Goal: Transaction & Acquisition: Purchase product/service

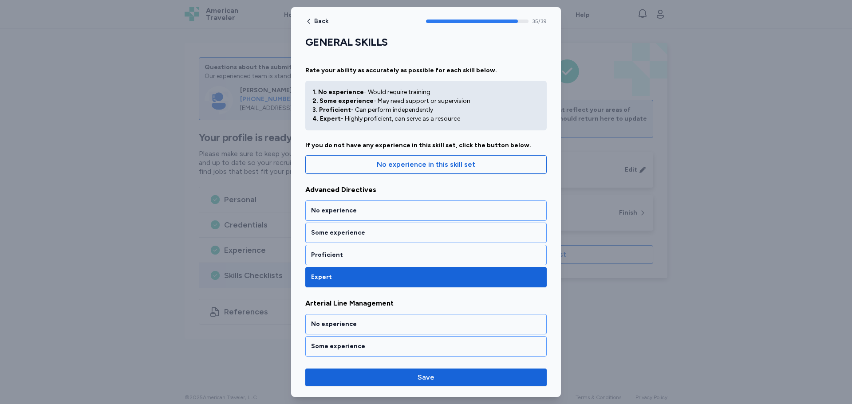
scroll to position [4062, 0]
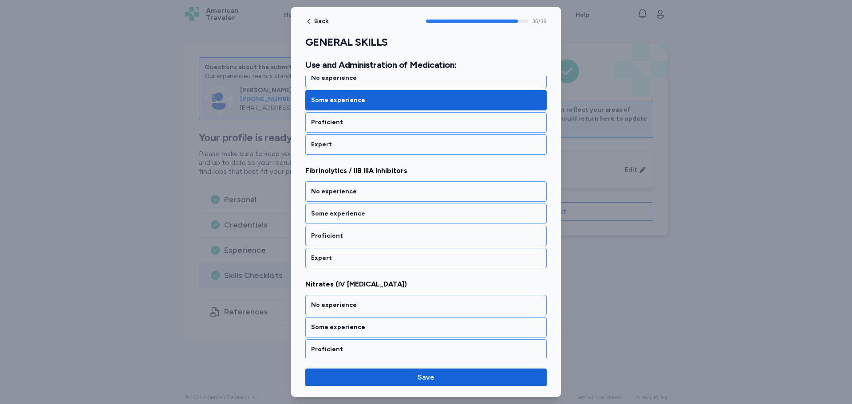
click at [590, 272] on div at bounding box center [426, 202] width 852 height 404
click at [590, 273] on div at bounding box center [426, 202] width 852 height 404
click at [339, 193] on div "No experience" at bounding box center [426, 191] width 230 height 9
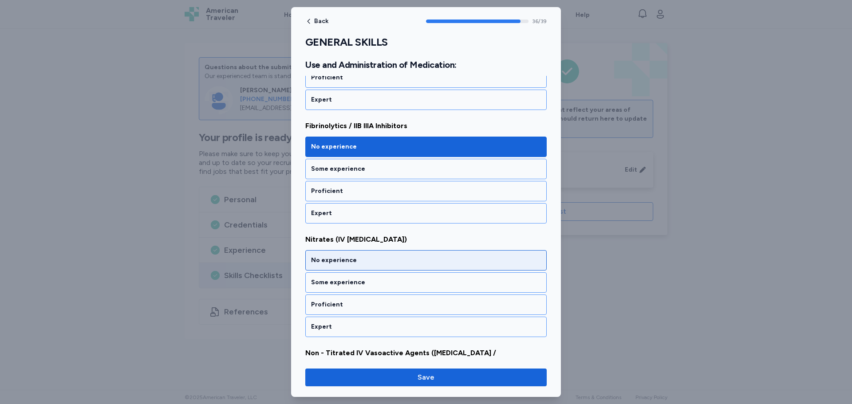
scroll to position [4175, 0]
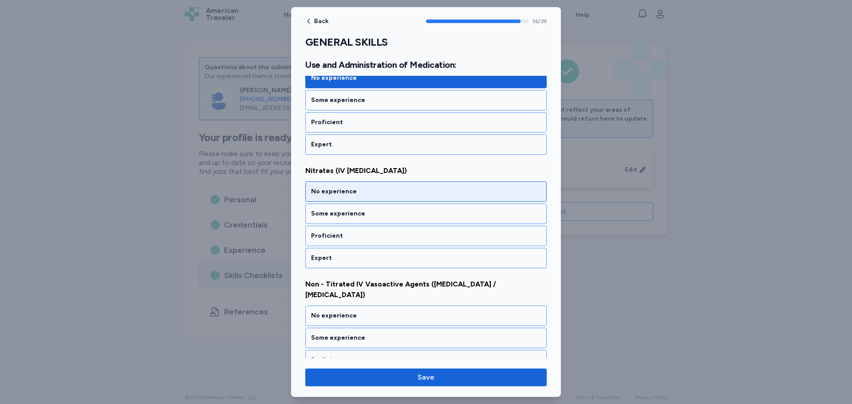
click at [344, 194] on div "No experience" at bounding box center [426, 191] width 230 height 9
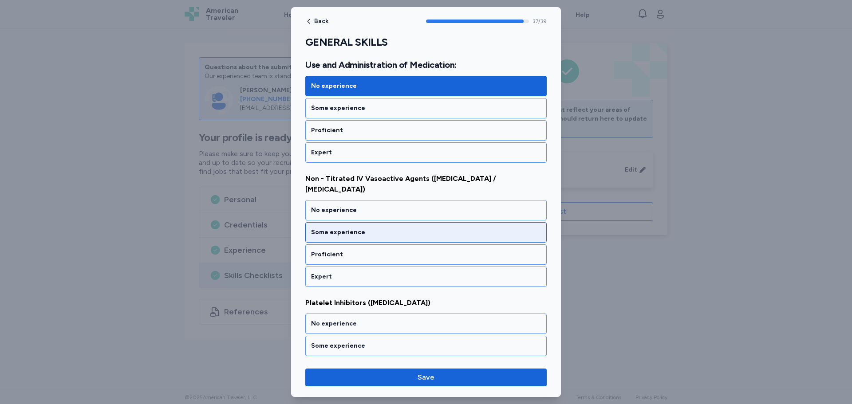
scroll to position [4289, 0]
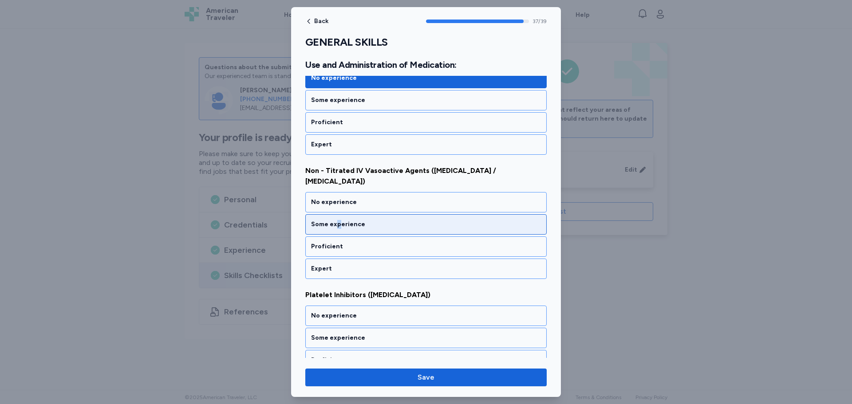
click at [337, 220] on div "Some experience" at bounding box center [426, 224] width 230 height 9
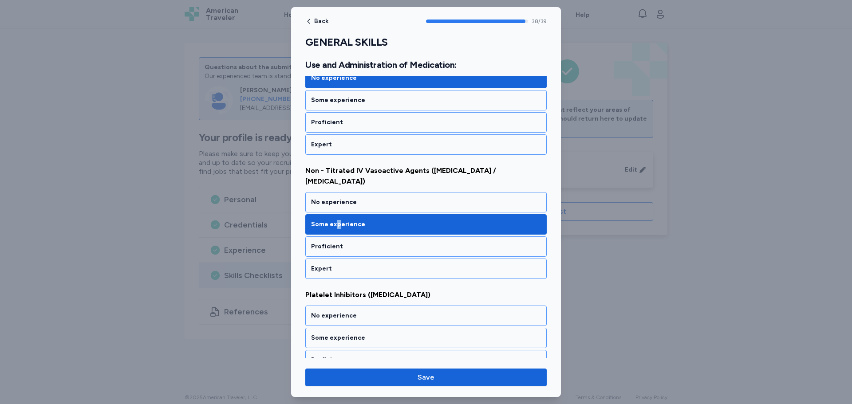
scroll to position [4315, 0]
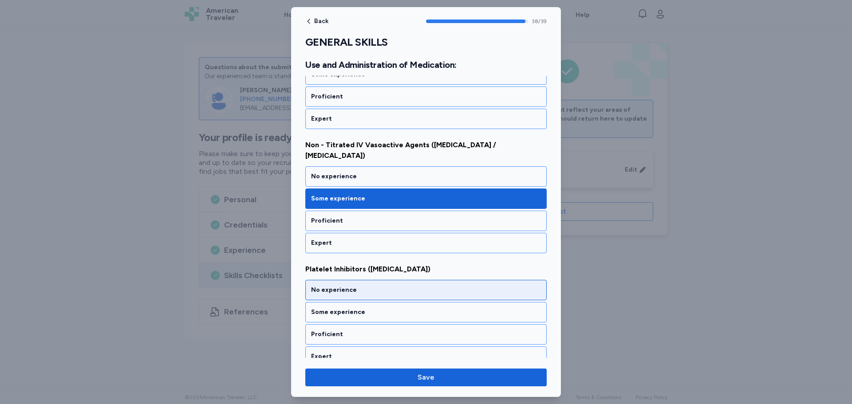
click at [369, 286] on div "No experience" at bounding box center [426, 290] width 230 height 9
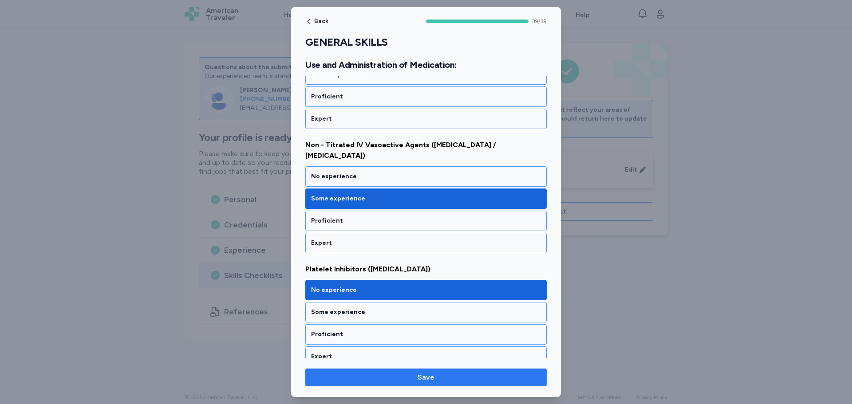
click at [407, 384] on button "Save" at bounding box center [425, 378] width 241 height 18
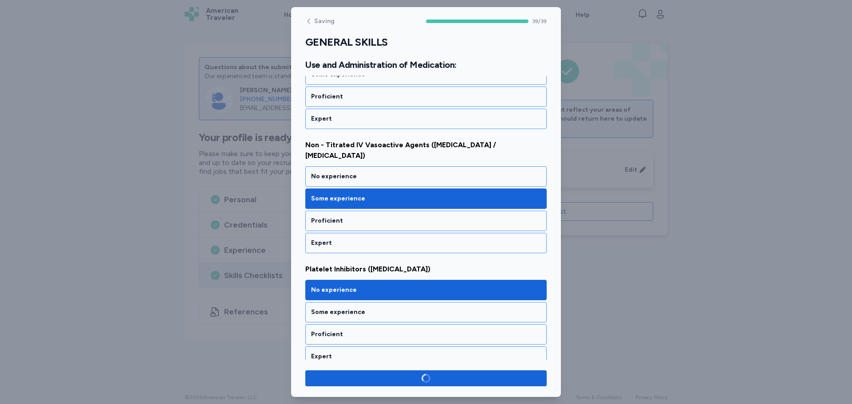
scroll to position [4313, 0]
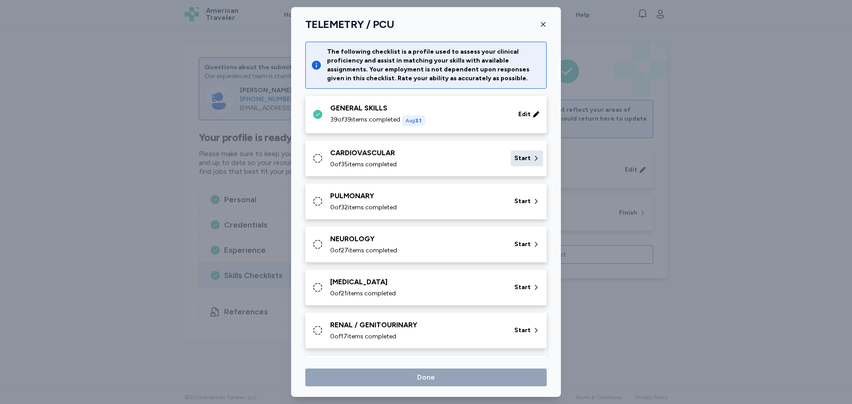
click at [518, 157] on span "Start" at bounding box center [522, 158] width 16 height 9
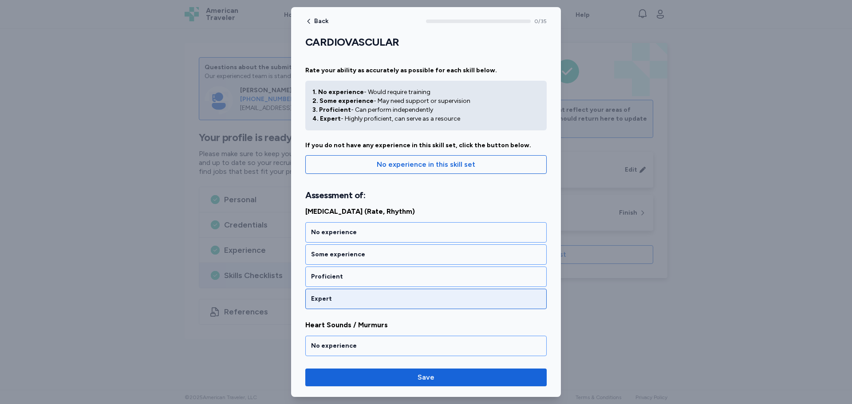
click at [342, 301] on div "Expert" at bounding box center [426, 299] width 230 height 9
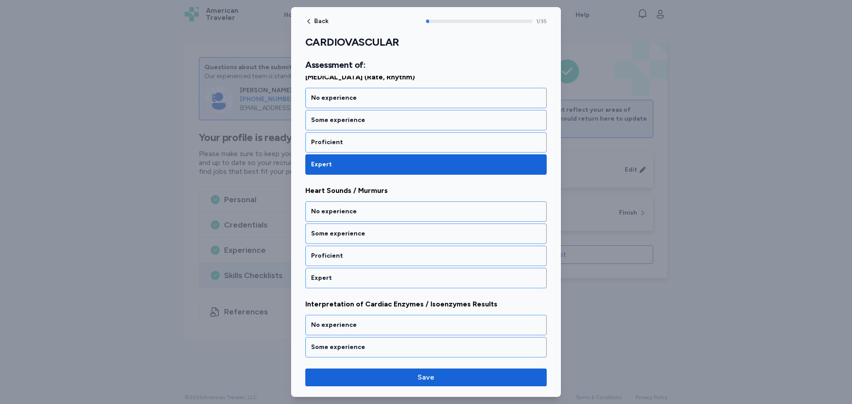
scroll to position [154, 0]
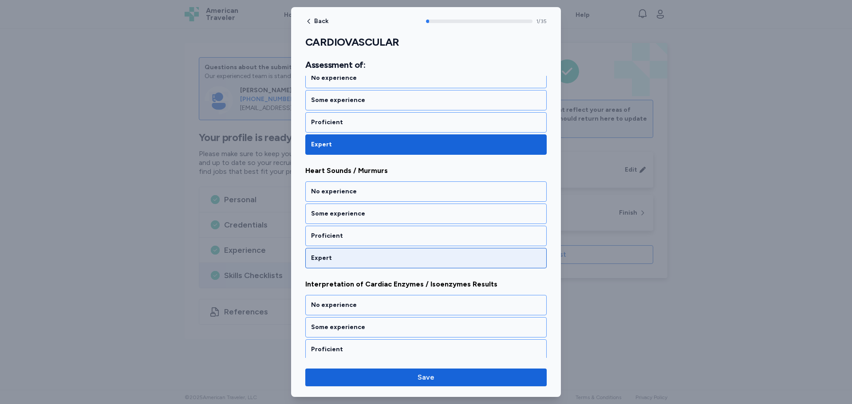
click at [348, 260] on div "Expert" at bounding box center [426, 258] width 230 height 9
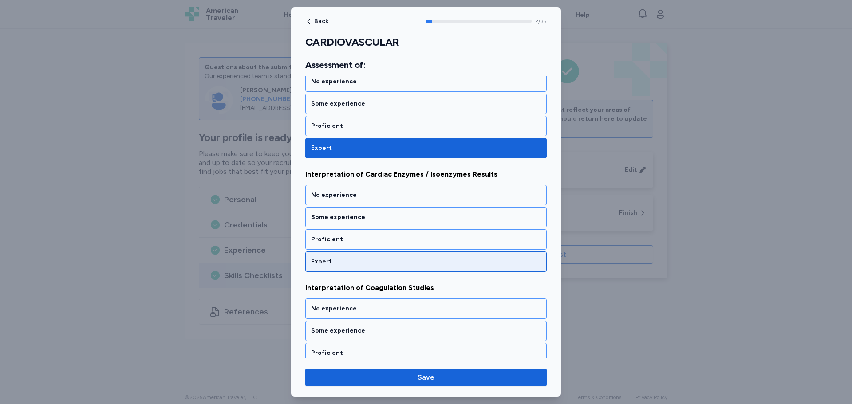
scroll to position [268, 0]
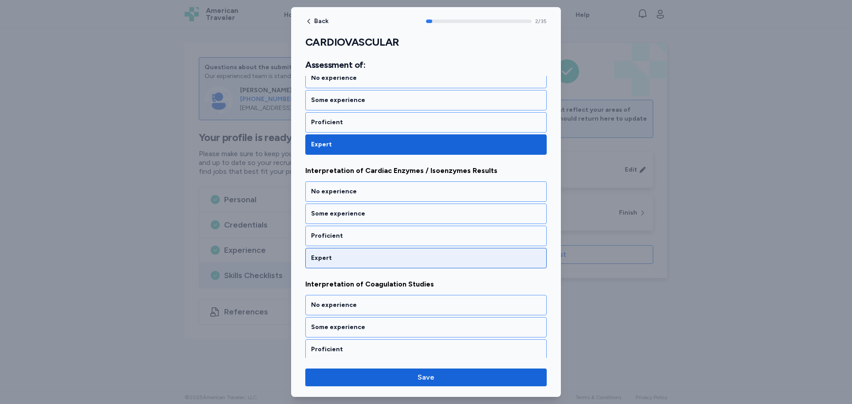
click at [349, 258] on div "Expert" at bounding box center [426, 258] width 230 height 9
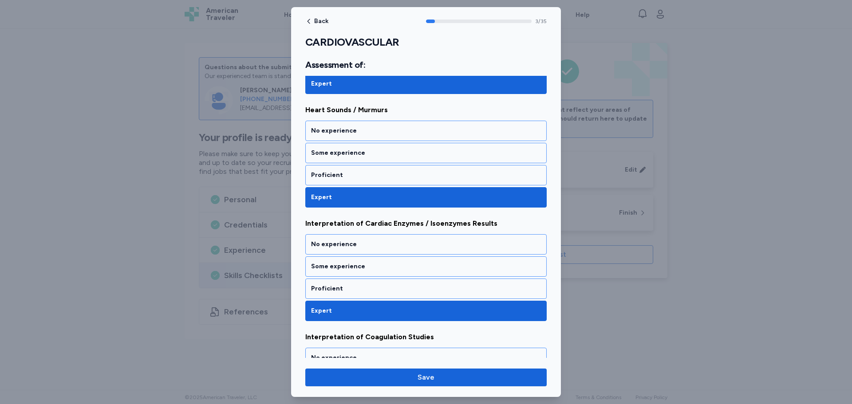
scroll to position [204, 0]
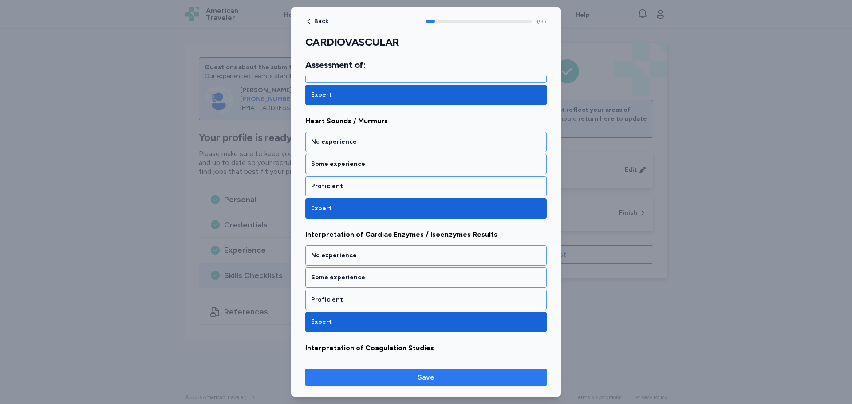
click at [436, 370] on div "Back 3 / 35 CARDIOVASCULAR Rate your ability as accurately as possible for each…" at bounding box center [426, 202] width 270 height 390
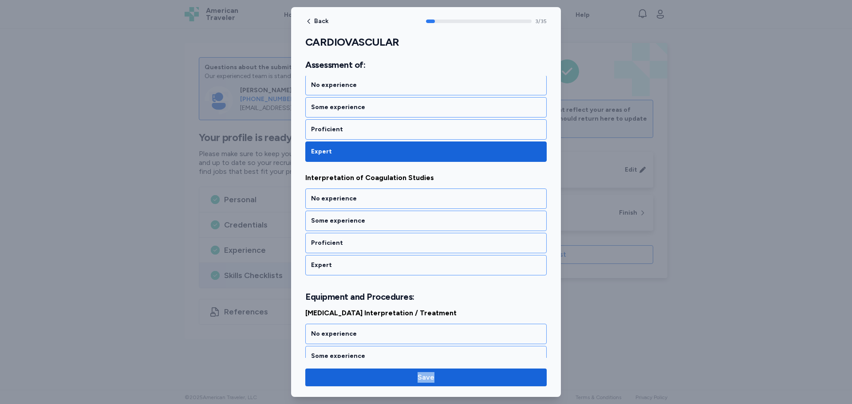
scroll to position [382, 0]
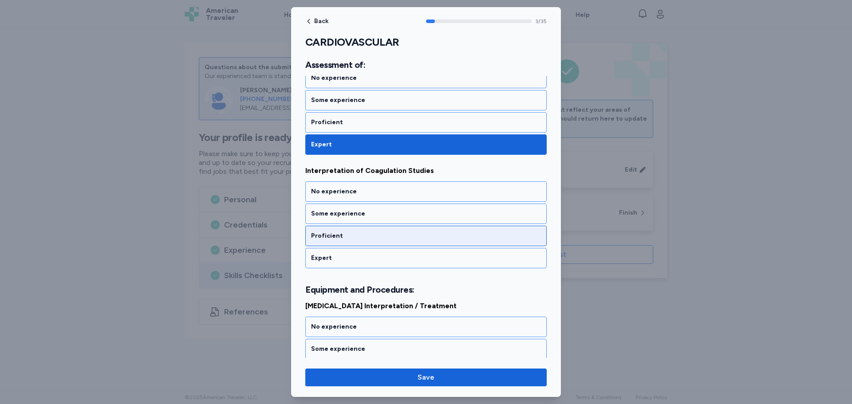
click at [439, 239] on div "Proficient" at bounding box center [426, 236] width 230 height 9
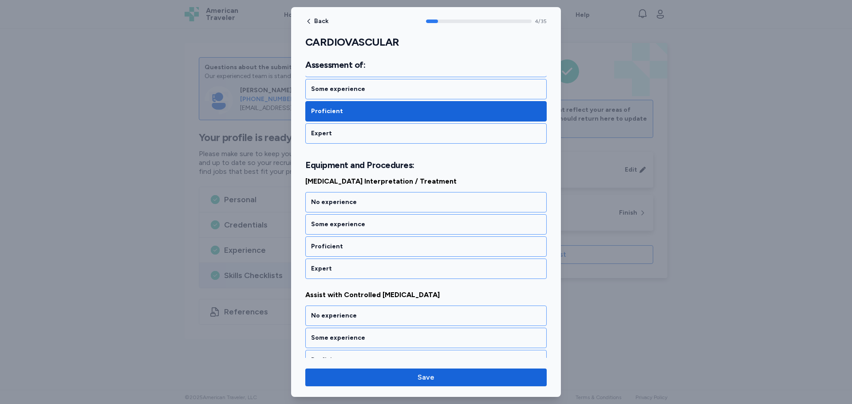
scroll to position [517, 0]
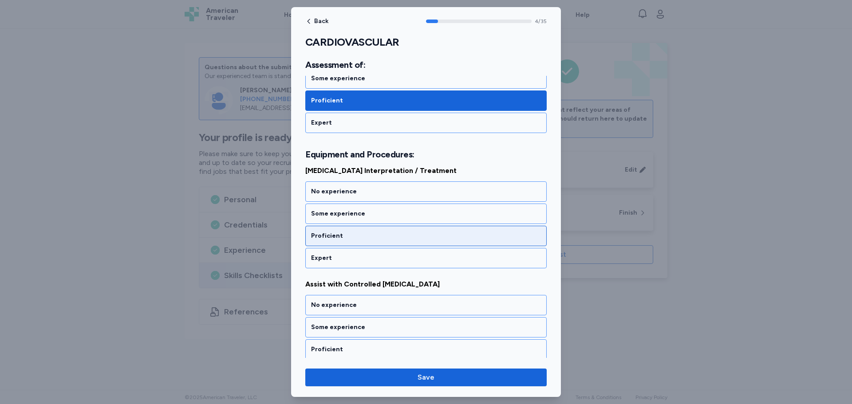
click at [415, 240] on div "Proficient" at bounding box center [426, 236] width 230 height 9
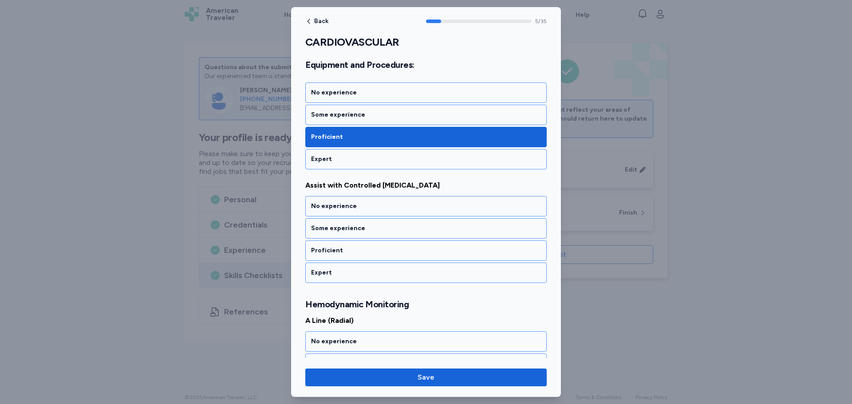
scroll to position [631, 0]
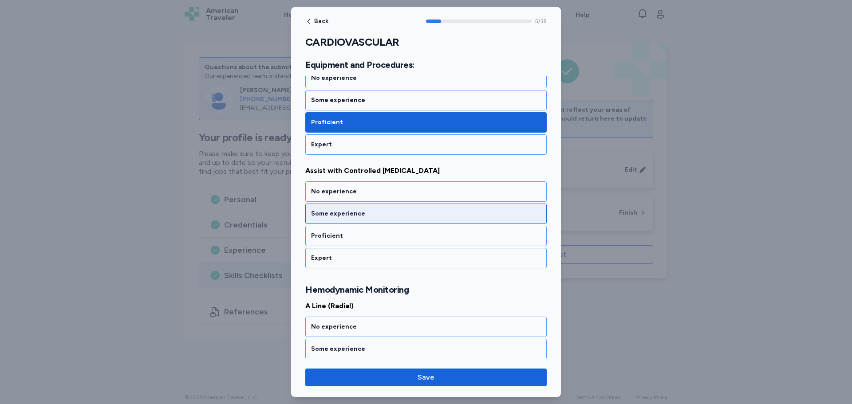
click at [413, 216] on div "Some experience" at bounding box center [426, 214] width 230 height 9
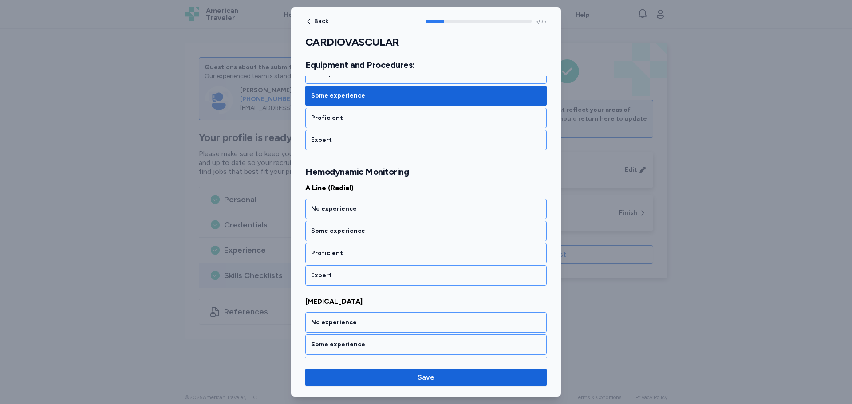
scroll to position [756, 0]
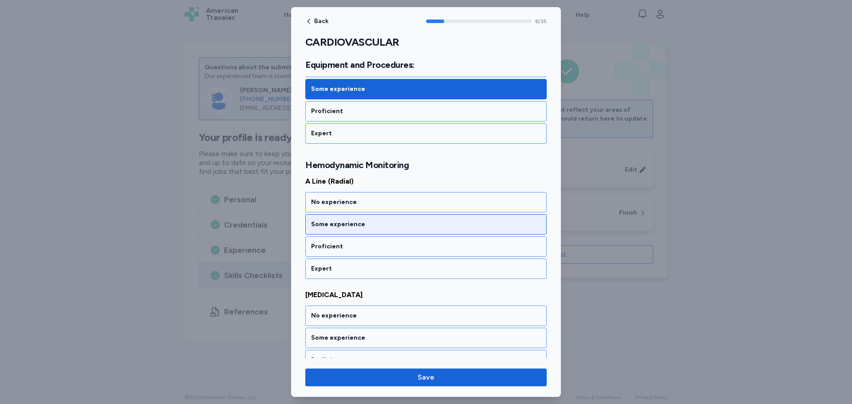
click at [360, 229] on div "Some experience" at bounding box center [425, 224] width 241 height 20
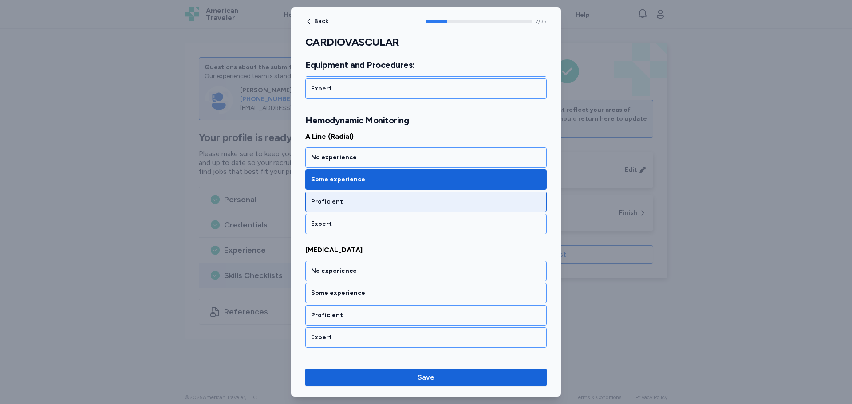
scroll to position [869, 0]
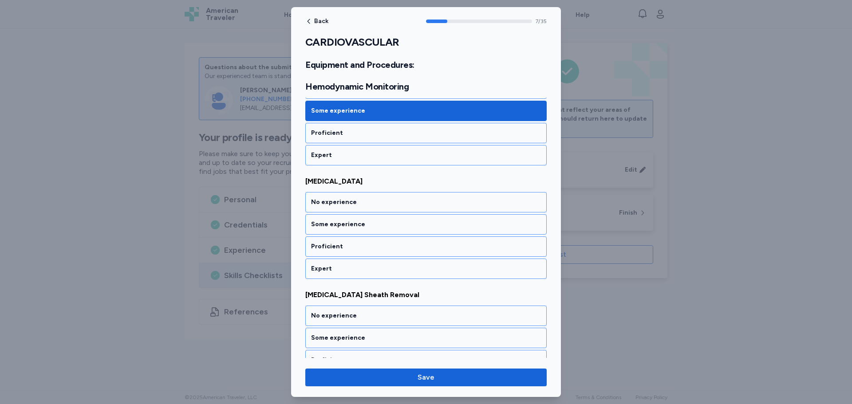
click at [373, 191] on div "[MEDICAL_DATA] No experience Some experience Proficient Expert" at bounding box center [425, 227] width 241 height 103
click at [364, 205] on div "No experience" at bounding box center [426, 202] width 230 height 9
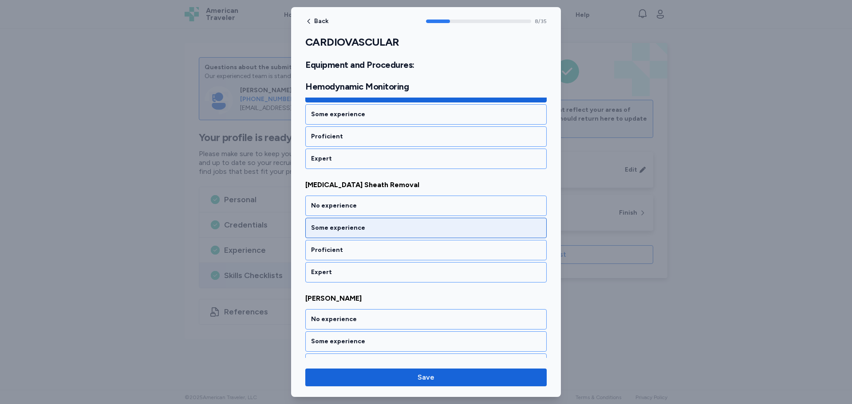
scroll to position [983, 0]
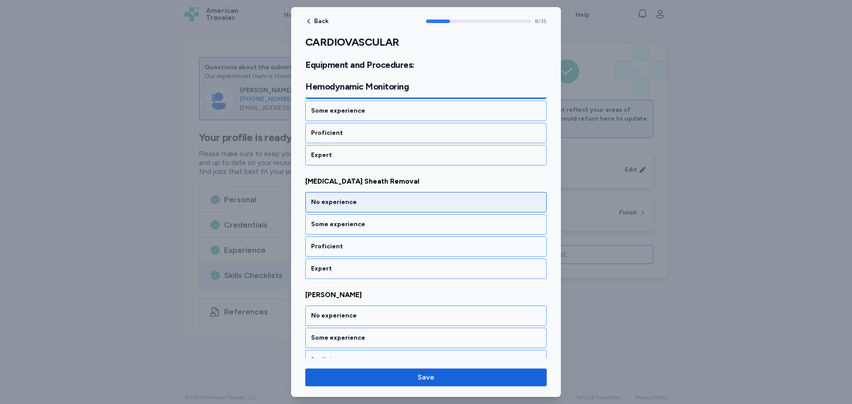
click at [377, 202] on div "No experience" at bounding box center [426, 202] width 230 height 9
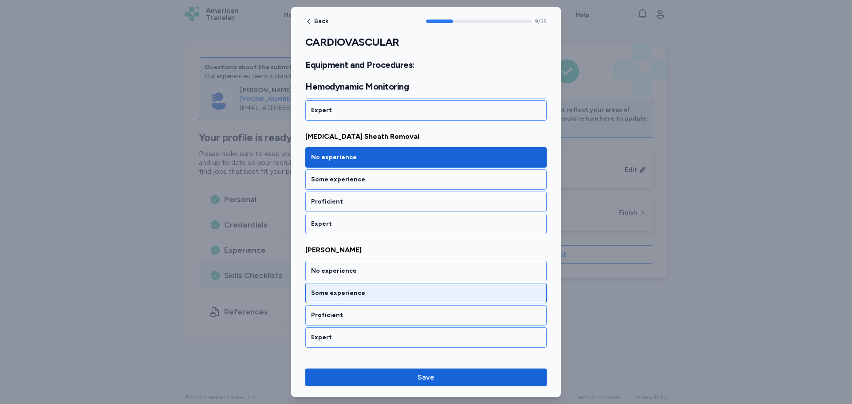
scroll to position [1096, 0]
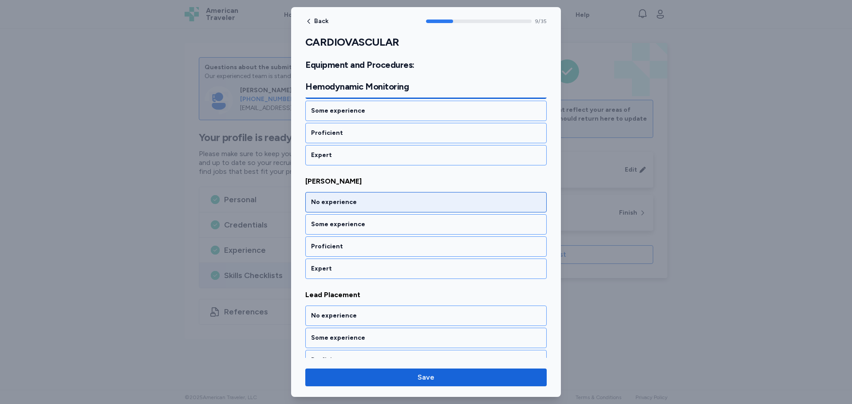
click at [376, 202] on div "No experience" at bounding box center [426, 202] width 230 height 9
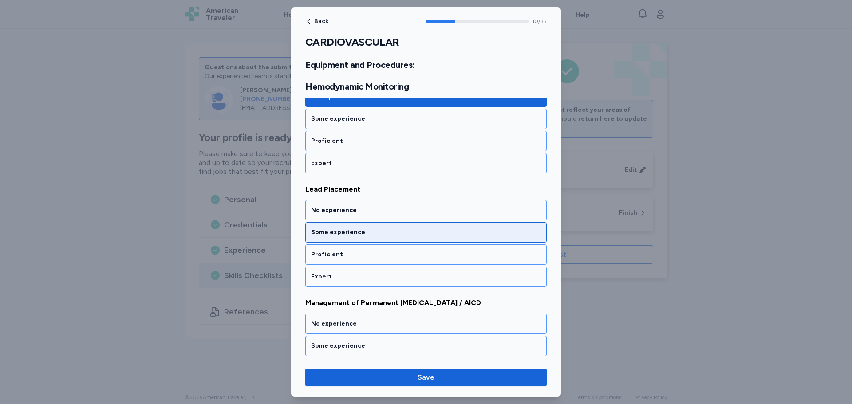
scroll to position [1210, 0]
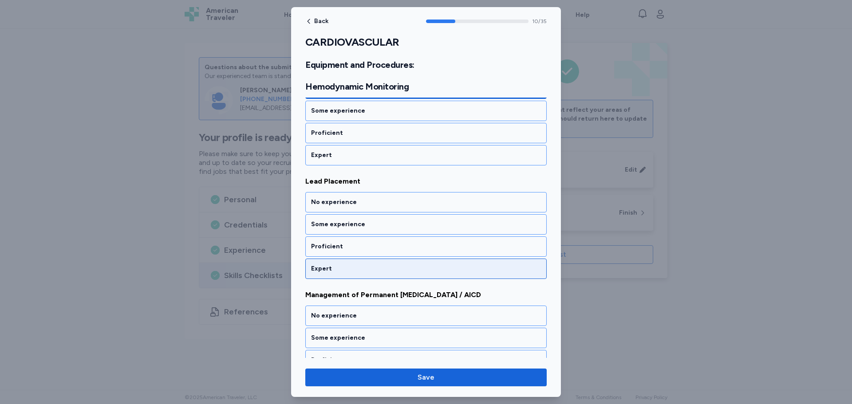
click at [356, 274] on div "Expert" at bounding box center [425, 269] width 241 height 20
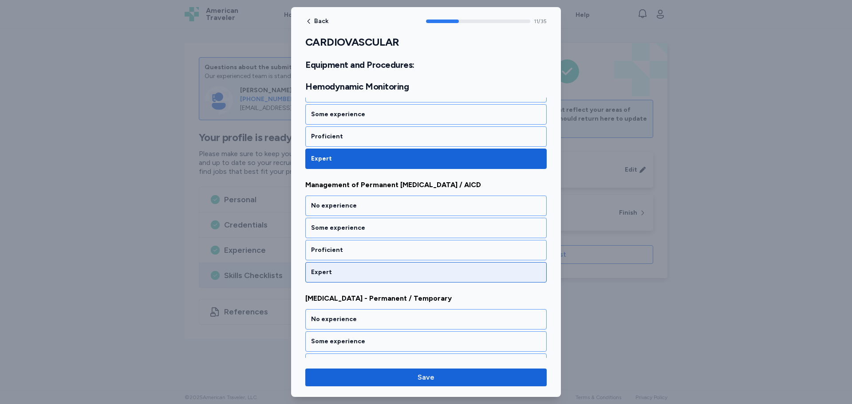
scroll to position [1324, 0]
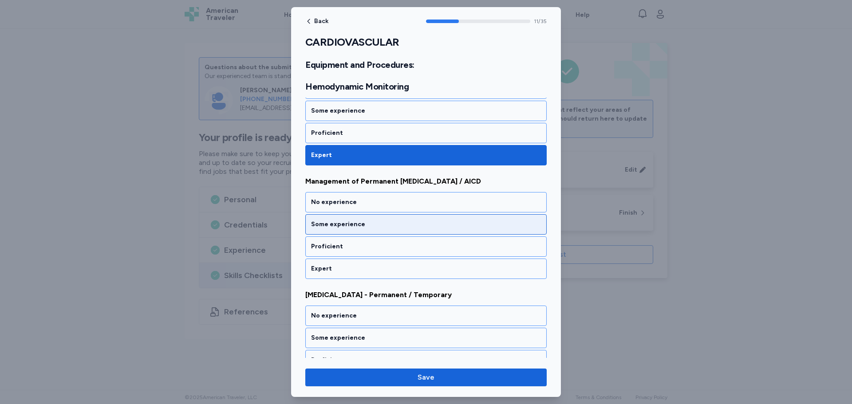
click at [375, 227] on div "Some experience" at bounding box center [426, 224] width 230 height 9
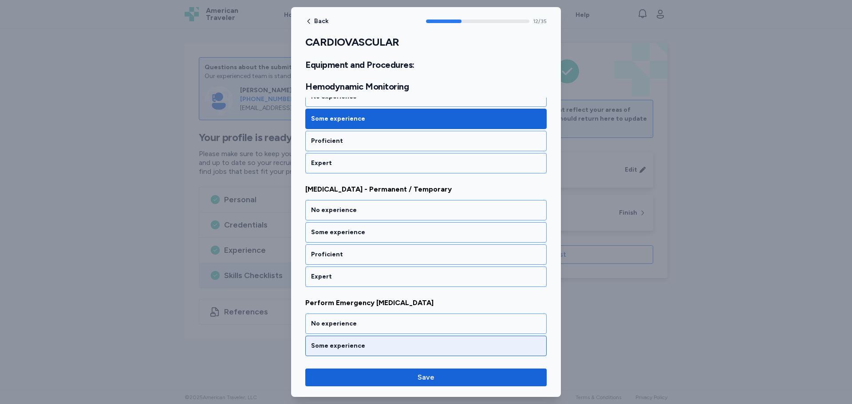
scroll to position [1437, 0]
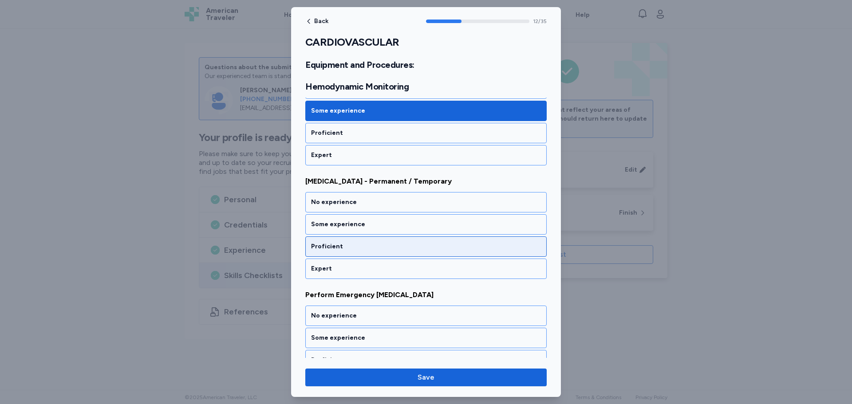
click at [354, 248] on div "Proficient" at bounding box center [426, 246] width 230 height 9
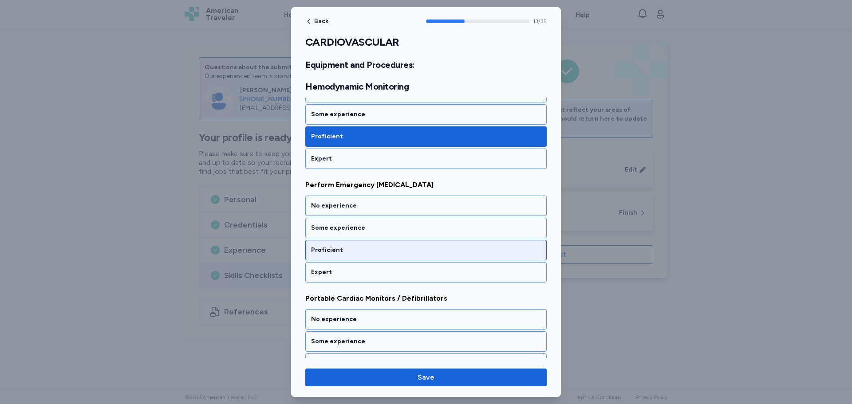
scroll to position [1551, 0]
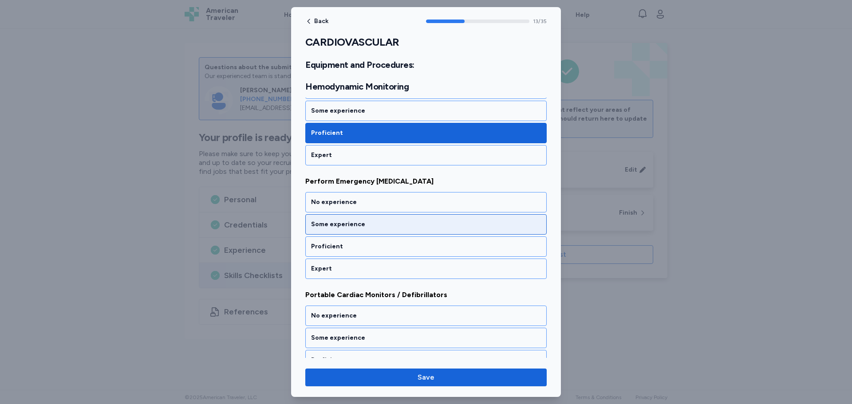
click at [386, 232] on div "Some experience" at bounding box center [425, 224] width 241 height 20
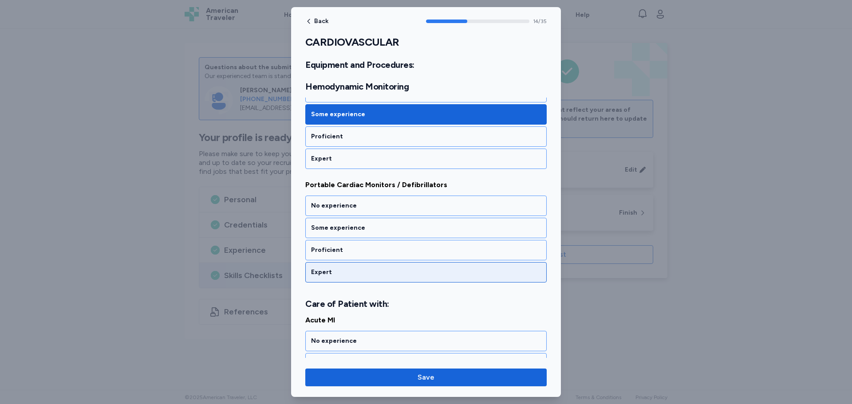
scroll to position [1665, 0]
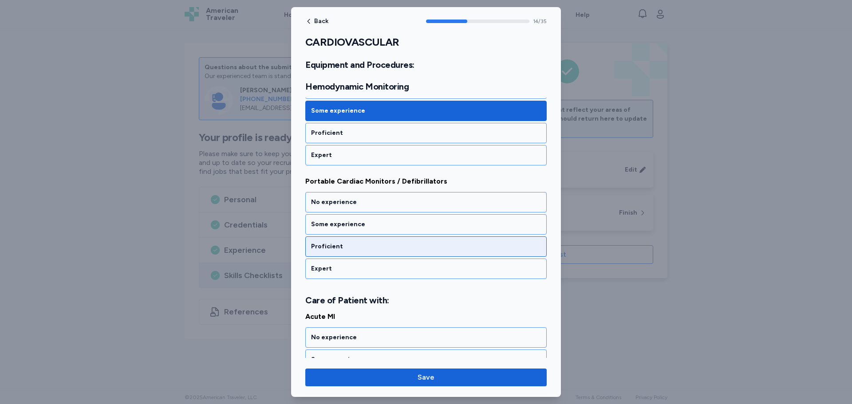
click at [383, 248] on div "Proficient" at bounding box center [426, 246] width 230 height 9
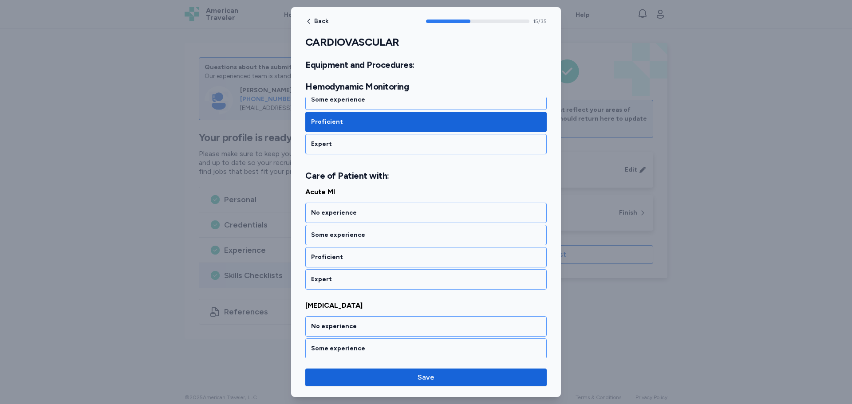
scroll to position [1800, 0]
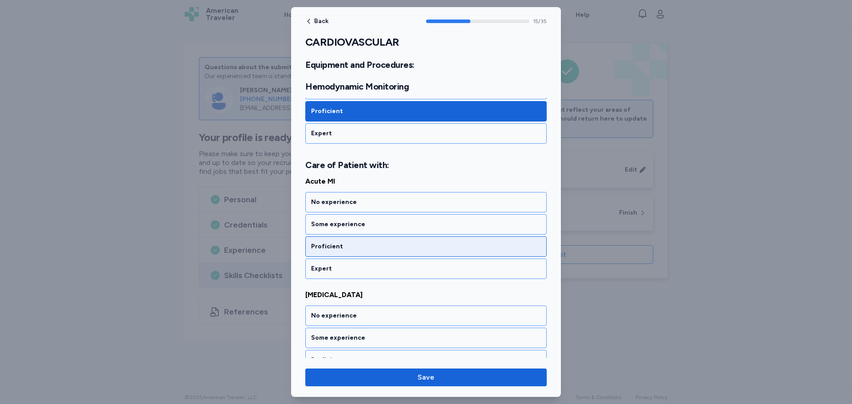
click at [387, 249] on div "Proficient" at bounding box center [426, 246] width 230 height 9
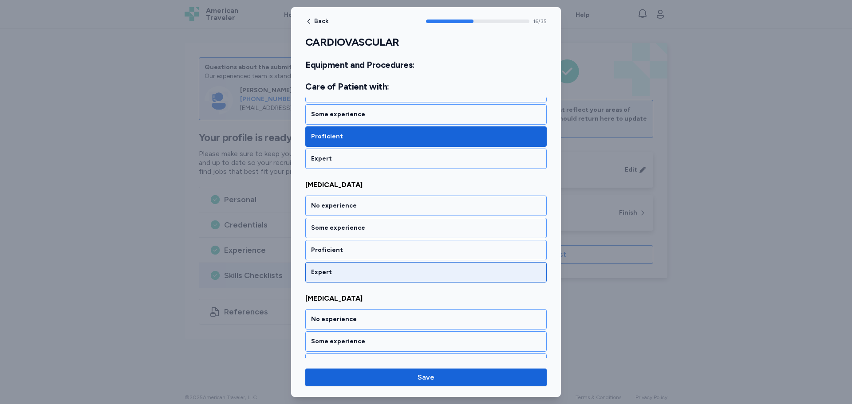
scroll to position [1914, 0]
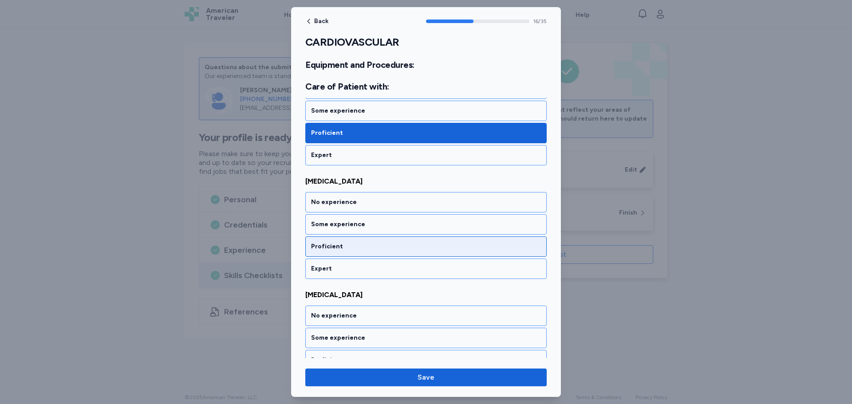
click at [386, 244] on div "Proficient" at bounding box center [426, 246] width 230 height 9
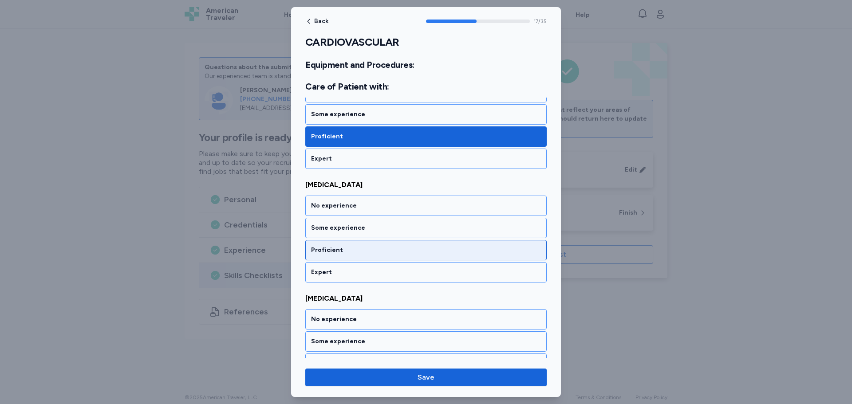
scroll to position [2027, 0]
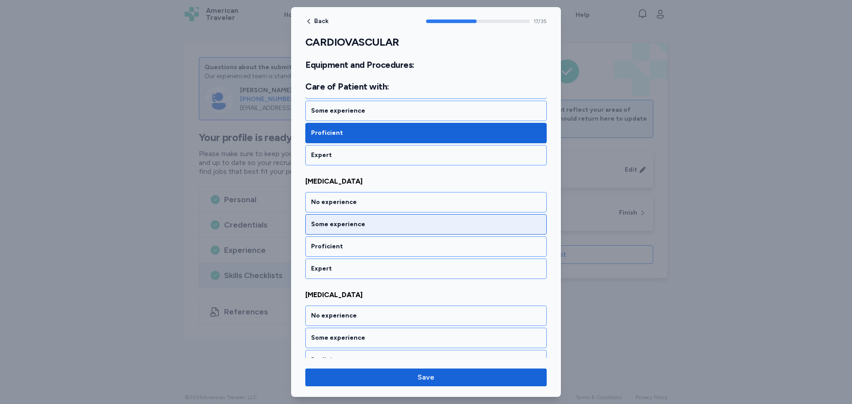
click at [377, 222] on div "Some experience" at bounding box center [426, 224] width 230 height 9
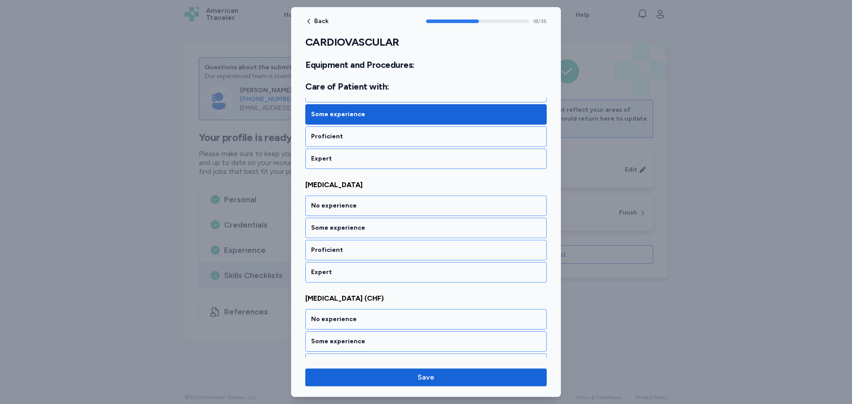
scroll to position [2141, 0]
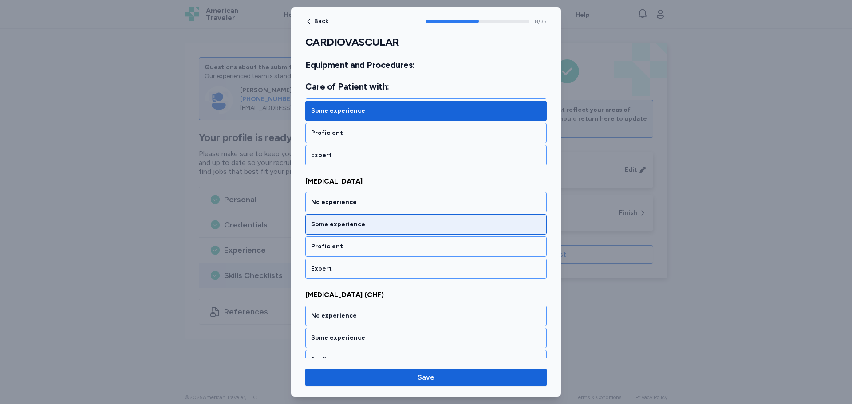
click at [384, 229] on div "Some experience" at bounding box center [425, 224] width 241 height 20
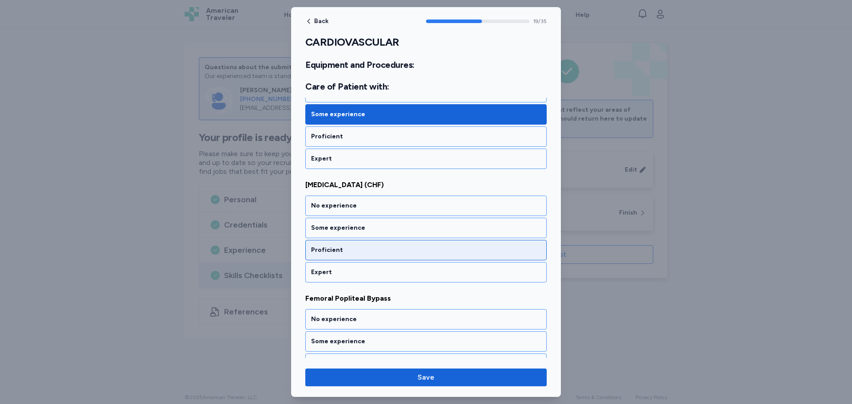
scroll to position [2255, 0]
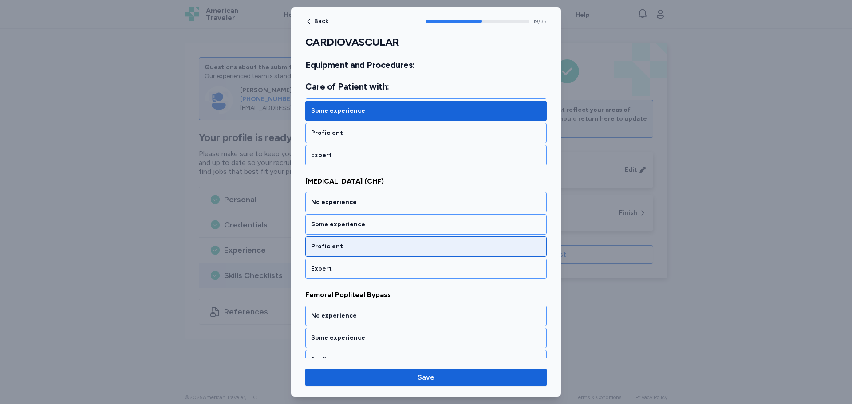
click at [366, 248] on div "Proficient" at bounding box center [426, 246] width 230 height 9
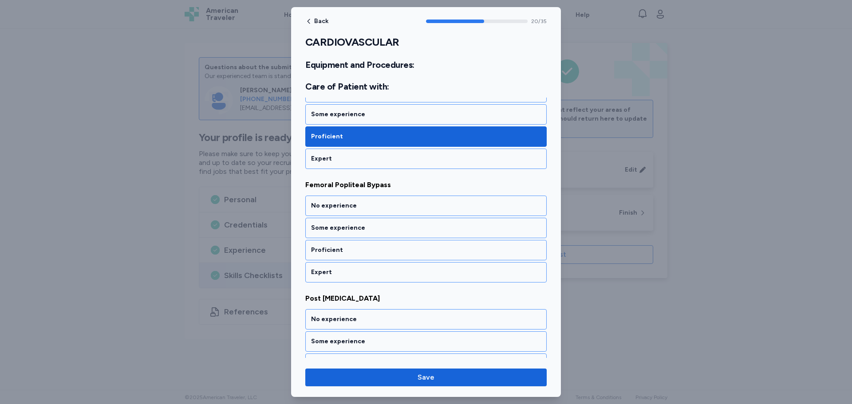
scroll to position [2368, 0]
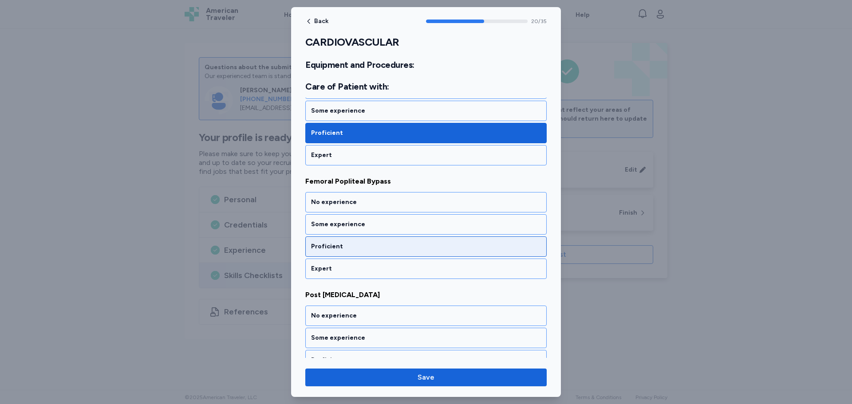
click at [391, 252] on div "Proficient" at bounding box center [425, 247] width 241 height 20
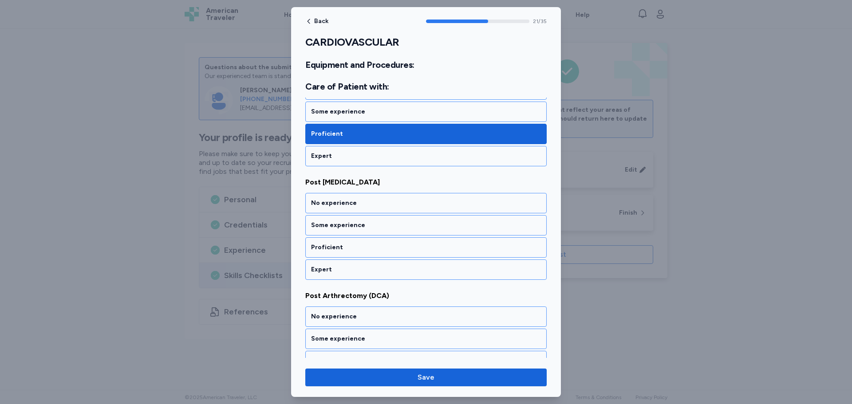
scroll to position [2482, 0]
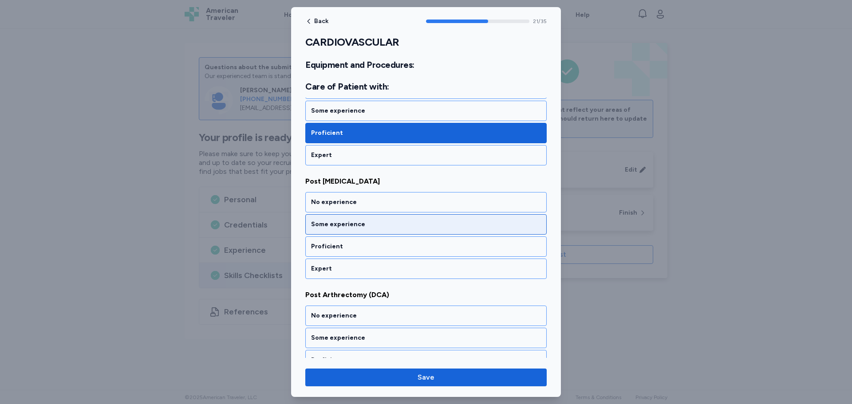
click at [375, 225] on div "Some experience" at bounding box center [426, 224] width 230 height 9
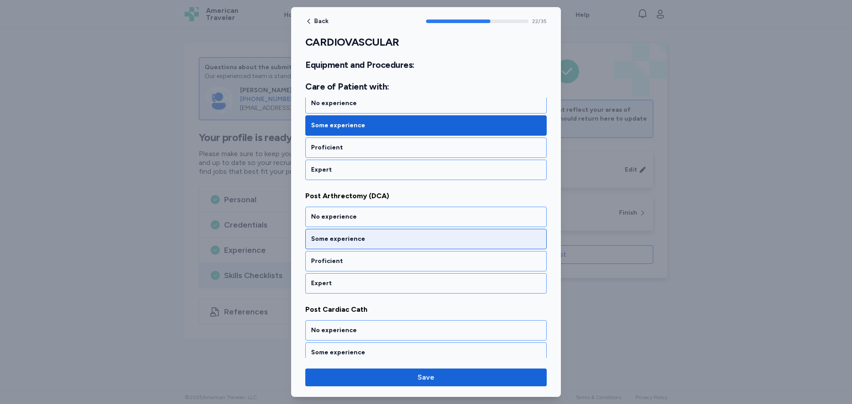
scroll to position [2595, 0]
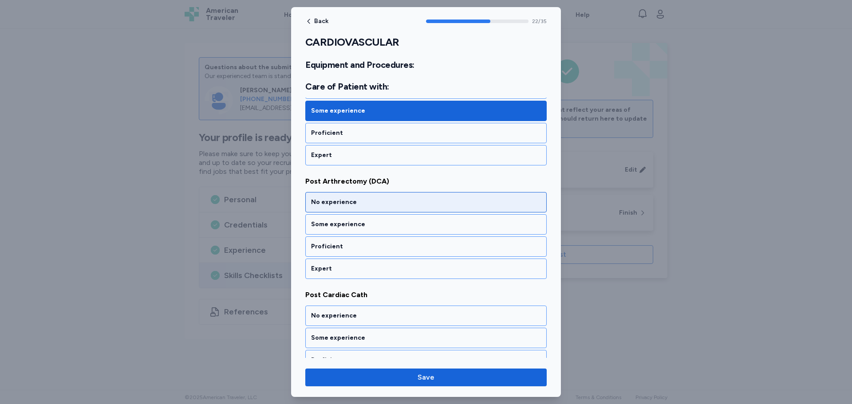
click at [402, 202] on div "No experience" at bounding box center [426, 202] width 230 height 9
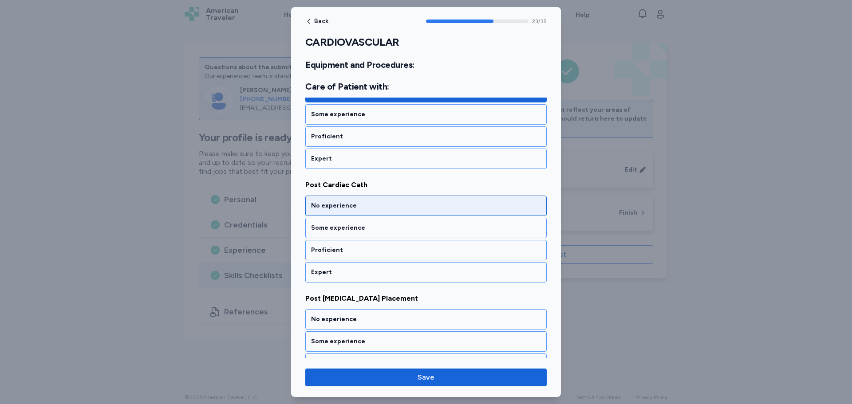
scroll to position [2709, 0]
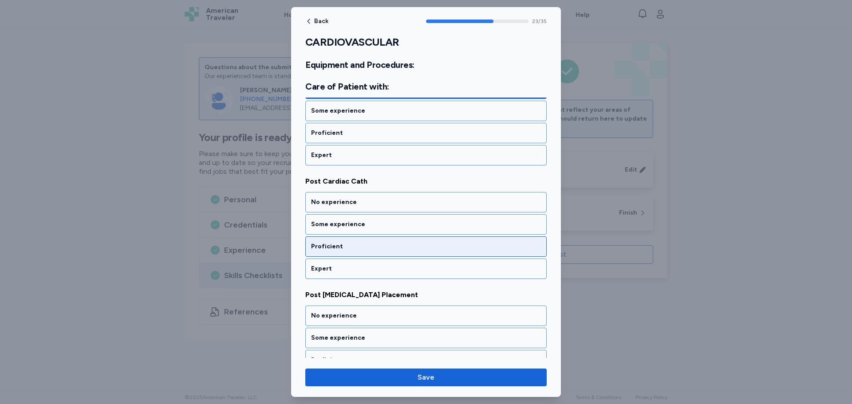
click at [360, 242] on div "Proficient" at bounding box center [426, 246] width 230 height 9
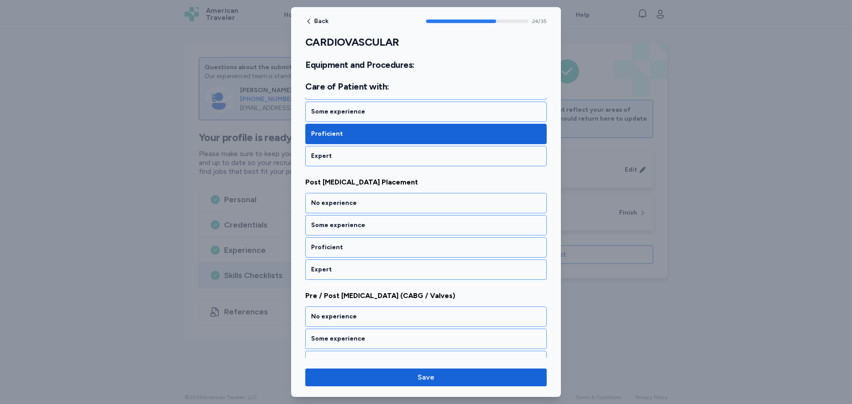
scroll to position [2823, 0]
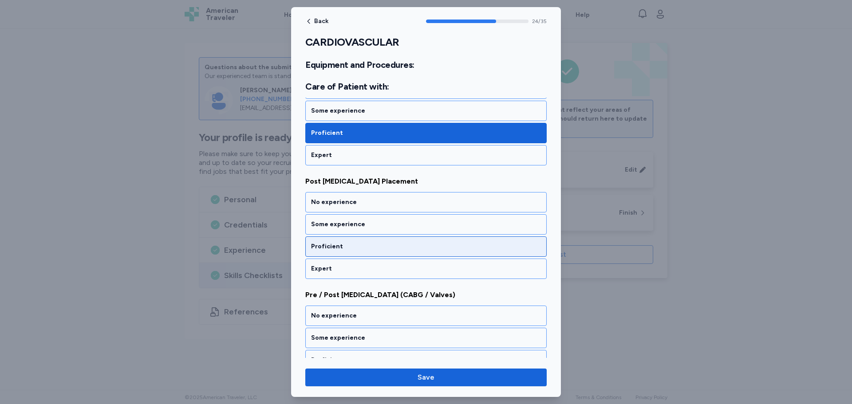
click at [367, 241] on div "Proficient" at bounding box center [425, 247] width 241 height 20
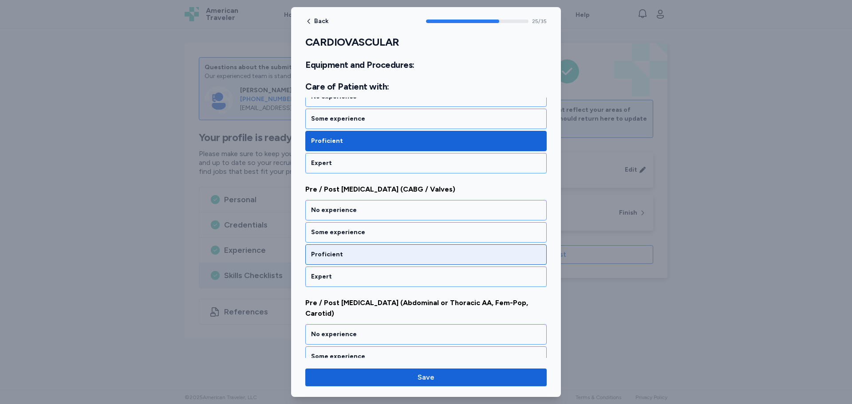
scroll to position [2936, 0]
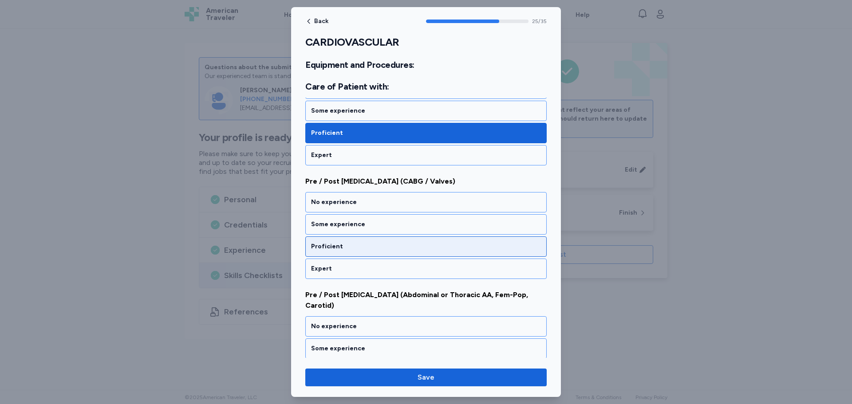
click at [361, 239] on div "Proficient" at bounding box center [425, 247] width 241 height 20
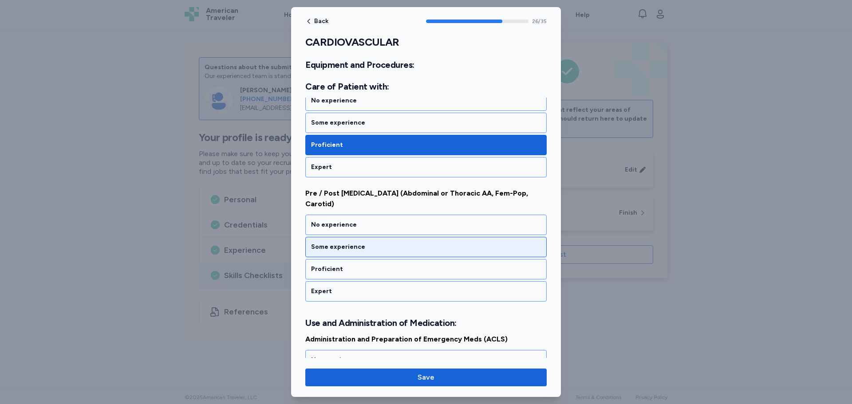
scroll to position [3055, 0]
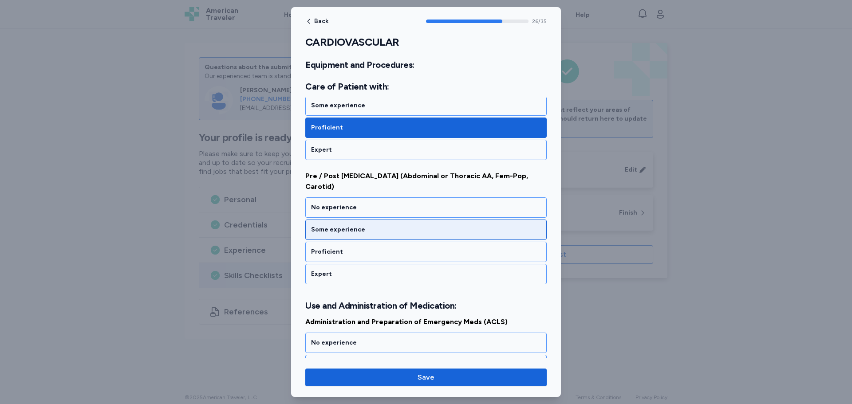
click at [371, 230] on div "Some experience" at bounding box center [426, 230] width 230 height 9
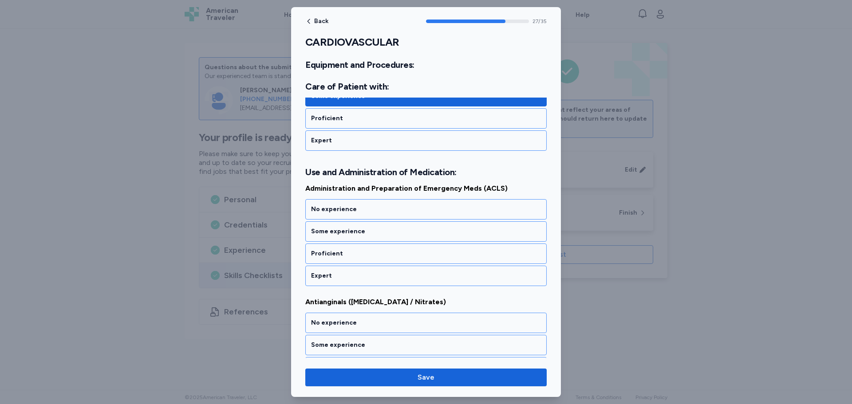
scroll to position [3196, 0]
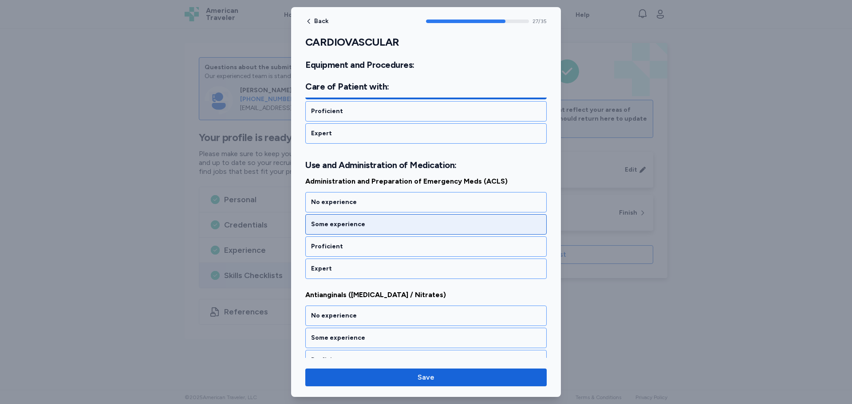
click at [372, 229] on div "Some experience" at bounding box center [426, 224] width 230 height 9
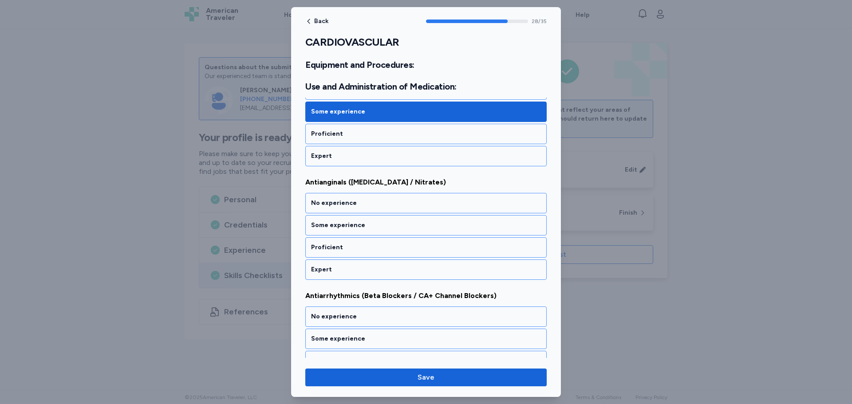
scroll to position [3310, 0]
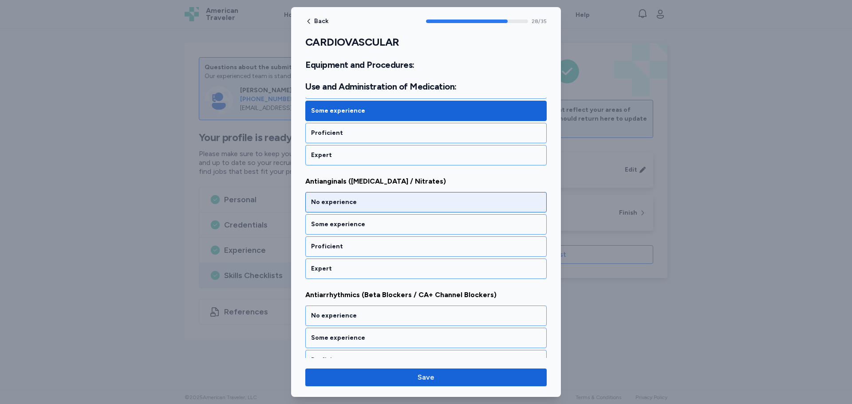
click at [394, 202] on div "No experience" at bounding box center [426, 202] width 230 height 9
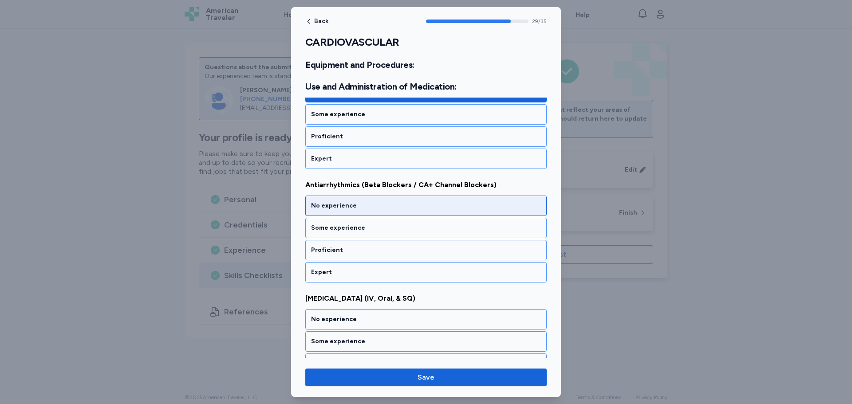
scroll to position [3423, 0]
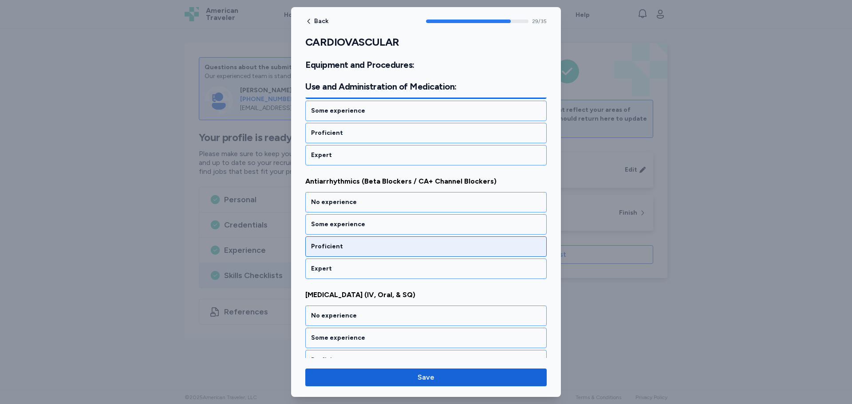
click at [360, 246] on div "Proficient" at bounding box center [426, 246] width 230 height 9
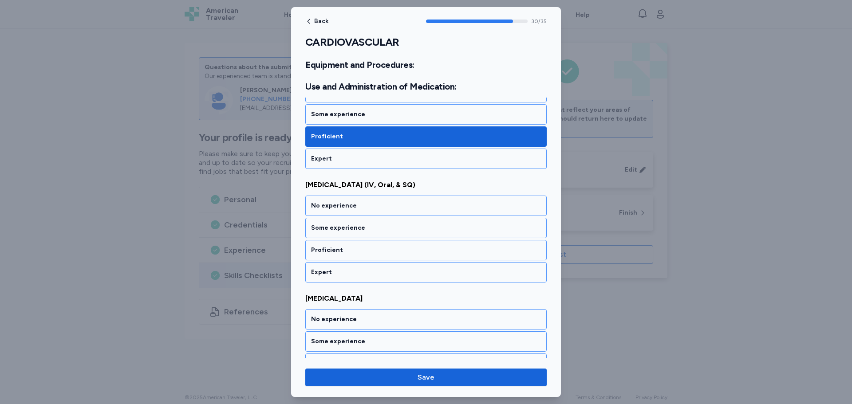
scroll to position [3537, 0]
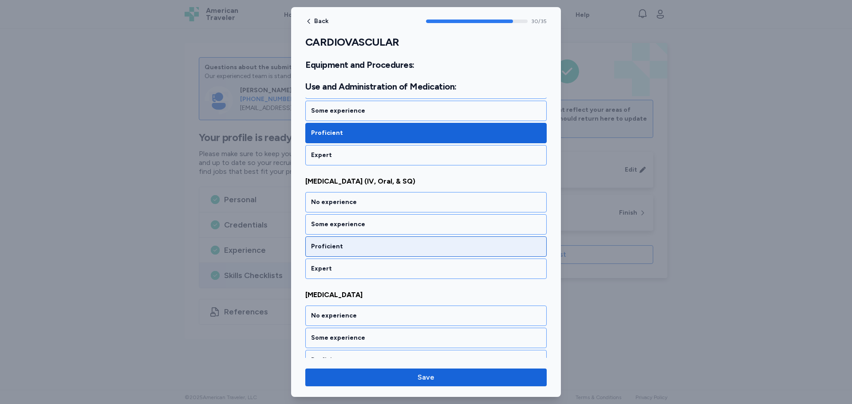
click at [363, 243] on div "Proficient" at bounding box center [426, 246] width 230 height 9
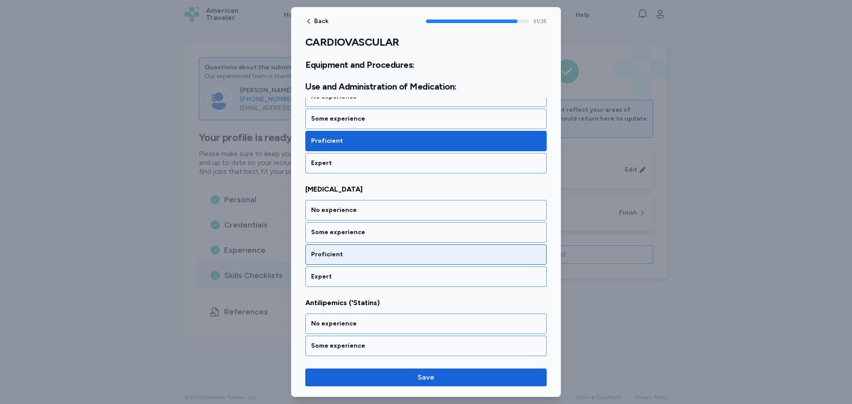
scroll to position [3651, 0]
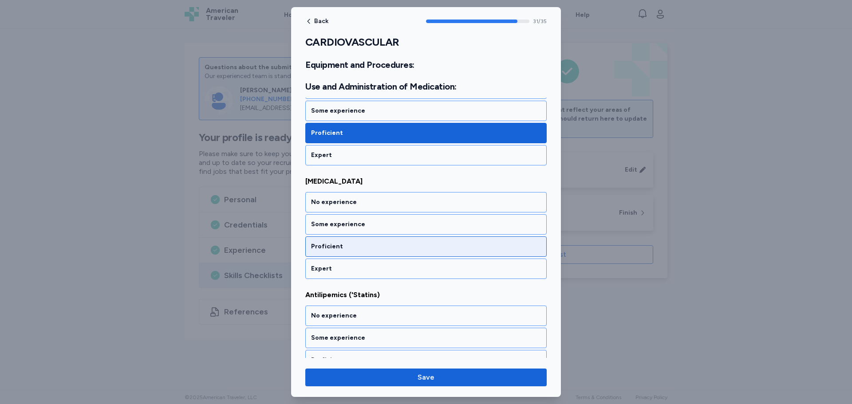
click at [359, 245] on div "Proficient" at bounding box center [426, 246] width 230 height 9
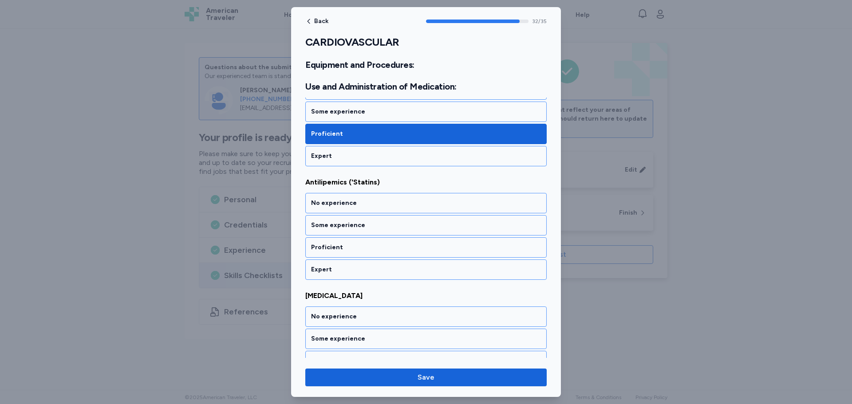
scroll to position [3764, 0]
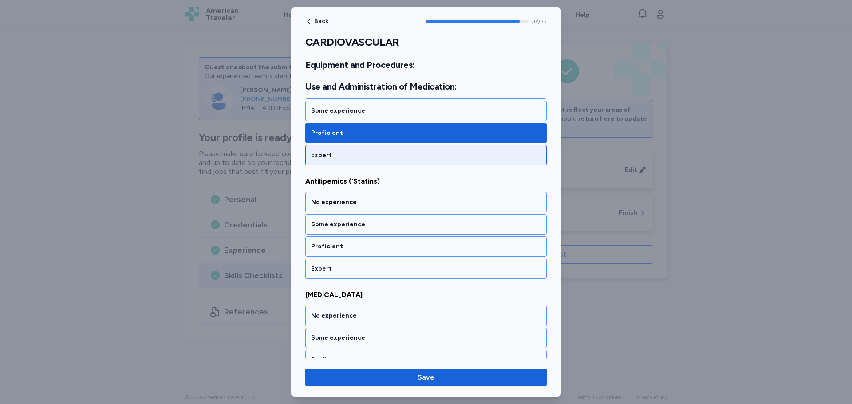
click at [395, 158] on div "Expert" at bounding box center [426, 155] width 230 height 9
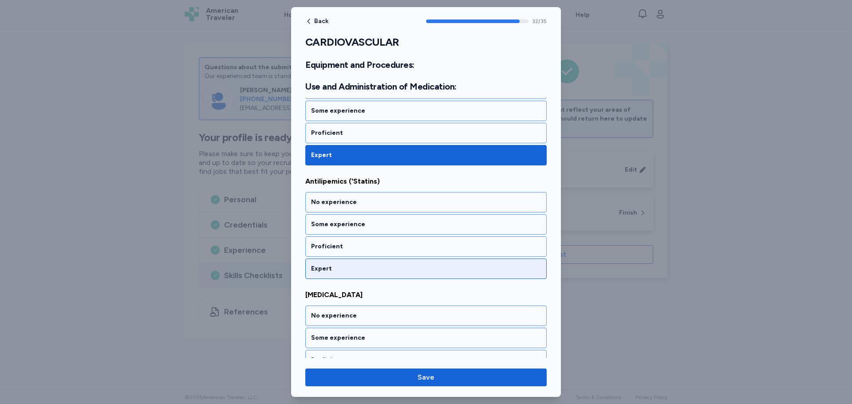
click at [372, 268] on div "Expert" at bounding box center [426, 269] width 230 height 9
click at [371, 269] on div "Expert" at bounding box center [426, 269] width 230 height 9
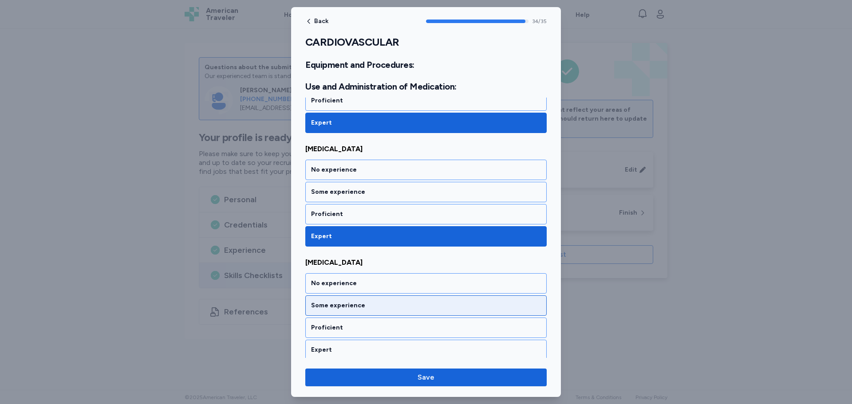
scroll to position [3914, 0]
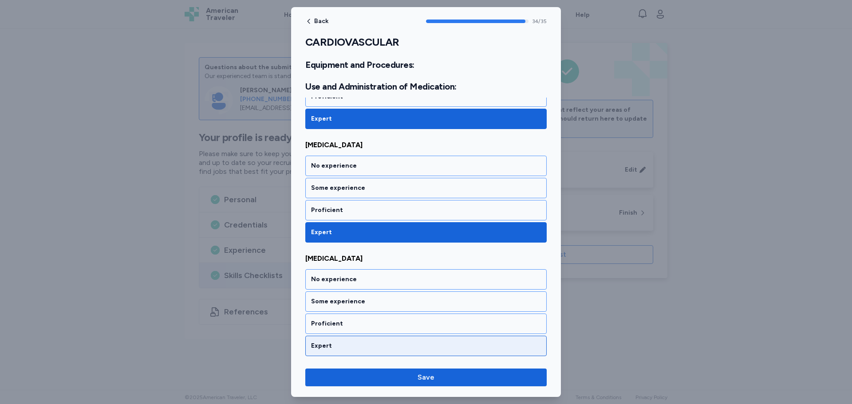
click at [338, 351] on div "Expert" at bounding box center [425, 346] width 241 height 20
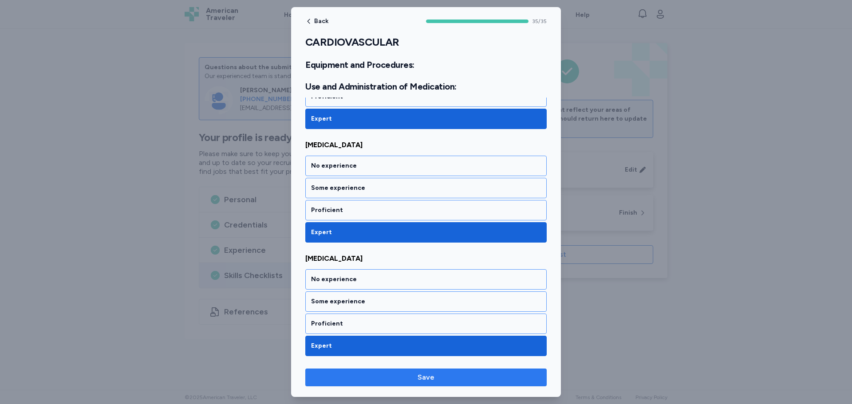
click at [403, 386] on button "Save" at bounding box center [425, 378] width 241 height 18
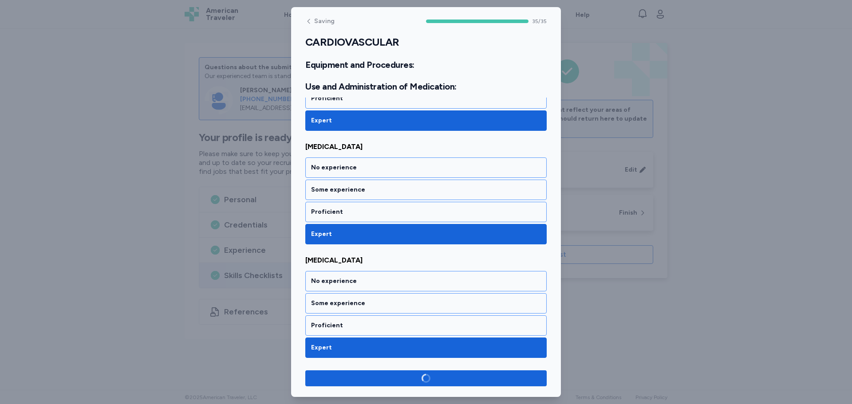
scroll to position [3913, 0]
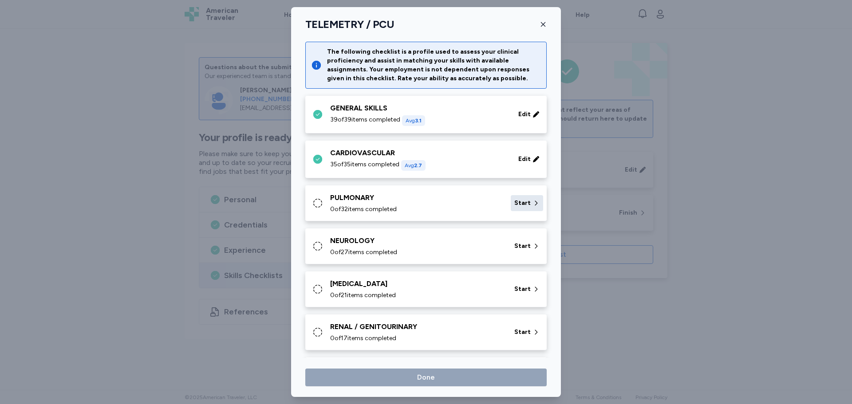
click at [514, 206] on span "Start" at bounding box center [522, 203] width 16 height 9
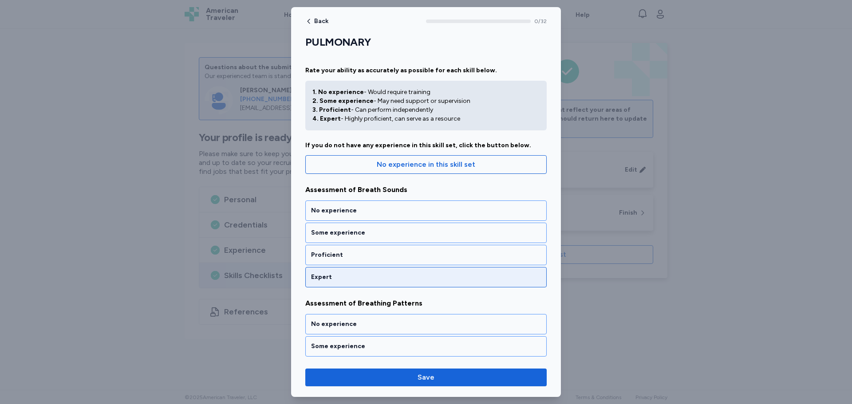
click at [367, 275] on div "Expert" at bounding box center [426, 277] width 230 height 9
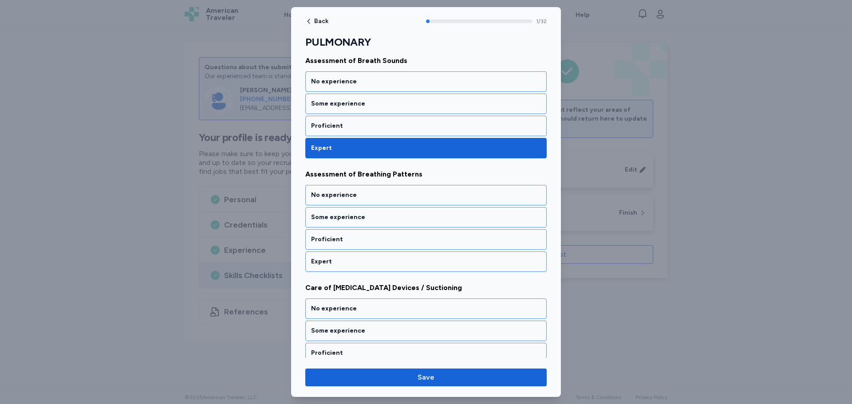
scroll to position [144, 0]
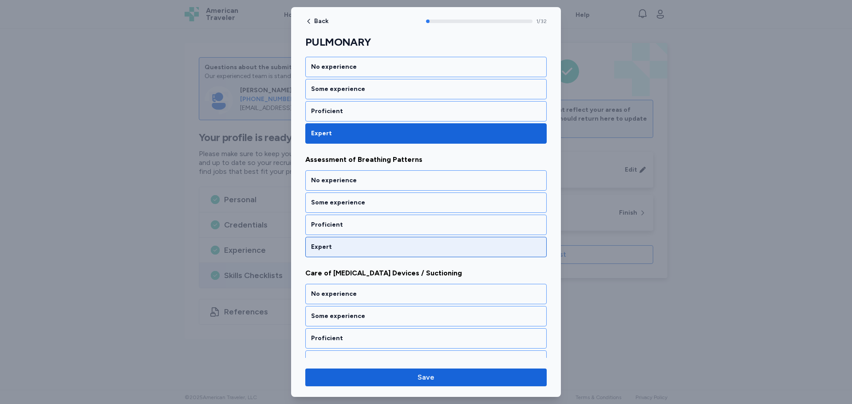
click at [387, 249] on div "Expert" at bounding box center [426, 247] width 230 height 9
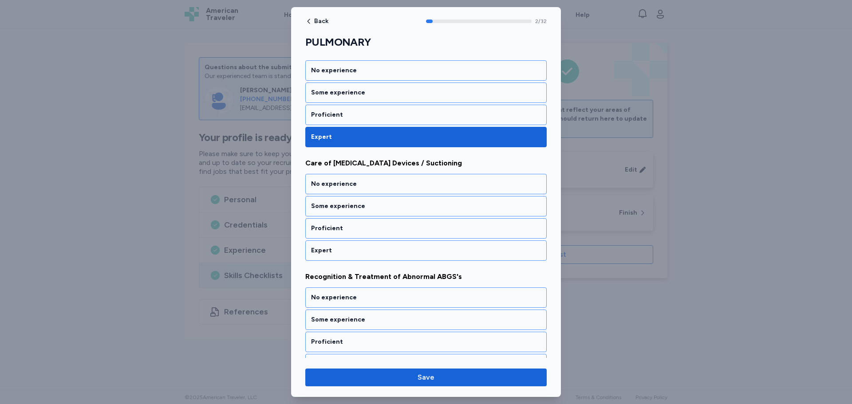
scroll to position [257, 0]
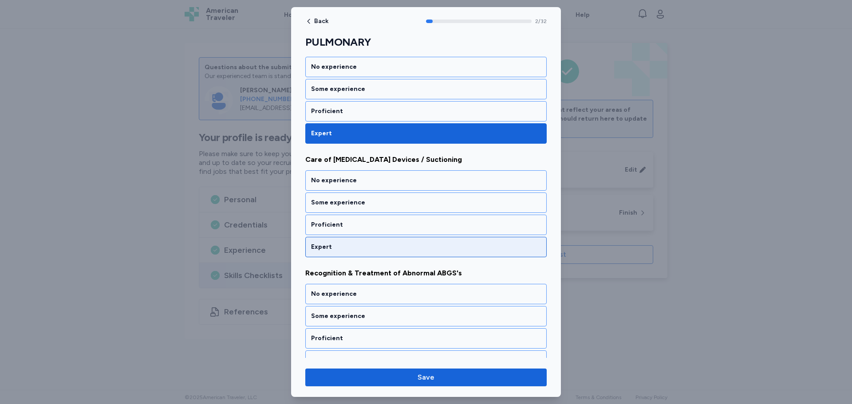
click at [379, 249] on div "Expert" at bounding box center [426, 247] width 230 height 9
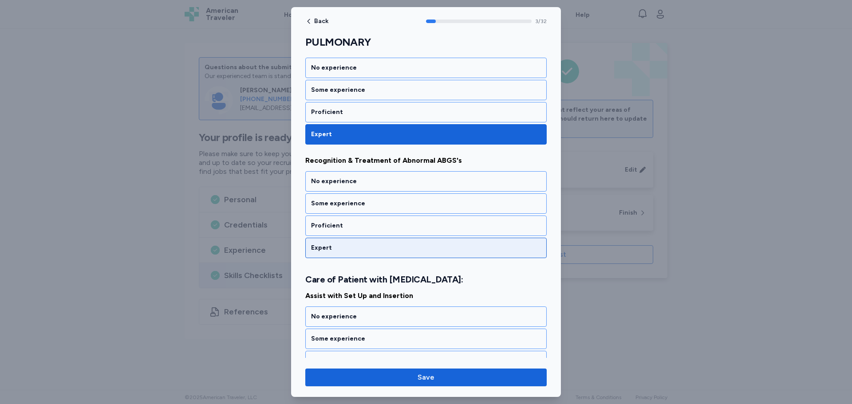
scroll to position [371, 0]
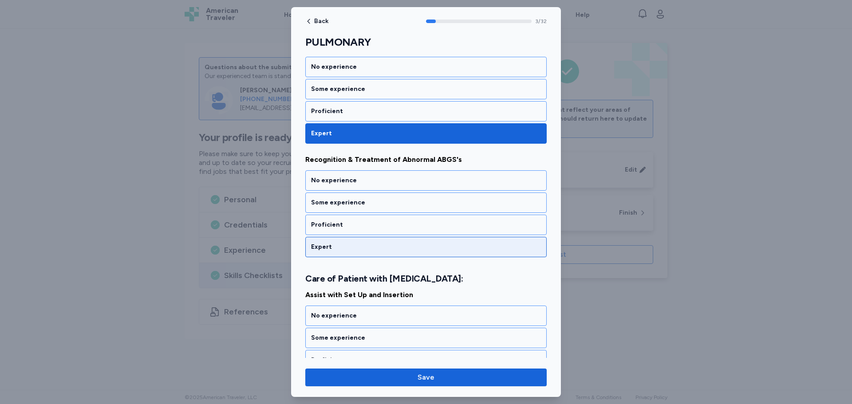
click at [379, 245] on div "Expert" at bounding box center [426, 247] width 230 height 9
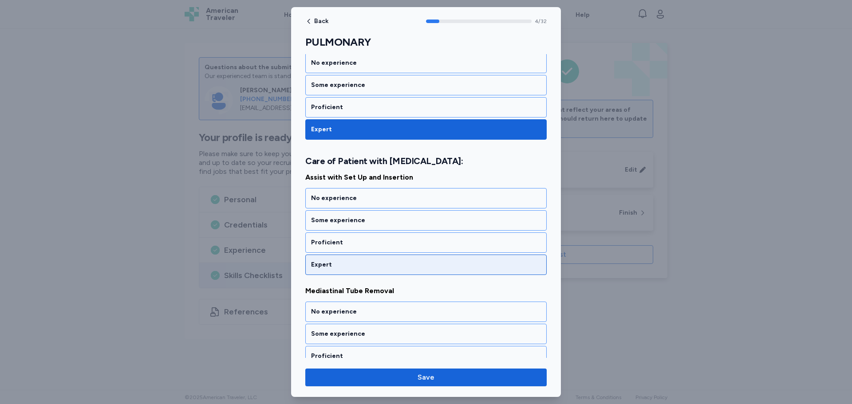
scroll to position [495, 0]
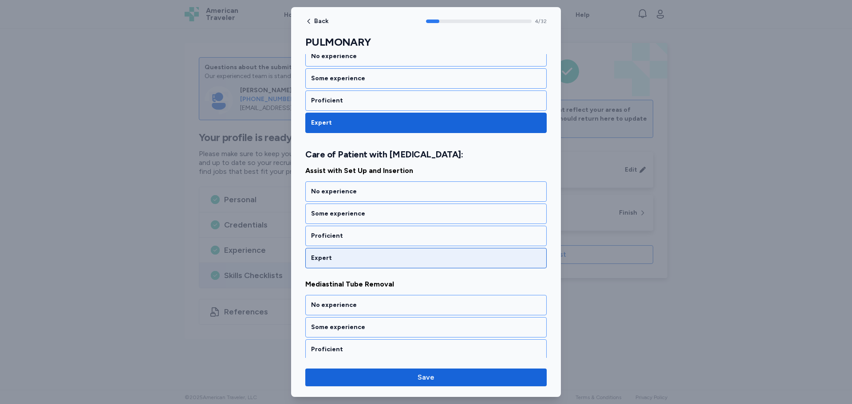
click at [359, 257] on div "Expert" at bounding box center [426, 258] width 230 height 9
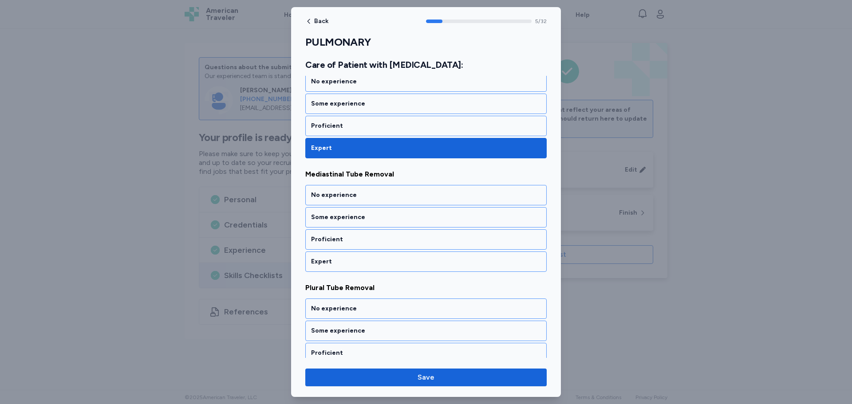
scroll to position [609, 0]
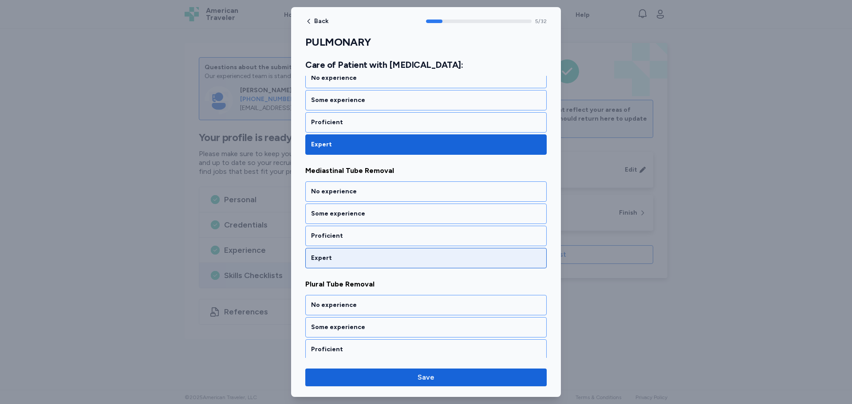
click at [356, 257] on div "Expert" at bounding box center [426, 258] width 230 height 9
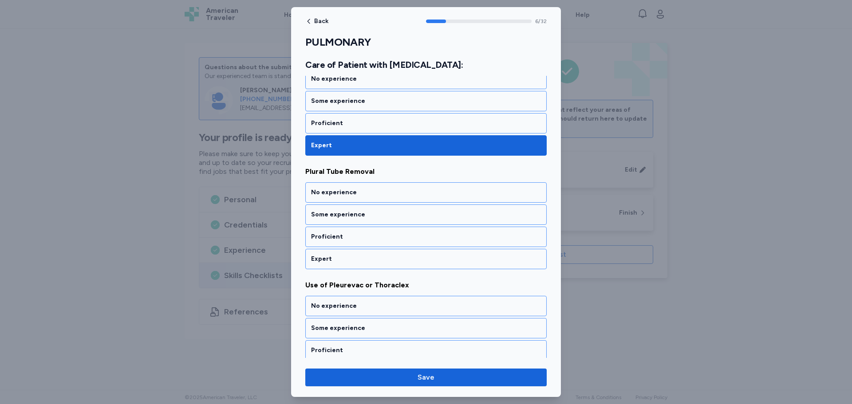
scroll to position [723, 0]
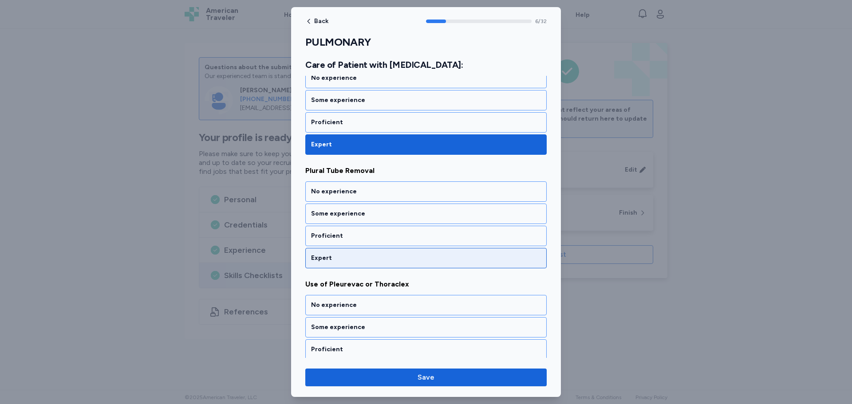
click at [351, 253] on div "Expert" at bounding box center [425, 258] width 241 height 20
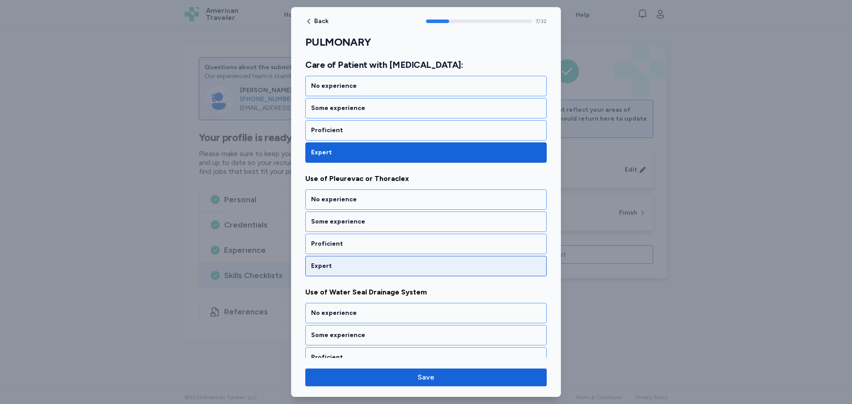
scroll to position [836, 0]
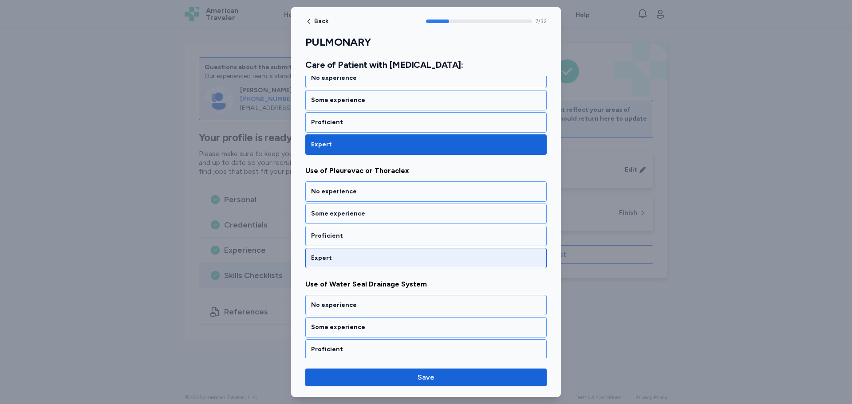
click at [346, 259] on div "Expert" at bounding box center [426, 258] width 230 height 9
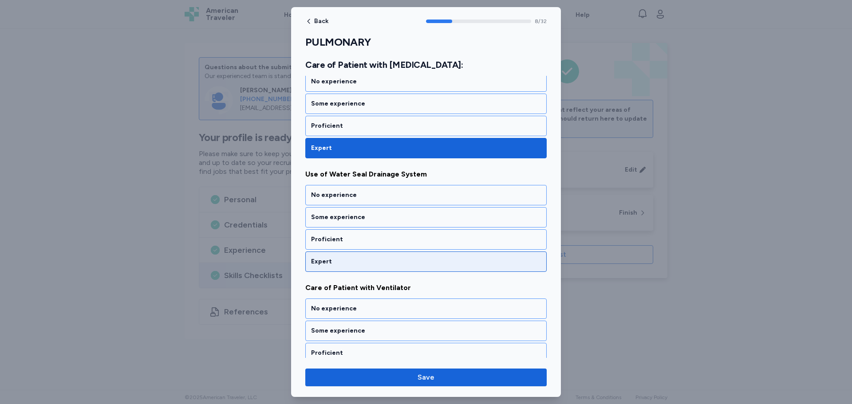
scroll to position [950, 0]
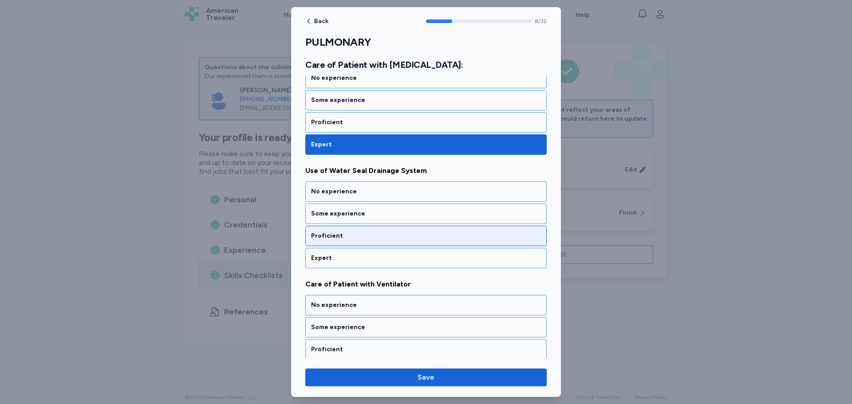
click at [373, 241] on div "Proficient" at bounding box center [425, 236] width 241 height 20
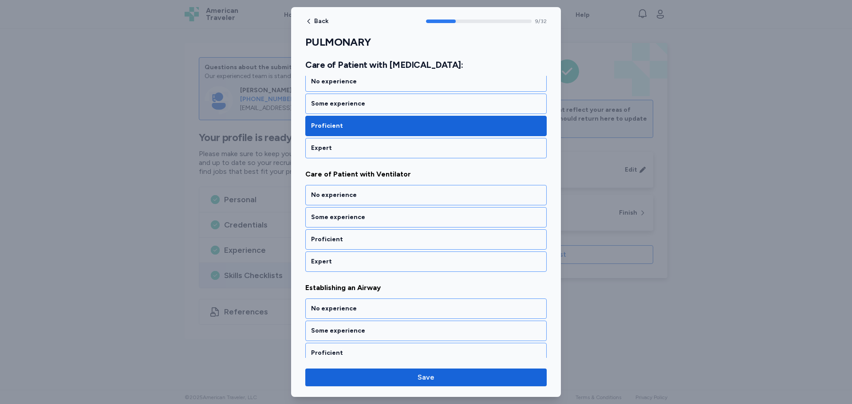
scroll to position [1064, 0]
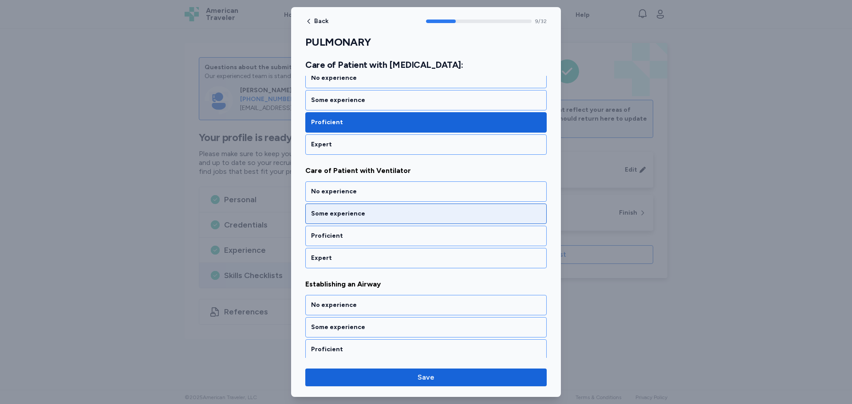
click at [399, 216] on div "Some experience" at bounding box center [426, 214] width 230 height 9
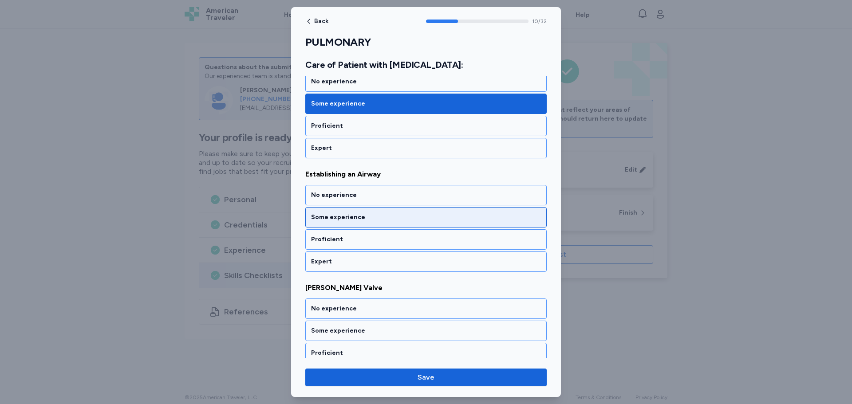
scroll to position [1177, 0]
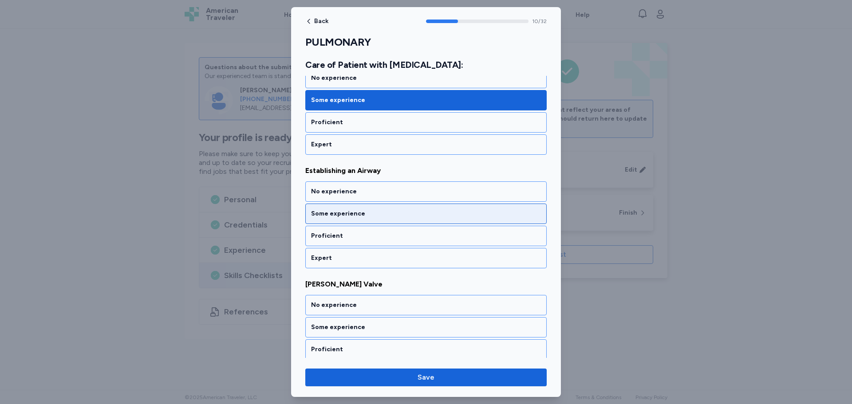
click at [397, 216] on div "Some experience" at bounding box center [426, 214] width 230 height 9
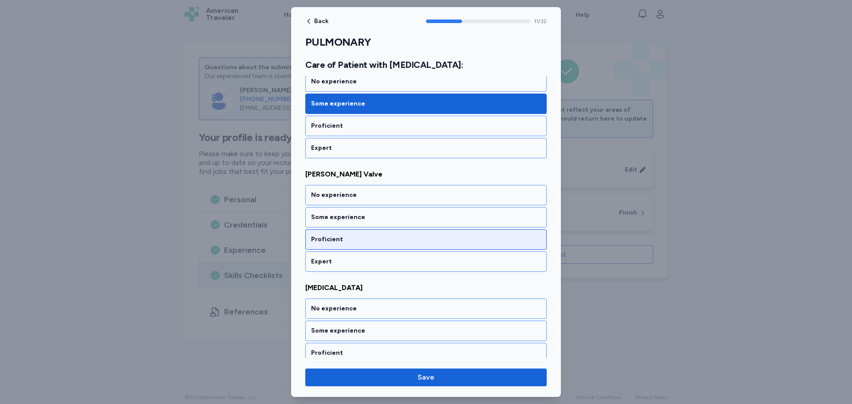
scroll to position [1291, 0]
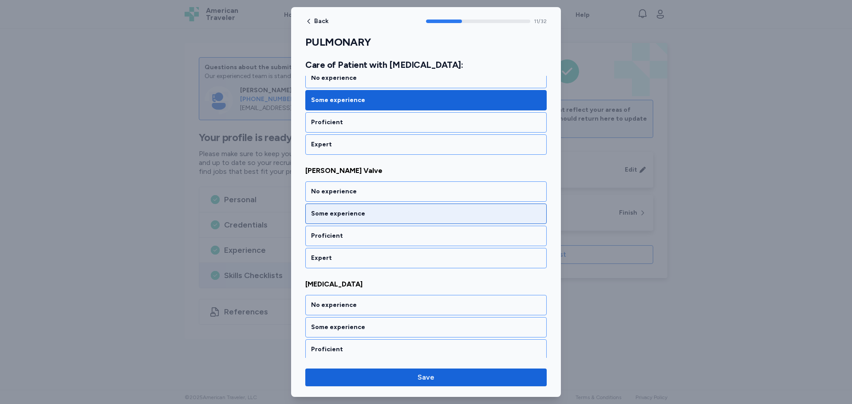
click at [362, 211] on div "Some experience" at bounding box center [426, 214] width 230 height 9
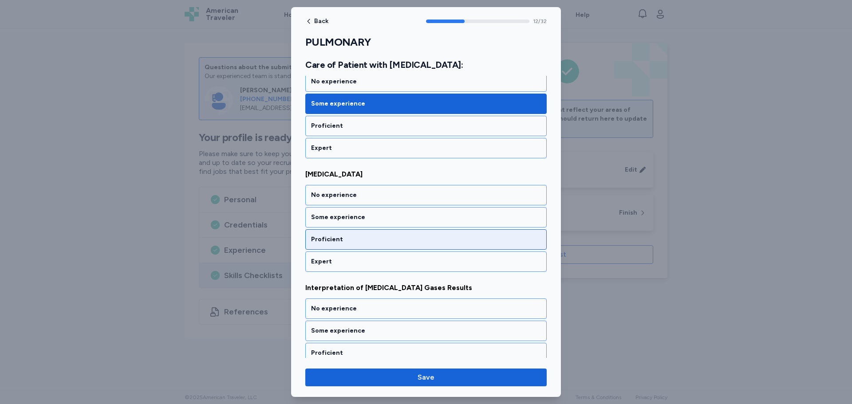
scroll to position [1404, 0]
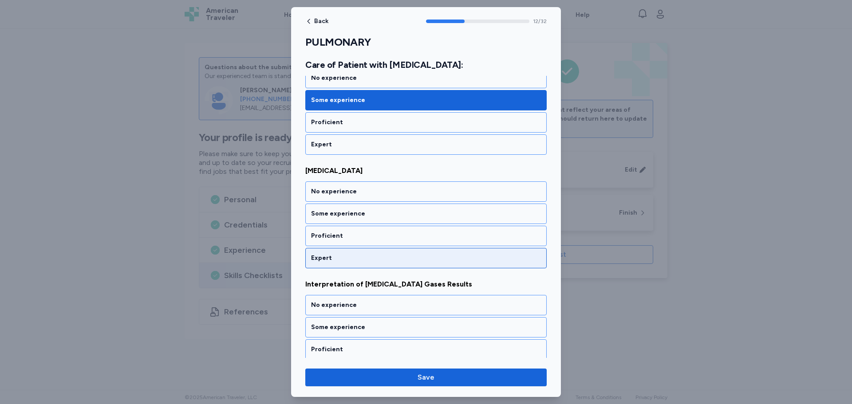
click at [404, 253] on div "Expert" at bounding box center [425, 258] width 241 height 20
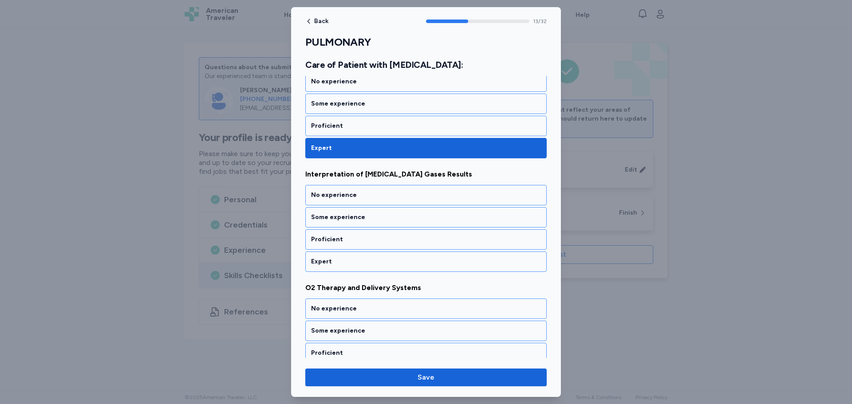
scroll to position [1518, 0]
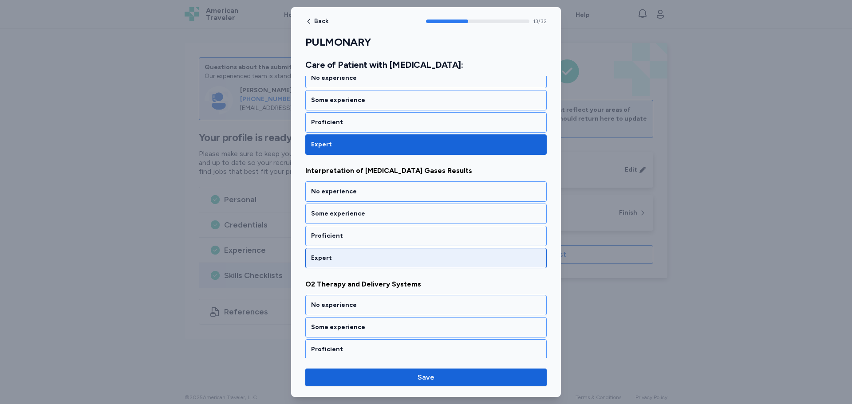
click at [378, 253] on div "Expert" at bounding box center [425, 258] width 241 height 20
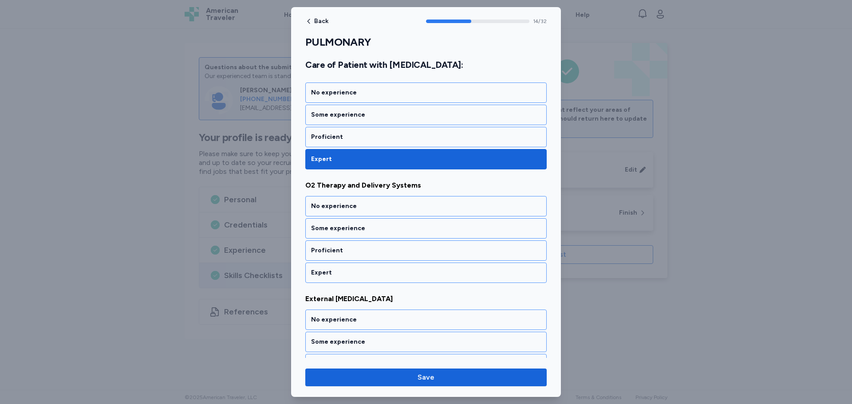
scroll to position [1632, 0]
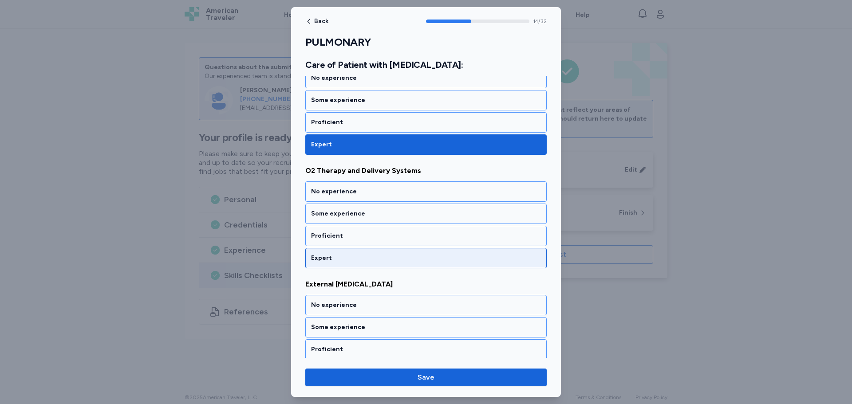
click at [358, 258] on div "Expert" at bounding box center [426, 258] width 230 height 9
click at [356, 259] on div "Expert" at bounding box center [426, 258] width 230 height 9
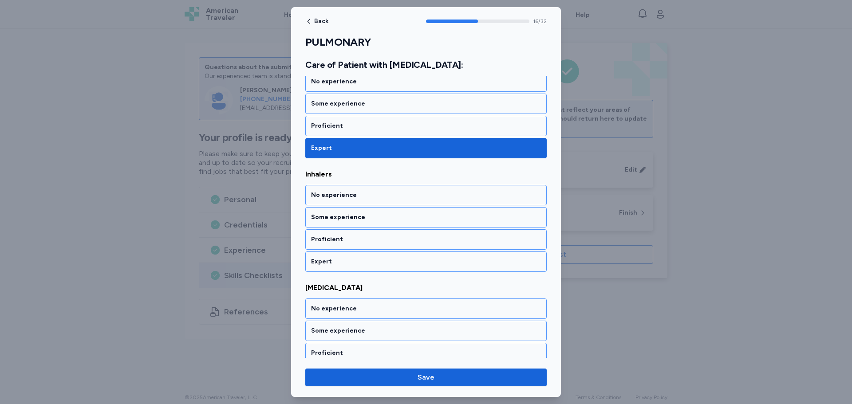
scroll to position [1859, 0]
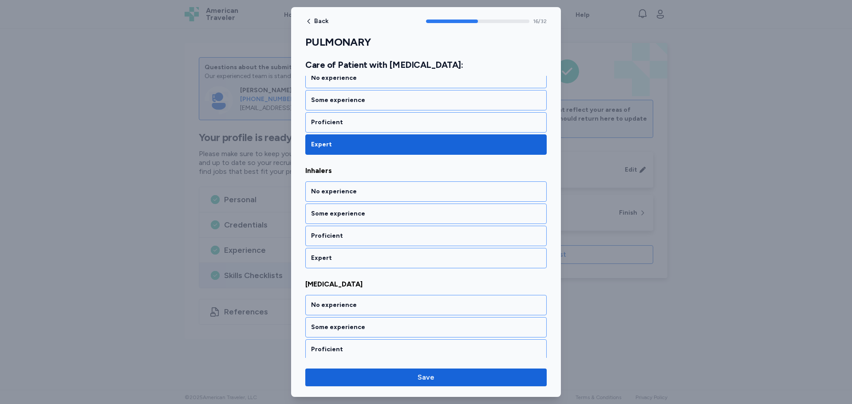
click at [356, 259] on div "Expert" at bounding box center [426, 258] width 230 height 9
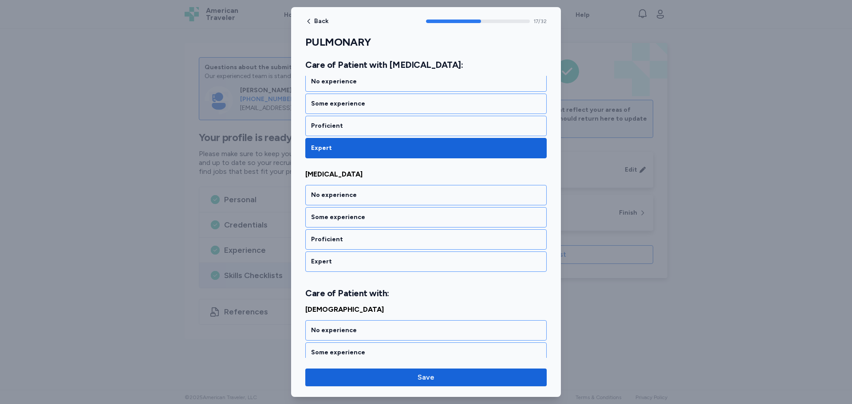
scroll to position [1973, 0]
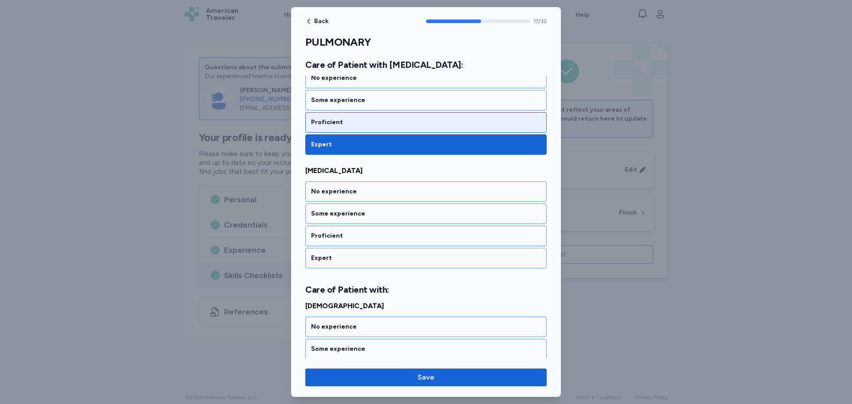
click at [354, 121] on div "Proficient" at bounding box center [425, 122] width 241 height 20
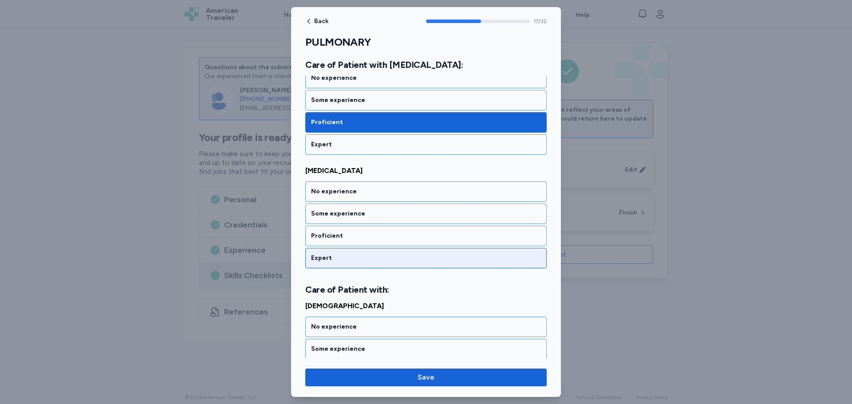
click at [352, 254] on div "Expert" at bounding box center [426, 258] width 230 height 9
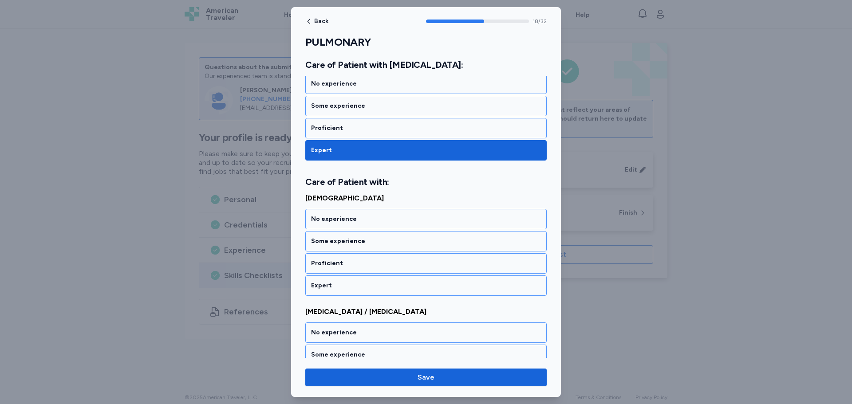
scroll to position [2108, 0]
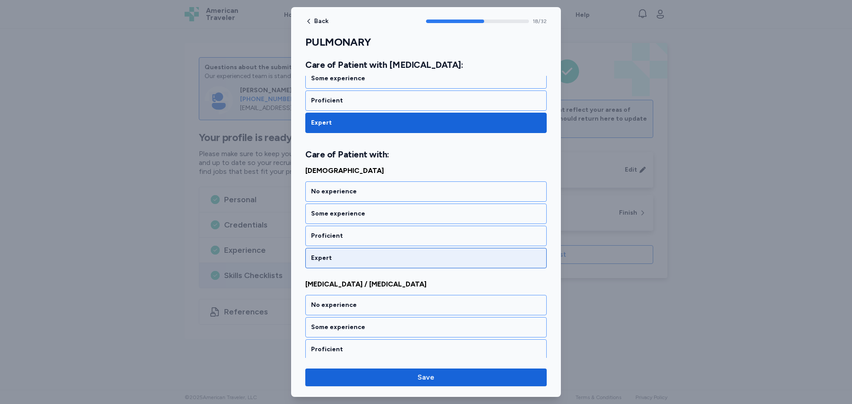
click at [365, 253] on div "Expert" at bounding box center [425, 258] width 241 height 20
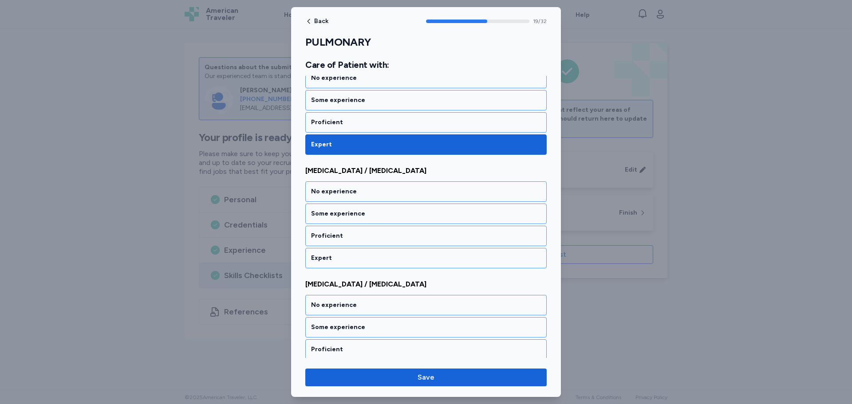
click at [365, 253] on div "Expert" at bounding box center [425, 258] width 241 height 20
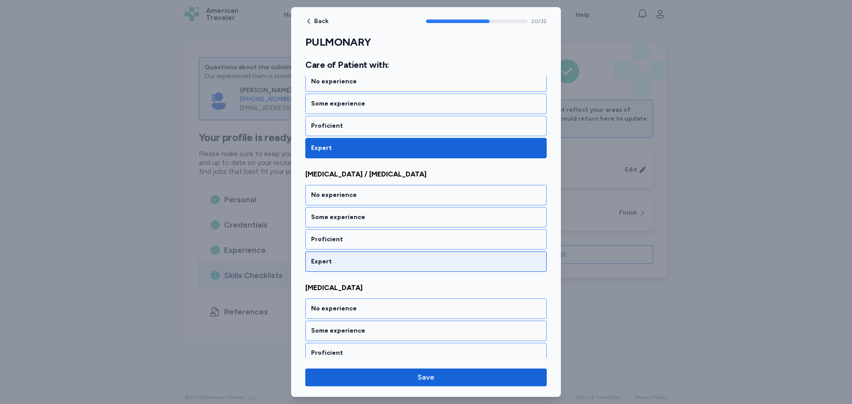
scroll to position [2335, 0]
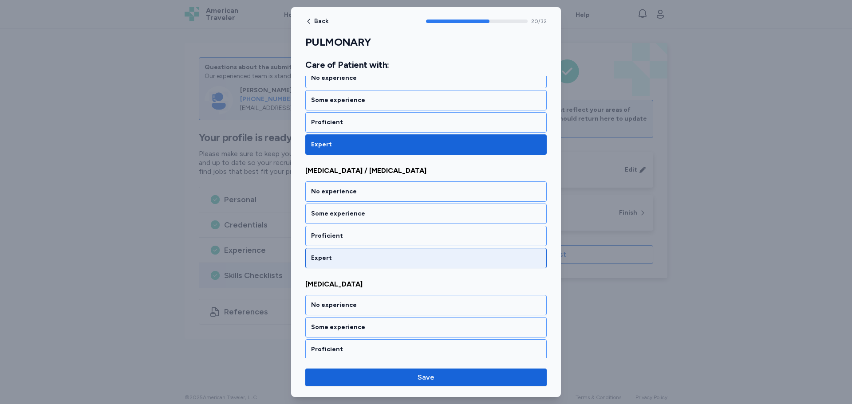
click at [354, 258] on div "Expert" at bounding box center [426, 258] width 230 height 9
click at [364, 254] on div "Expert" at bounding box center [426, 258] width 230 height 9
click at [363, 263] on div "Expert" at bounding box center [425, 258] width 241 height 20
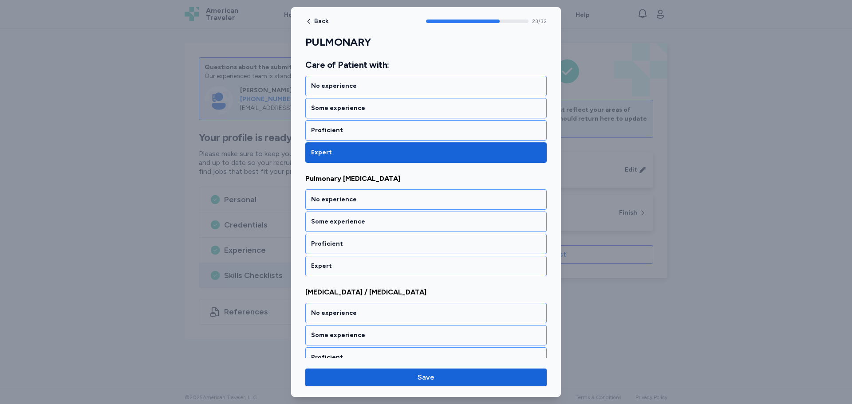
scroll to position [2676, 0]
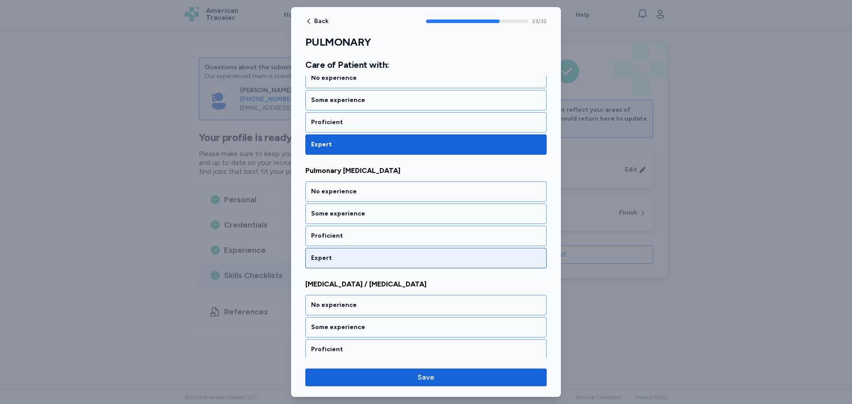
click at [363, 261] on div "Expert" at bounding box center [426, 258] width 230 height 9
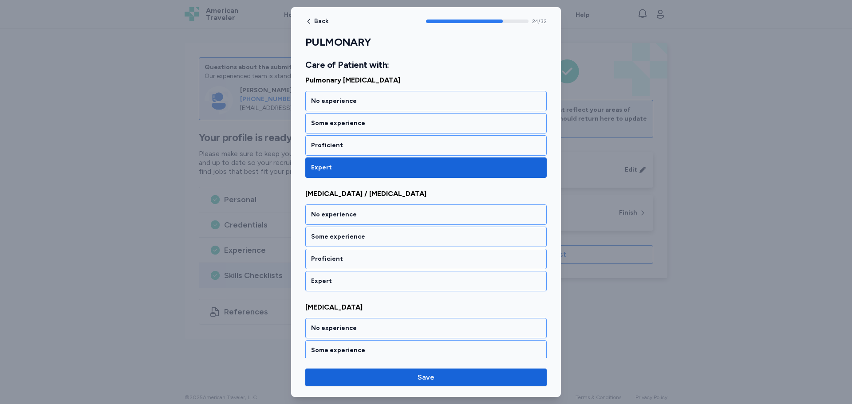
scroll to position [2790, 0]
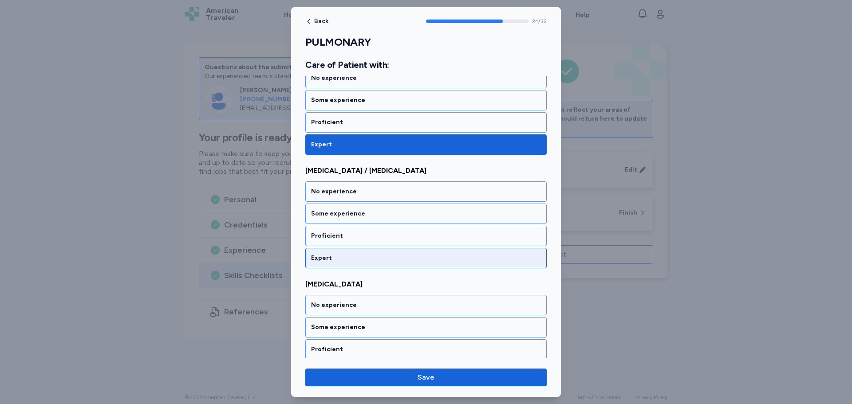
click at [366, 255] on div "Expert" at bounding box center [426, 258] width 230 height 9
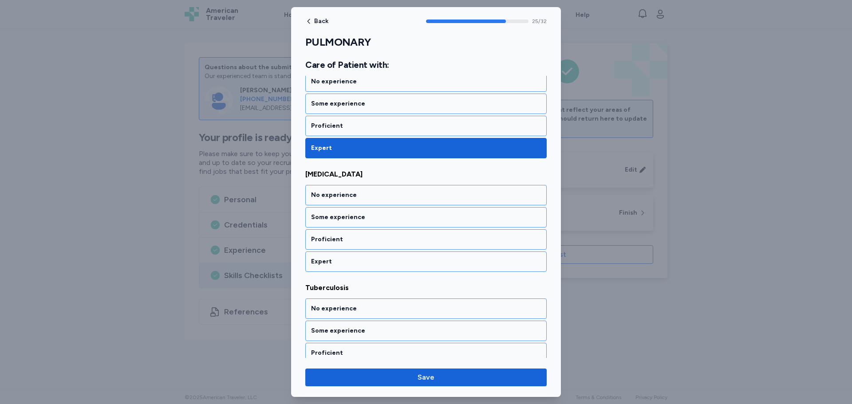
scroll to position [2904, 0]
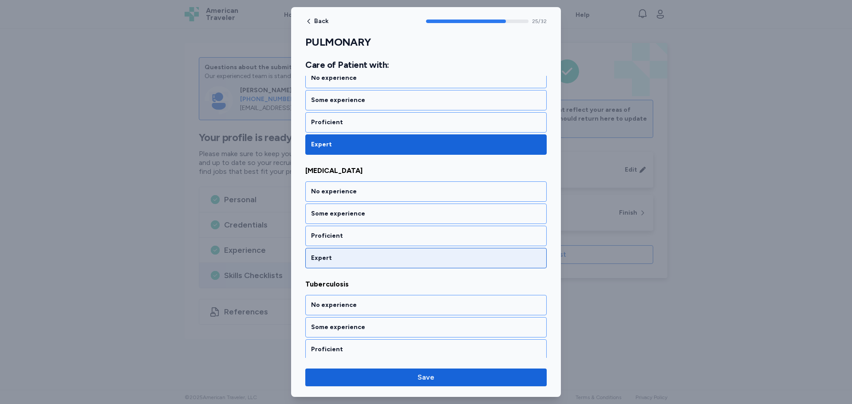
click at [359, 261] on div "Expert" at bounding box center [426, 258] width 230 height 9
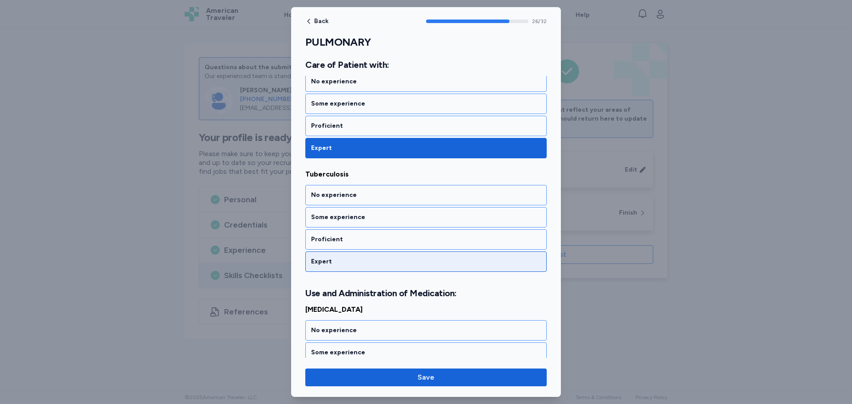
scroll to position [3017, 0]
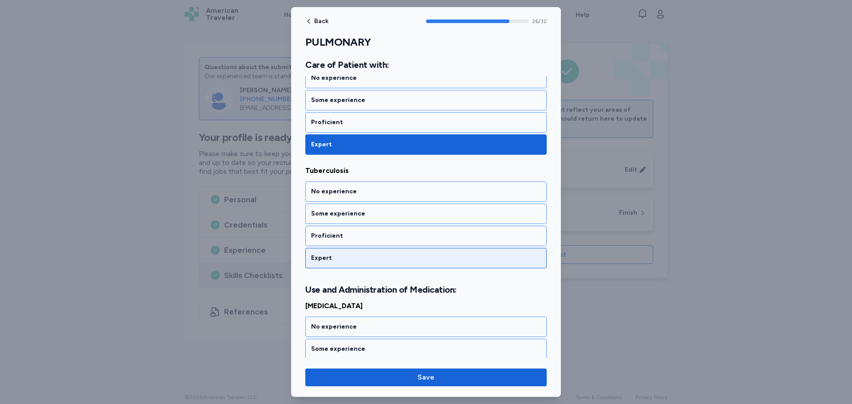
click at [357, 257] on div "Expert" at bounding box center [426, 258] width 230 height 9
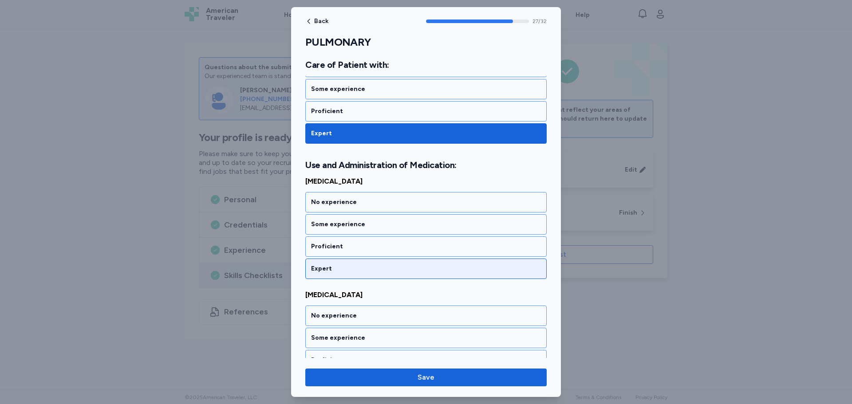
scroll to position [3153, 0]
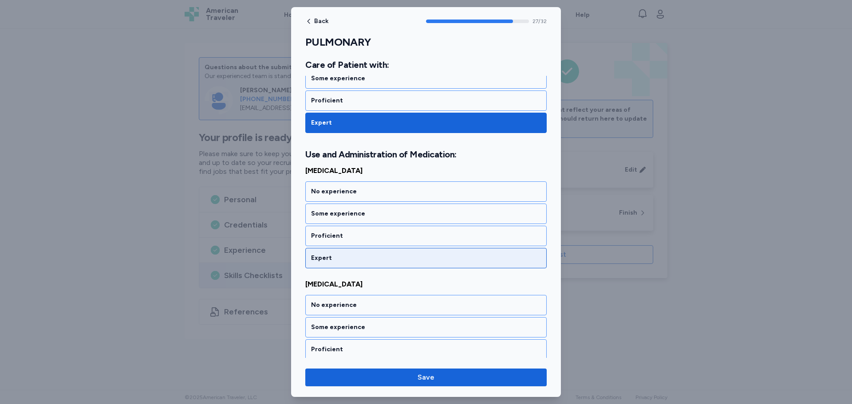
click at [360, 261] on div "Expert" at bounding box center [426, 258] width 230 height 9
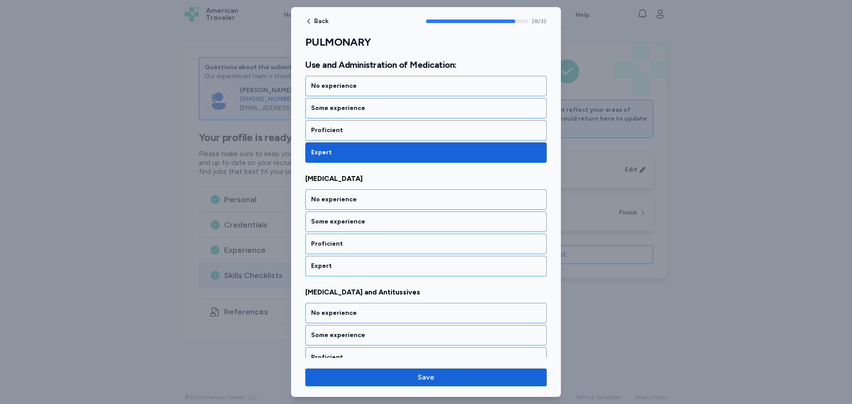
scroll to position [3266, 0]
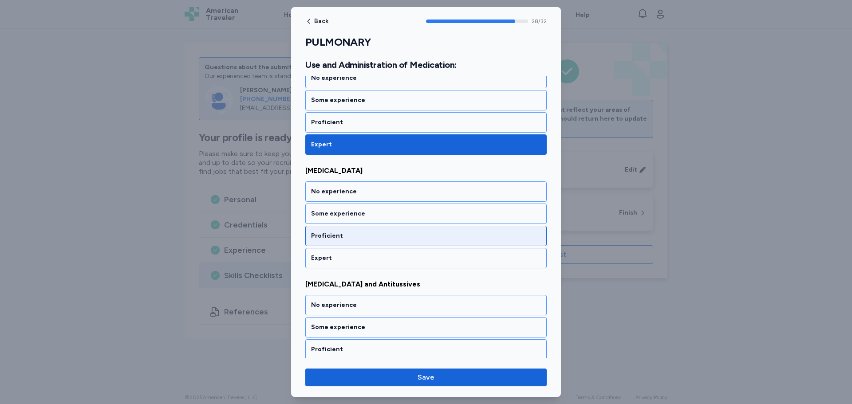
click at [358, 241] on div "Proficient" at bounding box center [425, 236] width 241 height 20
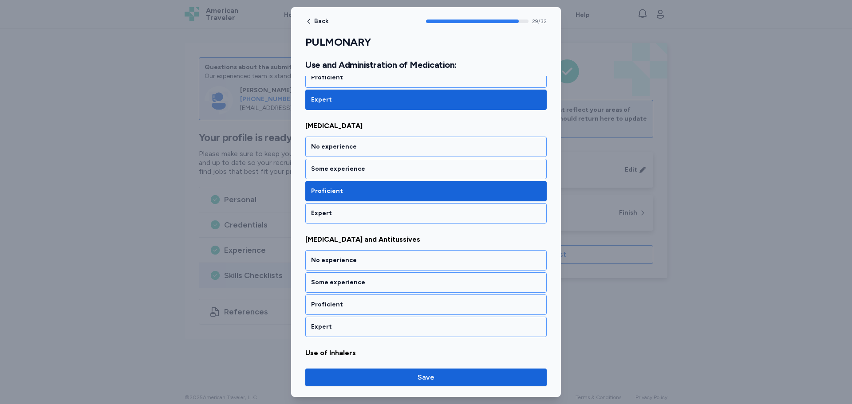
scroll to position [3380, 0]
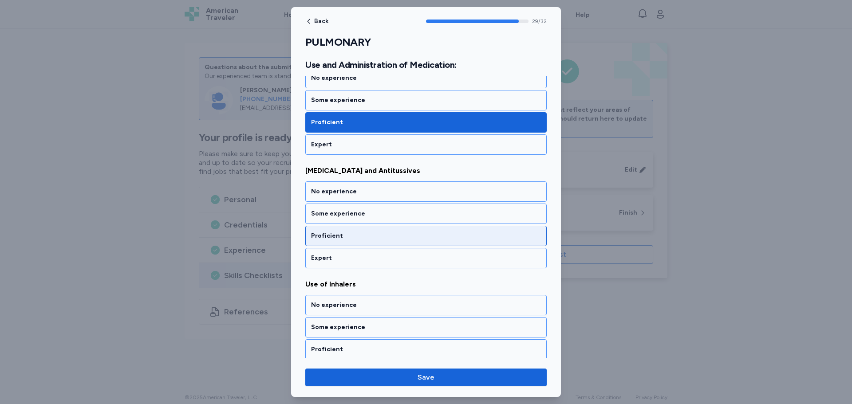
click at [390, 231] on div "Proficient" at bounding box center [425, 236] width 241 height 20
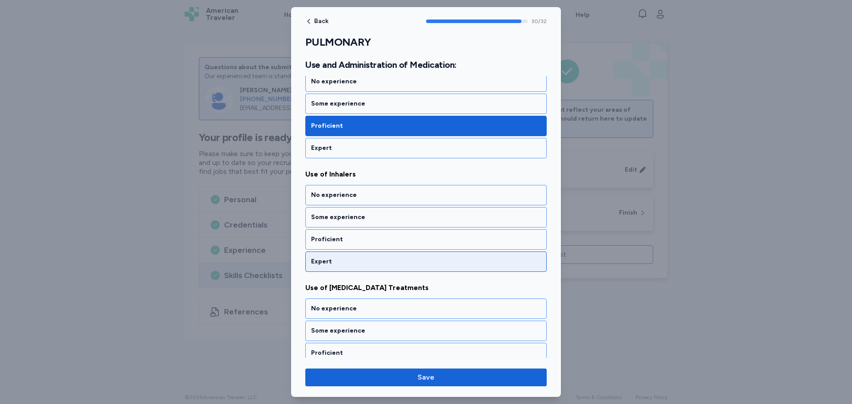
scroll to position [3493, 0]
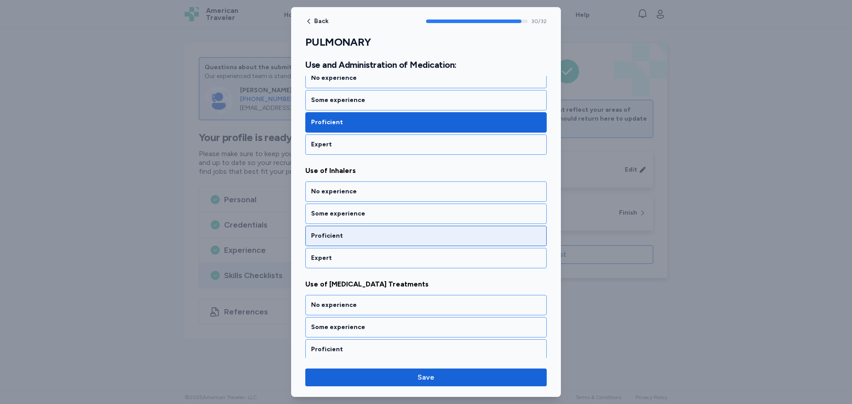
click at [392, 240] on div "Proficient" at bounding box center [426, 236] width 230 height 9
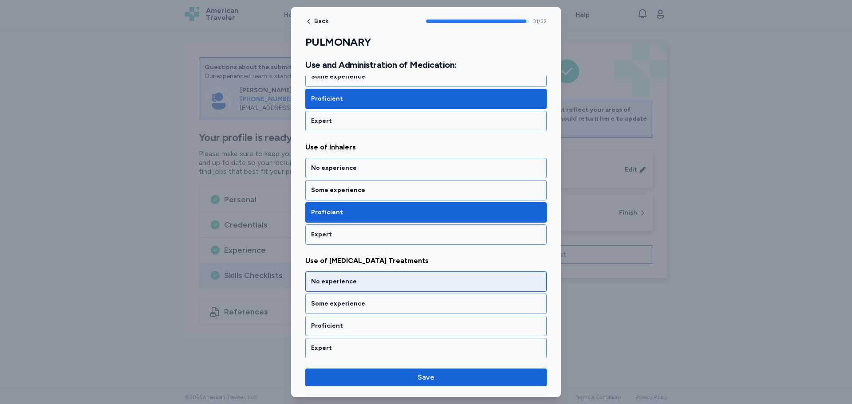
scroll to position [3519, 0]
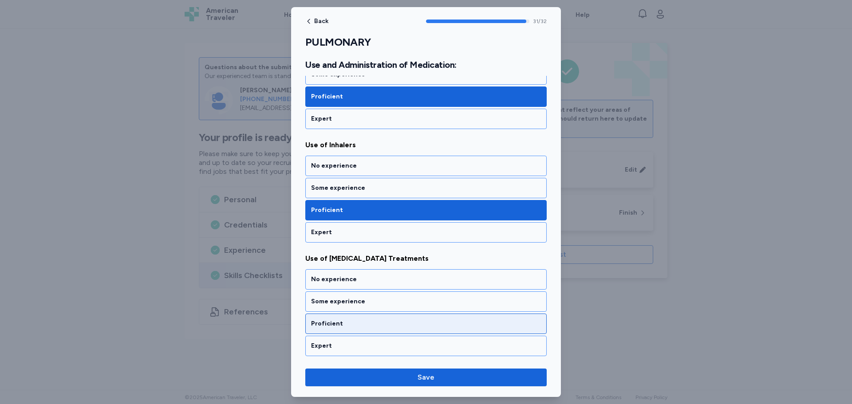
click at [365, 325] on div "Proficient" at bounding box center [426, 324] width 230 height 9
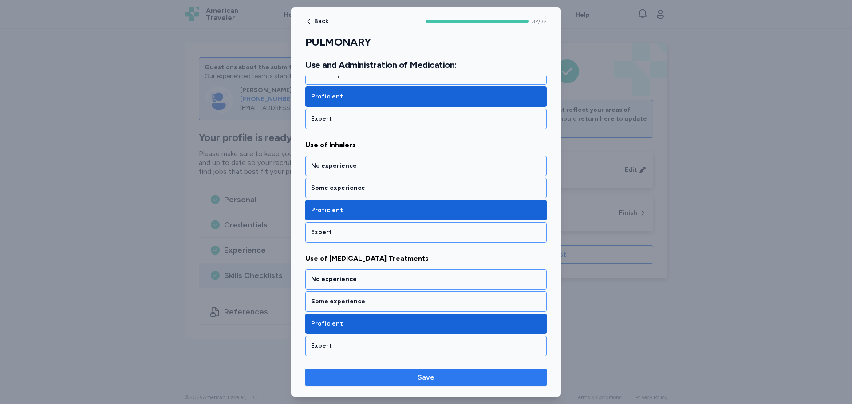
click at [426, 383] on button "Save" at bounding box center [425, 378] width 241 height 18
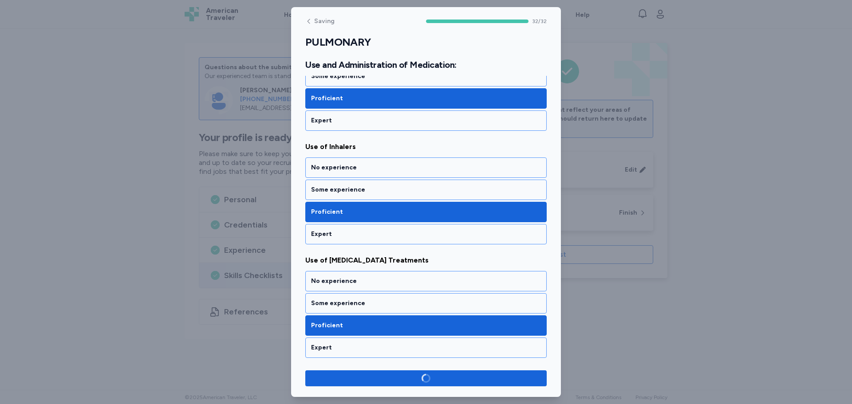
scroll to position [3517, 0]
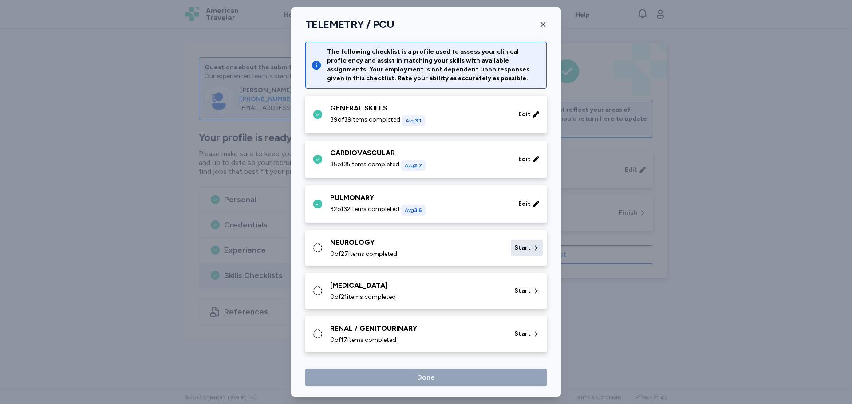
click at [522, 245] on span "Start" at bounding box center [522, 248] width 16 height 9
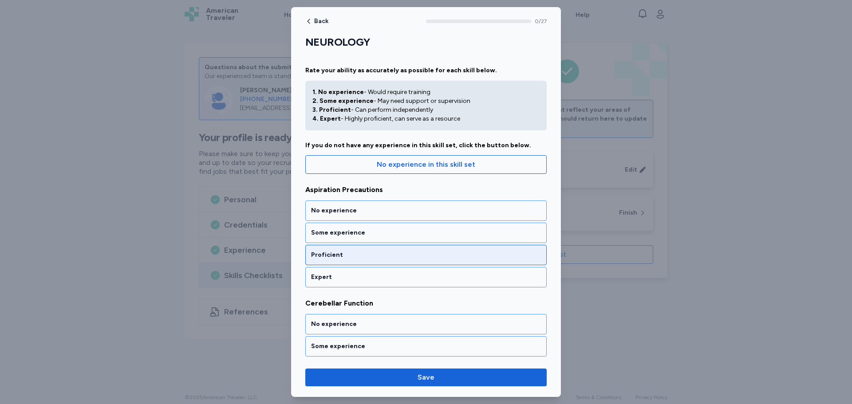
click at [383, 261] on div "Proficient" at bounding box center [425, 255] width 241 height 20
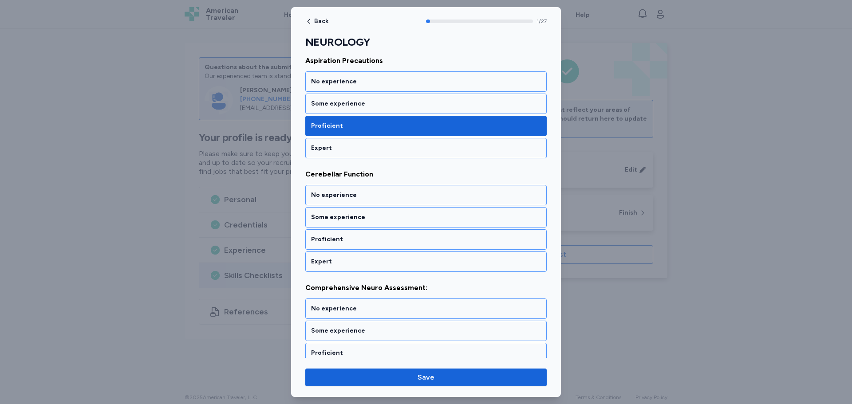
scroll to position [144, 0]
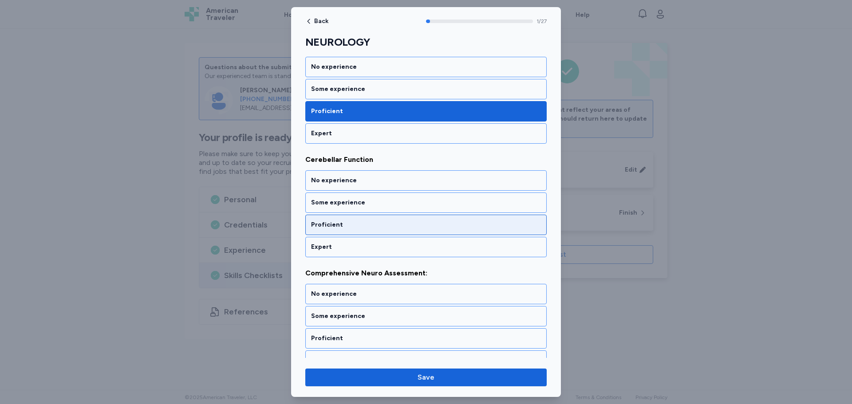
click at [376, 229] on div "Proficient" at bounding box center [426, 225] width 230 height 9
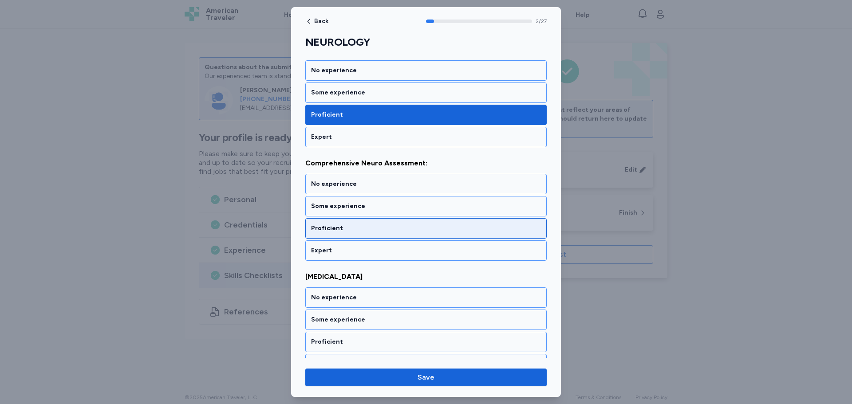
scroll to position [257, 0]
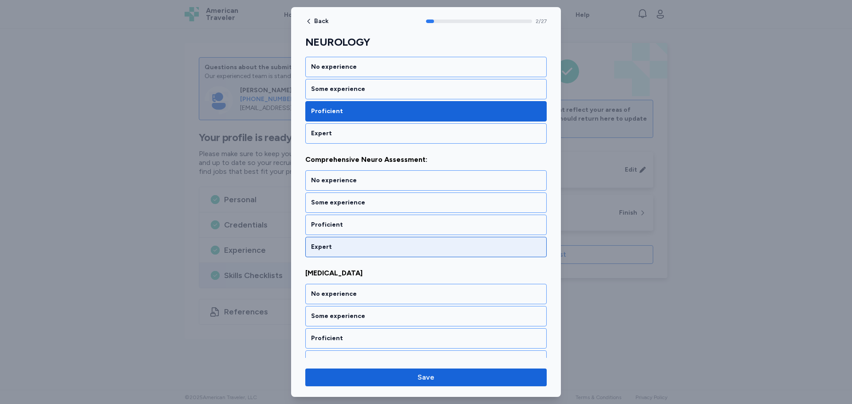
click at [375, 247] on div "Expert" at bounding box center [426, 247] width 230 height 9
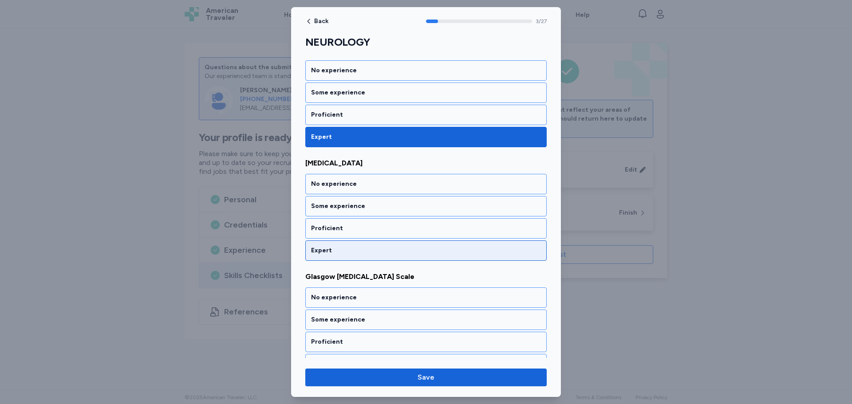
scroll to position [371, 0]
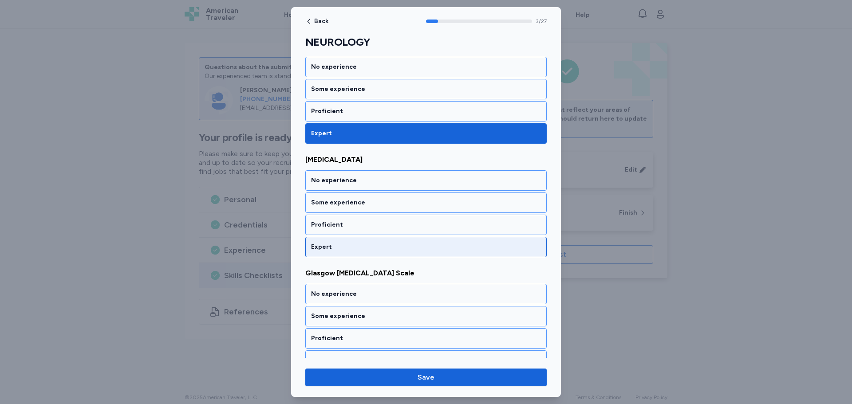
click at [407, 253] on div "Expert" at bounding box center [425, 247] width 241 height 20
click at [388, 251] on div "Expert" at bounding box center [426, 247] width 230 height 9
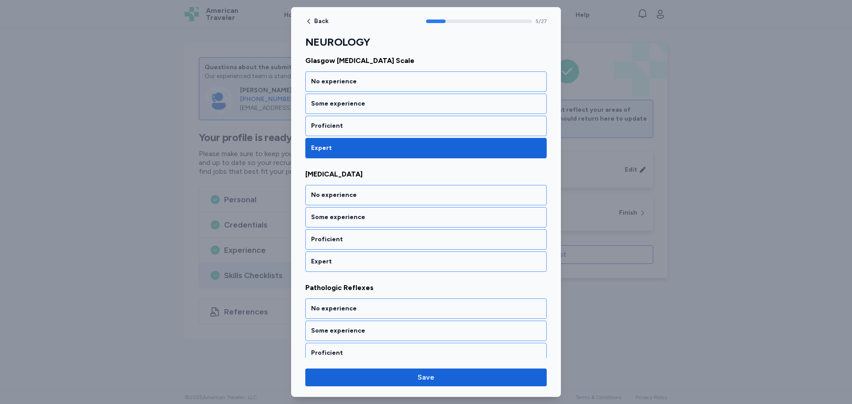
scroll to position [598, 0]
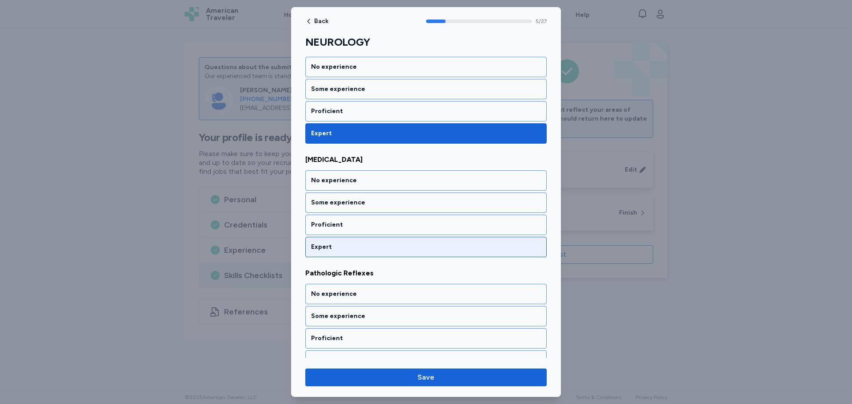
click at [378, 250] on div "Expert" at bounding box center [426, 247] width 230 height 9
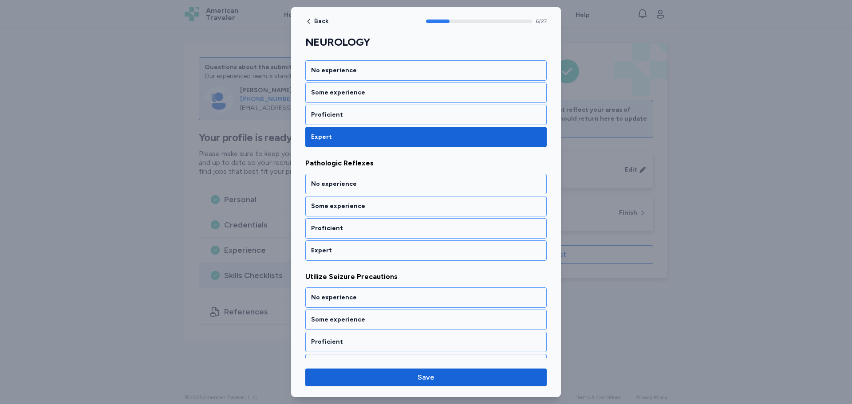
scroll to position [712, 0]
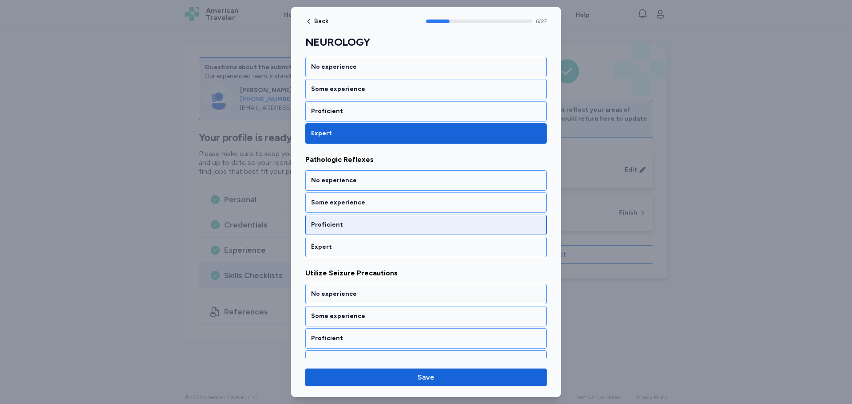
click at [384, 226] on div "Proficient" at bounding box center [426, 225] width 230 height 9
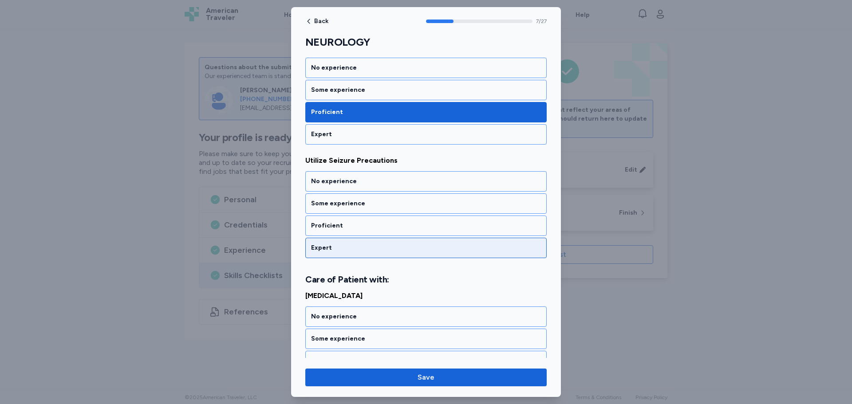
scroll to position [826, 0]
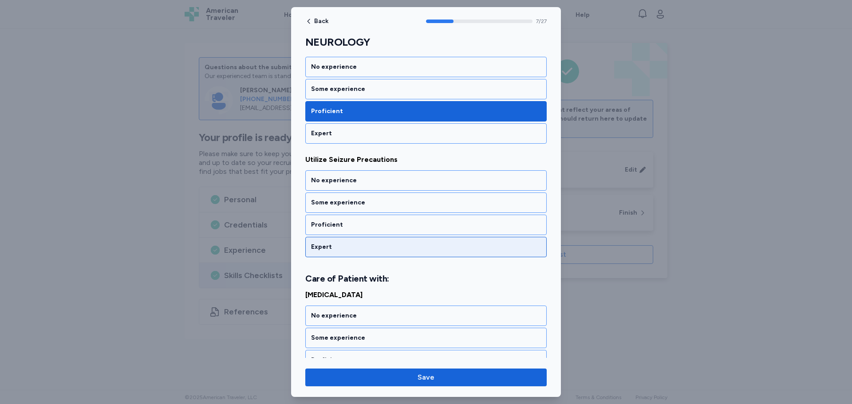
click at [399, 251] on div "Expert" at bounding box center [426, 247] width 230 height 9
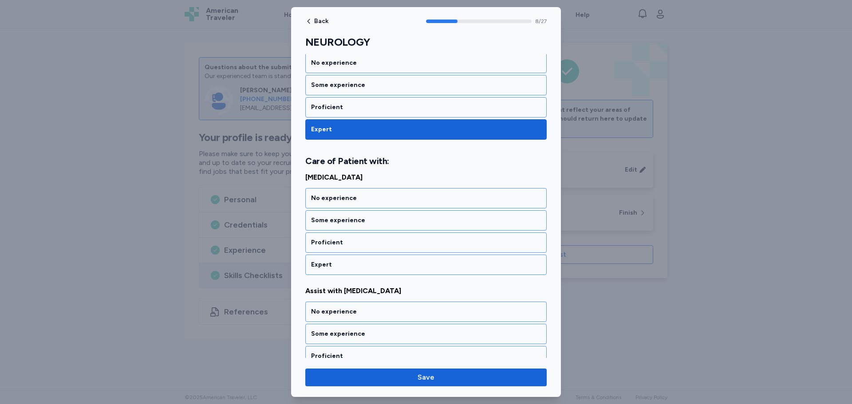
scroll to position [950, 0]
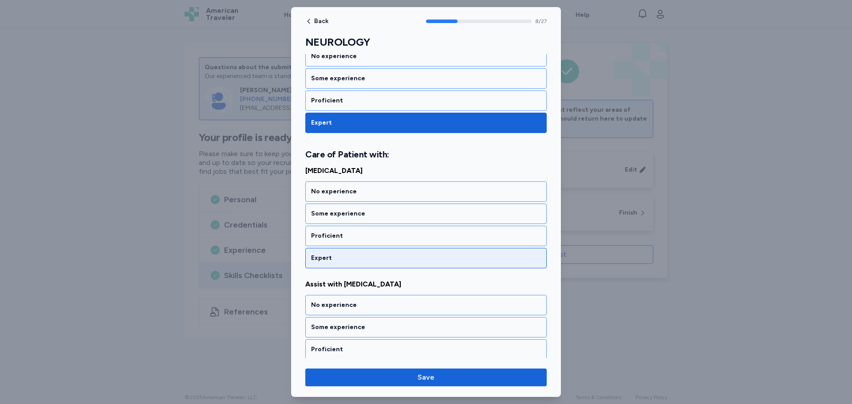
click at [372, 249] on div "Expert" at bounding box center [425, 258] width 241 height 20
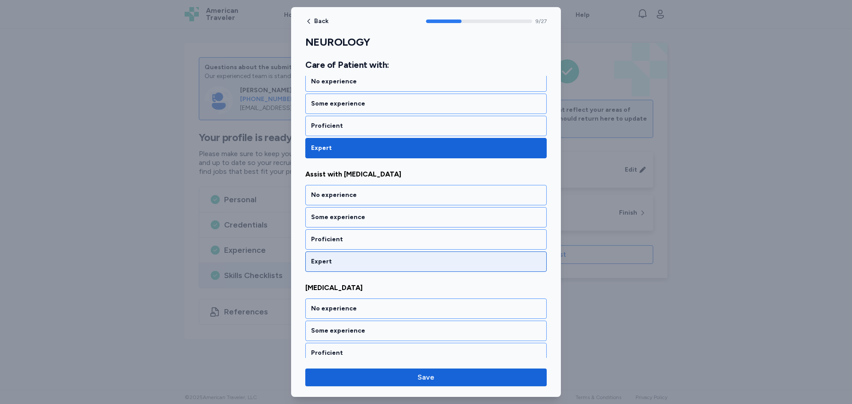
scroll to position [1064, 0]
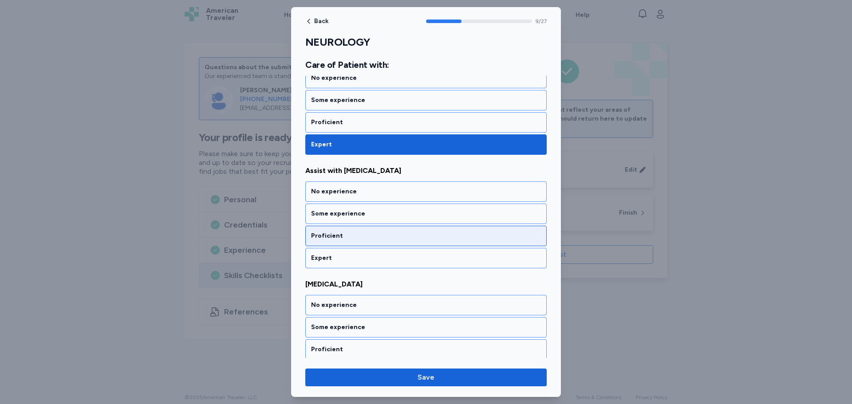
click at [393, 239] on div "Proficient" at bounding box center [426, 236] width 230 height 9
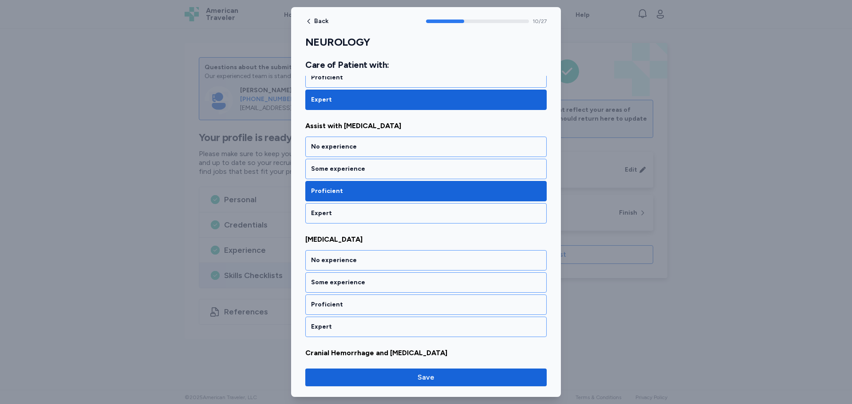
scroll to position [1177, 0]
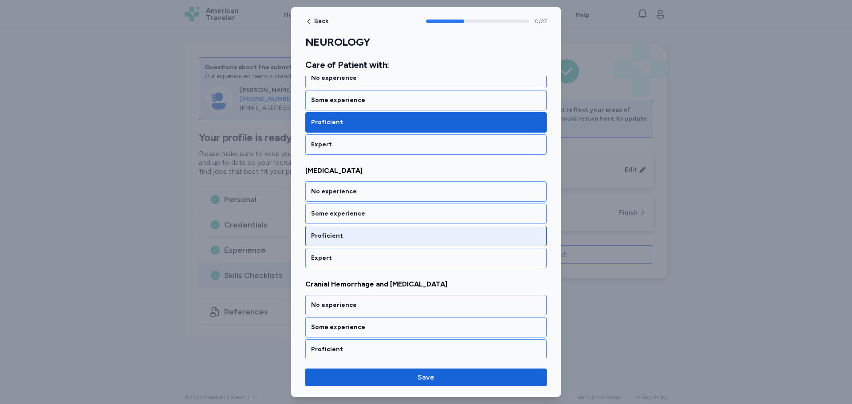
click at [393, 246] on div "Proficient" at bounding box center [425, 236] width 241 height 20
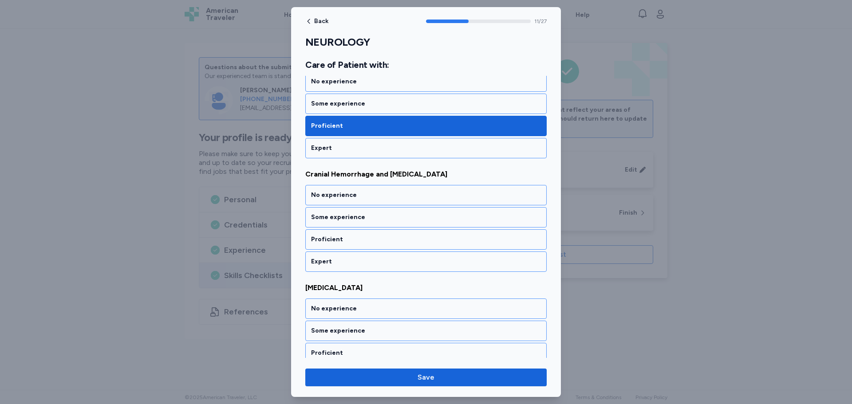
scroll to position [1291, 0]
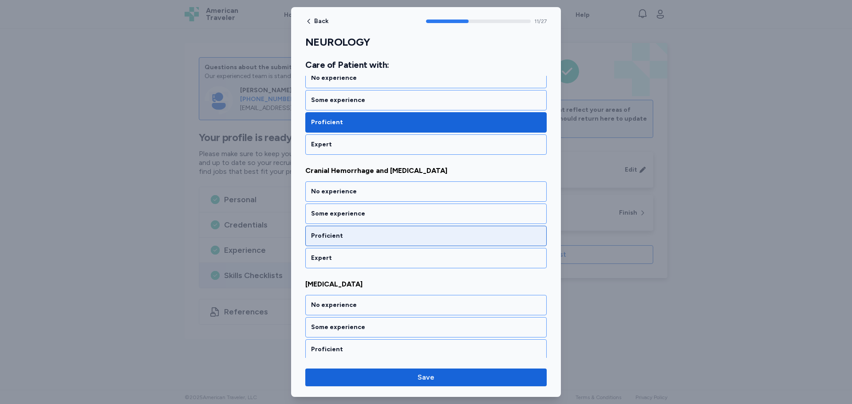
click at [376, 234] on div "Proficient" at bounding box center [426, 236] width 230 height 9
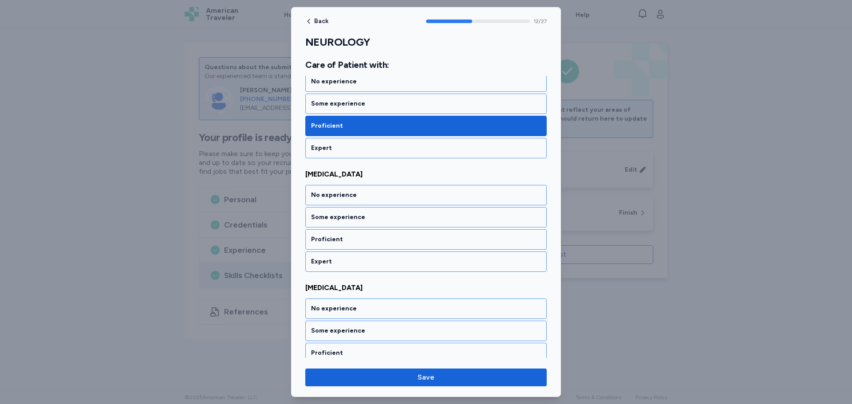
scroll to position [1404, 0]
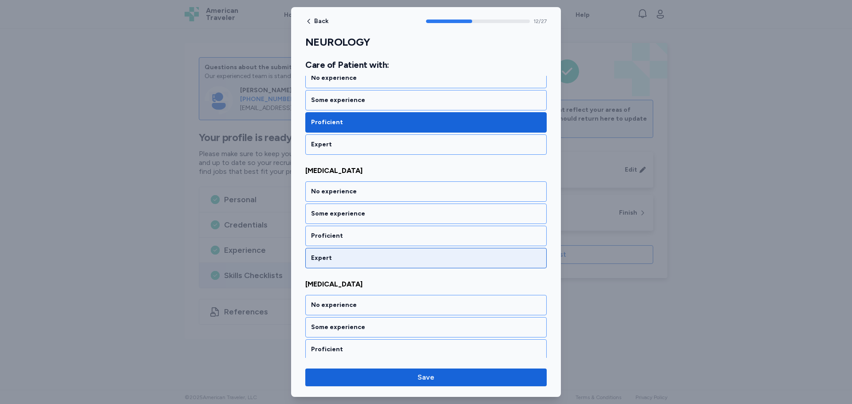
click at [371, 249] on div "Expert" at bounding box center [425, 258] width 241 height 20
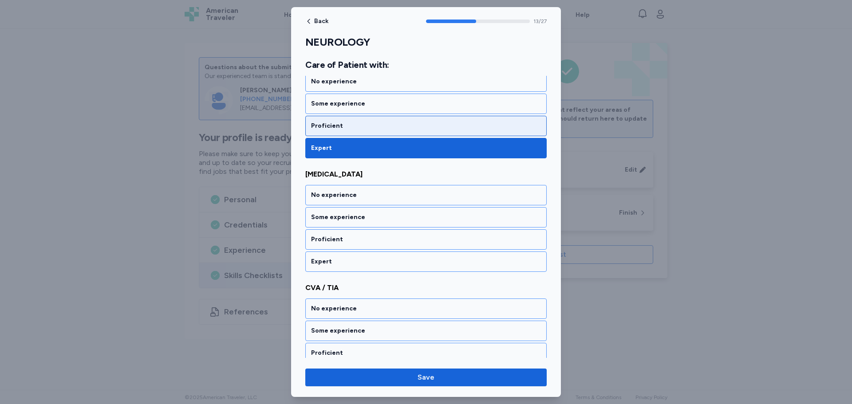
scroll to position [1518, 0]
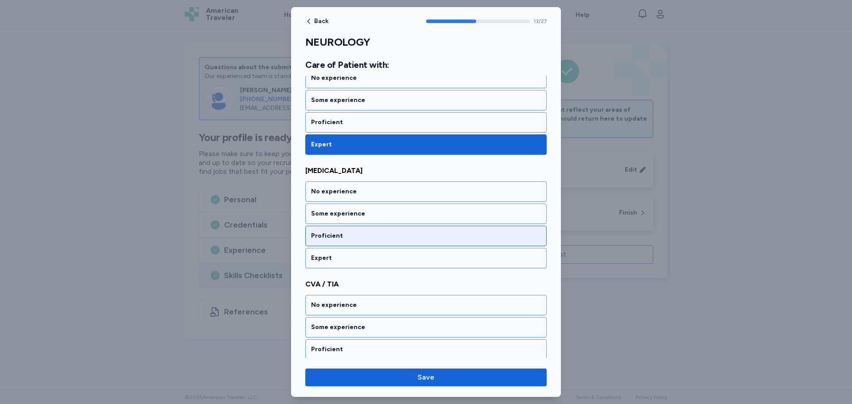
click at [394, 238] on div "Proficient" at bounding box center [426, 236] width 230 height 9
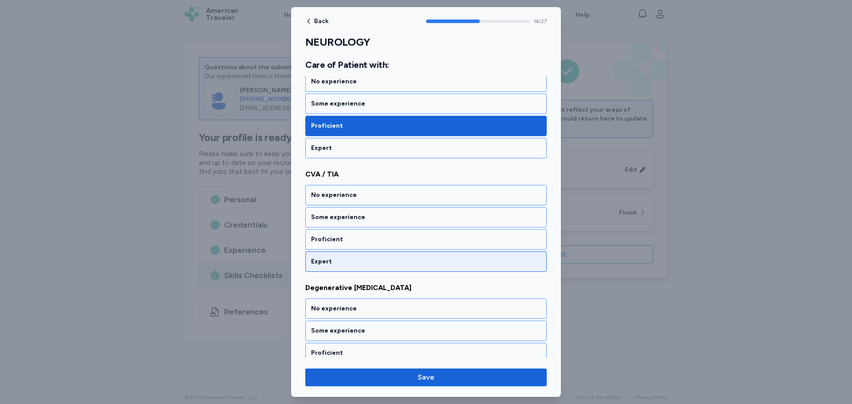
scroll to position [1632, 0]
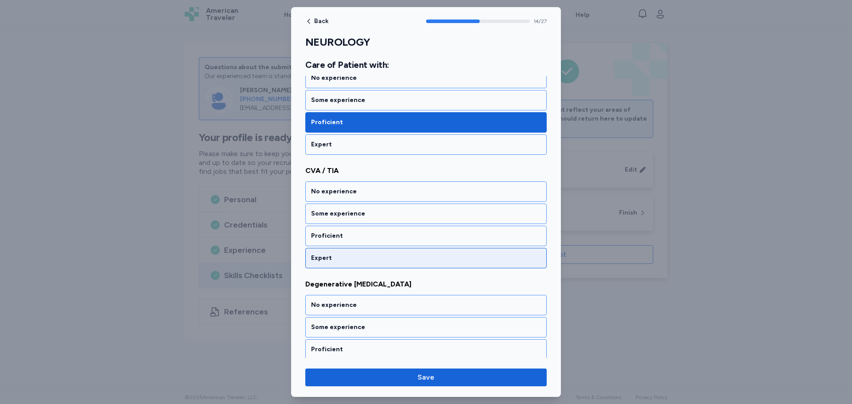
click at [346, 262] on div "Expert" at bounding box center [426, 258] width 230 height 9
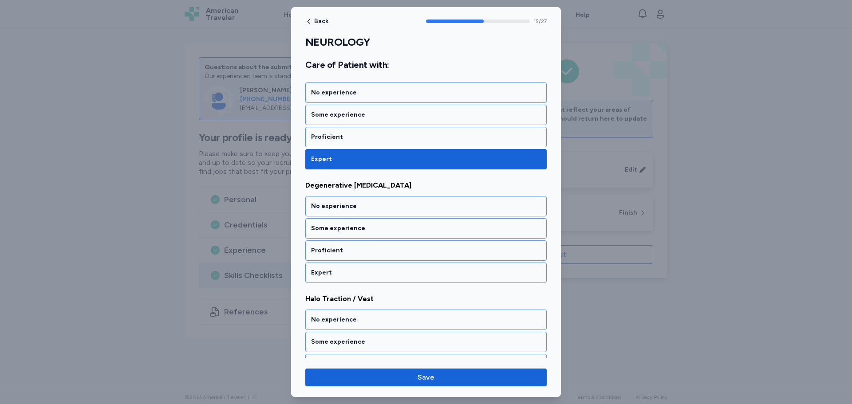
scroll to position [1745, 0]
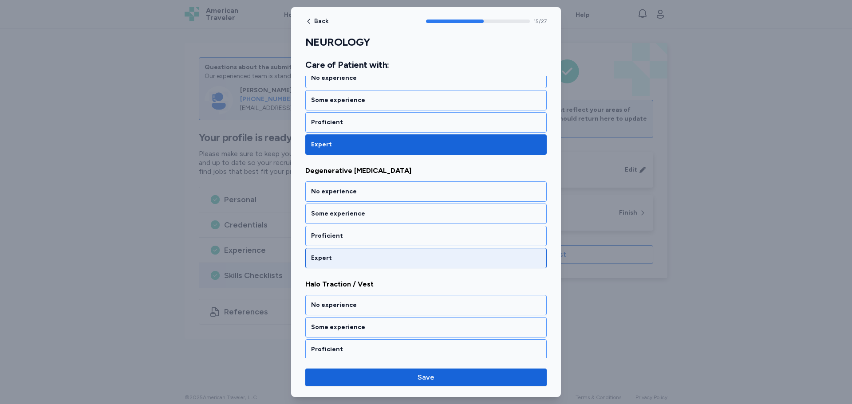
click at [358, 254] on div "Expert" at bounding box center [426, 258] width 230 height 9
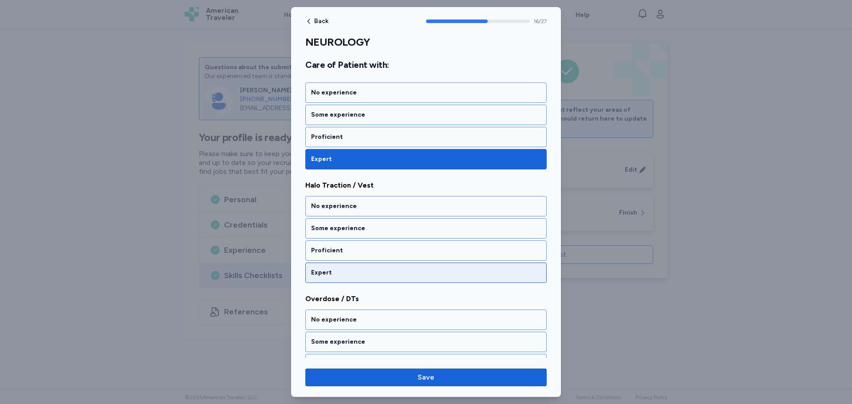
scroll to position [1859, 0]
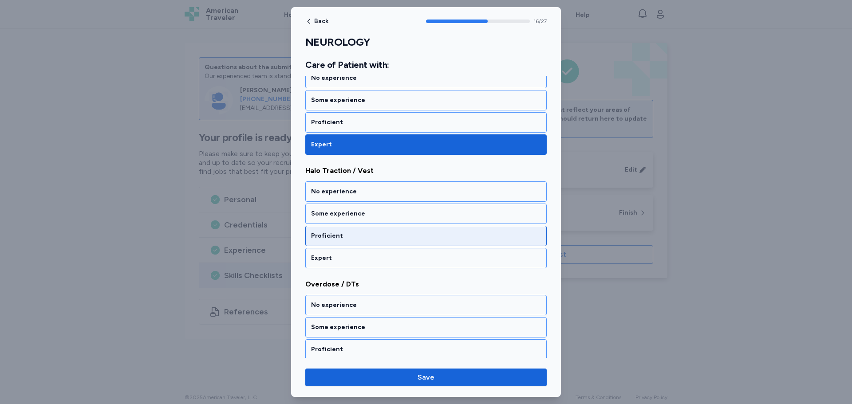
click at [358, 237] on div "Proficient" at bounding box center [426, 236] width 230 height 9
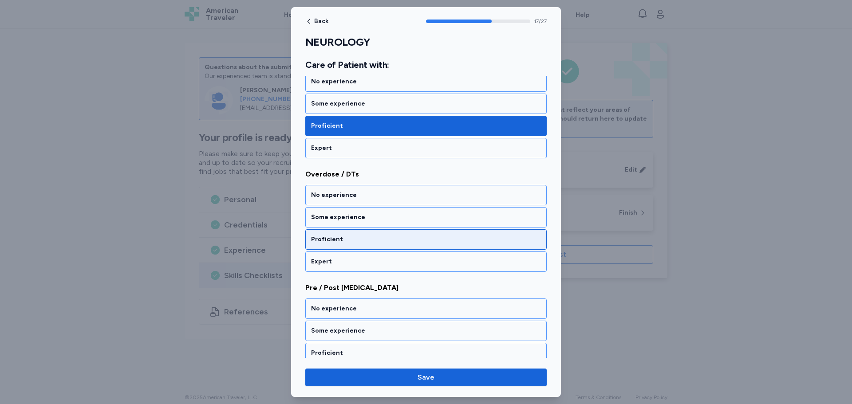
scroll to position [1973, 0]
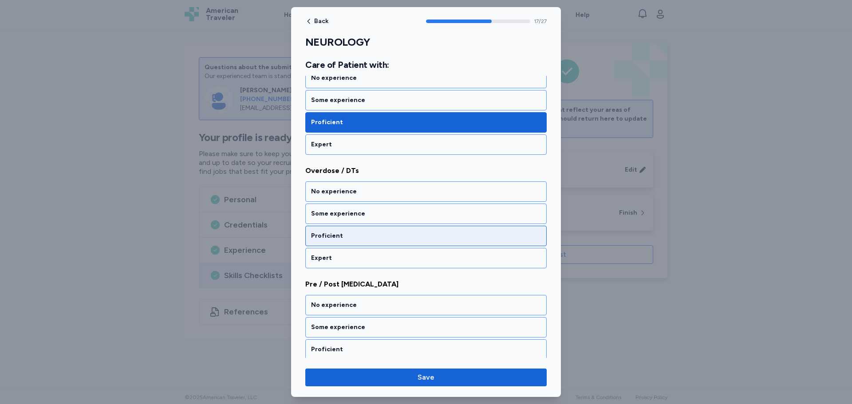
click at [375, 237] on div "Proficient" at bounding box center [426, 236] width 230 height 9
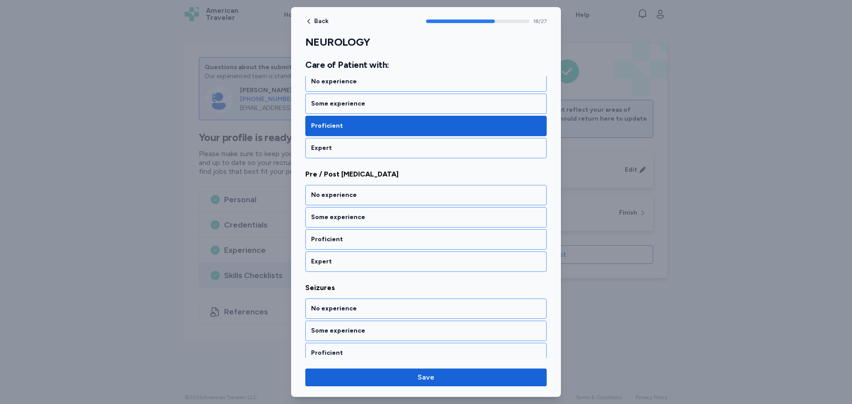
scroll to position [2086, 0]
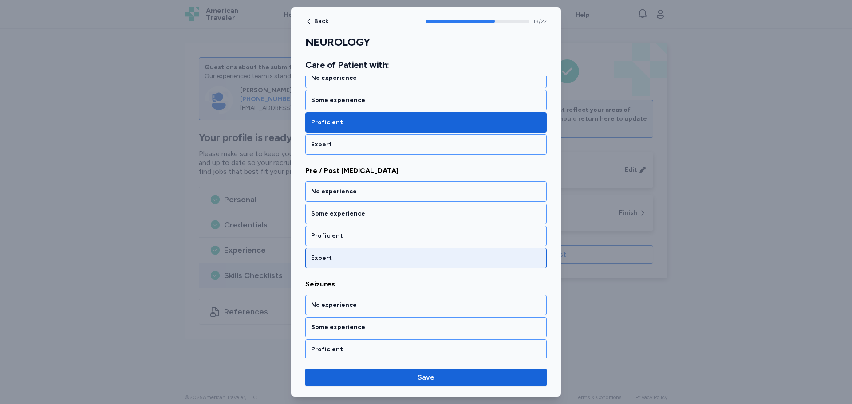
click at [336, 251] on div "Expert" at bounding box center [425, 258] width 241 height 20
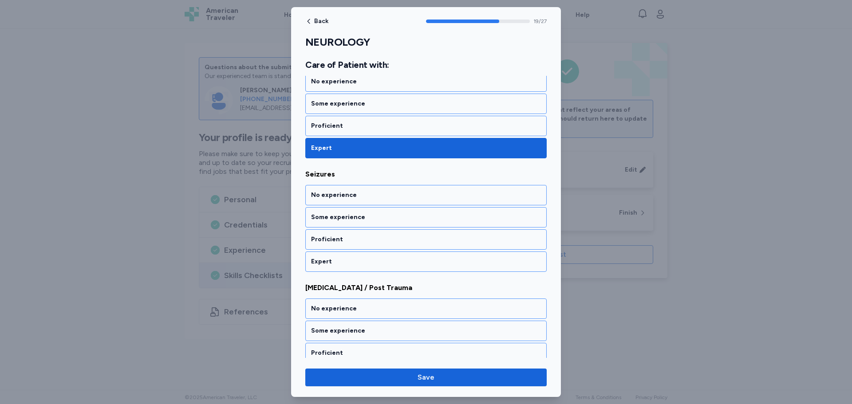
scroll to position [2200, 0]
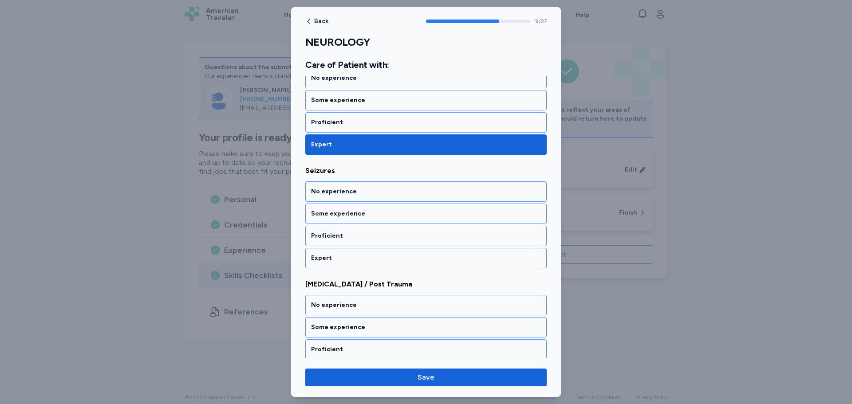
click at [336, 251] on div "Expert" at bounding box center [425, 258] width 241 height 20
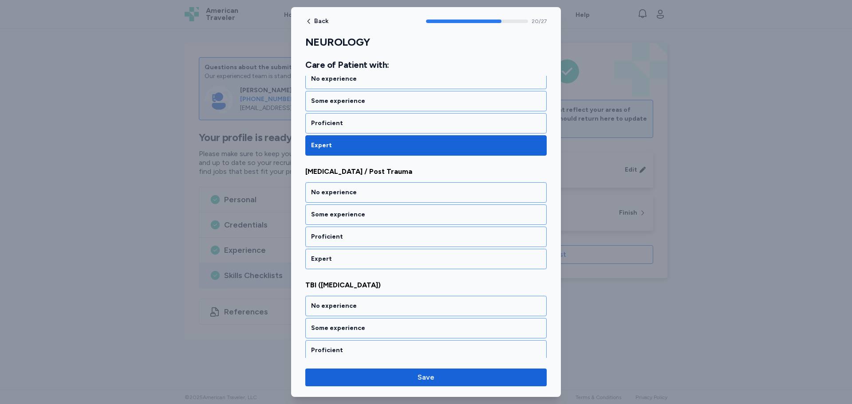
scroll to position [2314, 0]
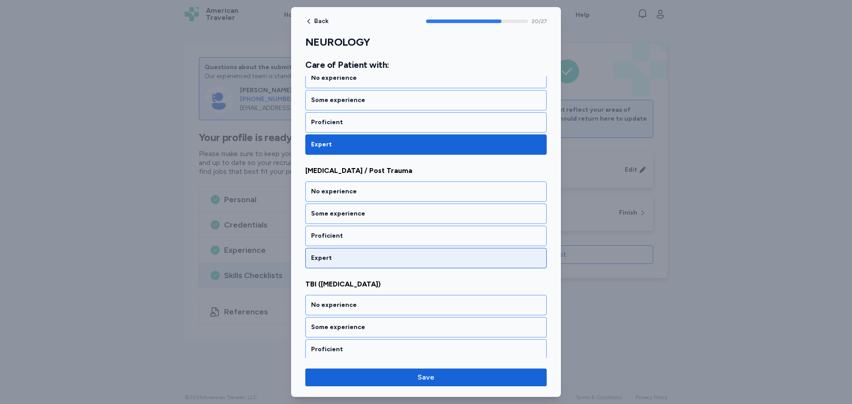
drag, startPoint x: 372, startPoint y: 254, endPoint x: 367, endPoint y: 255, distance: 5.8
click at [367, 255] on div "Expert" at bounding box center [426, 258] width 230 height 9
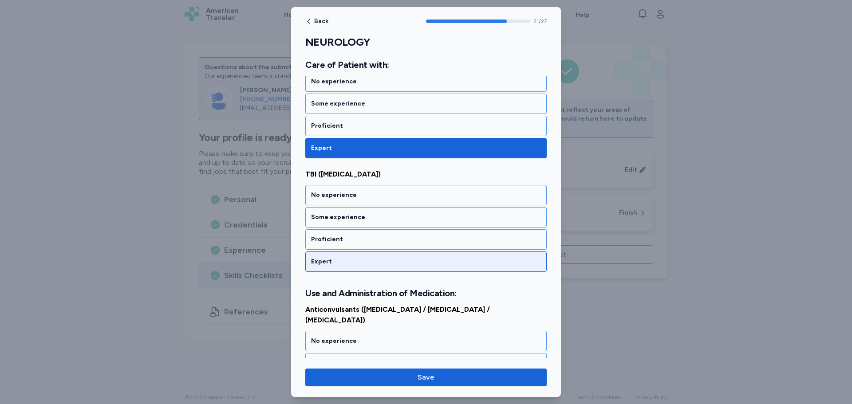
scroll to position [2427, 0]
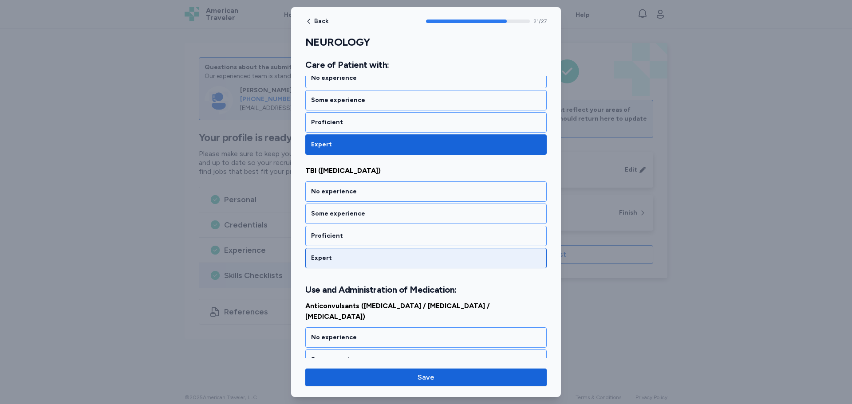
click at [368, 259] on div "Expert" at bounding box center [426, 258] width 230 height 9
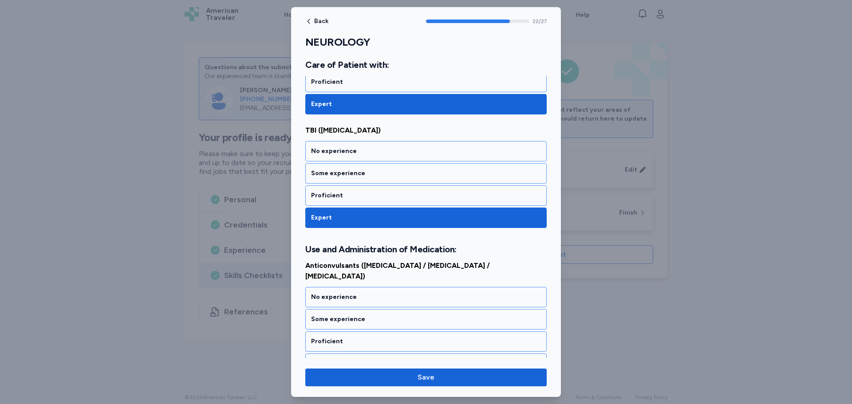
scroll to position [2607, 0]
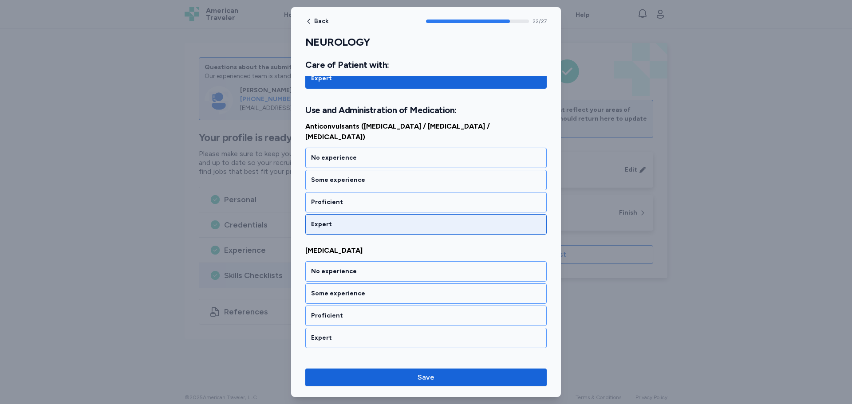
click at [345, 219] on div "Expert" at bounding box center [425, 224] width 241 height 20
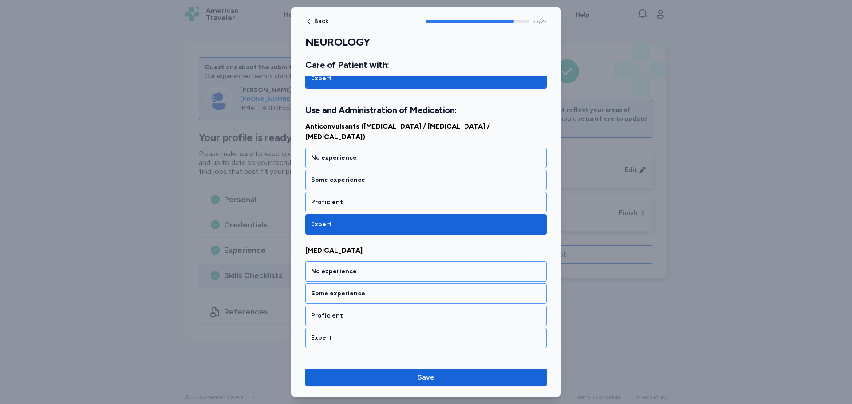
scroll to position [2676, 0]
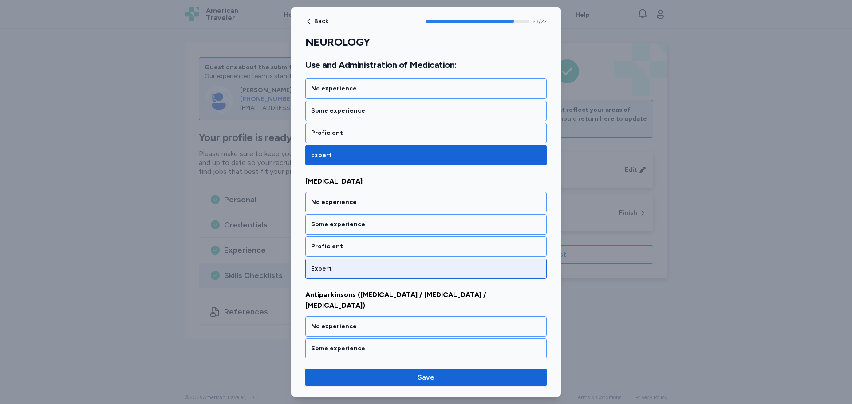
click at [342, 265] on div "Expert" at bounding box center [426, 269] width 230 height 9
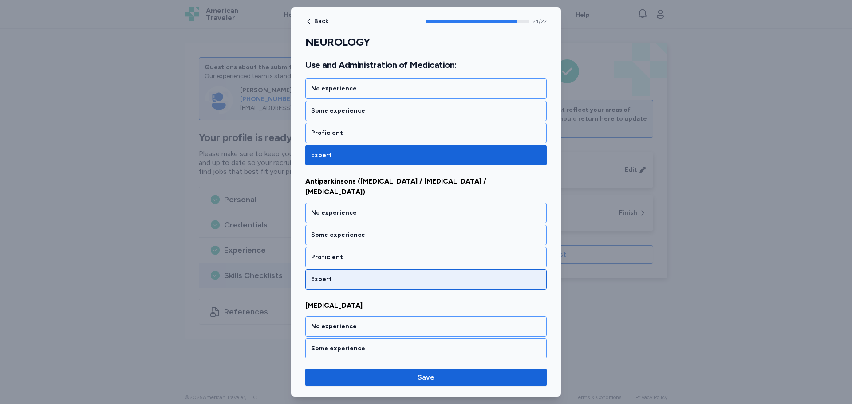
click at [352, 275] on div "Expert" at bounding box center [426, 279] width 230 height 9
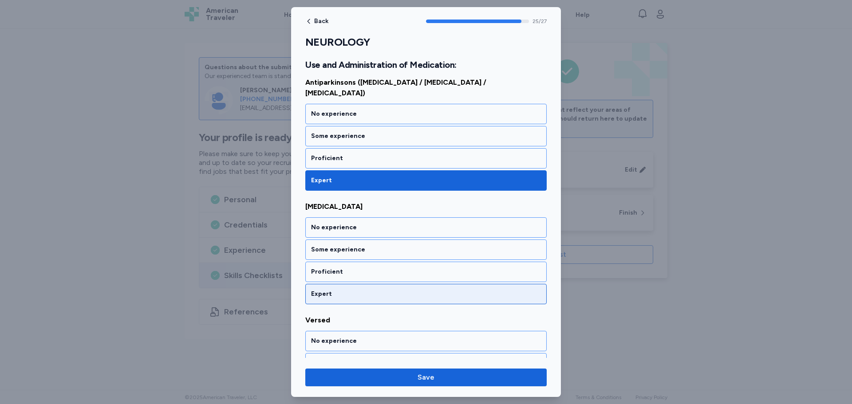
scroll to position [2904, 0]
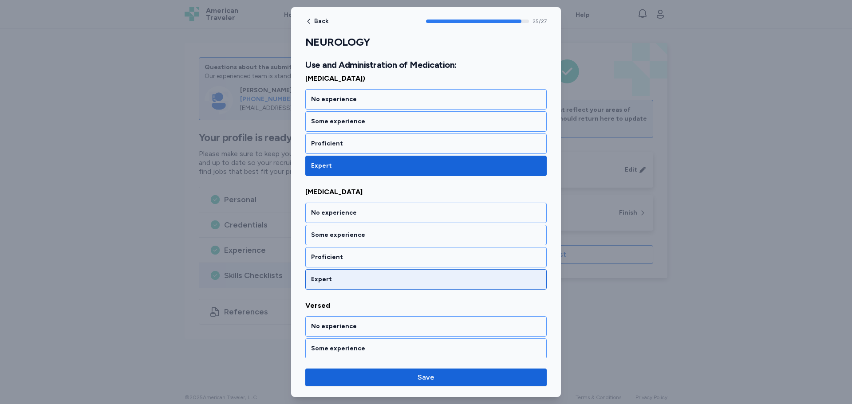
click at [351, 275] on div "Expert" at bounding box center [426, 279] width 230 height 9
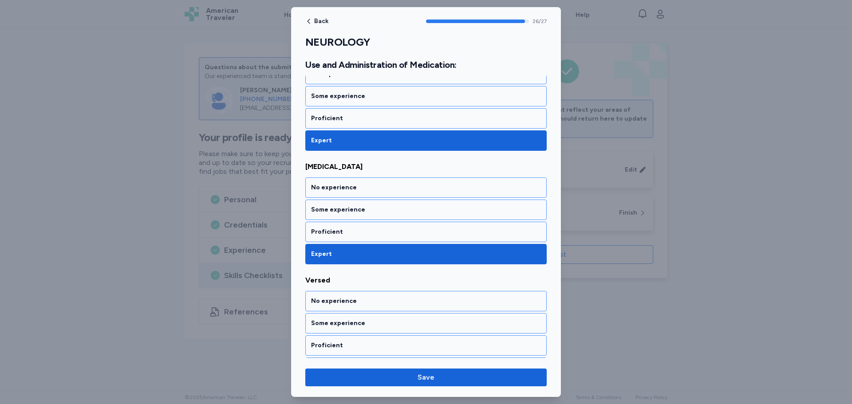
scroll to position [2929, 0]
click at [350, 297] on div "No experience" at bounding box center [426, 301] width 230 height 9
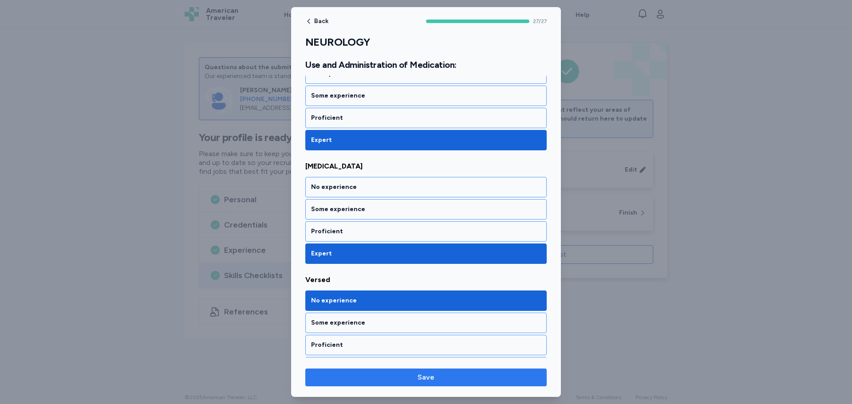
click at [477, 377] on span "Save" at bounding box center [426, 377] width 227 height 11
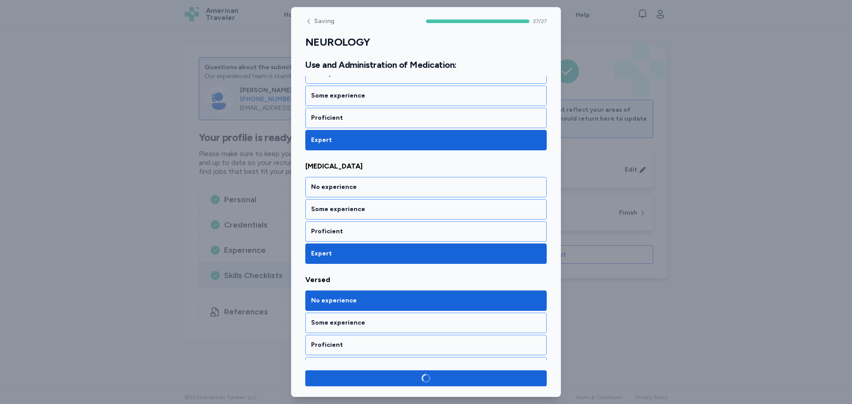
scroll to position [2928, 0]
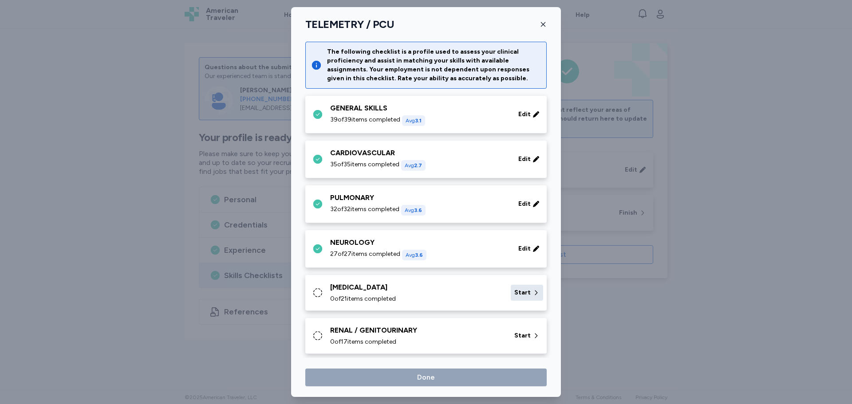
click at [521, 294] on span "Start" at bounding box center [522, 293] width 16 height 9
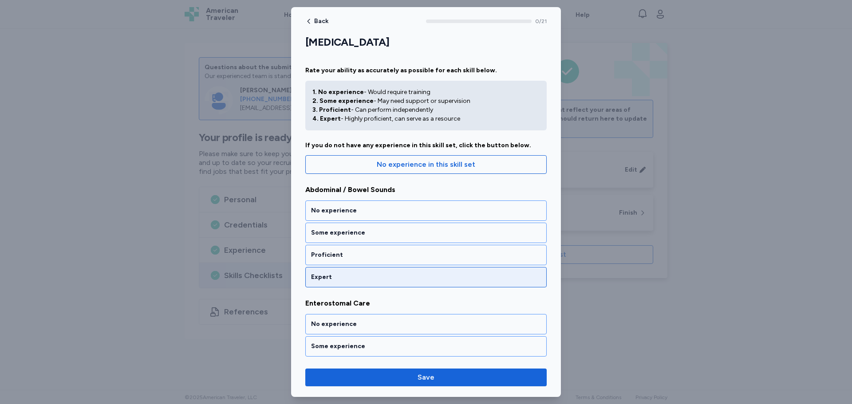
click at [427, 275] on div "Expert" at bounding box center [426, 277] width 230 height 9
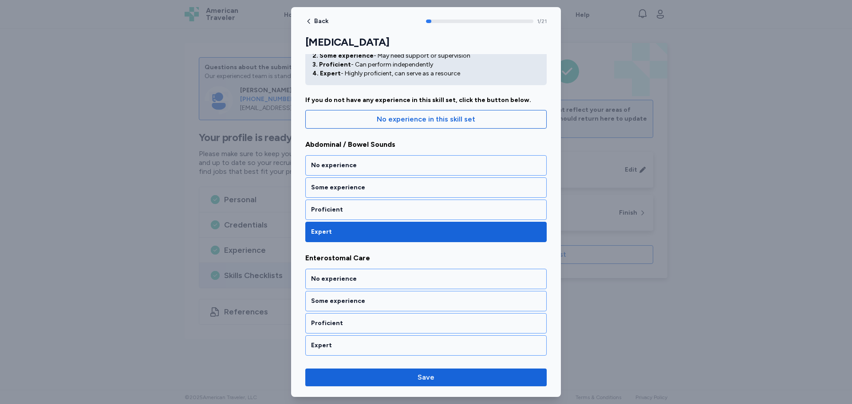
scroll to position [144, 0]
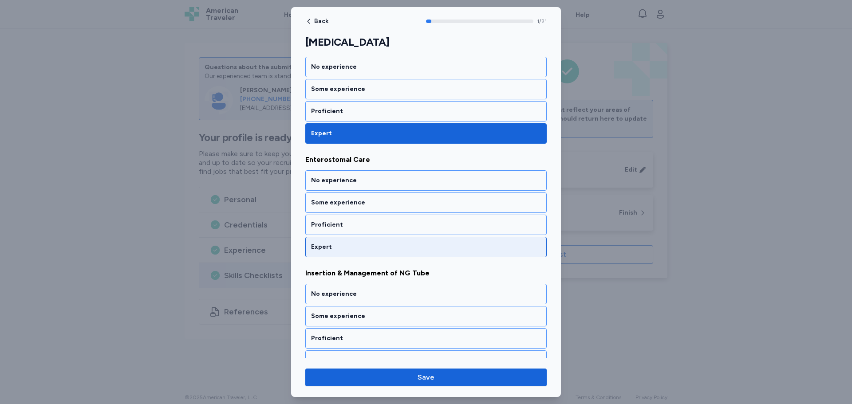
click at [433, 247] on div "Expert" at bounding box center [426, 247] width 230 height 9
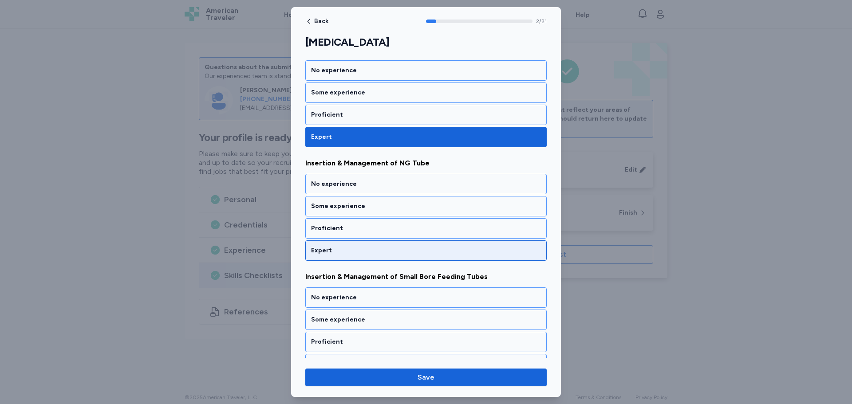
scroll to position [257, 0]
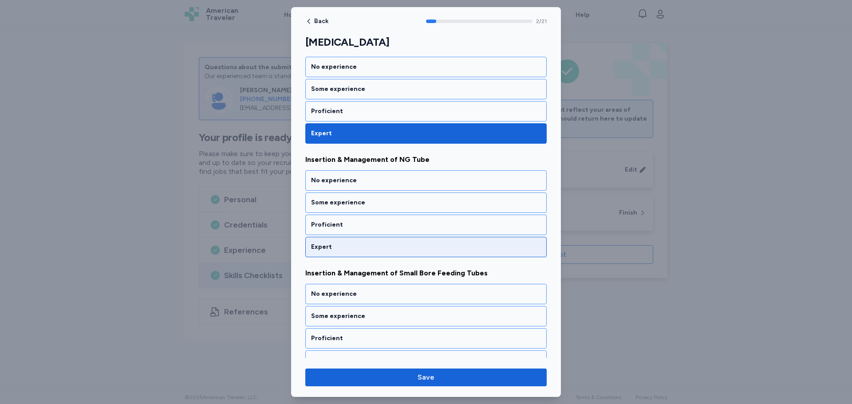
click at [435, 242] on div "Expert" at bounding box center [425, 247] width 241 height 20
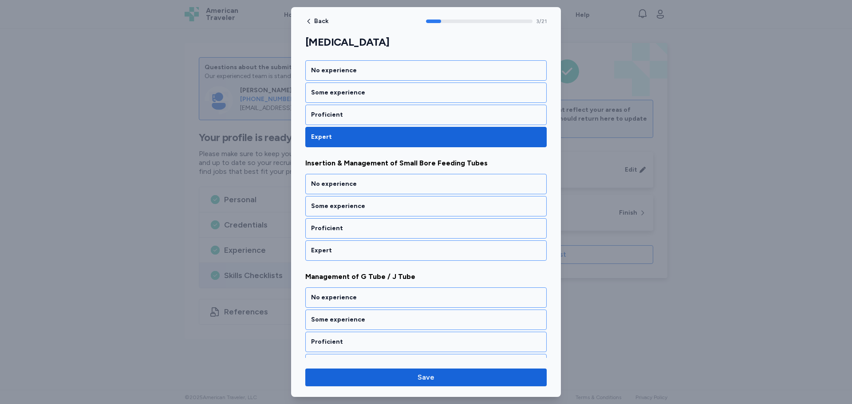
scroll to position [371, 0]
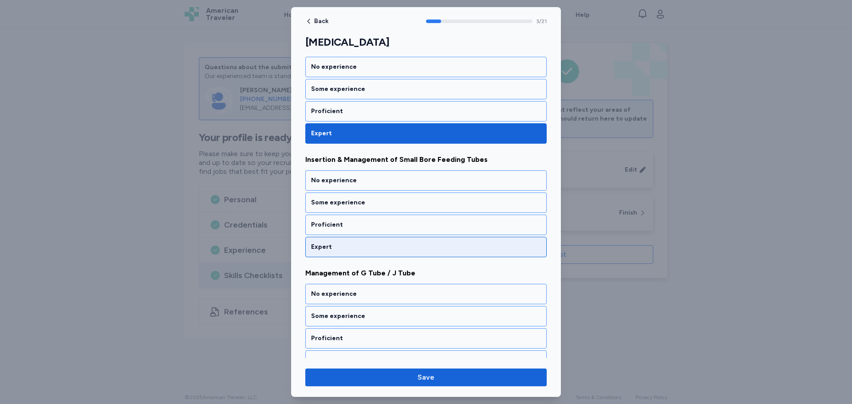
click at [434, 246] on div "Expert" at bounding box center [426, 247] width 230 height 9
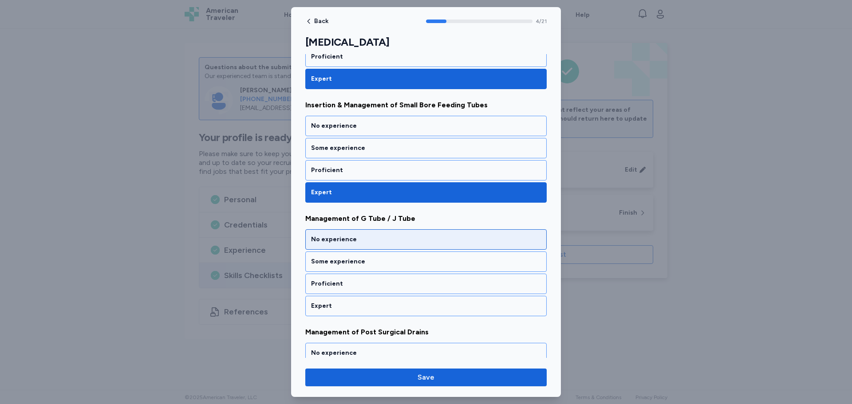
scroll to position [352, 0]
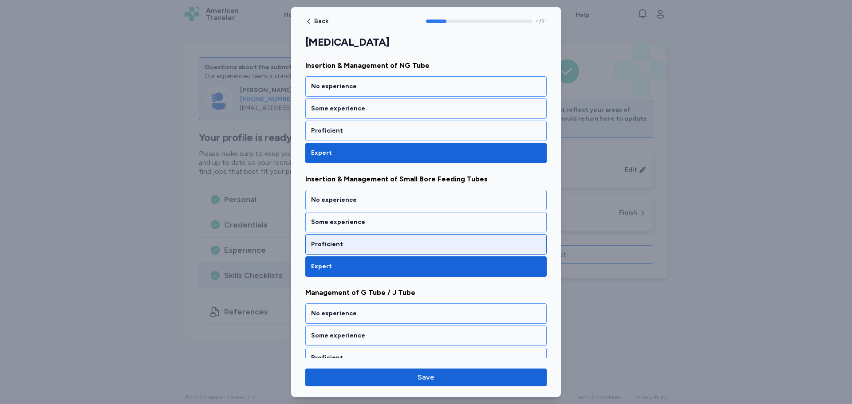
click at [428, 246] on div "Proficient" at bounding box center [426, 244] width 230 height 9
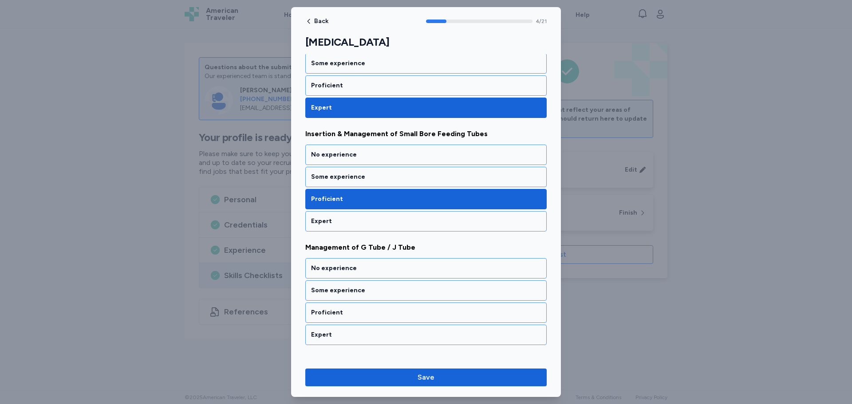
scroll to position [485, 0]
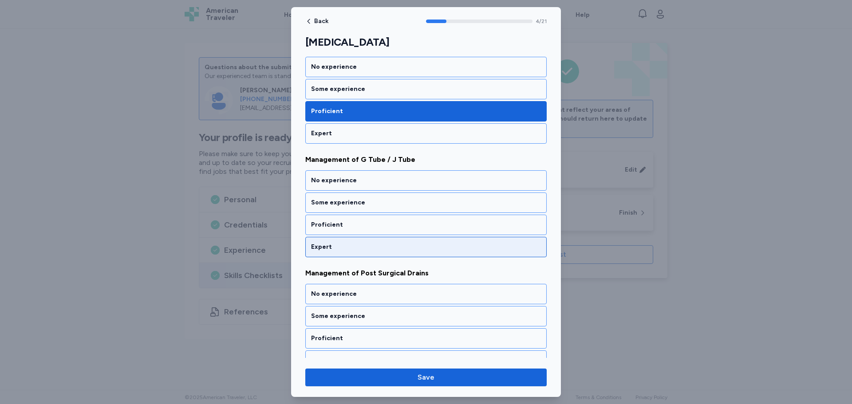
click at [427, 245] on div "Expert" at bounding box center [426, 247] width 230 height 9
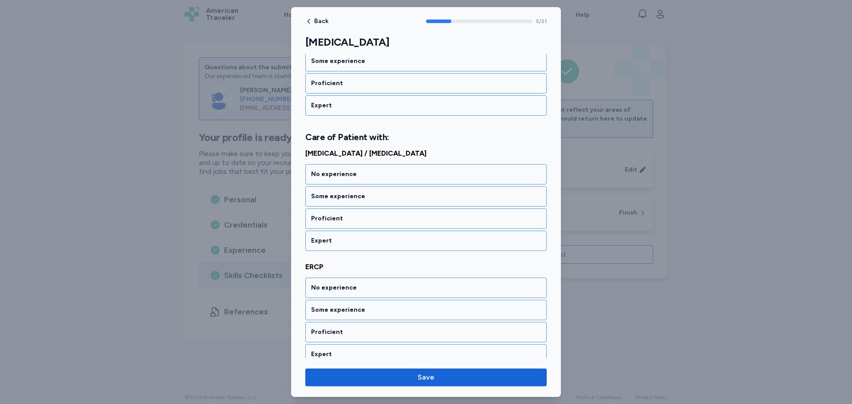
scroll to position [776, 0]
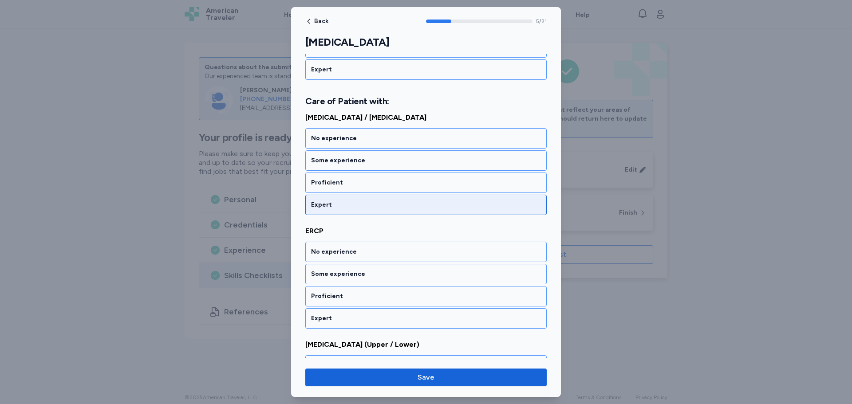
click at [435, 208] on div "Expert" at bounding box center [426, 205] width 230 height 9
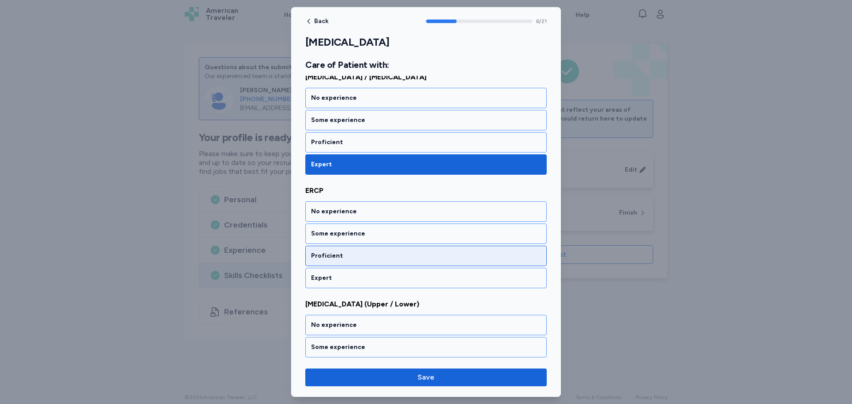
scroll to position [836, 0]
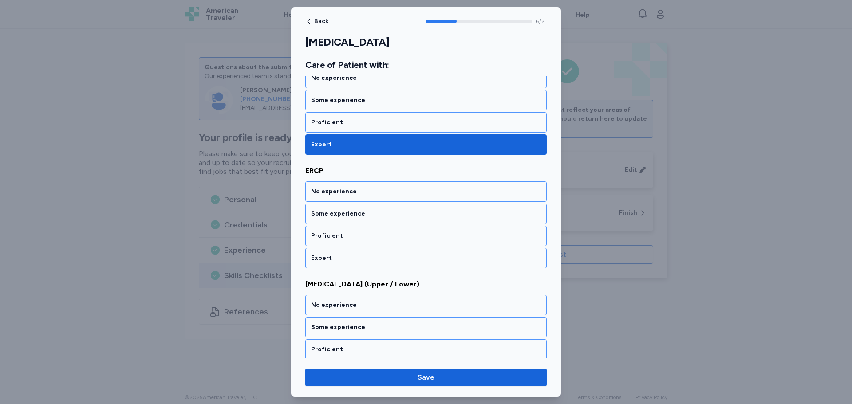
click at [429, 254] on div "Expert" at bounding box center [425, 258] width 241 height 20
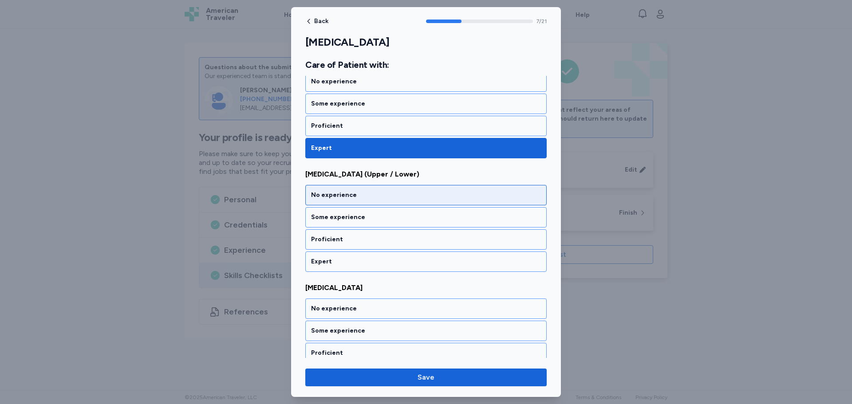
scroll to position [950, 0]
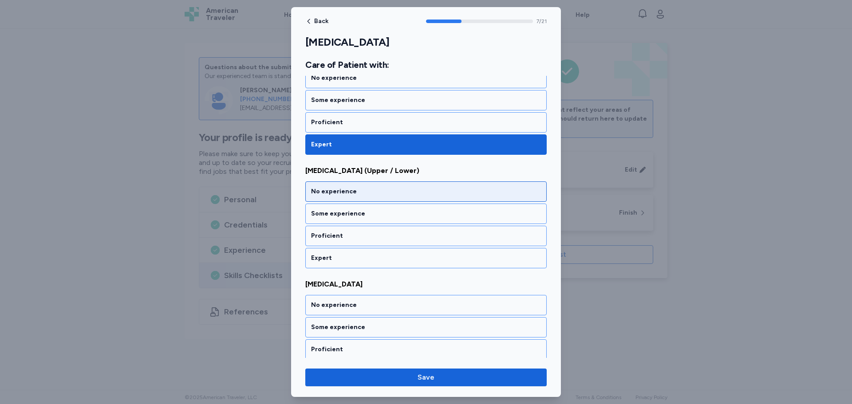
click at [429, 256] on div "Expert" at bounding box center [426, 258] width 230 height 9
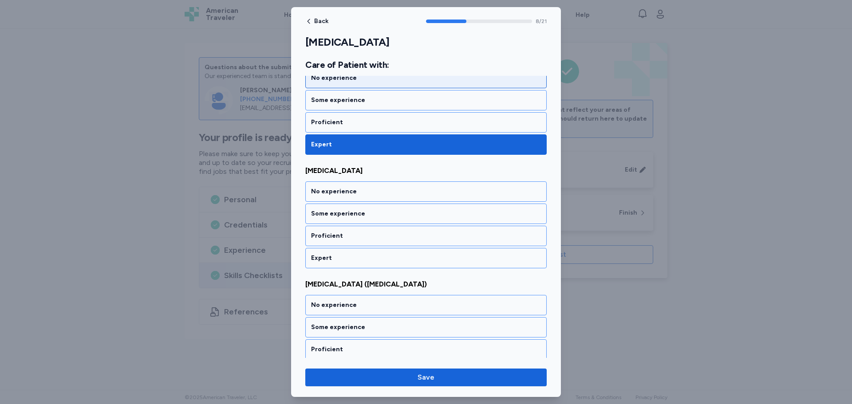
click at [429, 256] on div "Expert" at bounding box center [426, 258] width 230 height 9
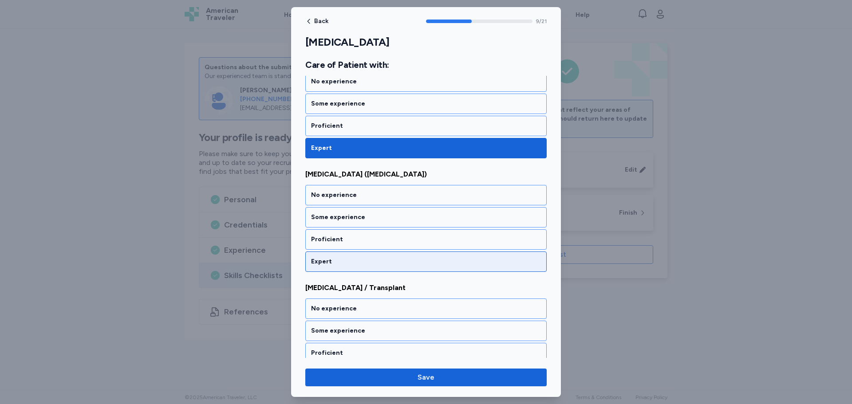
scroll to position [1177, 0]
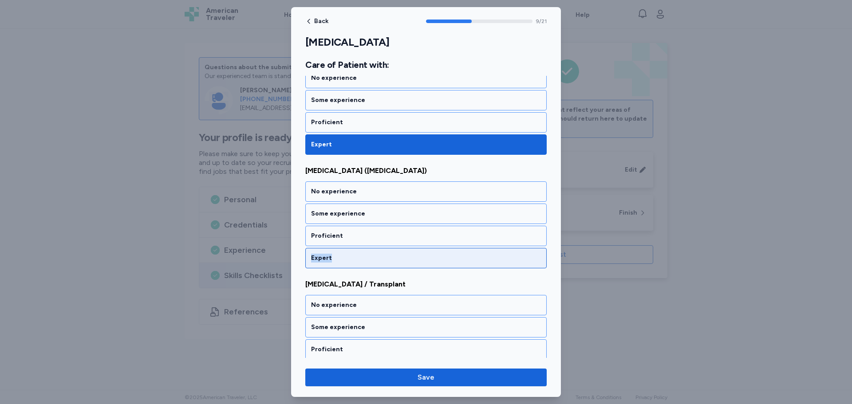
drag, startPoint x: 430, startPoint y: 247, endPoint x: 429, endPoint y: 251, distance: 4.6
click at [429, 251] on div "No experience Some experience Proficient Expert" at bounding box center [425, 225] width 241 height 87
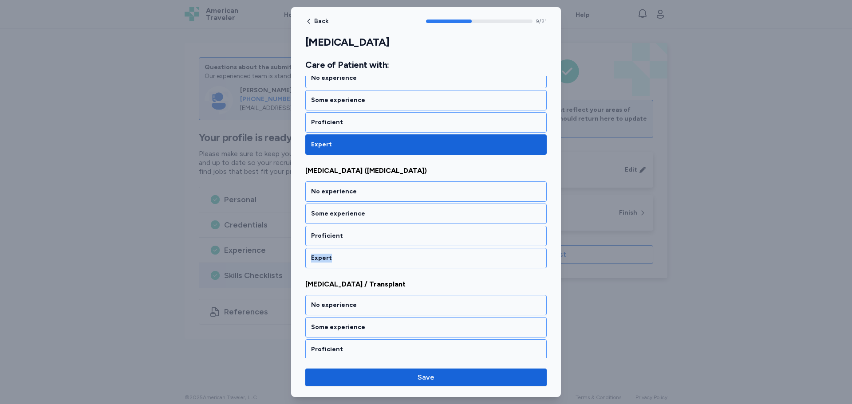
scroll to position [1266, 0]
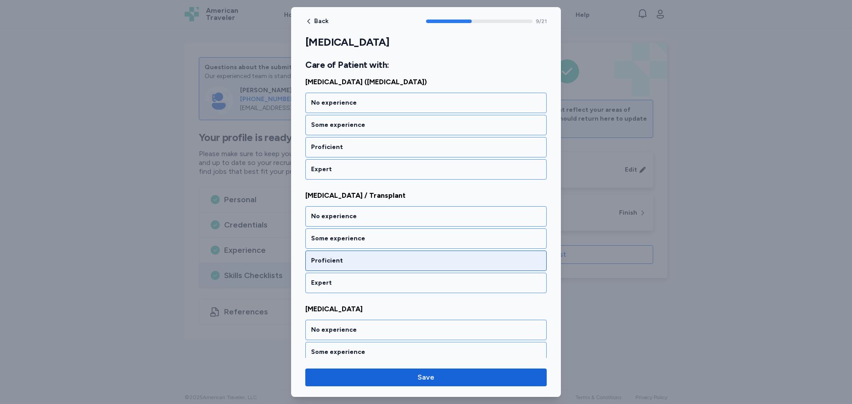
click at [450, 267] on div "Proficient" at bounding box center [425, 261] width 241 height 20
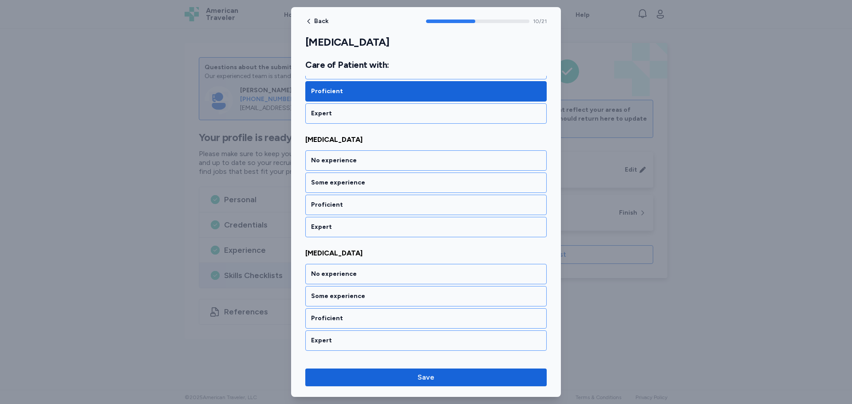
scroll to position [1449, 0]
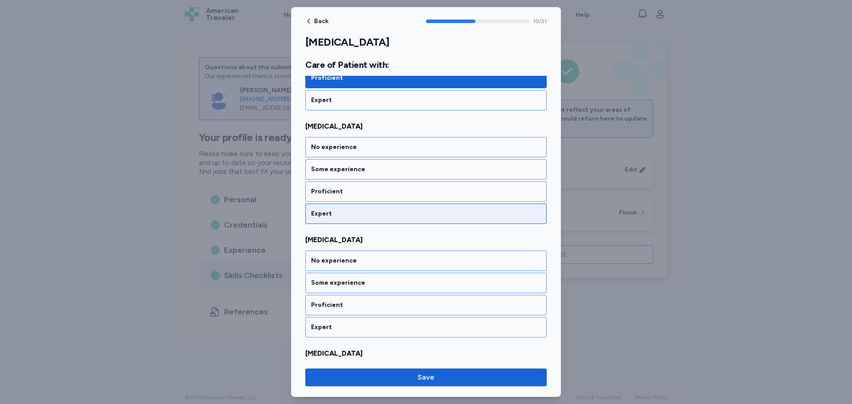
click at [443, 221] on div "Expert" at bounding box center [425, 214] width 241 height 20
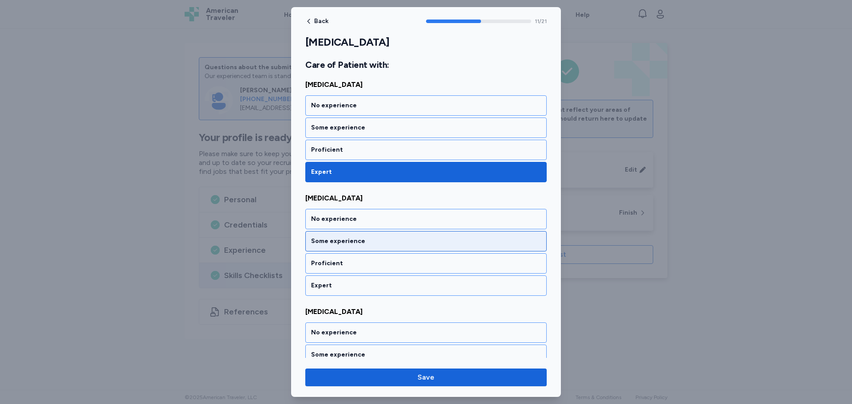
scroll to position [1518, 0]
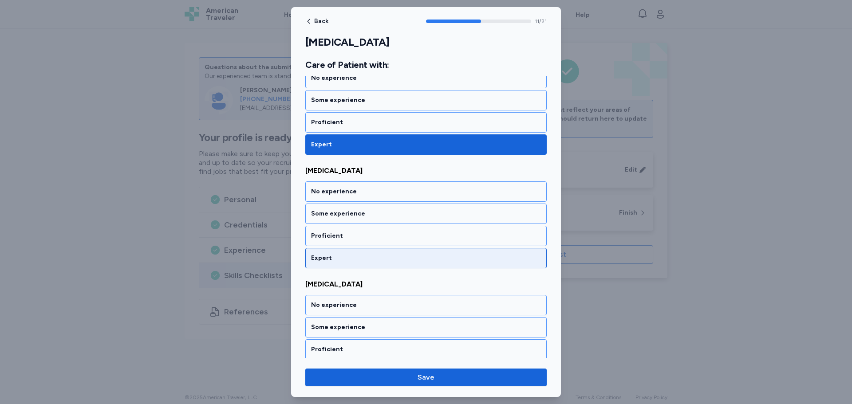
click at [432, 259] on div "Expert" at bounding box center [426, 258] width 230 height 9
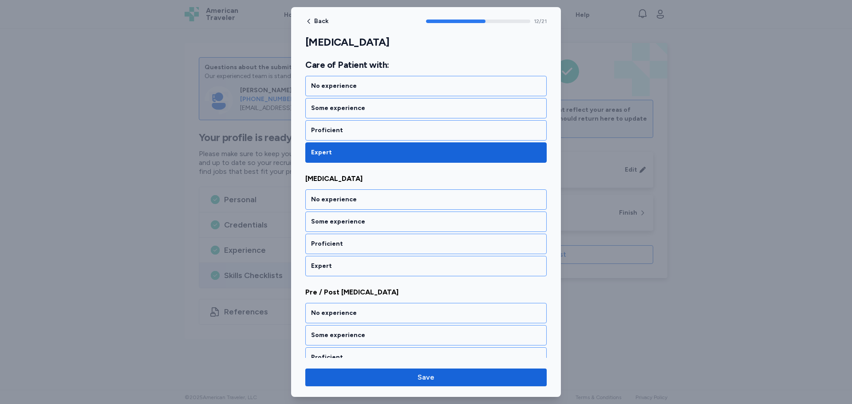
scroll to position [1632, 0]
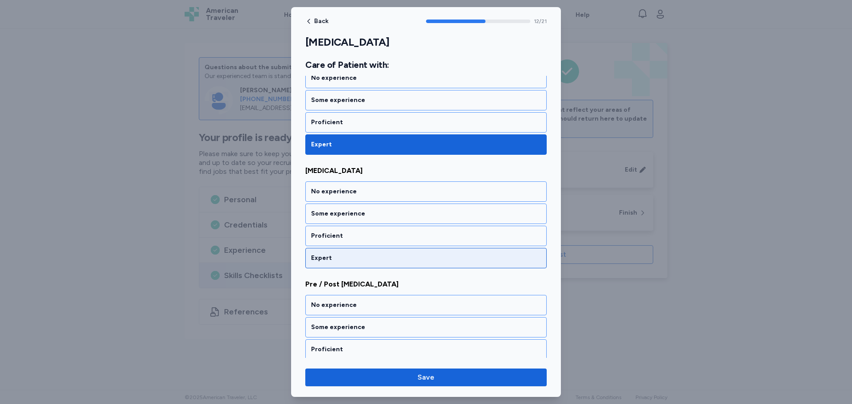
click at [423, 260] on div "Expert" at bounding box center [426, 258] width 230 height 9
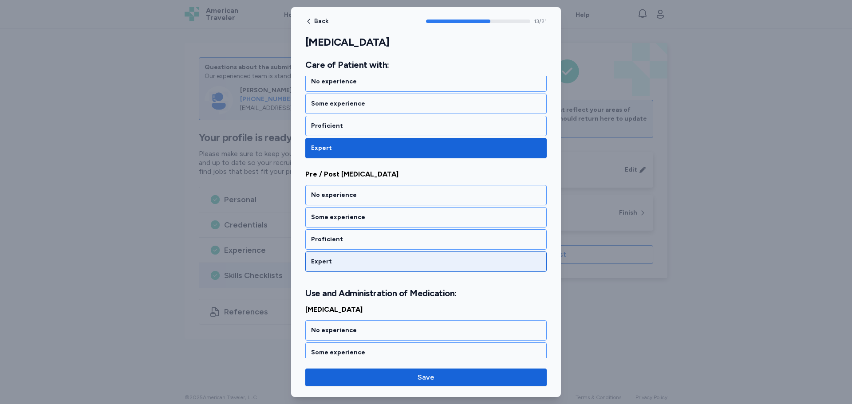
scroll to position [1745, 0]
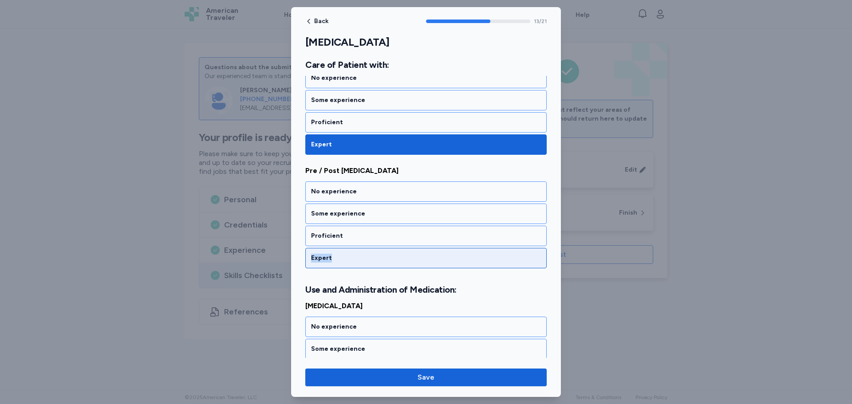
drag, startPoint x: 410, startPoint y: 249, endPoint x: 409, endPoint y: 255, distance: 5.8
click at [409, 254] on div "No experience Some experience Proficient Expert" at bounding box center [425, 225] width 241 height 87
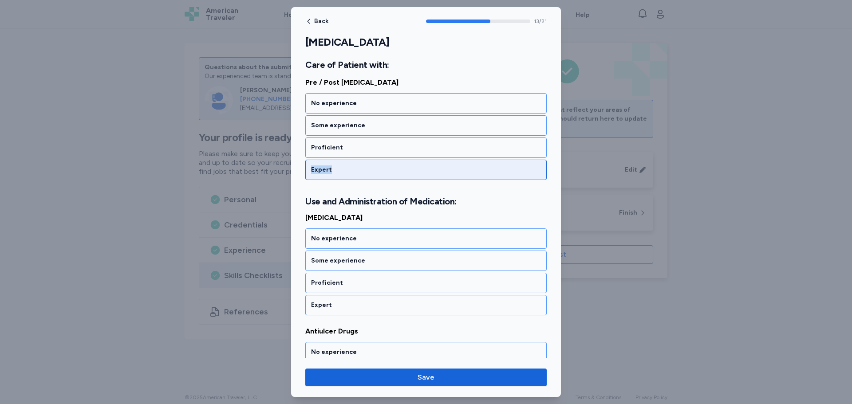
scroll to position [1834, 0]
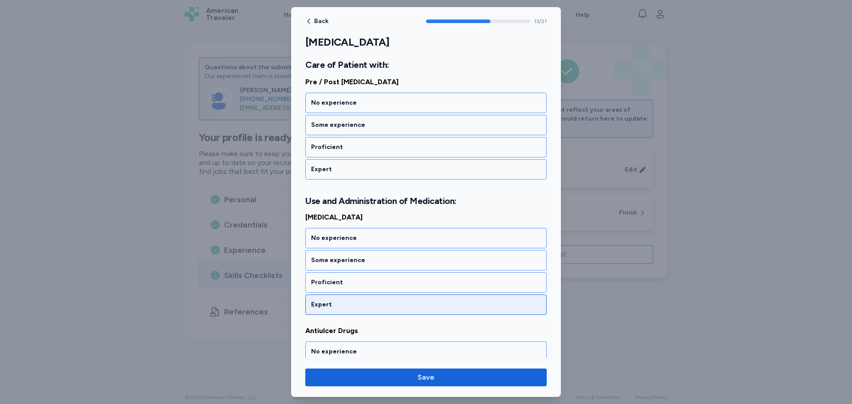
click at [420, 302] on div "Expert" at bounding box center [426, 305] width 230 height 9
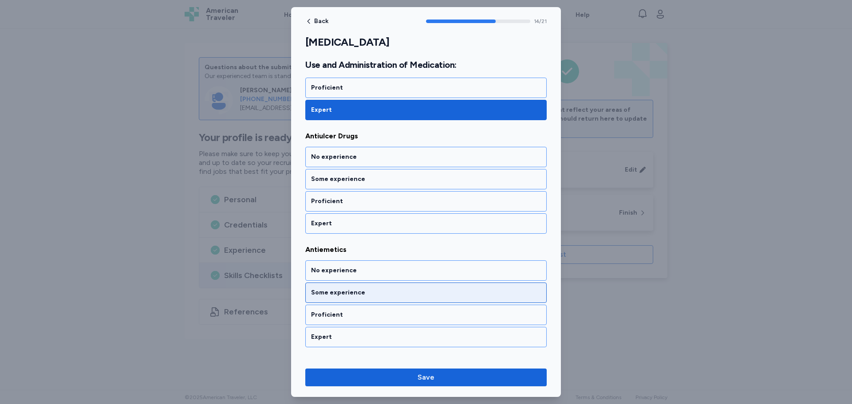
scroll to position [2039, 0]
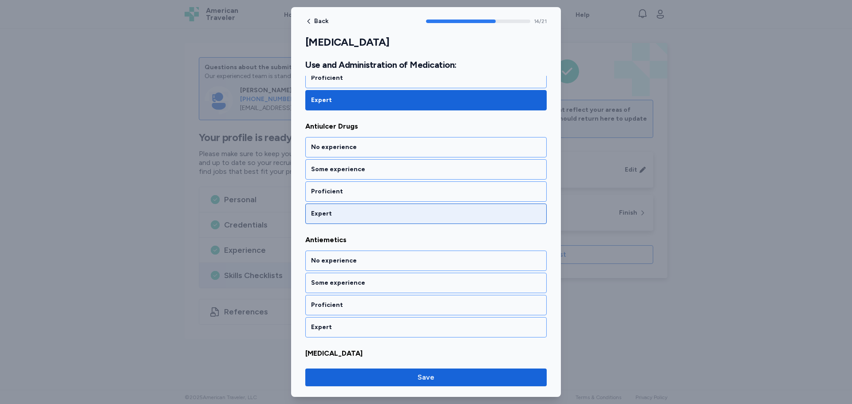
click at [380, 210] on div "Expert" at bounding box center [426, 214] width 230 height 9
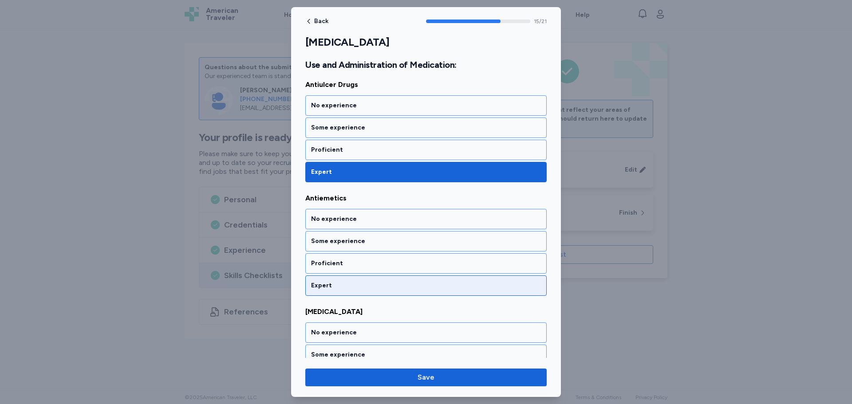
scroll to position [2108, 0]
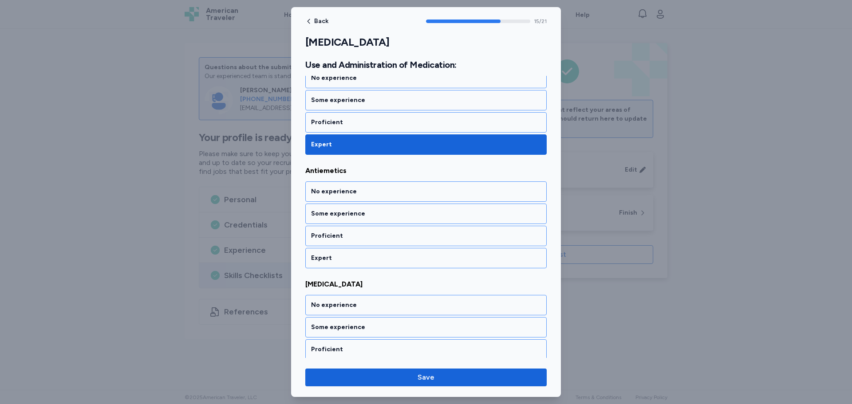
click at [368, 247] on div "No experience Some experience Proficient Expert" at bounding box center [425, 225] width 241 height 87
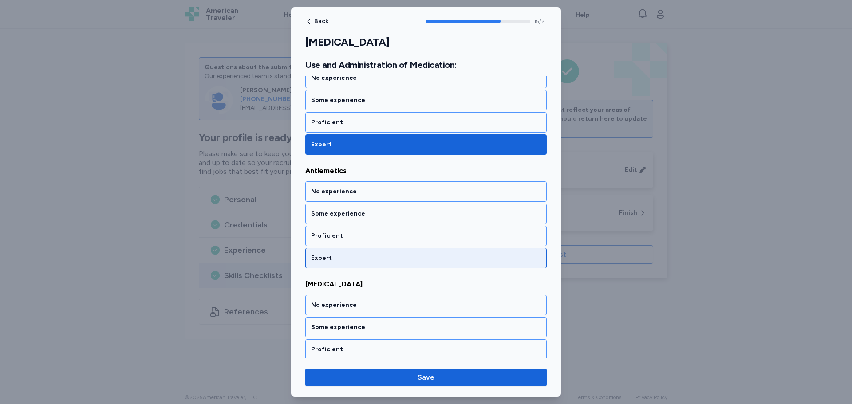
click at [373, 257] on div "Expert" at bounding box center [426, 258] width 230 height 9
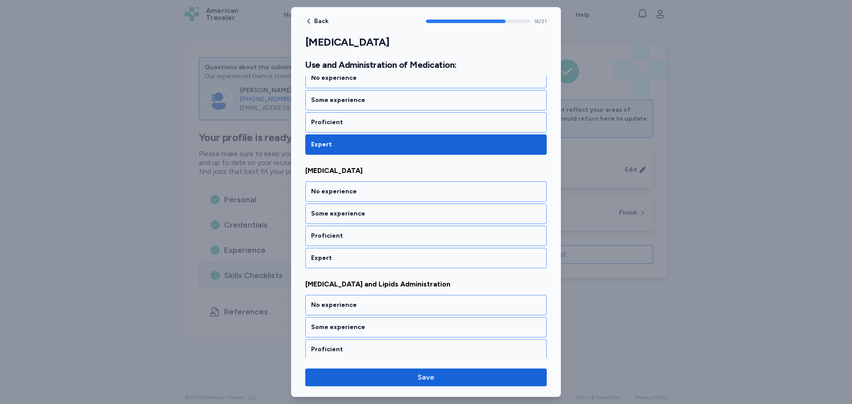
click at [374, 257] on div "Expert" at bounding box center [426, 258] width 230 height 9
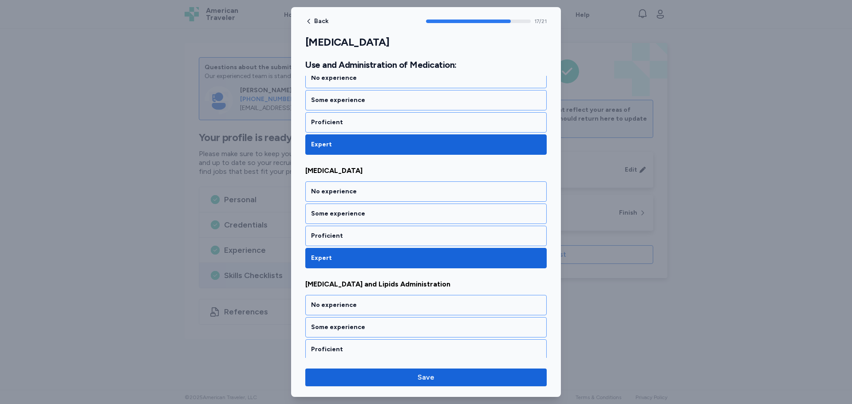
scroll to position [2247, 0]
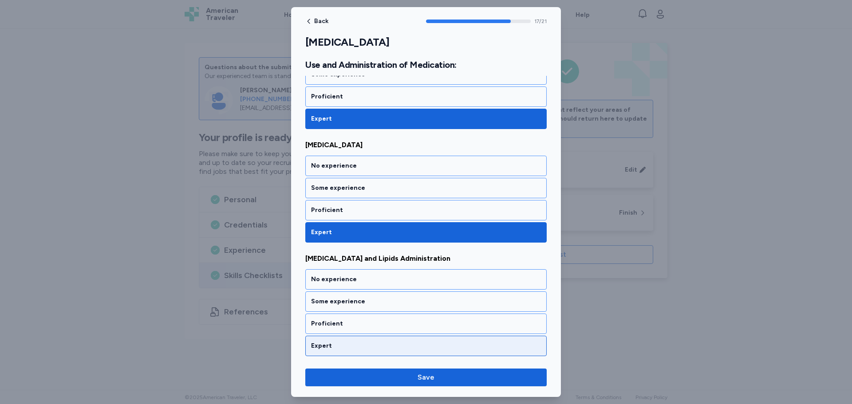
click at [372, 352] on div "Expert" at bounding box center [425, 346] width 241 height 20
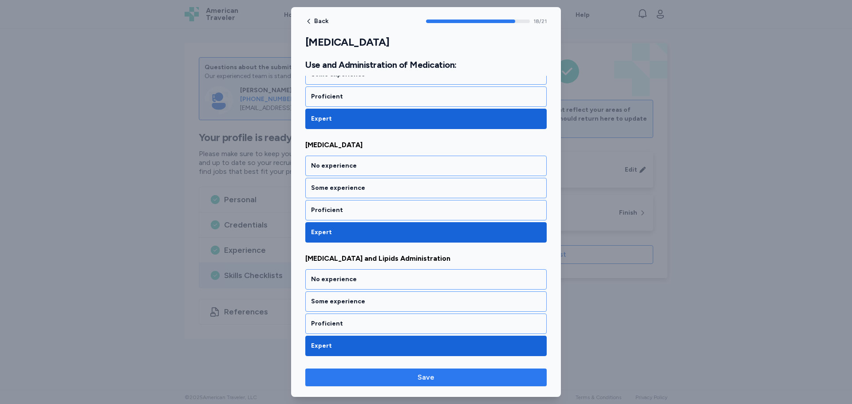
click at [414, 381] on span "Save" at bounding box center [426, 377] width 227 height 11
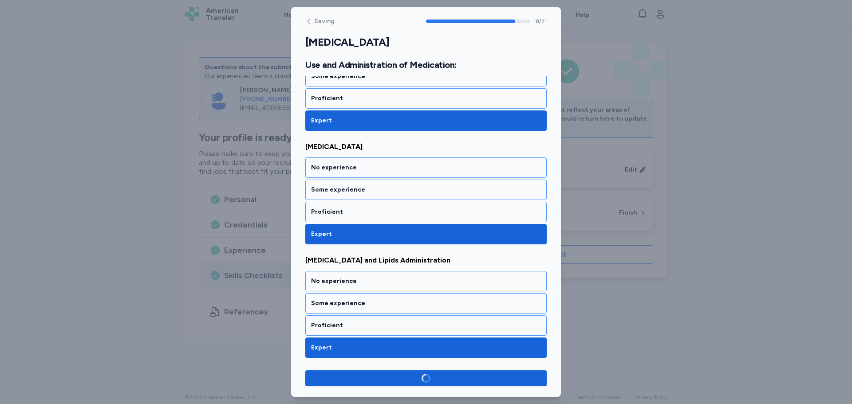
scroll to position [2246, 0]
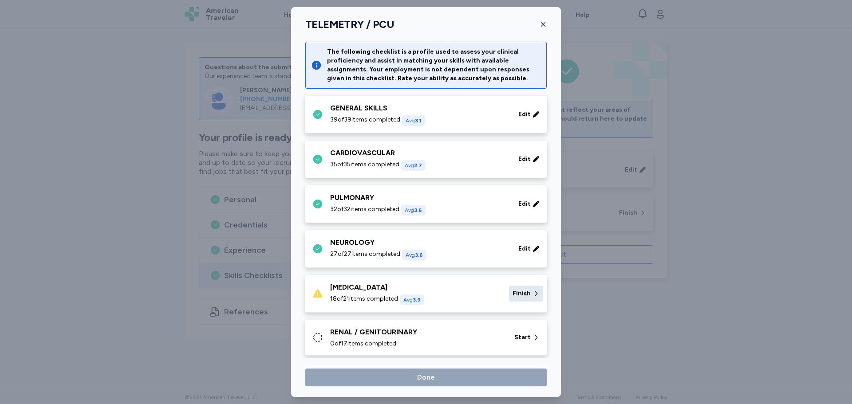
click at [519, 291] on span "Finish" at bounding box center [522, 293] width 18 height 9
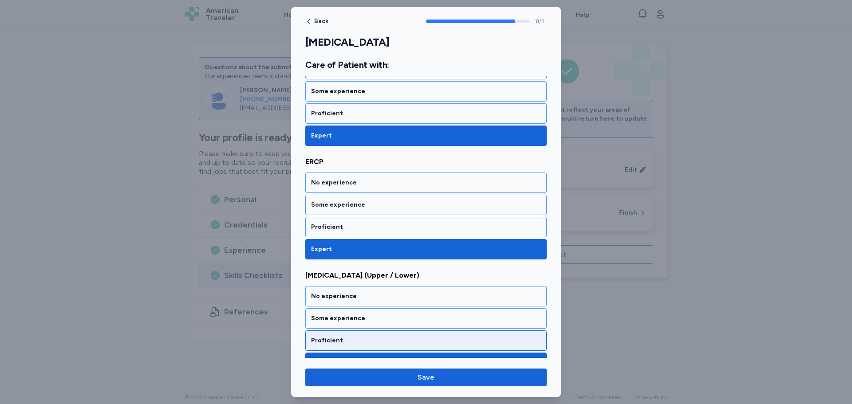
scroll to position [876, 0]
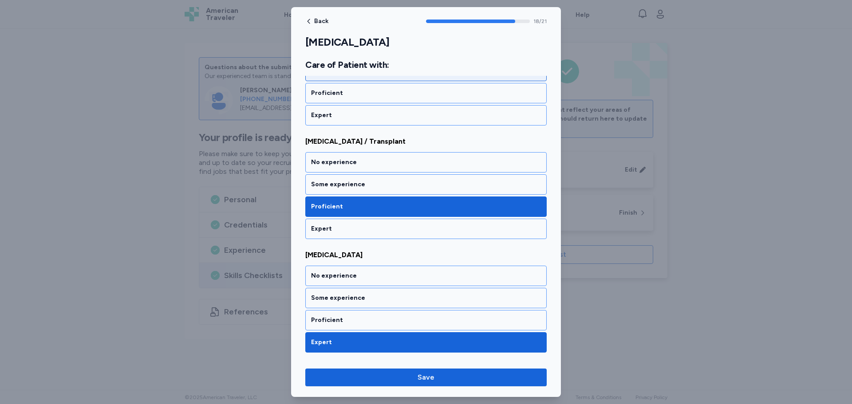
click at [359, 276] on div "No experience" at bounding box center [426, 276] width 230 height 9
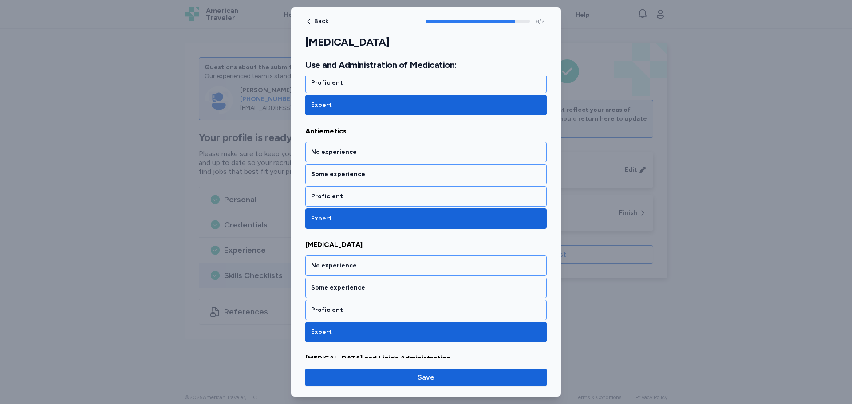
scroll to position [2247, 0]
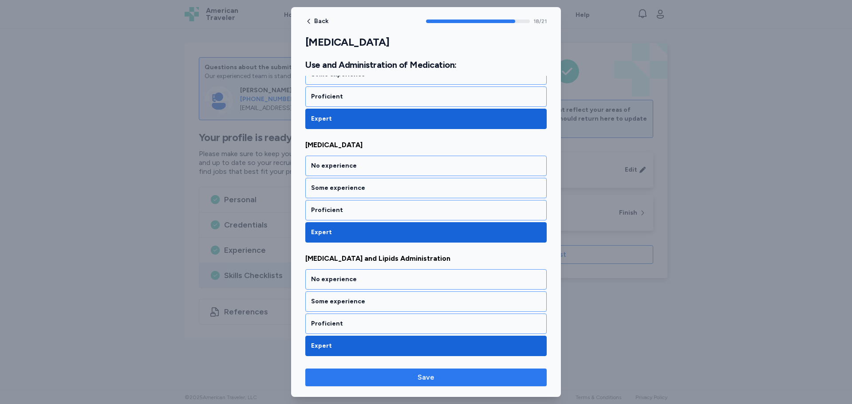
click at [434, 372] on button "Save" at bounding box center [425, 378] width 241 height 18
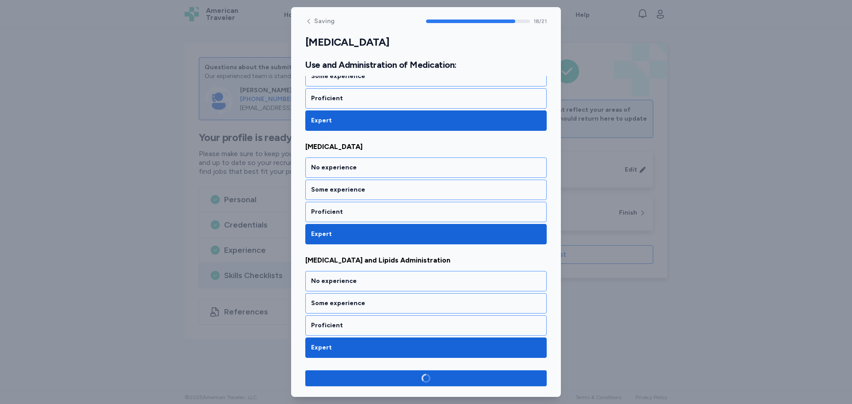
scroll to position [2246, 0]
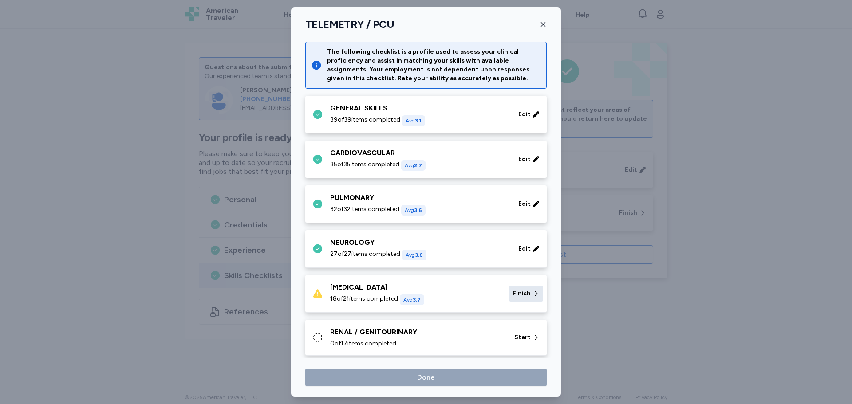
click at [515, 293] on span "Finish" at bounding box center [522, 293] width 18 height 9
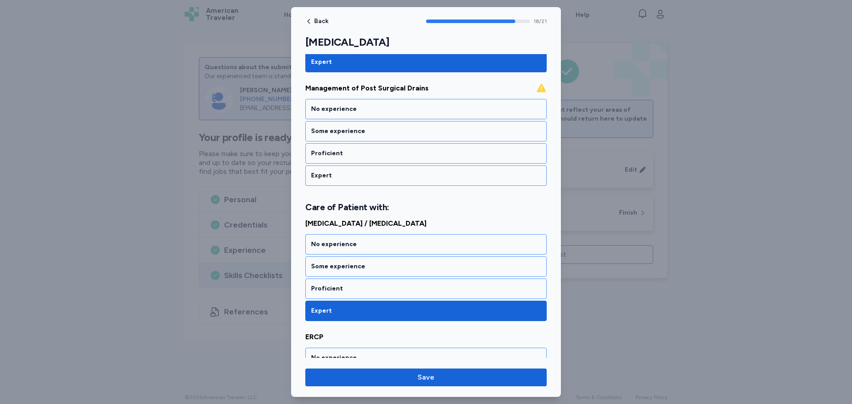
scroll to position [654, 0]
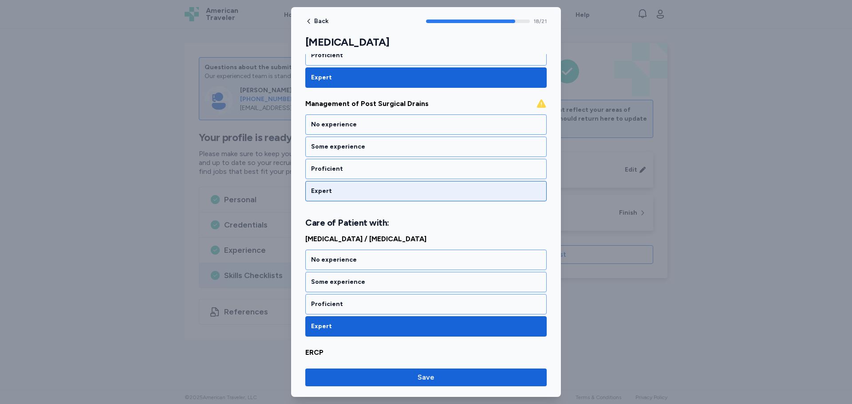
click at [401, 192] on div "Expert" at bounding box center [426, 191] width 230 height 9
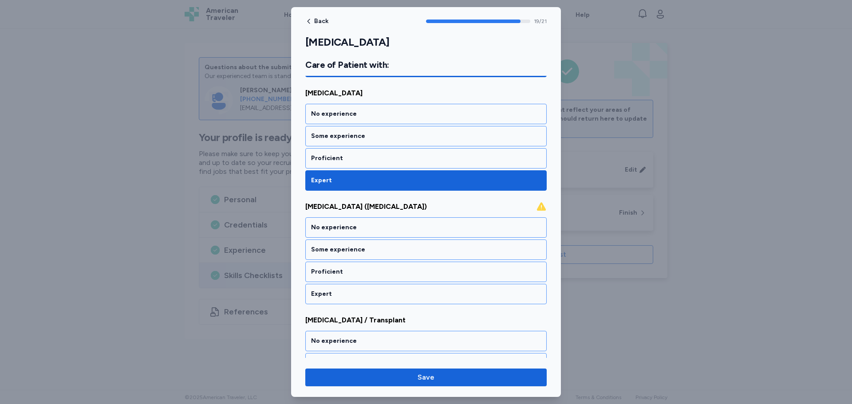
scroll to position [1177, 0]
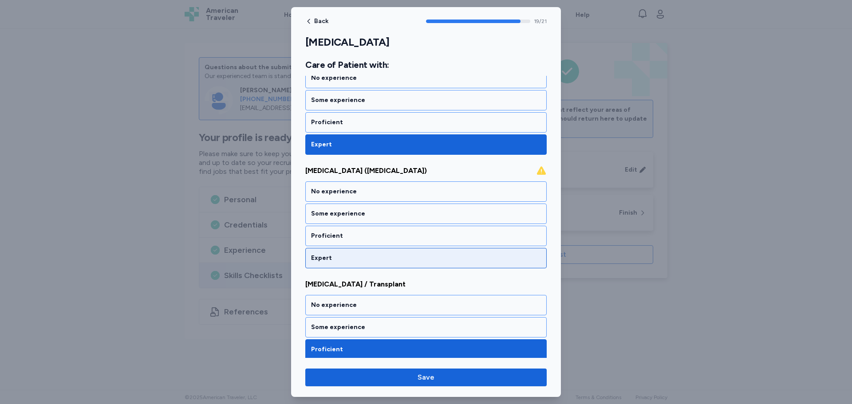
click at [414, 259] on div "Expert" at bounding box center [426, 258] width 230 height 9
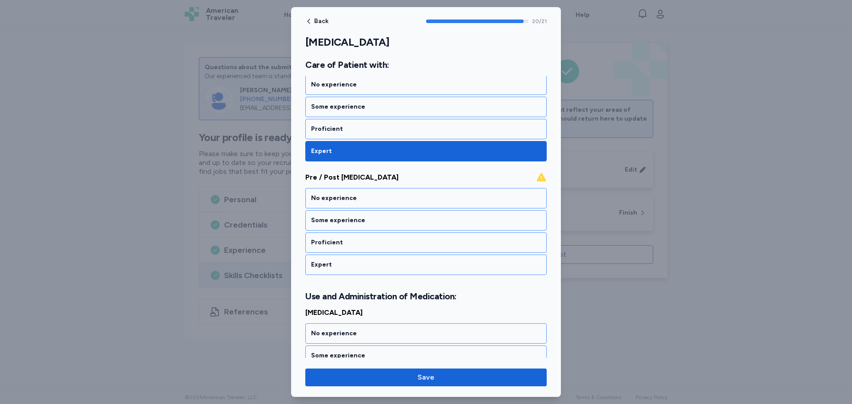
scroll to position [1745, 0]
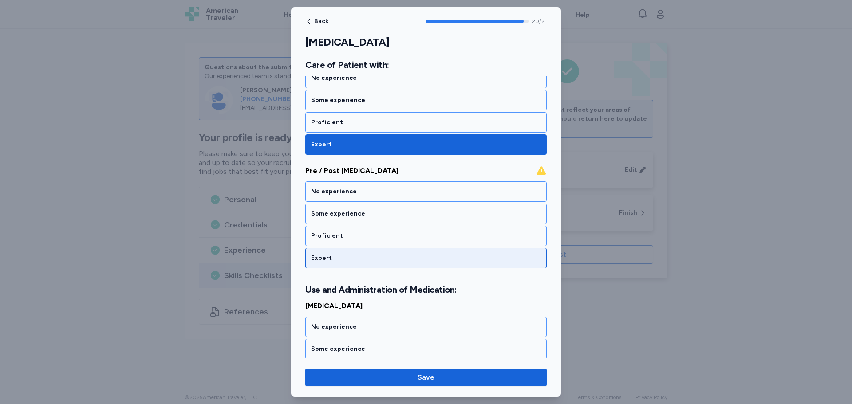
click at [414, 260] on div "Expert" at bounding box center [426, 258] width 230 height 9
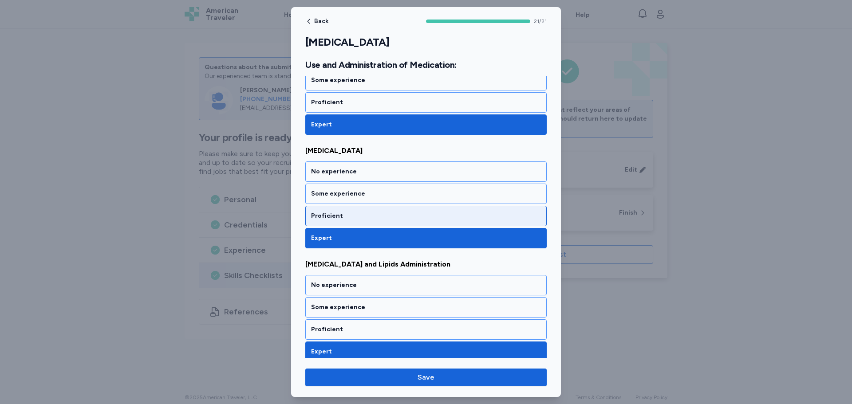
scroll to position [2247, 0]
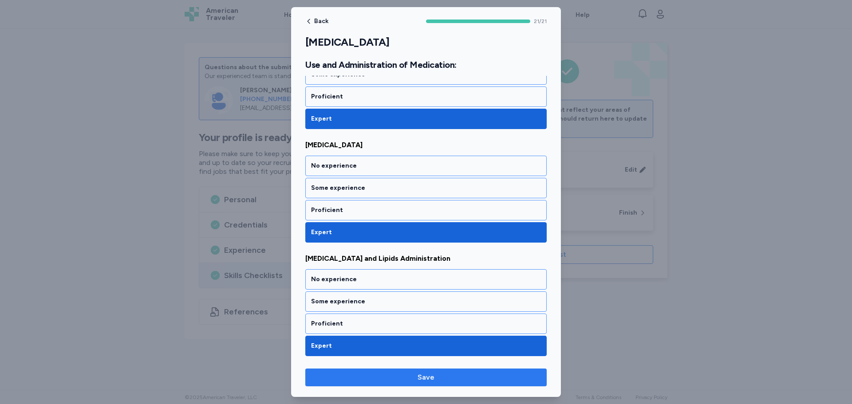
click at [476, 380] on span "Save" at bounding box center [426, 377] width 227 height 11
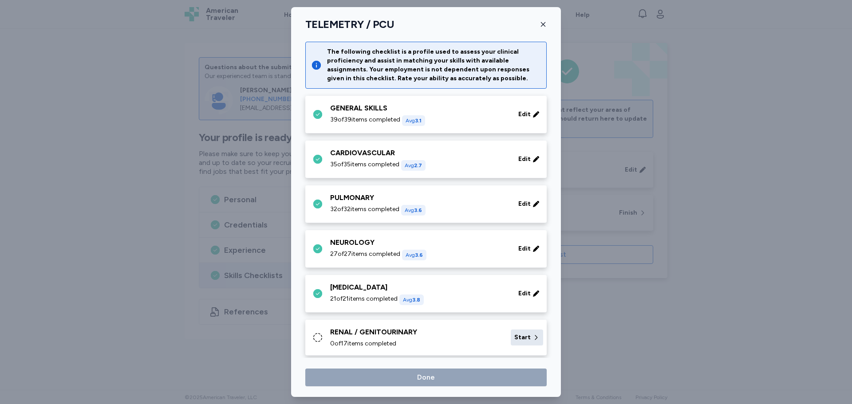
click at [521, 335] on span "Start" at bounding box center [522, 337] width 16 height 9
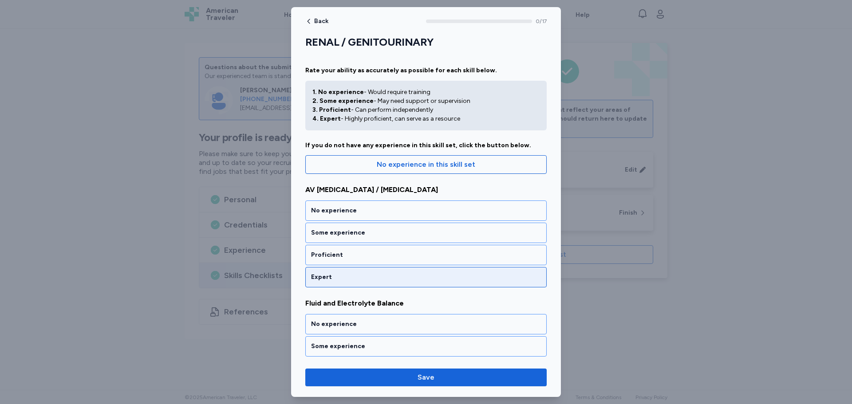
click at [385, 279] on div "Expert" at bounding box center [426, 277] width 230 height 9
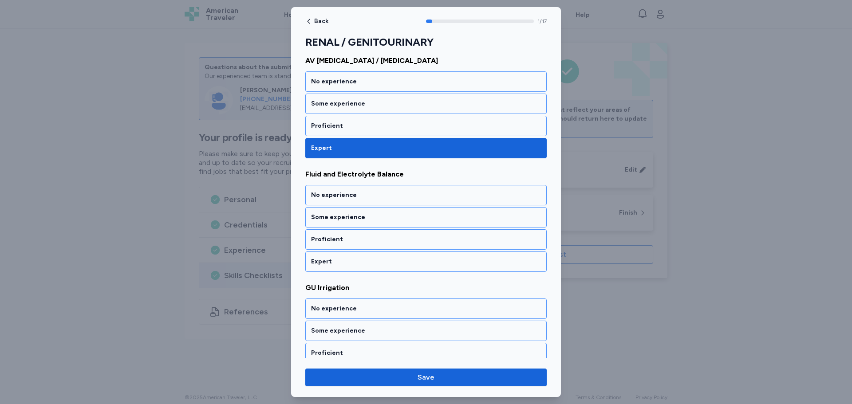
scroll to position [144, 0]
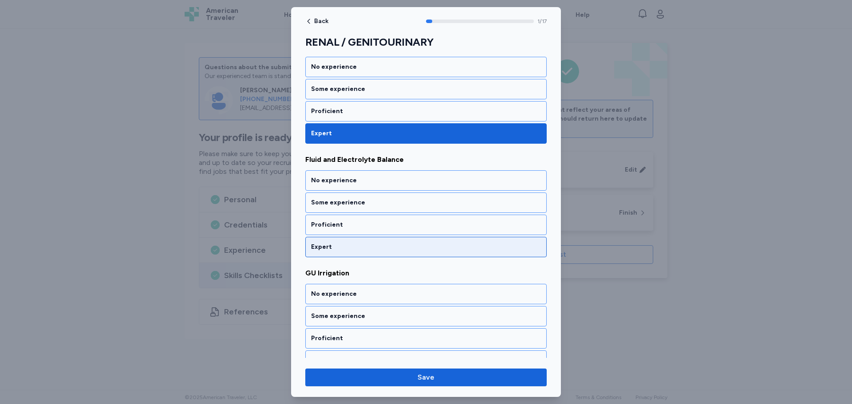
click at [384, 247] on div "Expert" at bounding box center [426, 247] width 230 height 9
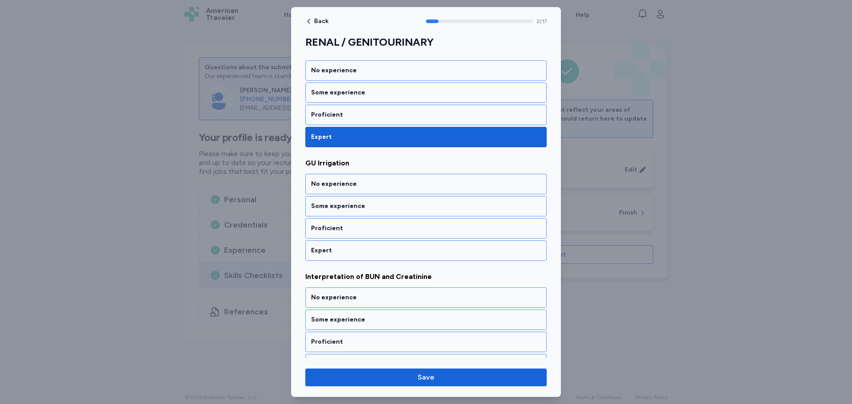
scroll to position [257, 0]
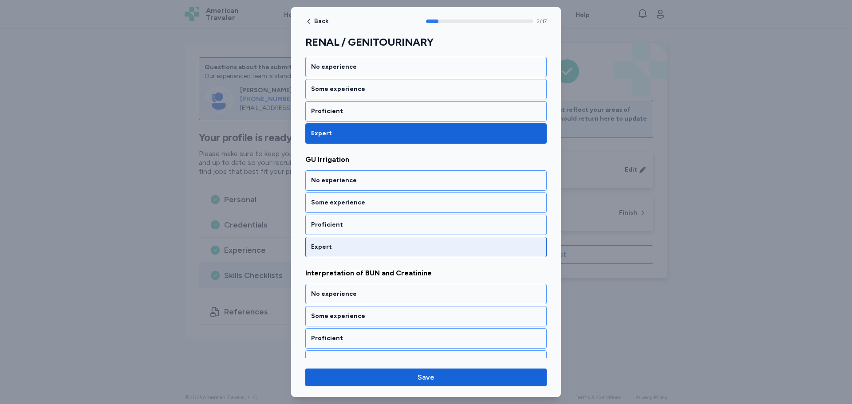
click at [380, 251] on div "Expert" at bounding box center [426, 247] width 230 height 9
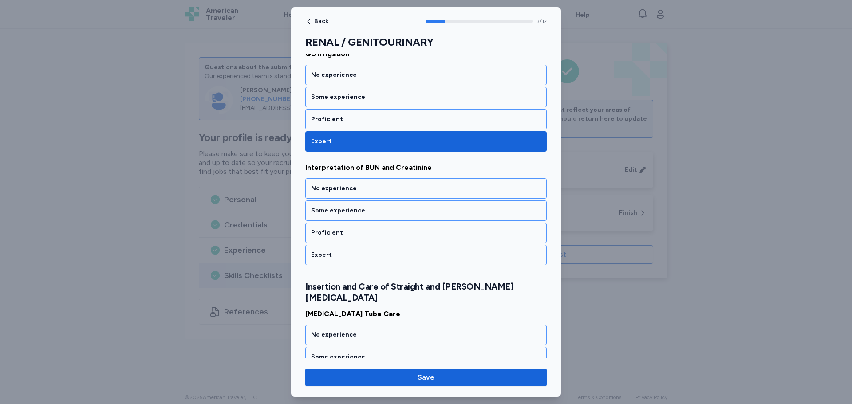
scroll to position [371, 0]
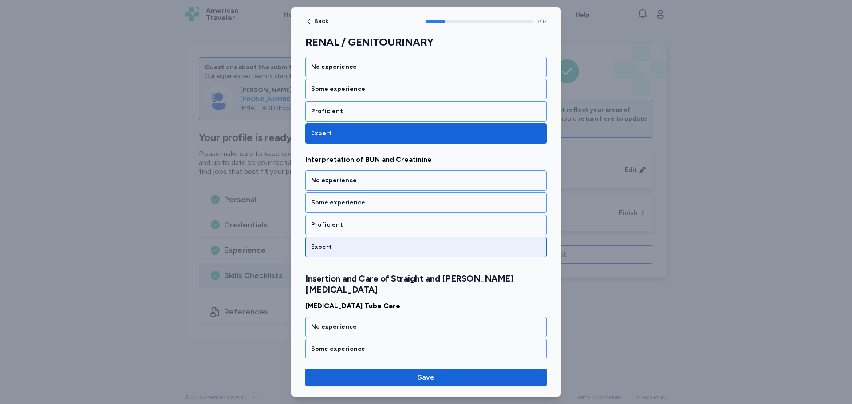
click at [381, 248] on div "Expert" at bounding box center [426, 247] width 230 height 9
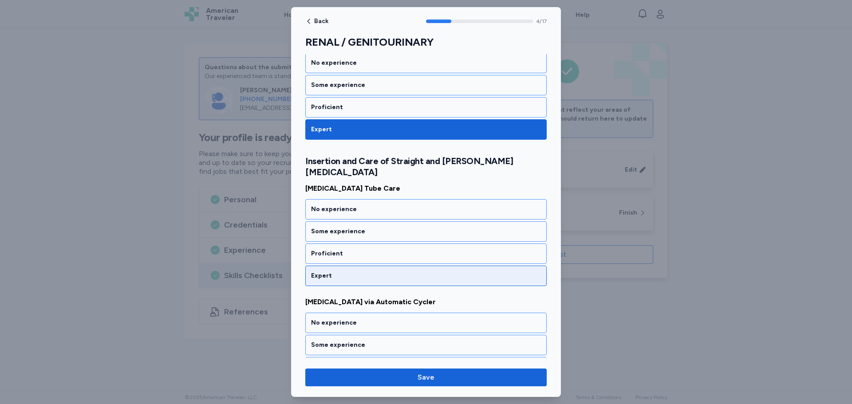
scroll to position [495, 0]
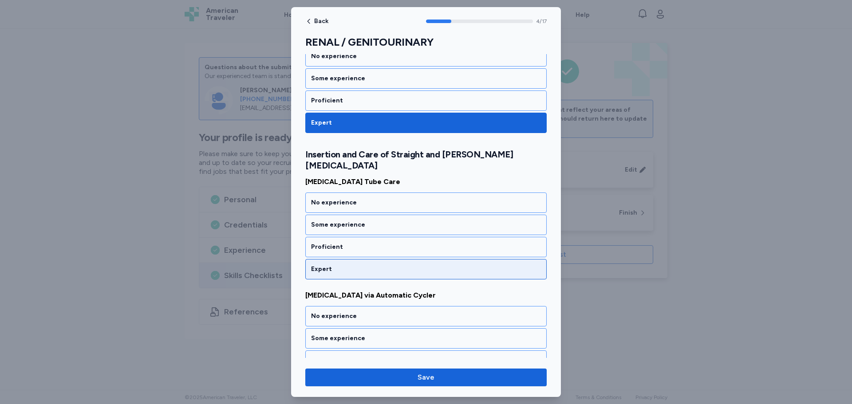
click at [384, 266] on div "Expert" at bounding box center [425, 269] width 241 height 20
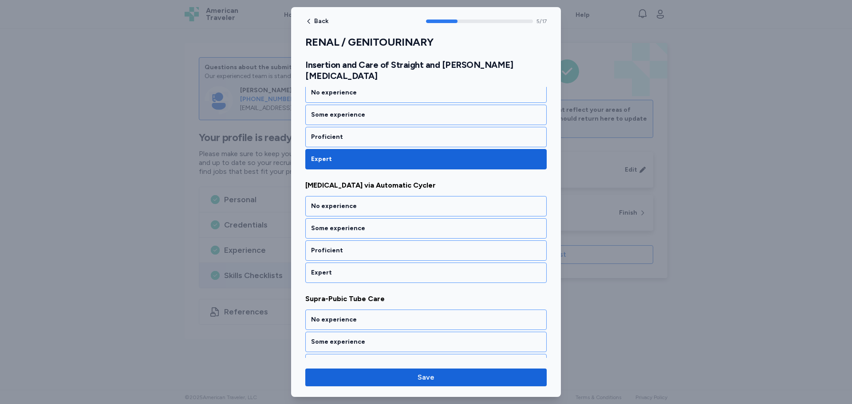
scroll to position [609, 0]
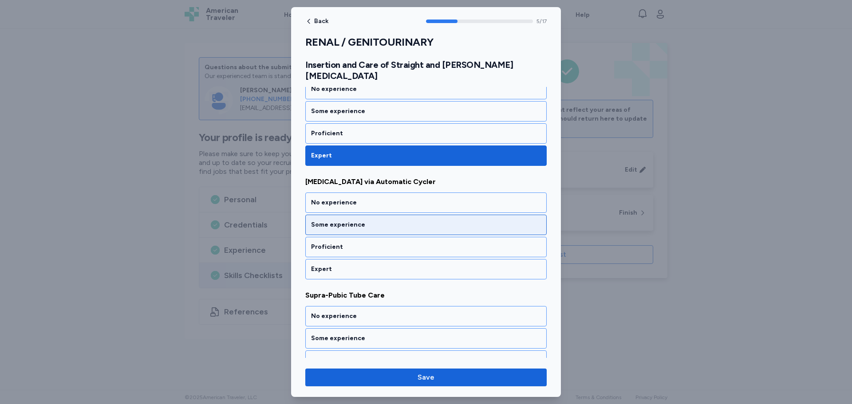
click at [402, 221] on div "Some experience" at bounding box center [426, 225] width 230 height 9
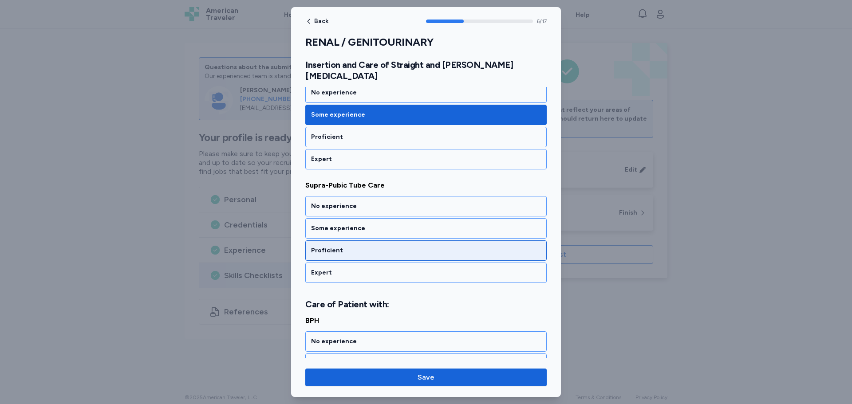
scroll to position [723, 0]
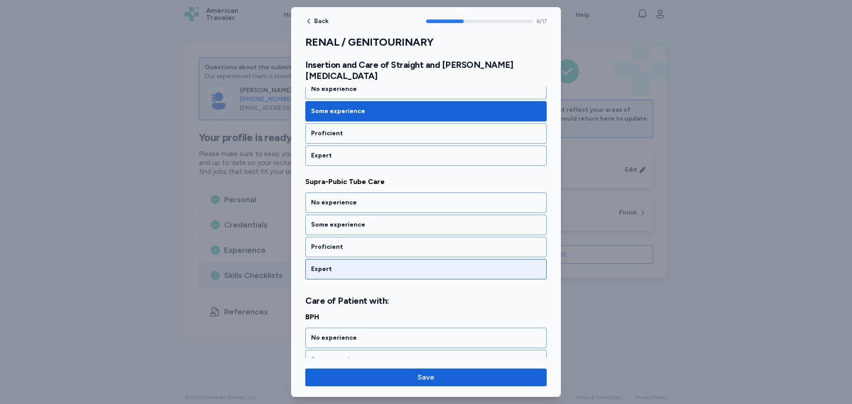
click at [372, 265] on div "Expert" at bounding box center [426, 269] width 230 height 9
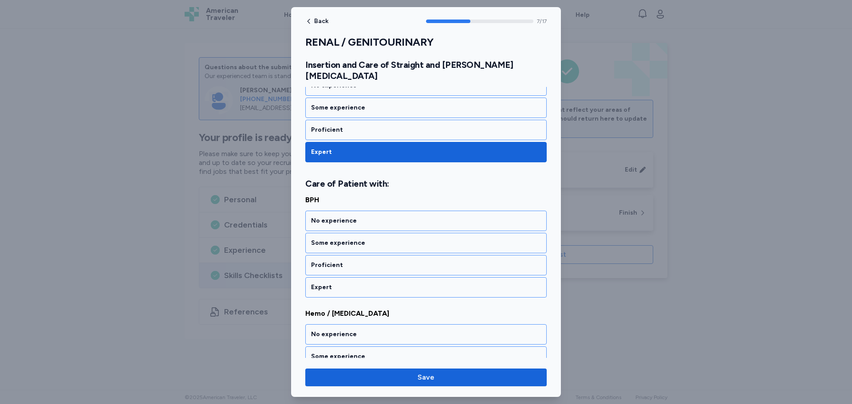
scroll to position [858, 0]
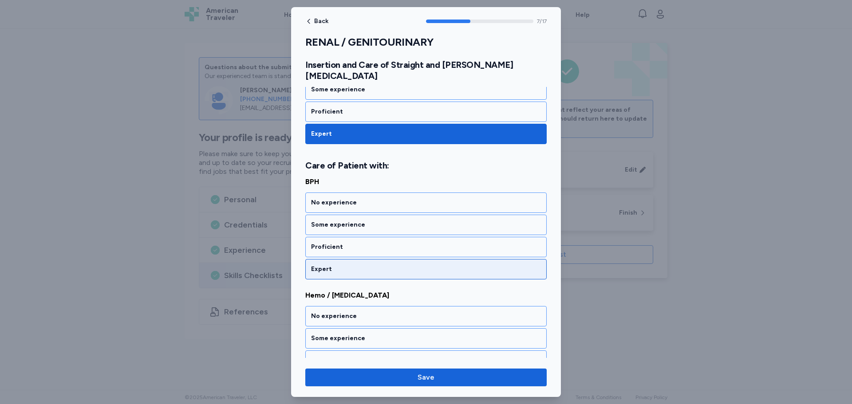
click at [370, 265] on div "Expert" at bounding box center [426, 269] width 230 height 9
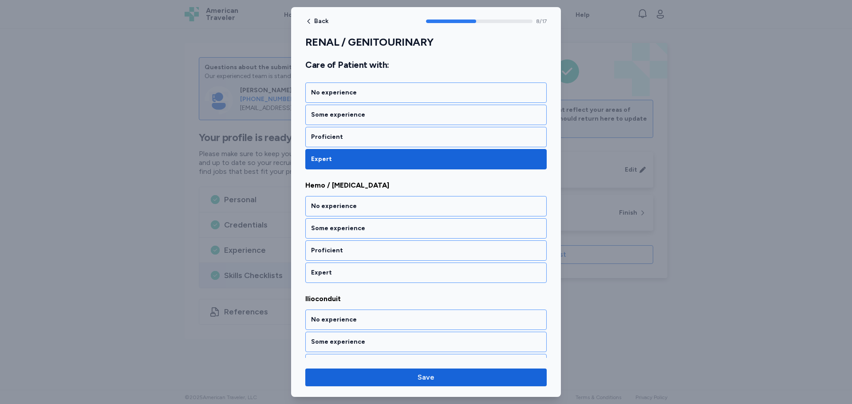
scroll to position [972, 0]
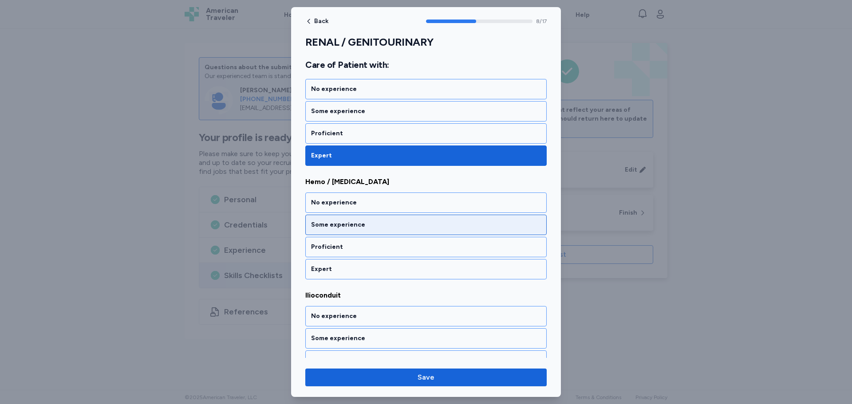
click at [391, 221] on div "Some experience" at bounding box center [426, 225] width 230 height 9
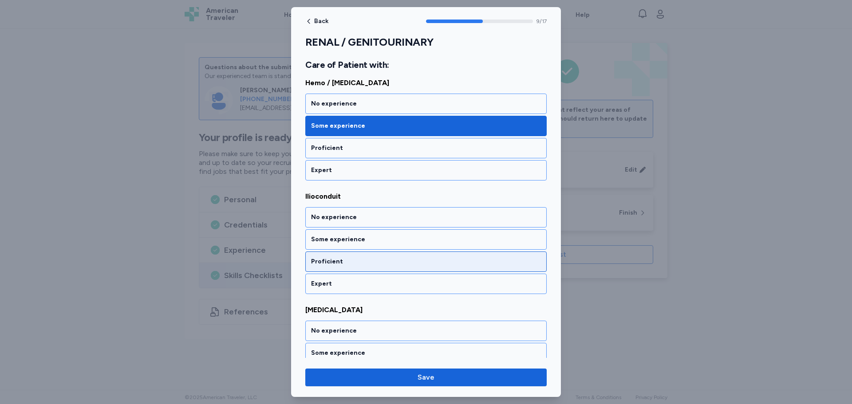
scroll to position [1085, 0]
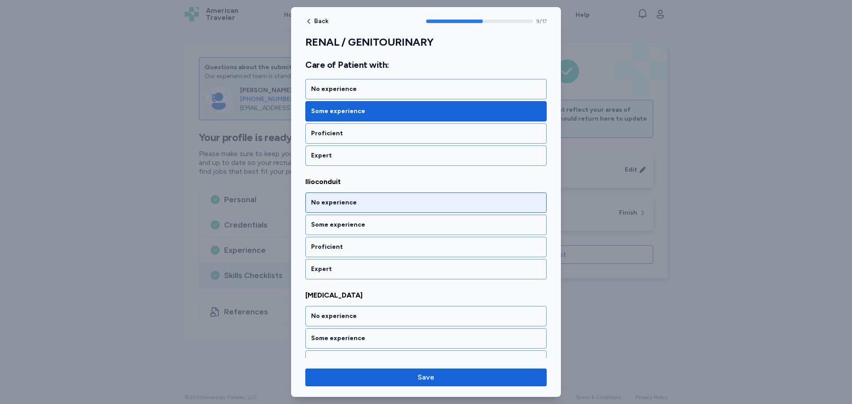
click at [393, 197] on div "No experience" at bounding box center [425, 203] width 241 height 20
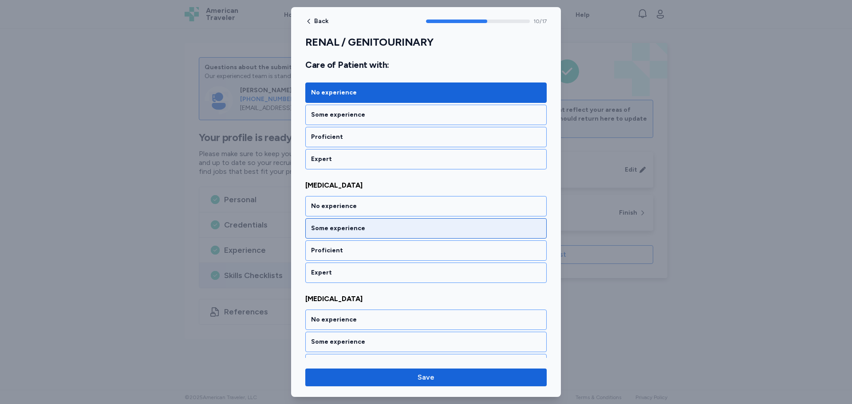
scroll to position [1199, 0]
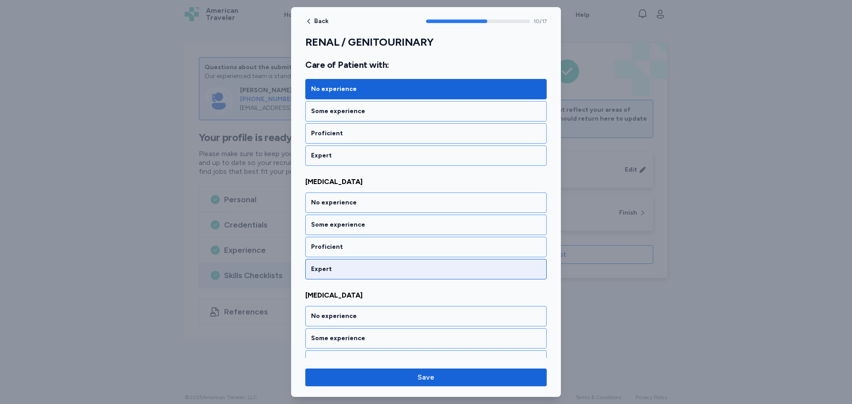
click at [375, 265] on div "Expert" at bounding box center [426, 269] width 230 height 9
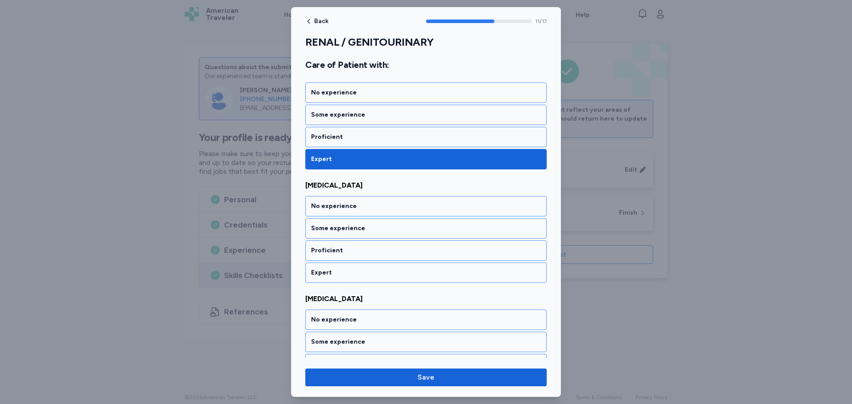
scroll to position [1313, 0]
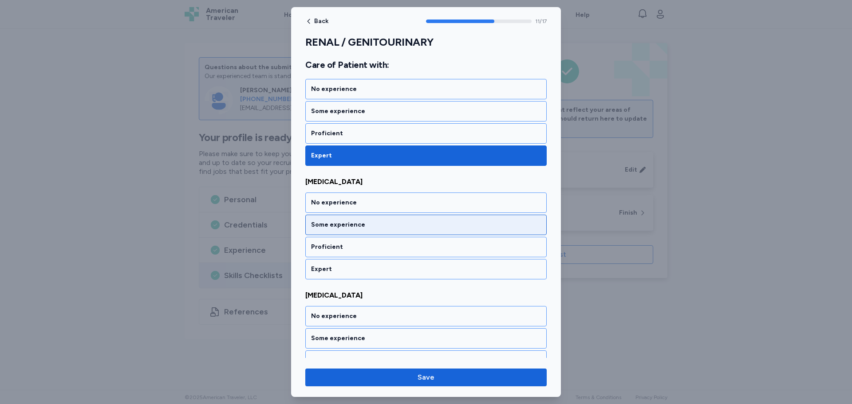
click at [384, 221] on div "Some experience" at bounding box center [426, 225] width 230 height 9
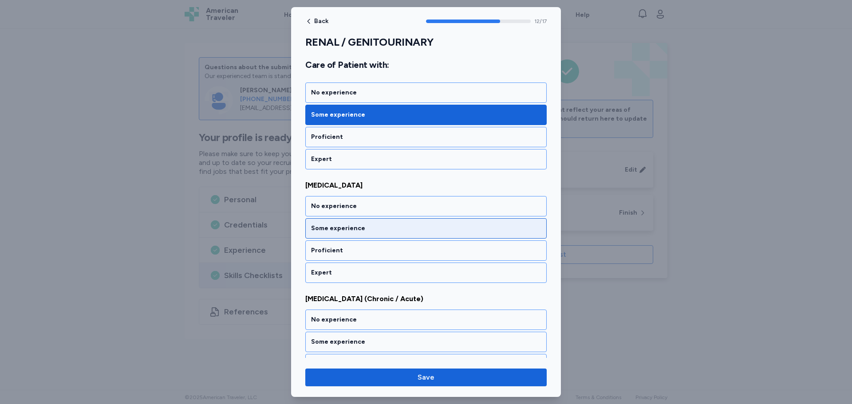
scroll to position [1426, 0]
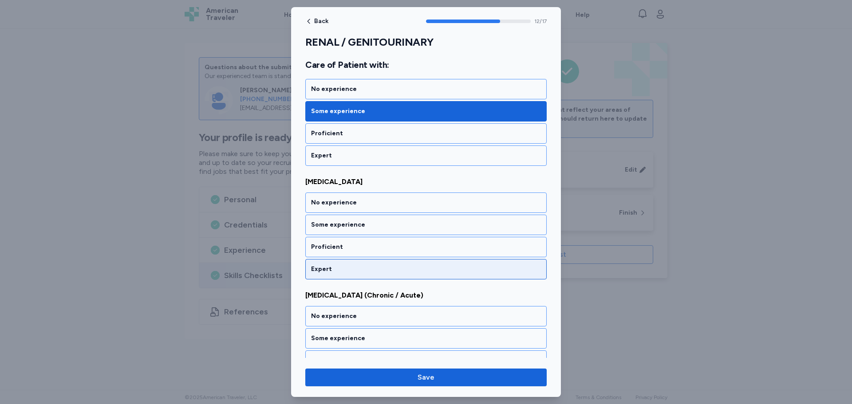
click at [377, 265] on div "Expert" at bounding box center [426, 269] width 230 height 9
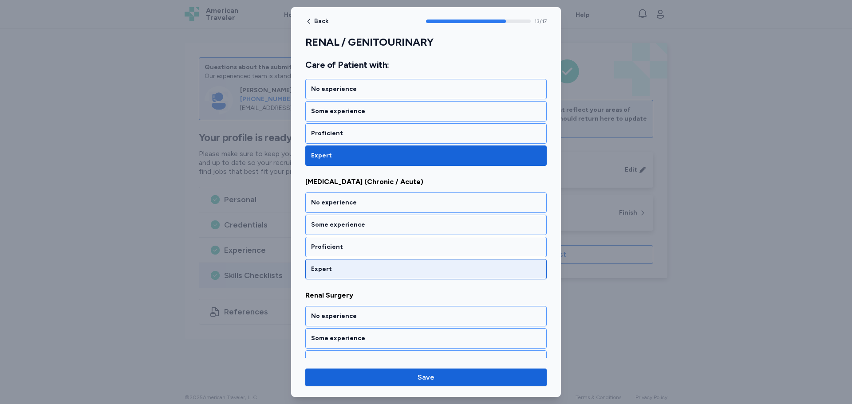
click at [376, 265] on div "Expert" at bounding box center [426, 269] width 230 height 9
click at [373, 265] on div "Expert" at bounding box center [426, 269] width 230 height 9
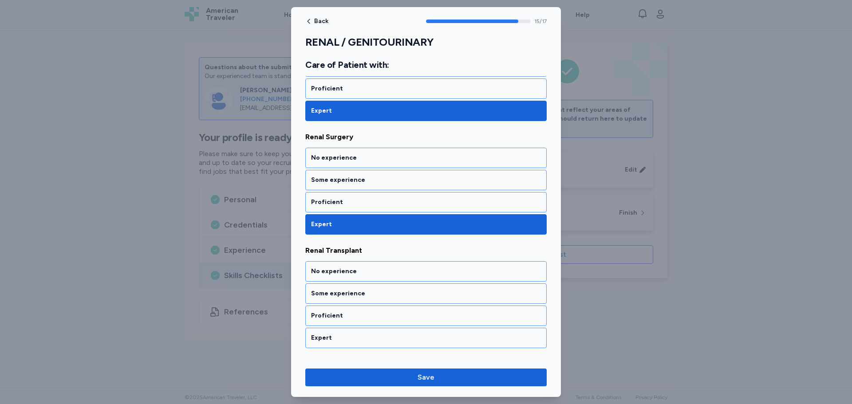
scroll to position [1767, 0]
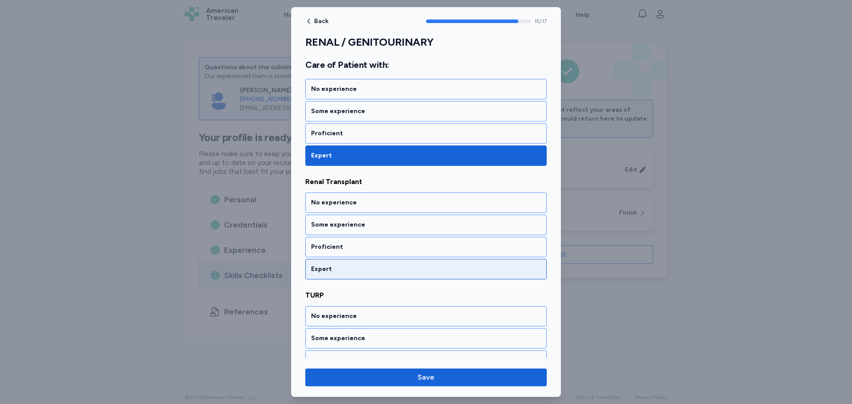
click at [371, 265] on div "Expert" at bounding box center [426, 269] width 230 height 9
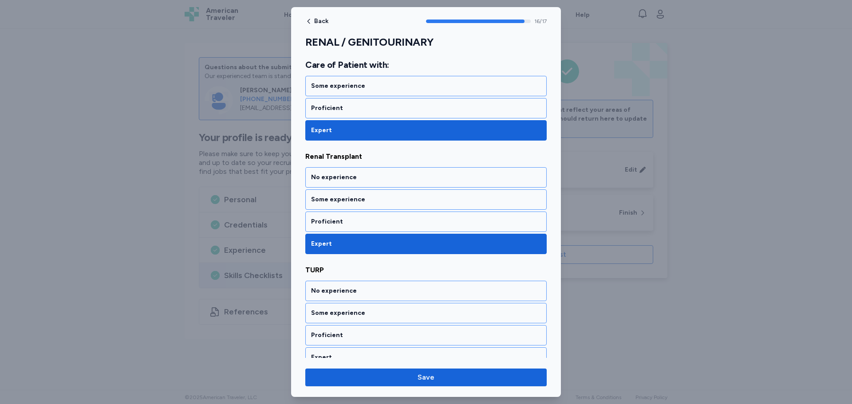
scroll to position [1793, 0]
drag, startPoint x: 378, startPoint y: 351, endPoint x: 390, endPoint y: 352, distance: 12.5
click at [378, 351] on div "Expert" at bounding box center [425, 357] width 241 height 20
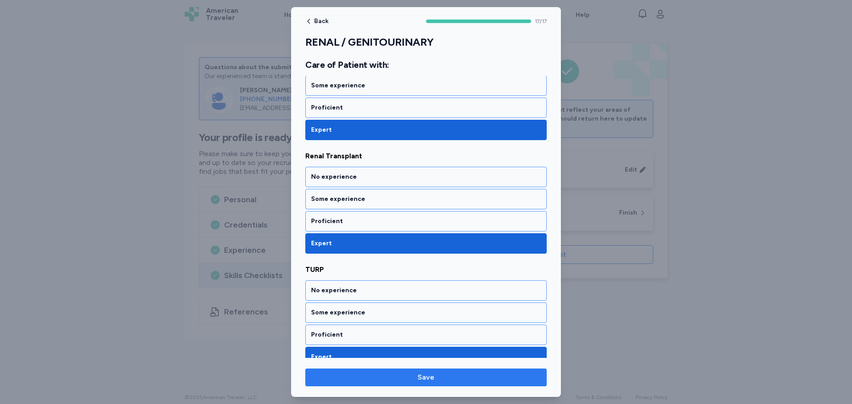
click at [451, 376] on span "Save" at bounding box center [426, 377] width 227 height 11
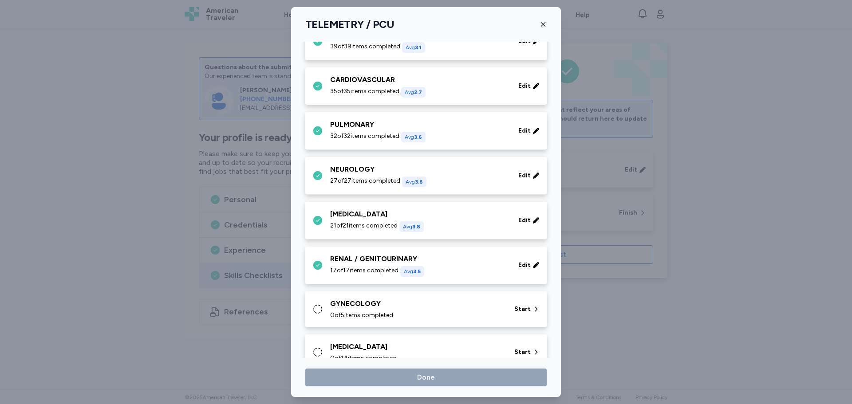
scroll to position [222, 0]
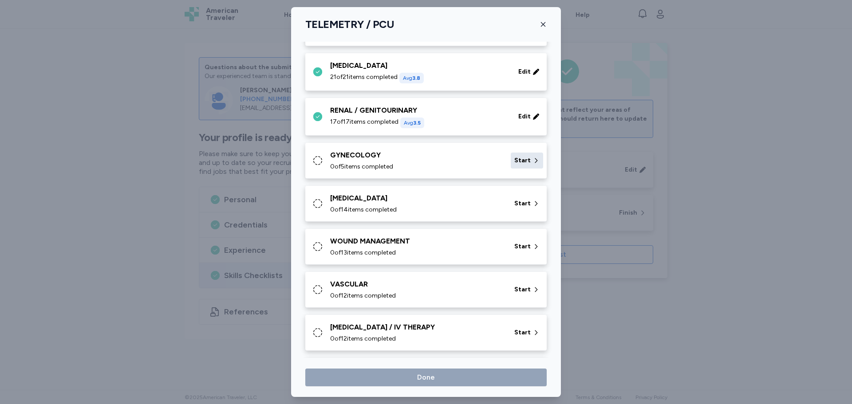
click at [526, 161] on div "Start" at bounding box center [527, 161] width 32 height 16
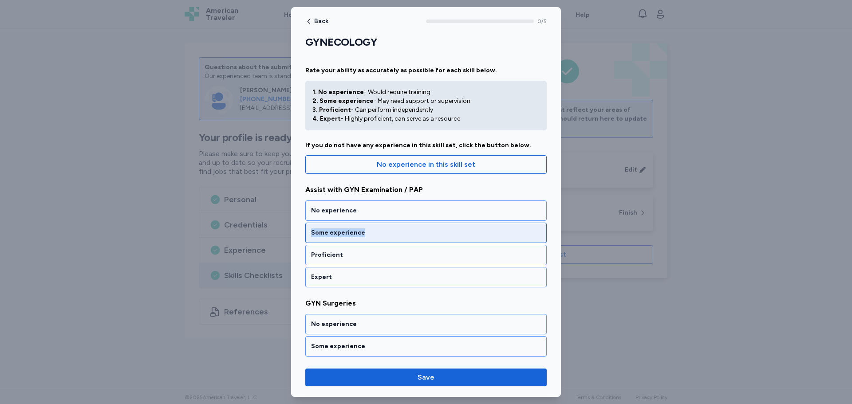
drag, startPoint x: 405, startPoint y: 220, endPoint x: 397, endPoint y: 230, distance: 12.3
click at [397, 228] on div "No experience Some experience Proficient Expert" at bounding box center [425, 244] width 241 height 87
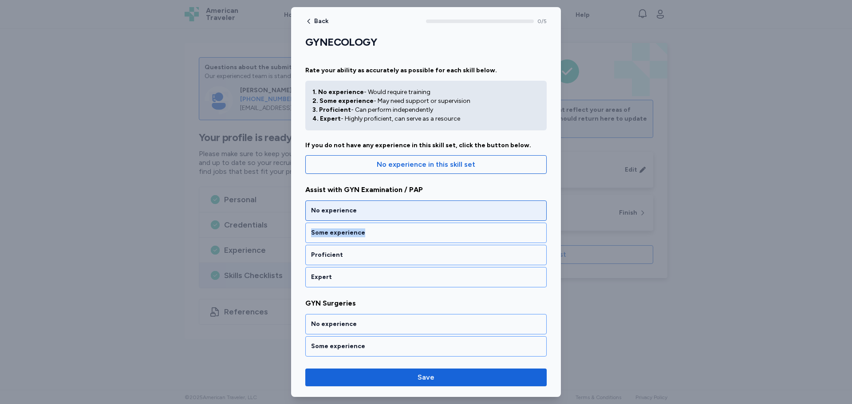
click at [408, 209] on div "No experience" at bounding box center [426, 210] width 230 height 9
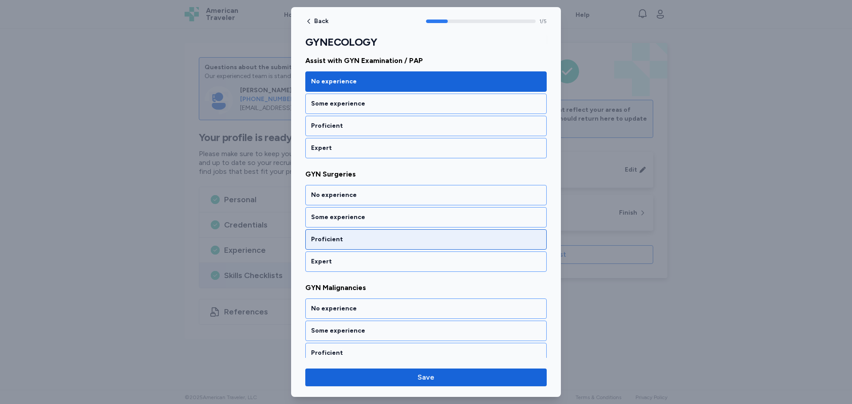
scroll to position [144, 0]
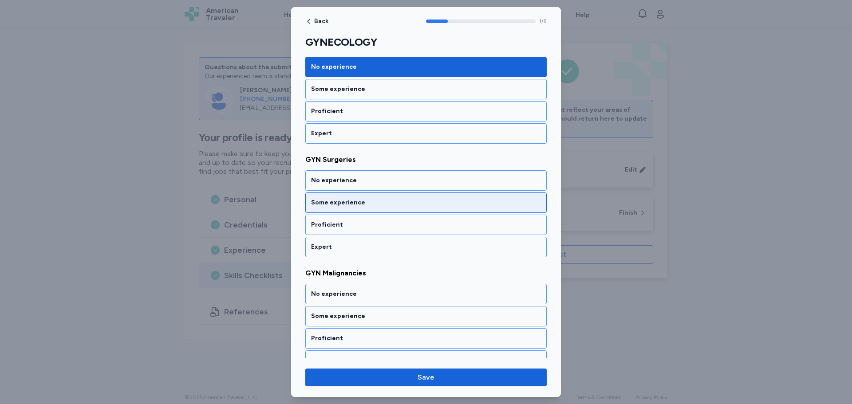
click at [407, 206] on div "Some experience" at bounding box center [426, 202] width 230 height 9
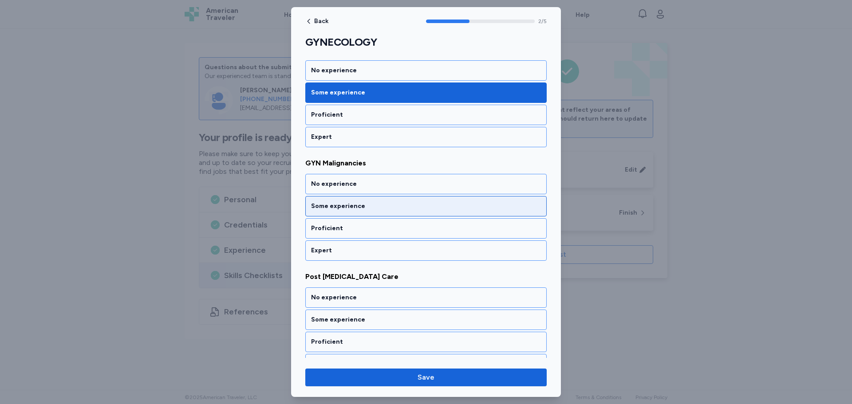
scroll to position [257, 0]
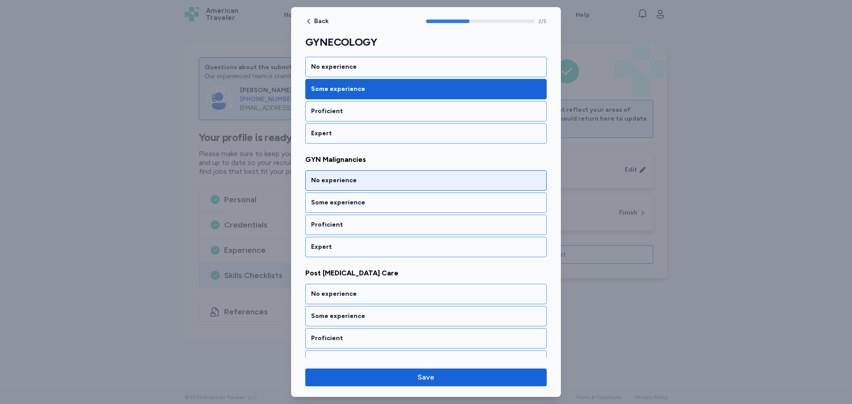
click at [405, 177] on div "No experience" at bounding box center [426, 180] width 230 height 9
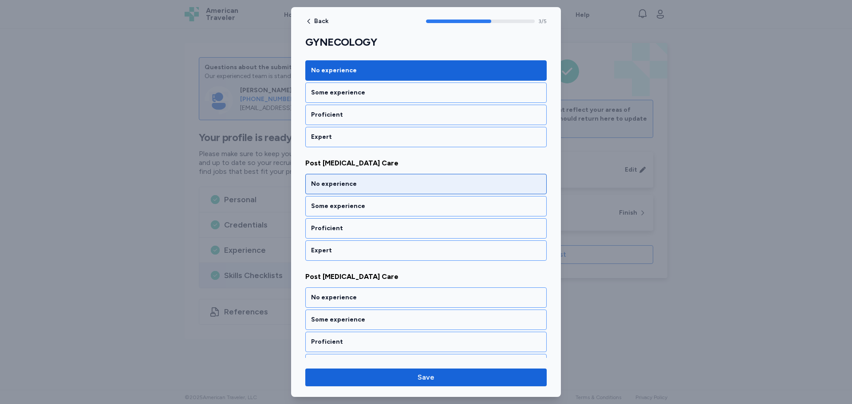
scroll to position [371, 0]
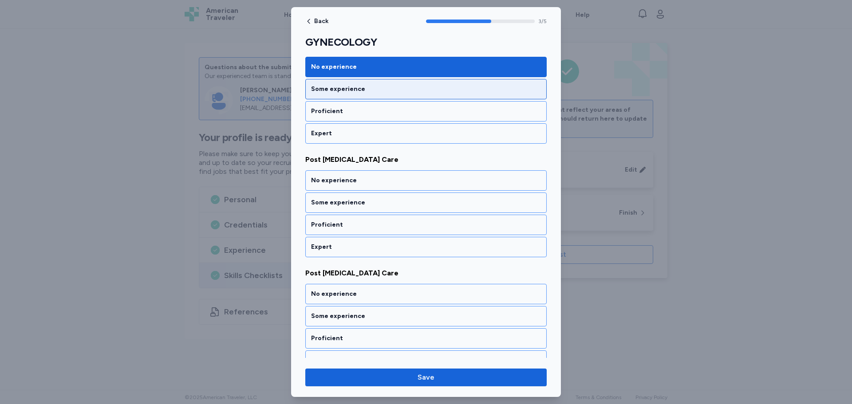
click at [443, 95] on div "Some experience" at bounding box center [425, 89] width 241 height 20
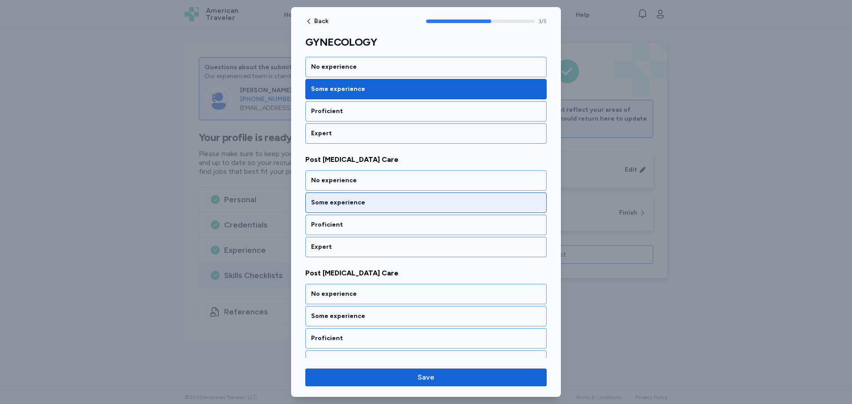
click at [382, 203] on div "Some experience" at bounding box center [426, 202] width 230 height 9
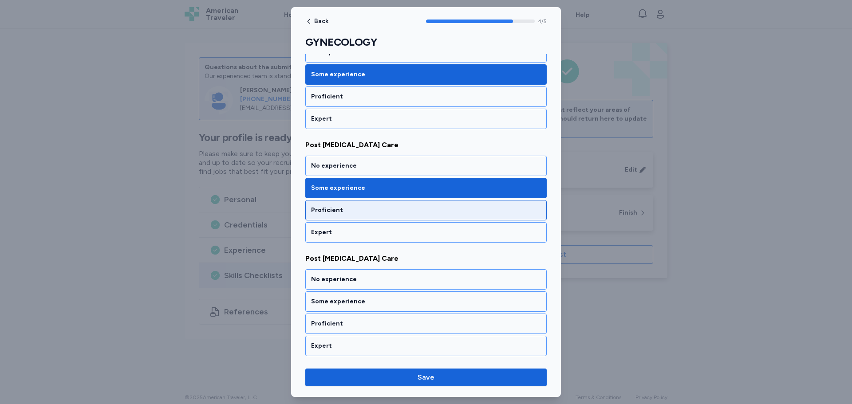
click at [383, 213] on div "Proficient" at bounding box center [426, 210] width 230 height 9
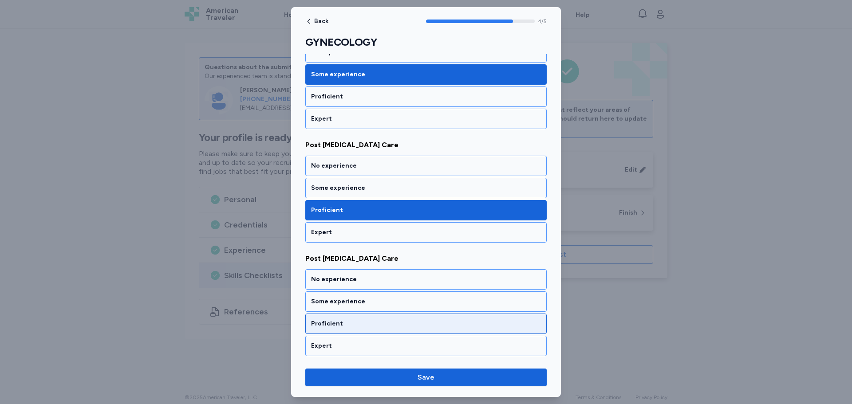
click at [387, 320] on div "Proficient" at bounding box center [426, 324] width 230 height 9
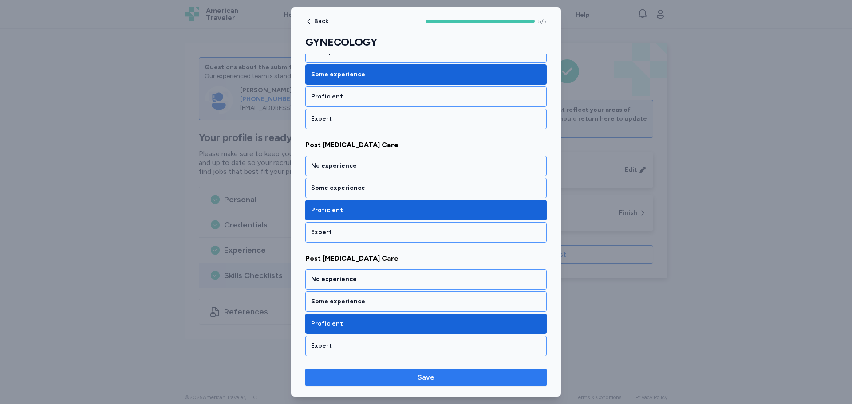
click at [446, 378] on span "Save" at bounding box center [426, 377] width 227 height 11
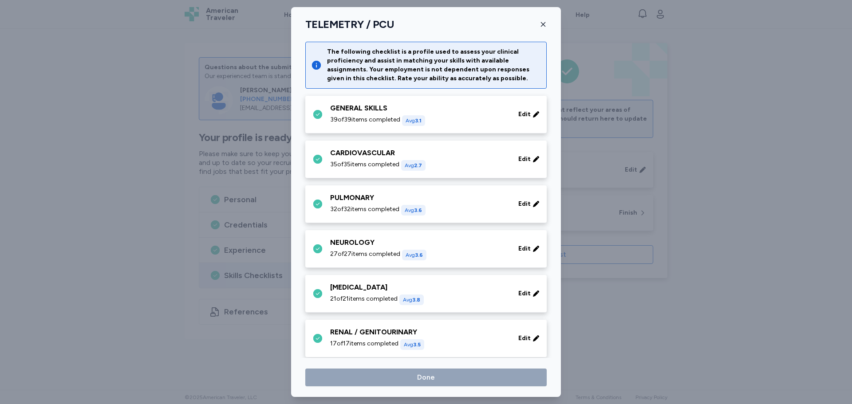
scroll to position [222, 0]
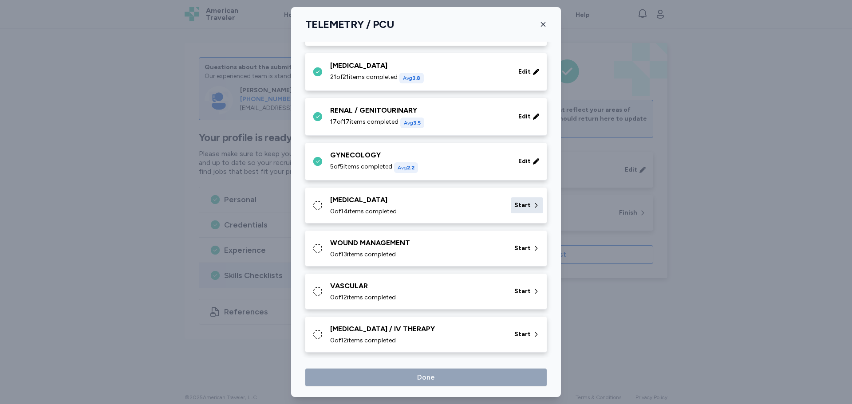
click at [533, 203] on icon at bounding box center [536, 205] width 7 height 9
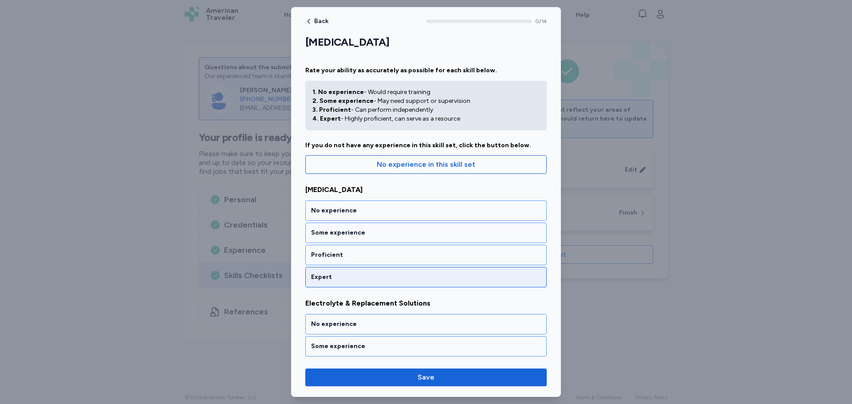
click at [382, 285] on div "Expert" at bounding box center [425, 277] width 241 height 20
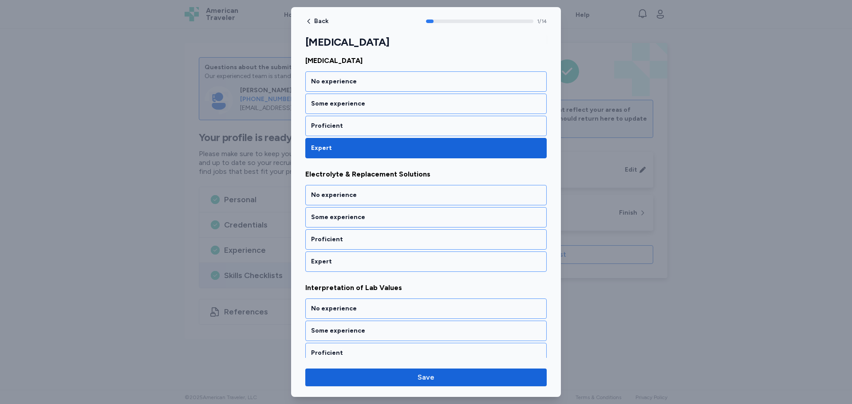
scroll to position [144, 0]
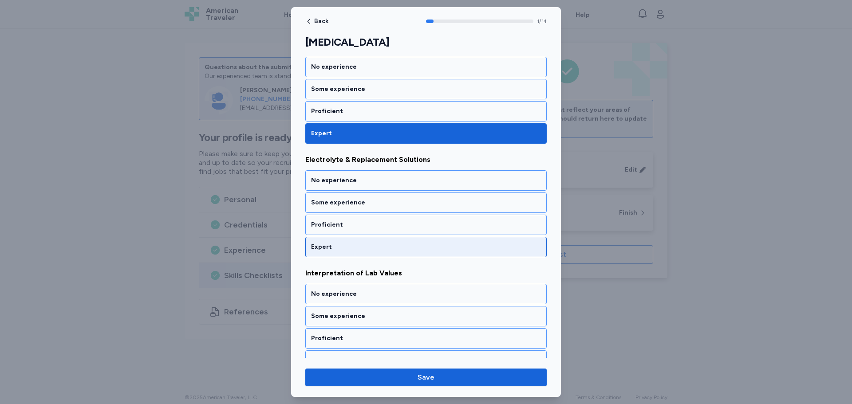
click at [373, 243] on div "Expert" at bounding box center [426, 247] width 230 height 9
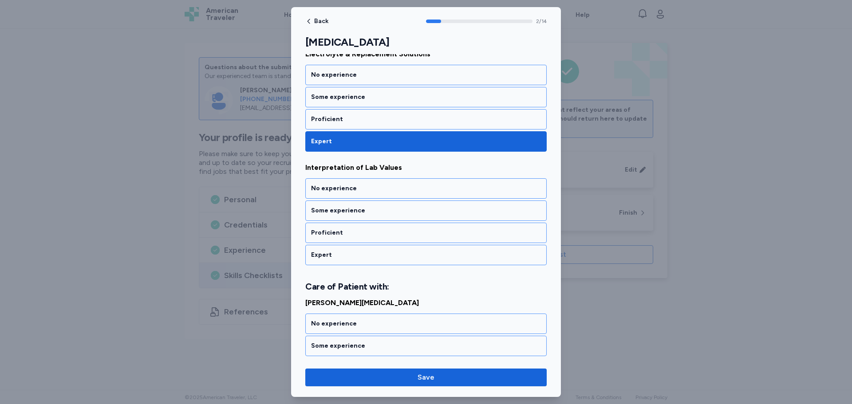
scroll to position [257, 0]
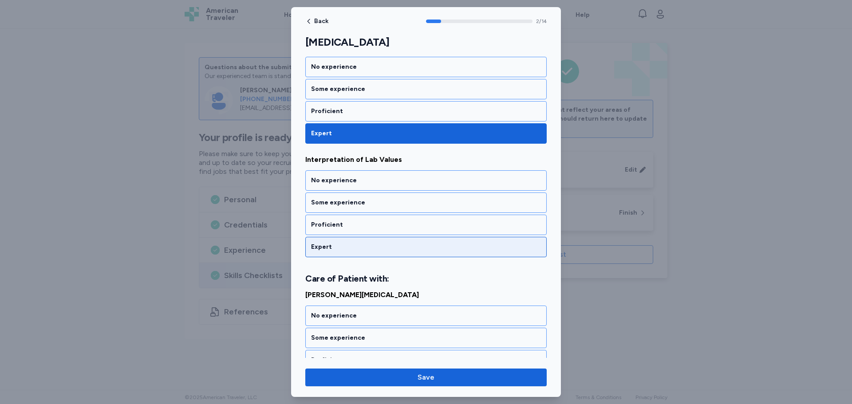
click at [357, 247] on div "Expert" at bounding box center [426, 247] width 230 height 9
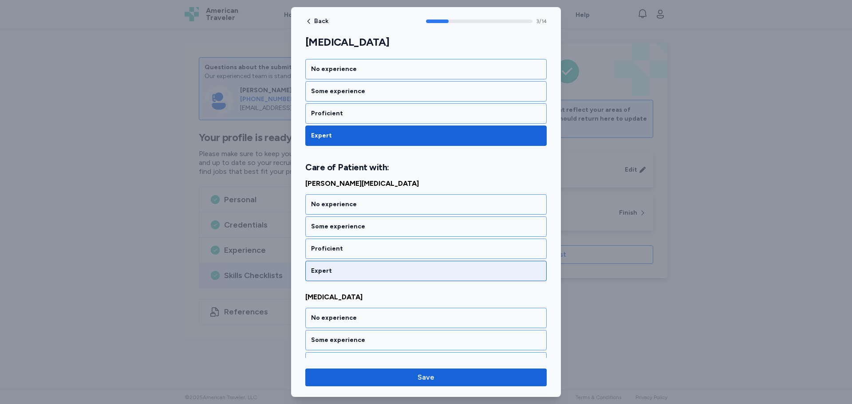
scroll to position [382, 0]
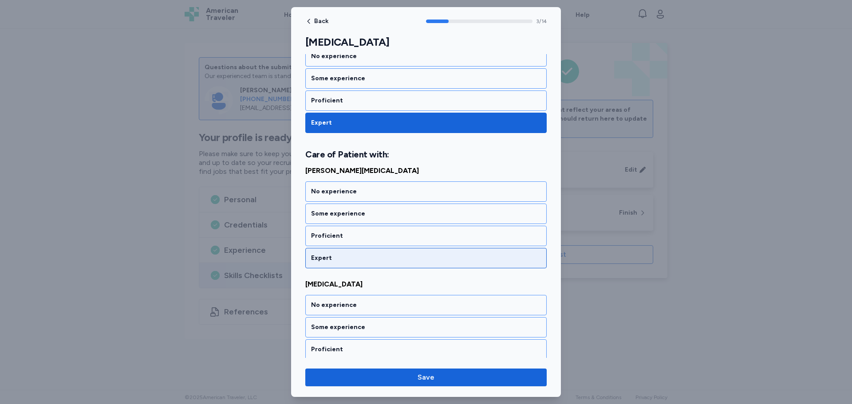
click at [356, 251] on div "Expert" at bounding box center [425, 258] width 241 height 20
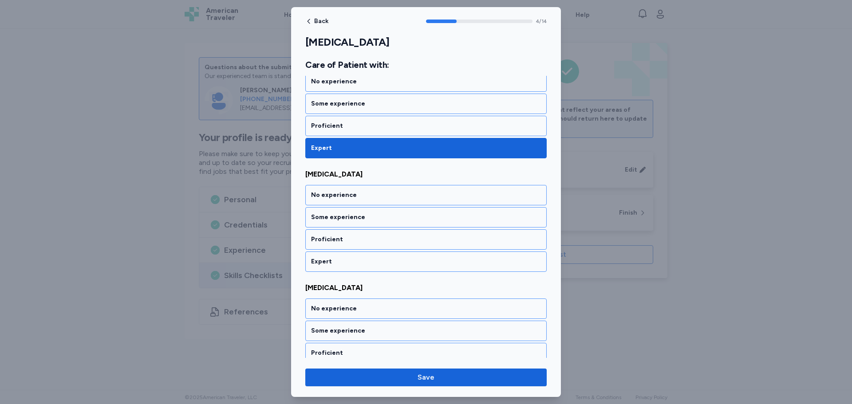
scroll to position [495, 0]
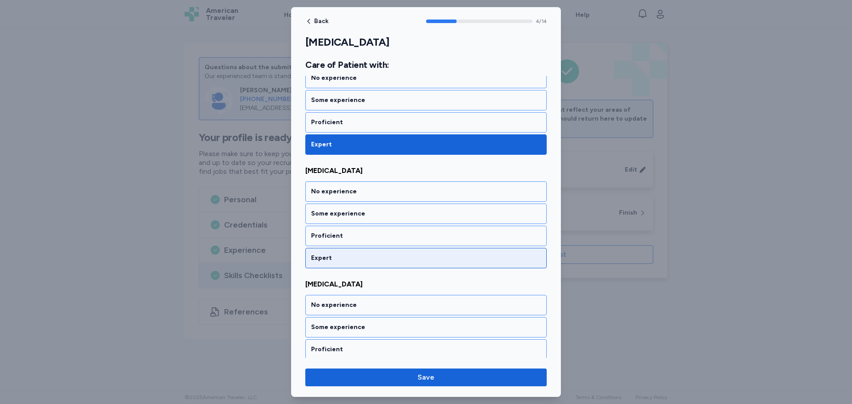
click at [354, 259] on div "Expert" at bounding box center [426, 258] width 230 height 9
click at [359, 262] on div "Expert" at bounding box center [426, 258] width 230 height 9
click at [355, 260] on div "Expert" at bounding box center [426, 258] width 230 height 9
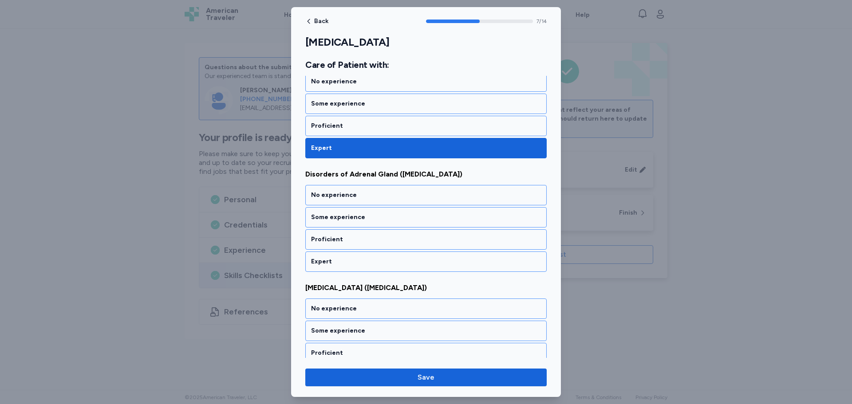
scroll to position [836, 0]
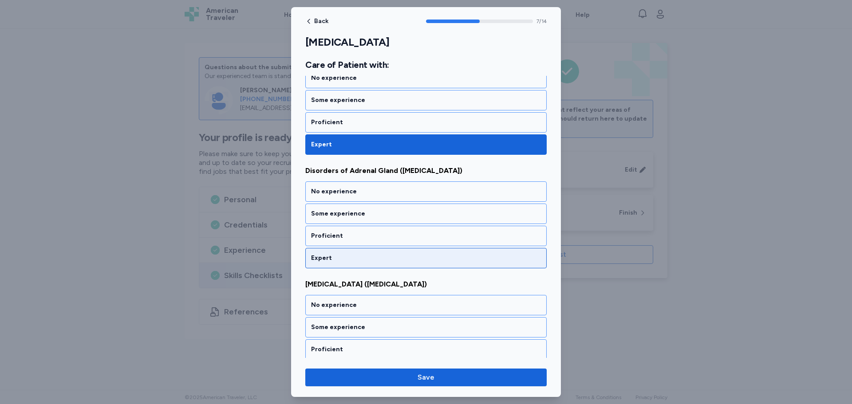
click at [340, 259] on div "Expert" at bounding box center [426, 258] width 230 height 9
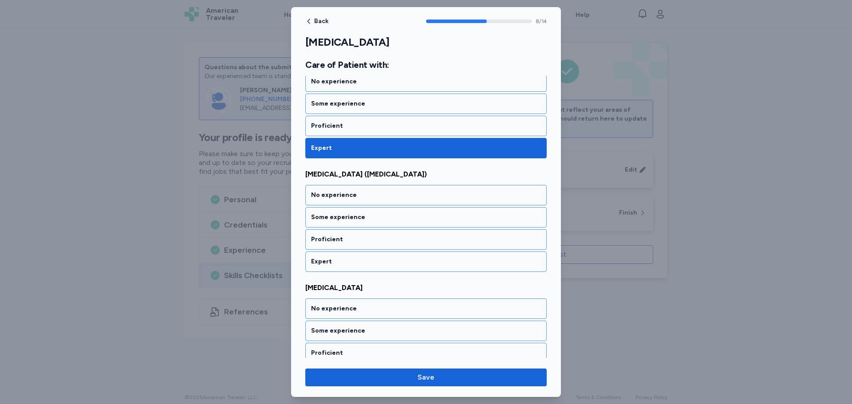
scroll to position [950, 0]
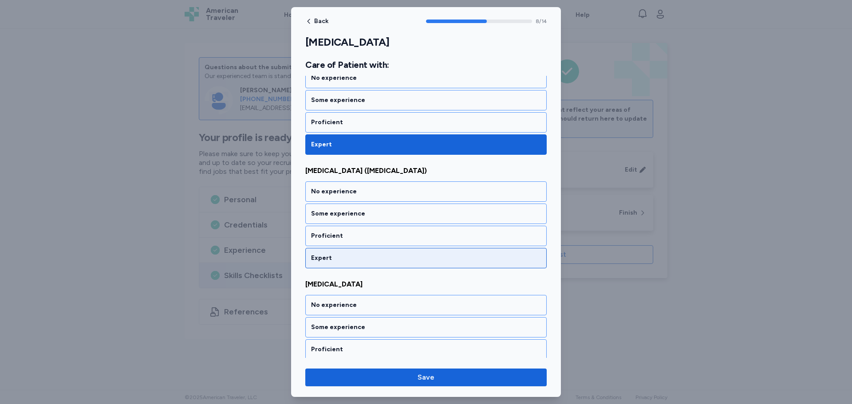
click at [340, 254] on div "Expert" at bounding box center [426, 258] width 230 height 9
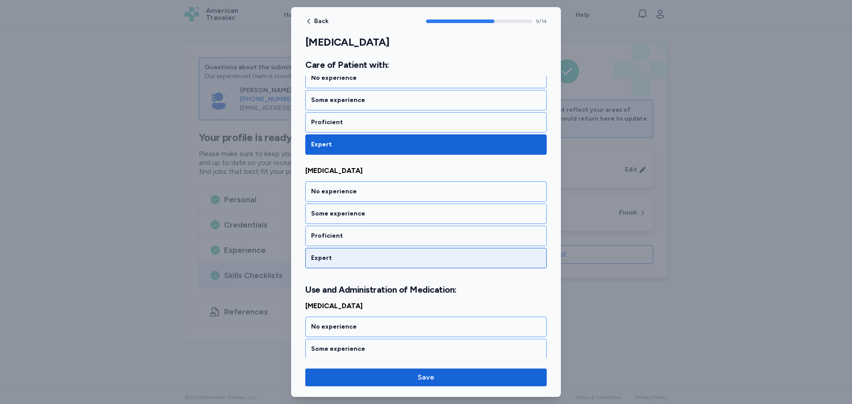
click at [342, 253] on div "Expert" at bounding box center [425, 258] width 241 height 20
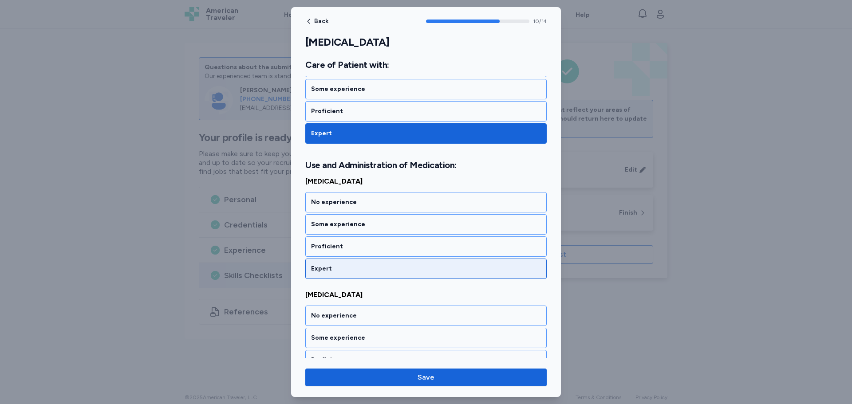
scroll to position [1199, 0]
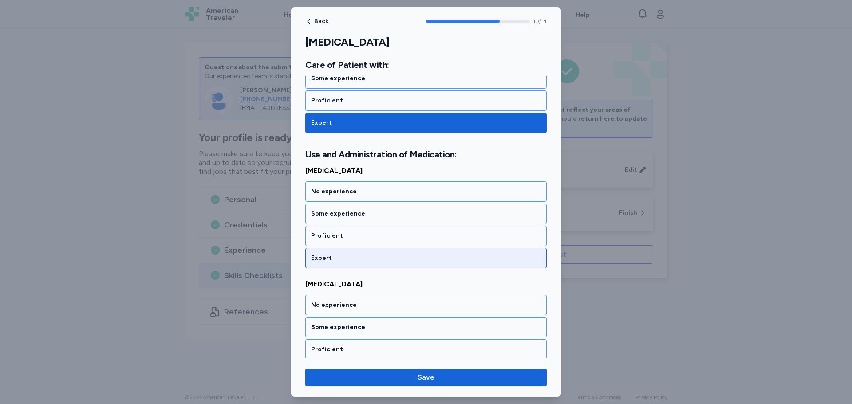
click at [341, 258] on div "Expert" at bounding box center [426, 258] width 230 height 9
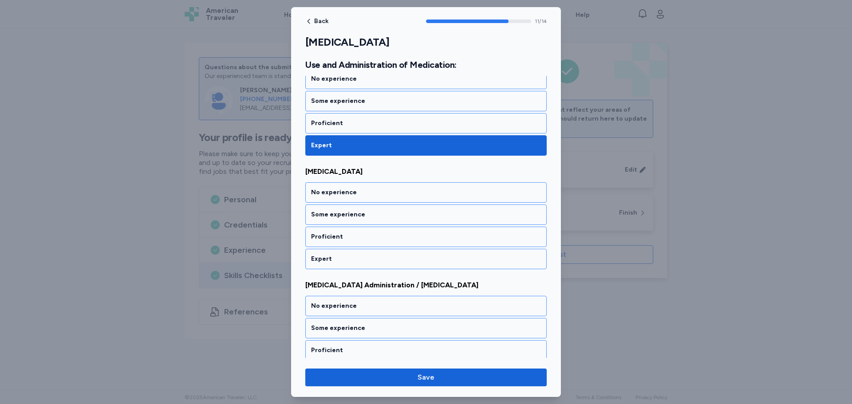
scroll to position [1313, 0]
click at [342, 262] on div "Expert" at bounding box center [426, 258] width 230 height 9
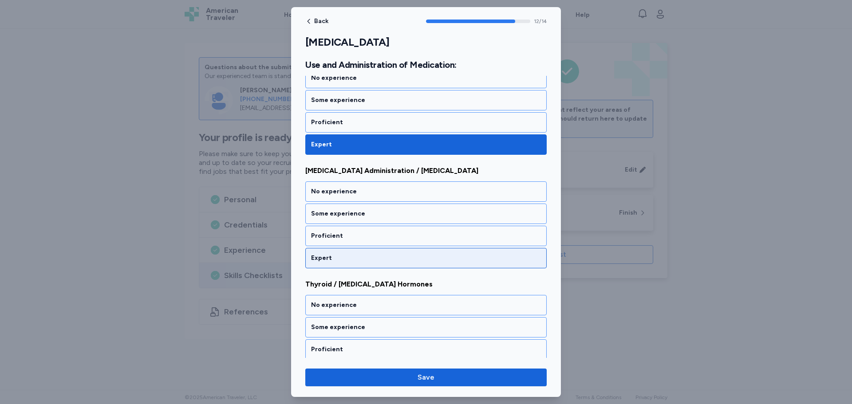
click at [342, 262] on div "Expert" at bounding box center [426, 258] width 230 height 9
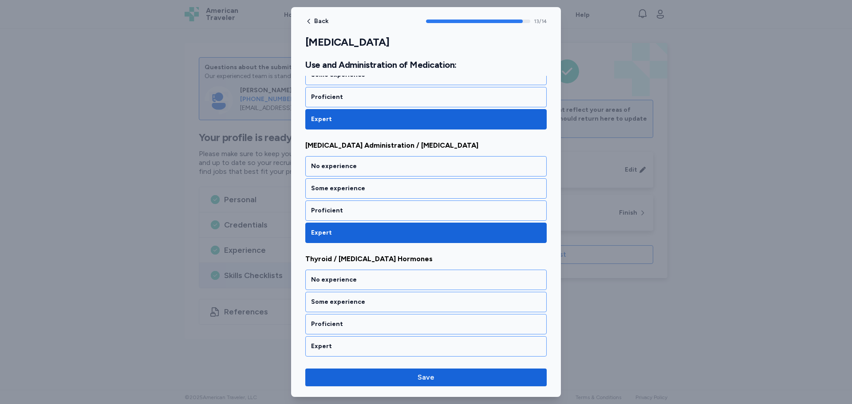
scroll to position [1452, 0]
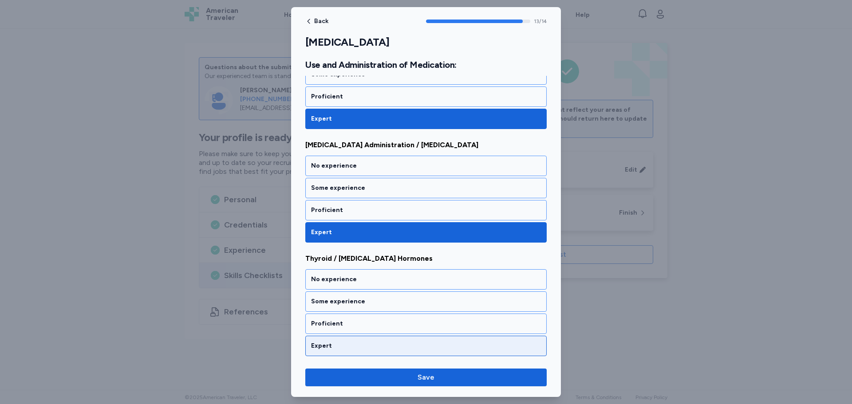
click at [358, 344] on div "Expert" at bounding box center [426, 346] width 230 height 9
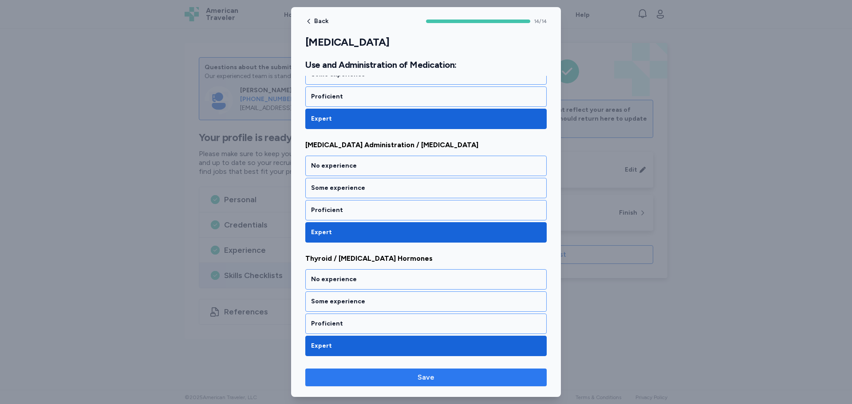
click at [424, 380] on span "Save" at bounding box center [426, 377] width 17 height 11
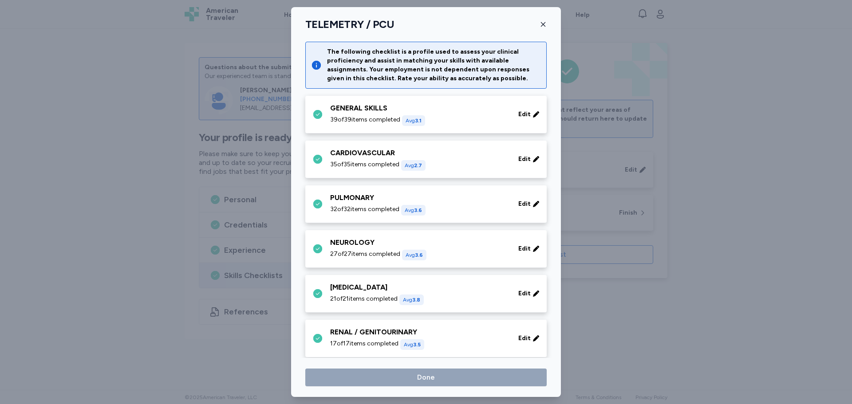
scroll to position [222, 0]
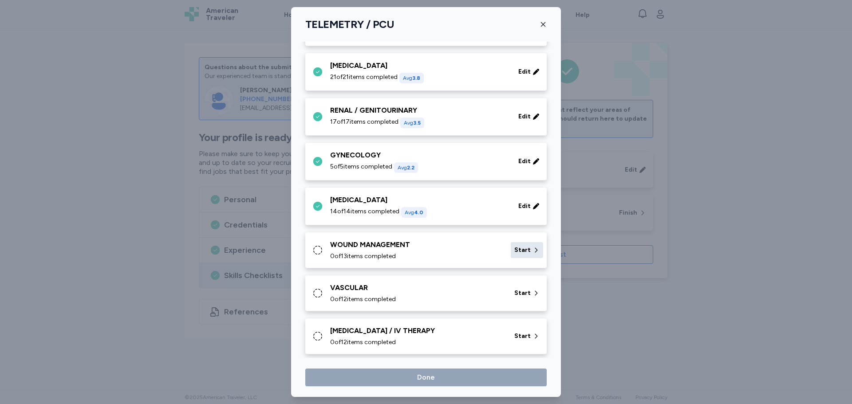
click at [521, 251] on span "Start" at bounding box center [522, 250] width 16 height 9
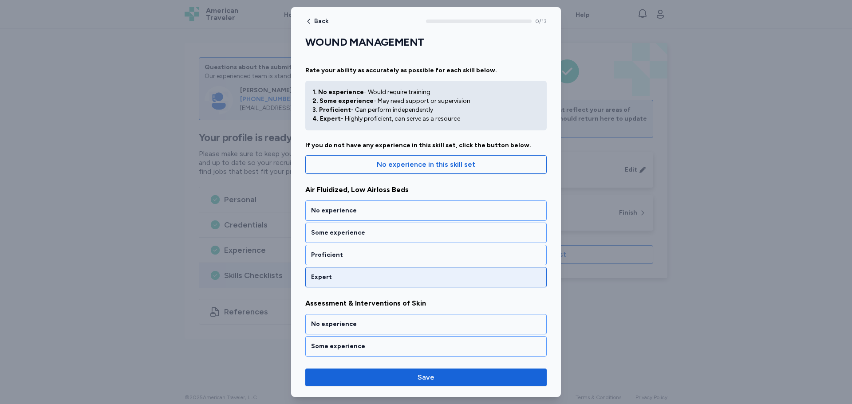
click at [390, 280] on div "Expert" at bounding box center [426, 277] width 230 height 9
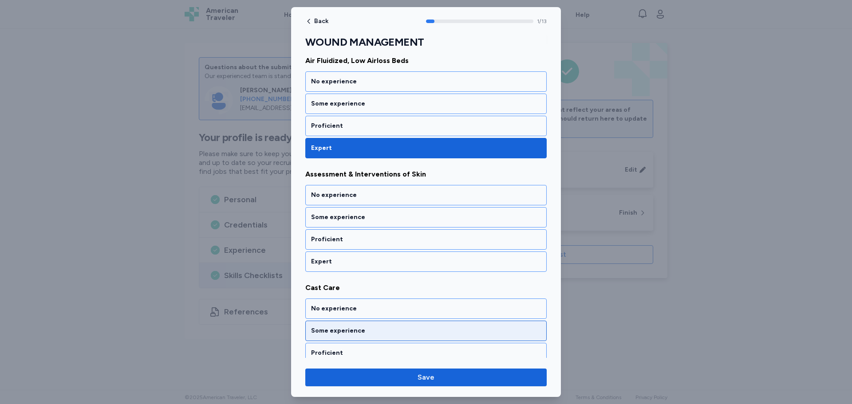
scroll to position [144, 0]
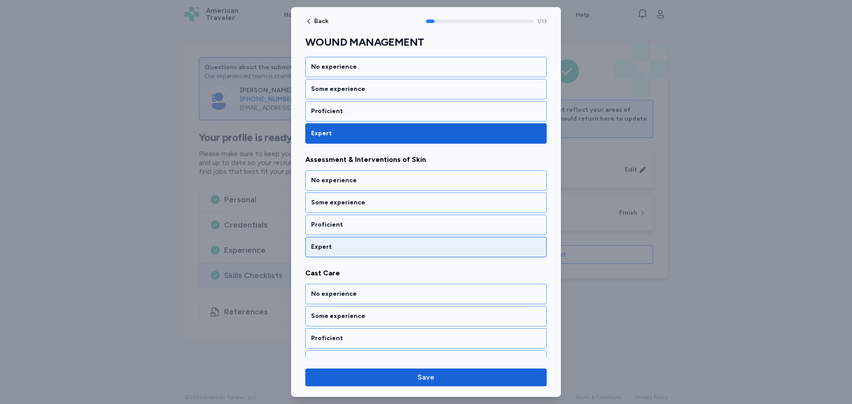
click at [394, 249] on div "Expert" at bounding box center [426, 247] width 230 height 9
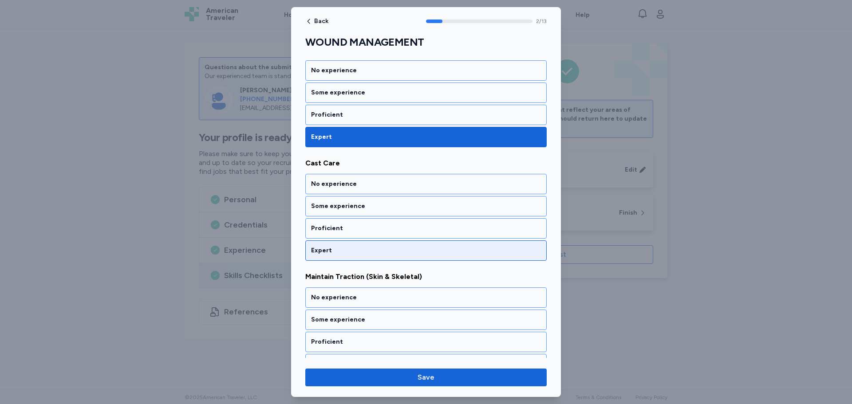
scroll to position [257, 0]
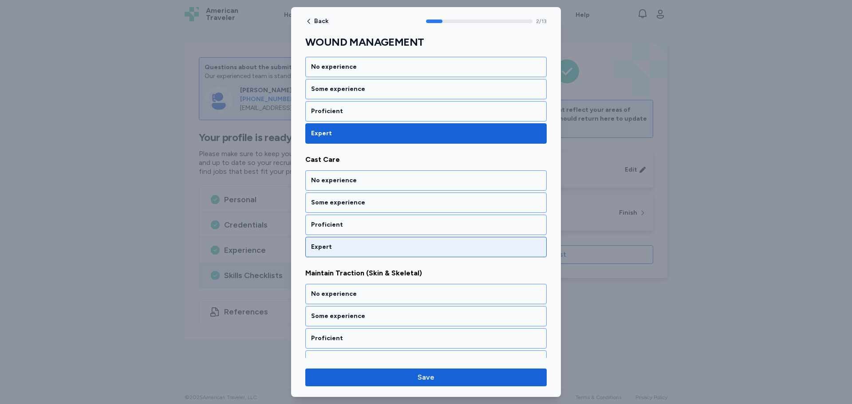
click at [392, 245] on div "Expert" at bounding box center [426, 247] width 230 height 9
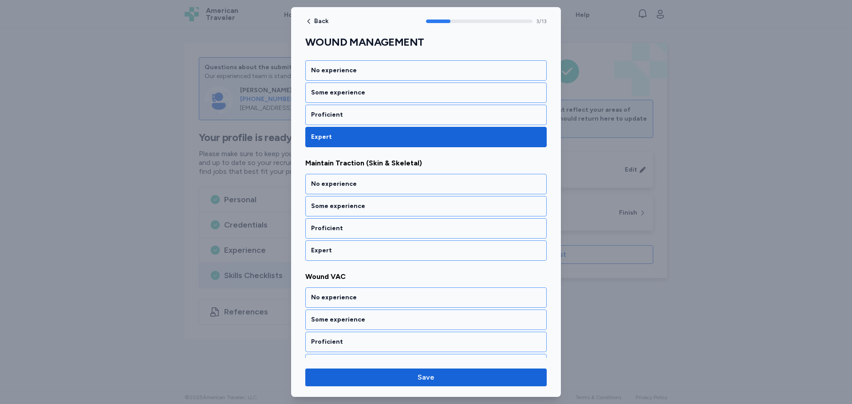
scroll to position [371, 0]
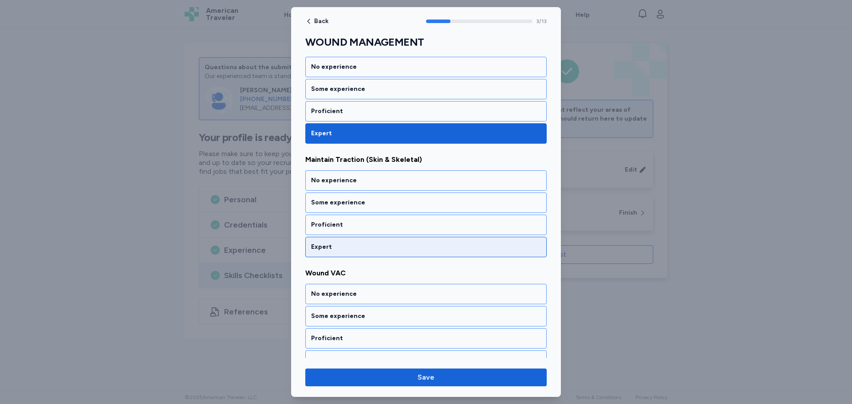
click at [362, 247] on div "Expert" at bounding box center [426, 247] width 230 height 9
click at [363, 252] on div "Expert" at bounding box center [425, 247] width 241 height 20
click at [364, 245] on div "Expert" at bounding box center [426, 247] width 230 height 9
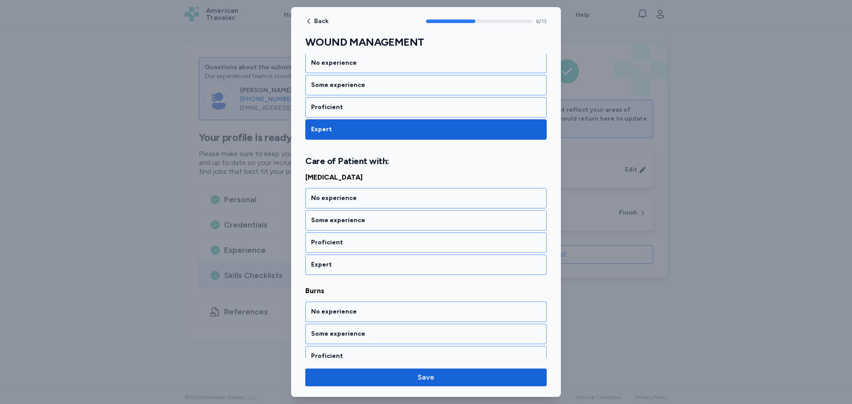
scroll to position [723, 0]
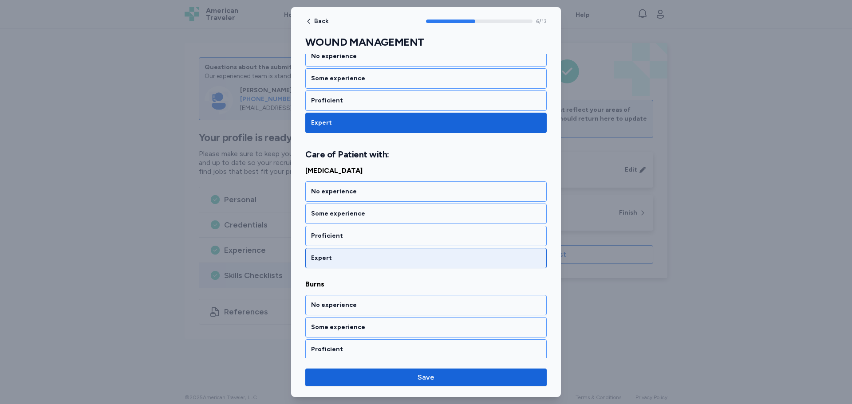
click at [370, 258] on div "Expert" at bounding box center [426, 258] width 230 height 9
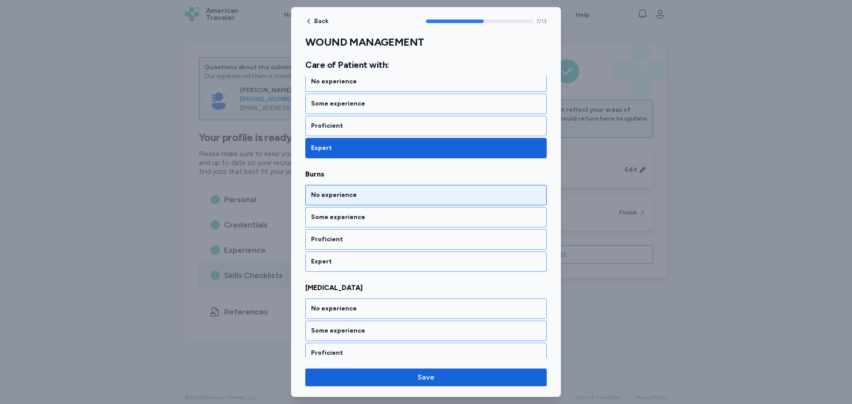
scroll to position [836, 0]
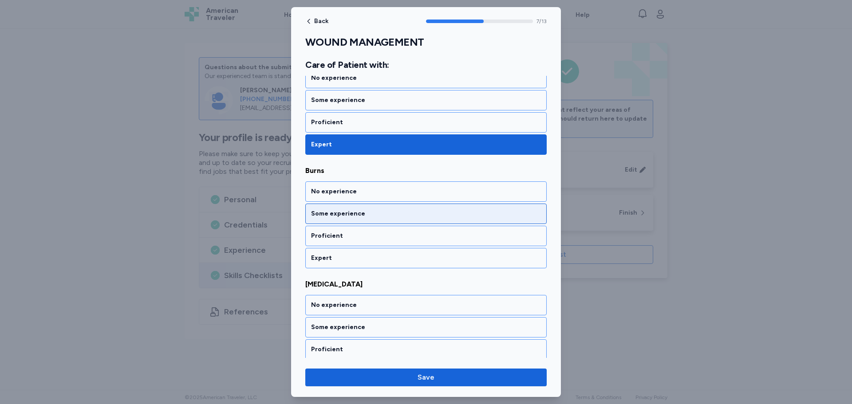
click at [386, 212] on div "Some experience" at bounding box center [426, 214] width 230 height 9
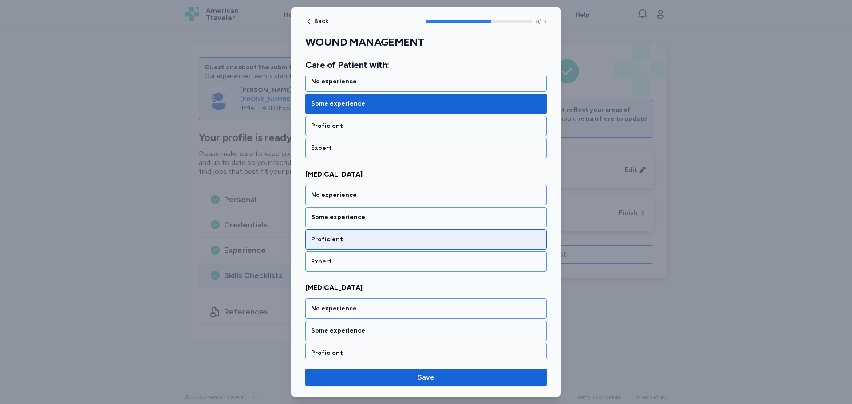
scroll to position [950, 0]
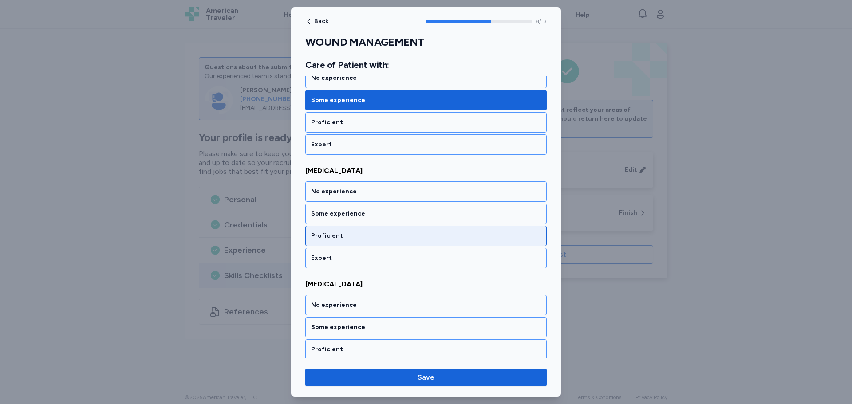
click at [370, 237] on div "Proficient" at bounding box center [426, 236] width 230 height 9
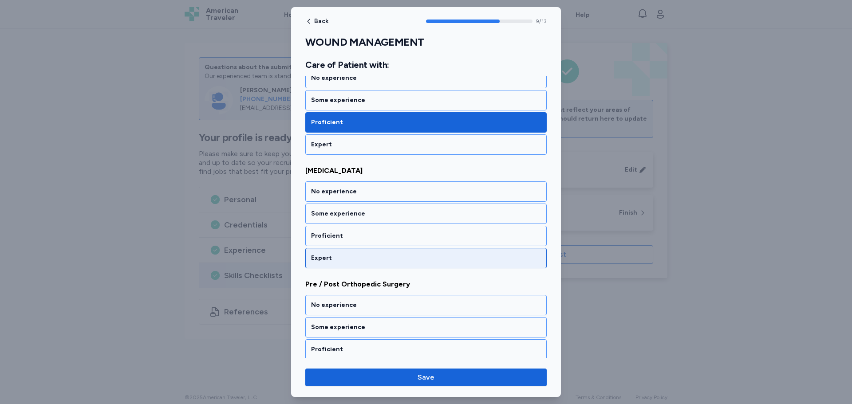
click at [365, 255] on div "Expert" at bounding box center [426, 258] width 230 height 9
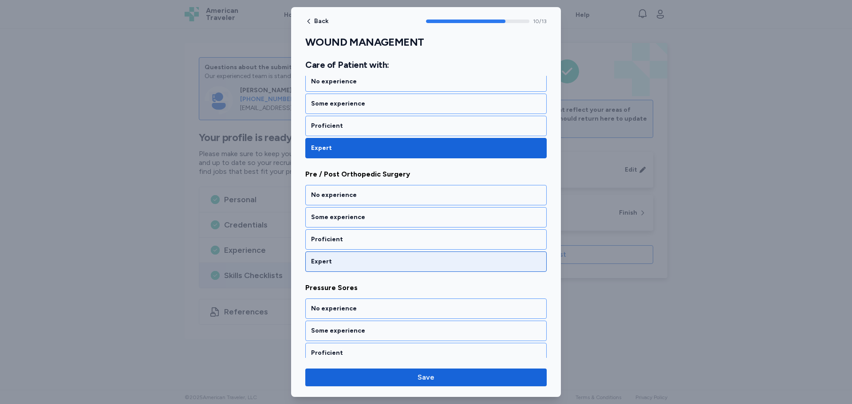
scroll to position [1177, 0]
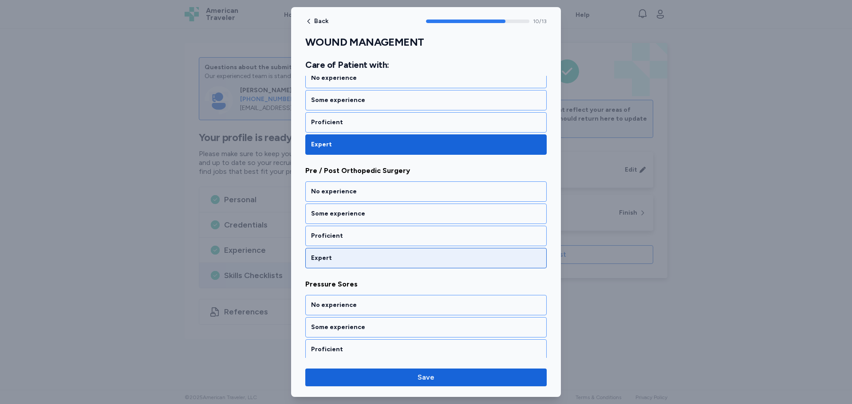
click at [361, 257] on div "Expert" at bounding box center [426, 258] width 230 height 9
click at [359, 262] on div "Expert" at bounding box center [426, 258] width 230 height 9
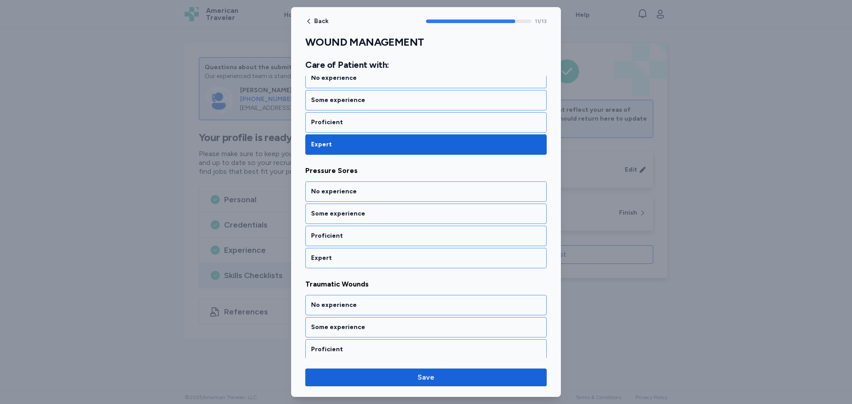
scroll to position [1317, 0]
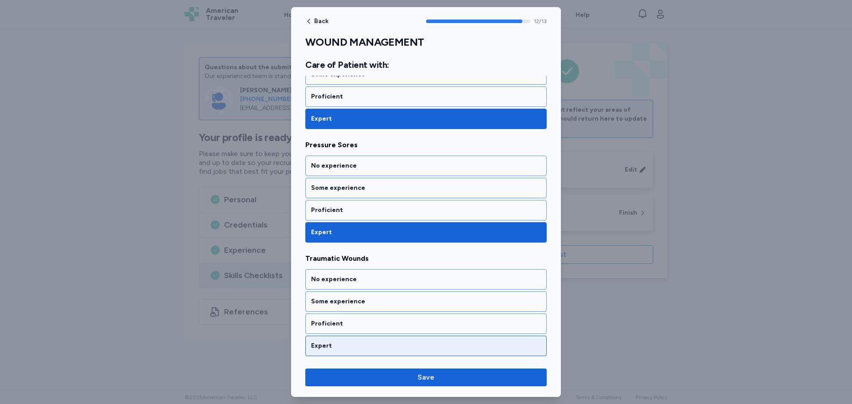
drag, startPoint x: 351, startPoint y: 346, endPoint x: 380, endPoint y: 353, distance: 30.6
click at [355, 348] on div "Expert" at bounding box center [426, 346] width 230 height 9
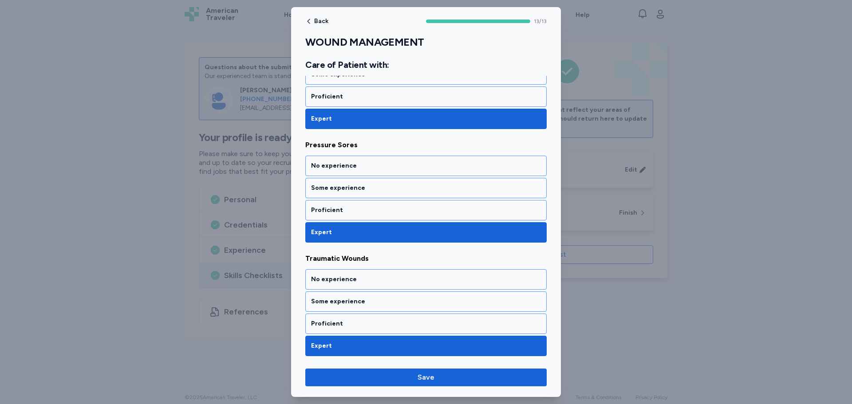
drag, startPoint x: 439, startPoint y: 379, endPoint x: 439, endPoint y: 367, distance: 12.0
click at [439, 377] on span "Save" at bounding box center [426, 377] width 227 height 11
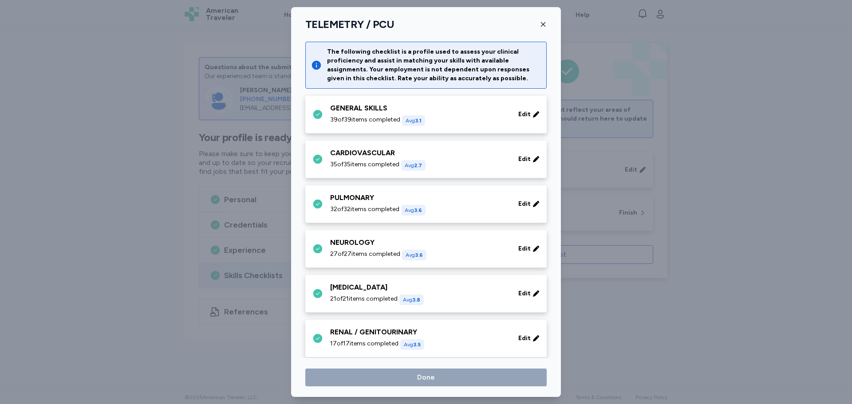
scroll to position [222, 0]
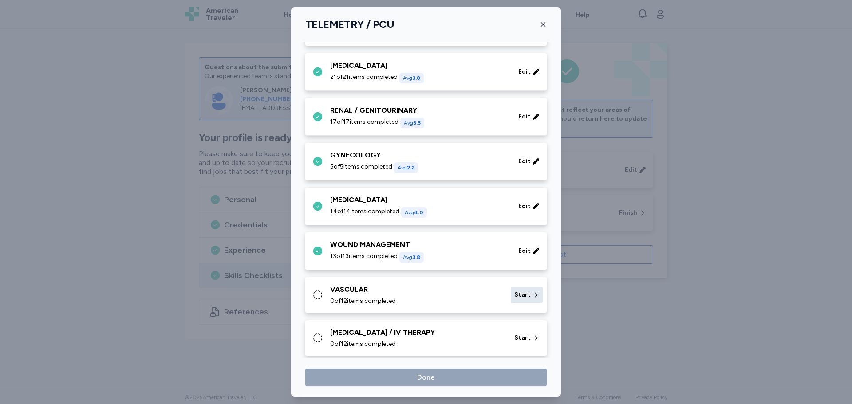
click at [523, 297] on span "Start" at bounding box center [522, 295] width 16 height 9
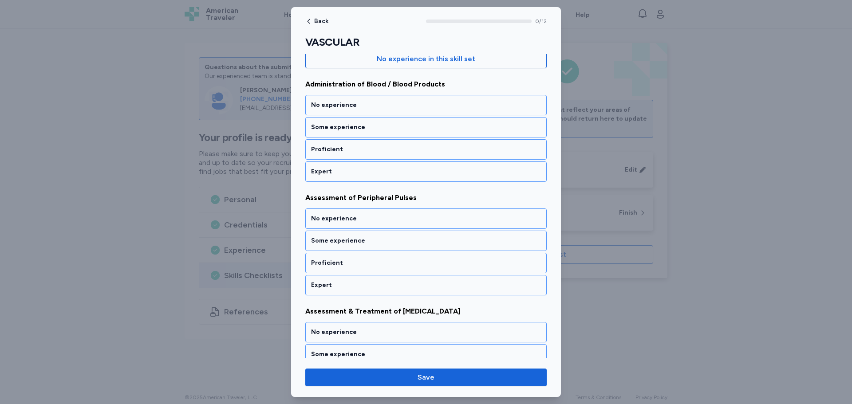
scroll to position [0, 0]
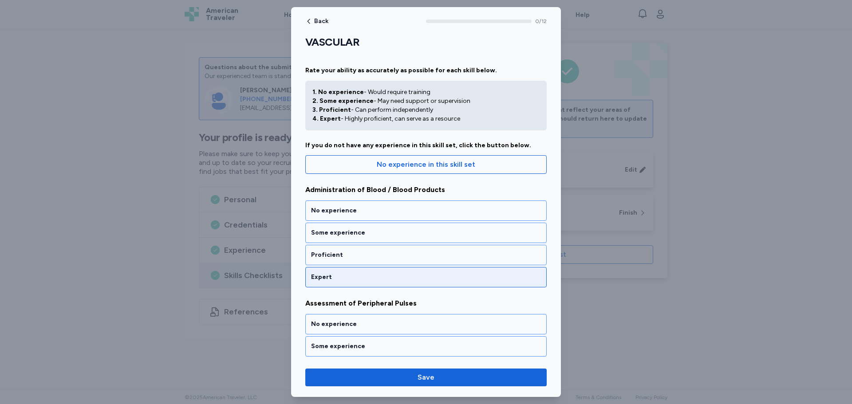
click at [424, 280] on div "Expert" at bounding box center [426, 277] width 230 height 9
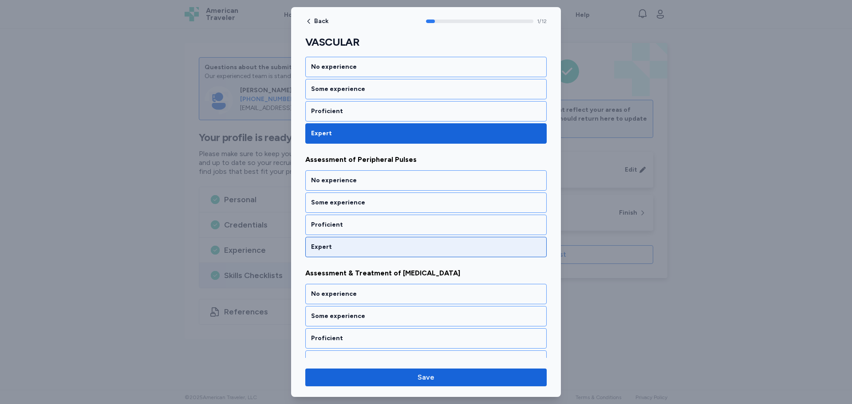
click at [390, 244] on div "Expert" at bounding box center [426, 247] width 230 height 9
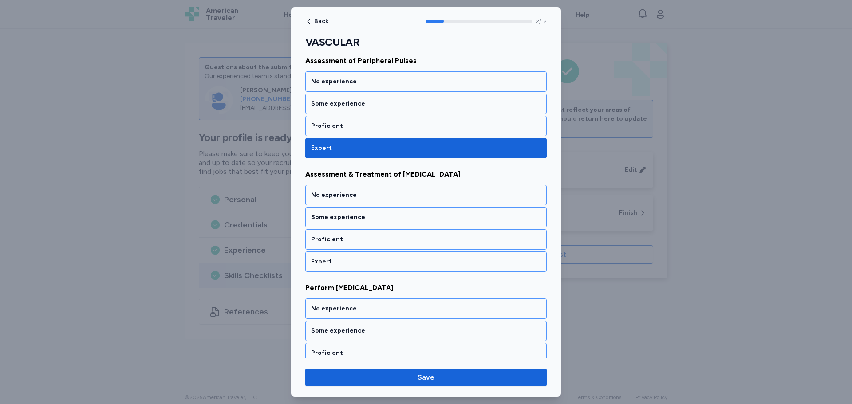
scroll to position [257, 0]
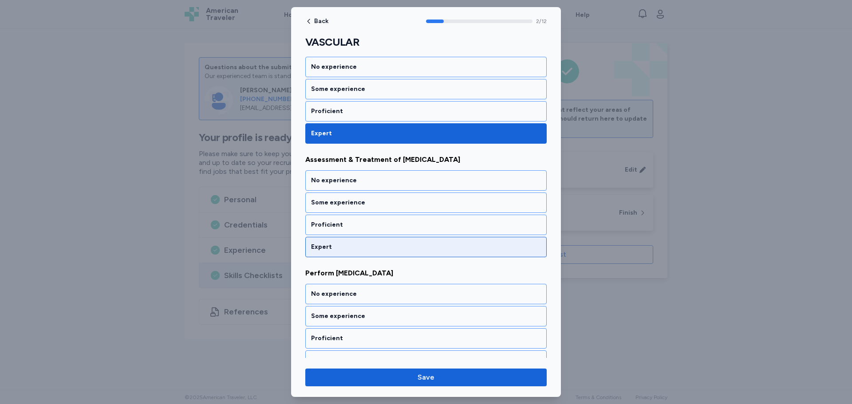
click at [396, 252] on div "Expert" at bounding box center [425, 247] width 241 height 20
click at [379, 245] on div "Expert" at bounding box center [426, 247] width 230 height 9
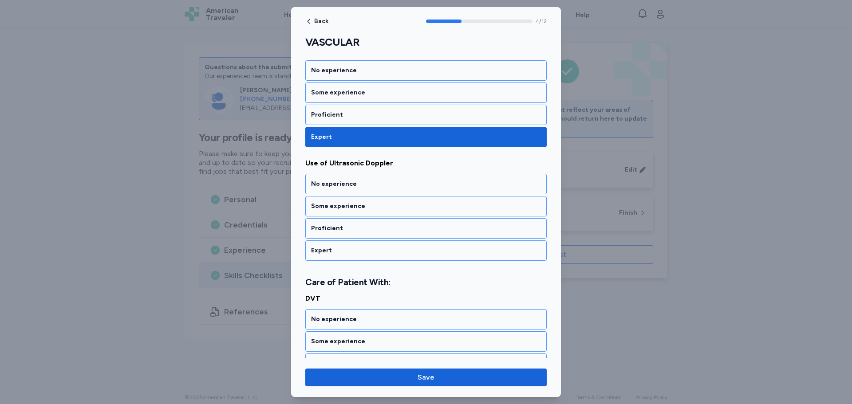
scroll to position [485, 0]
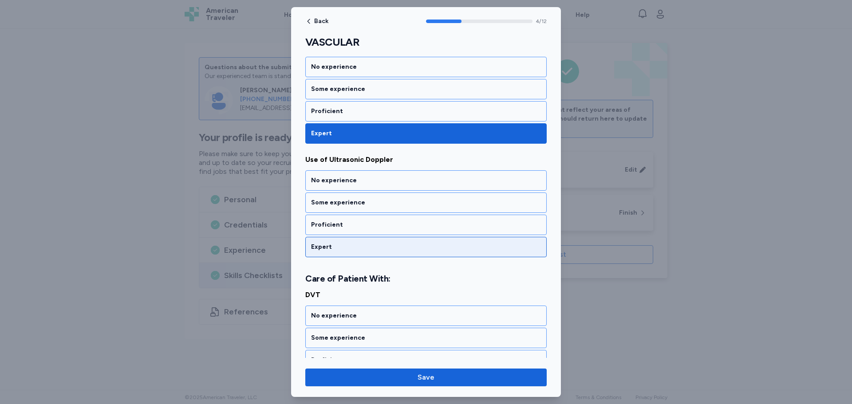
click at [375, 243] on div "Expert" at bounding box center [426, 247] width 230 height 9
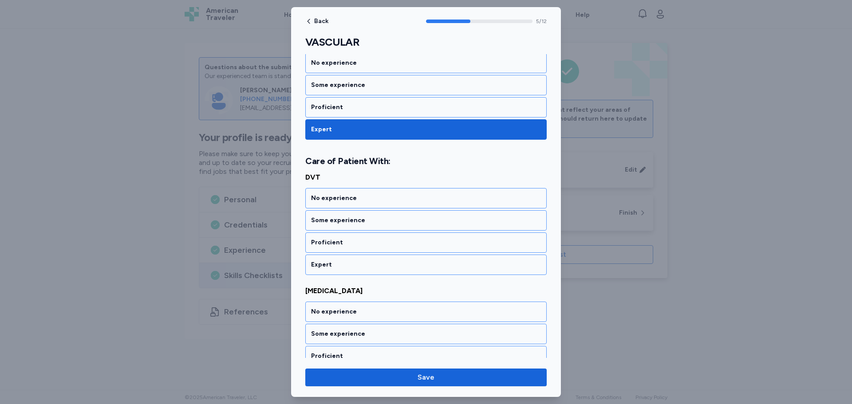
scroll to position [609, 0]
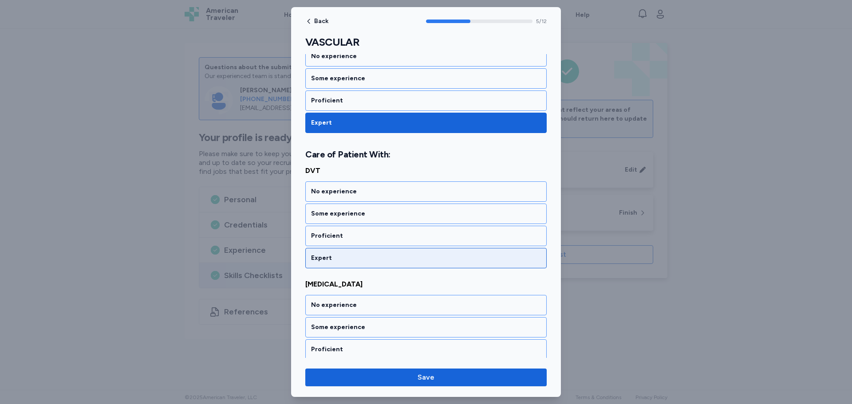
click at [366, 261] on div "Expert" at bounding box center [426, 258] width 230 height 9
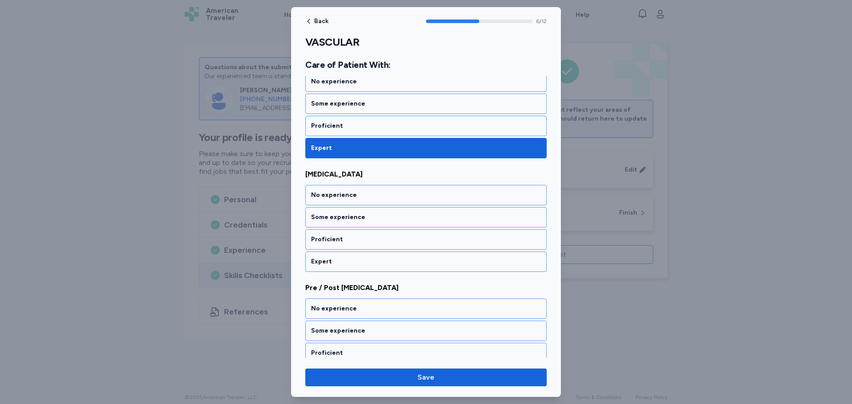
scroll to position [723, 0]
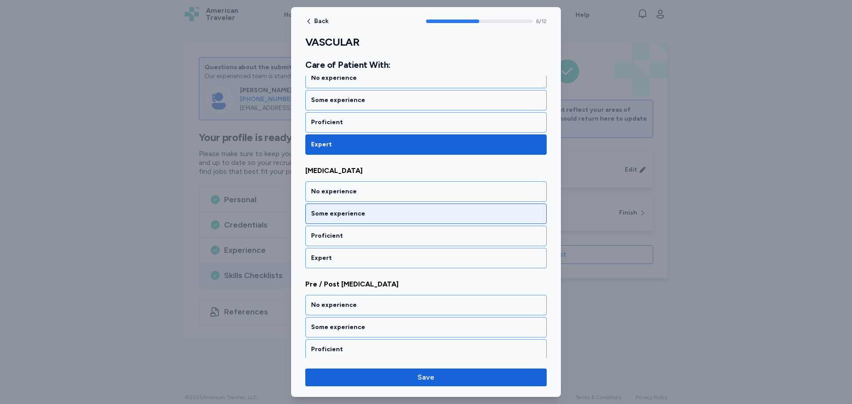
click at [419, 211] on div "Some experience" at bounding box center [426, 214] width 230 height 9
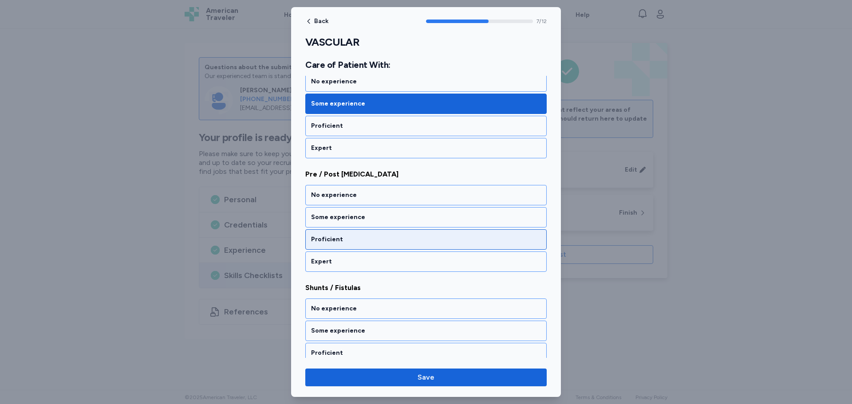
scroll to position [836, 0]
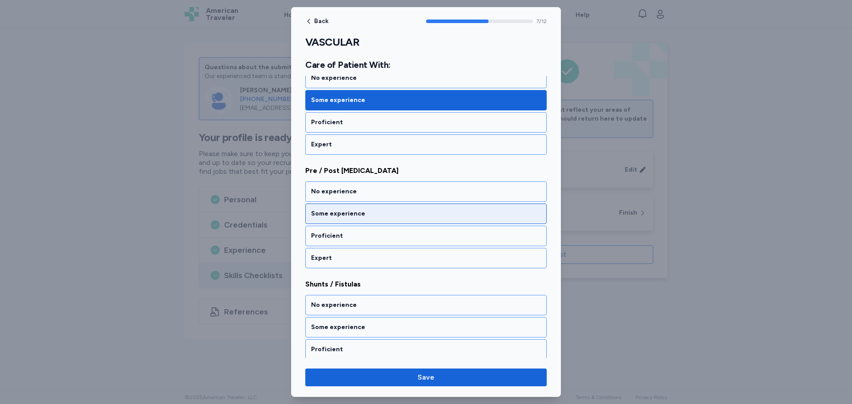
click at [372, 224] on div "Some experience" at bounding box center [425, 214] width 241 height 20
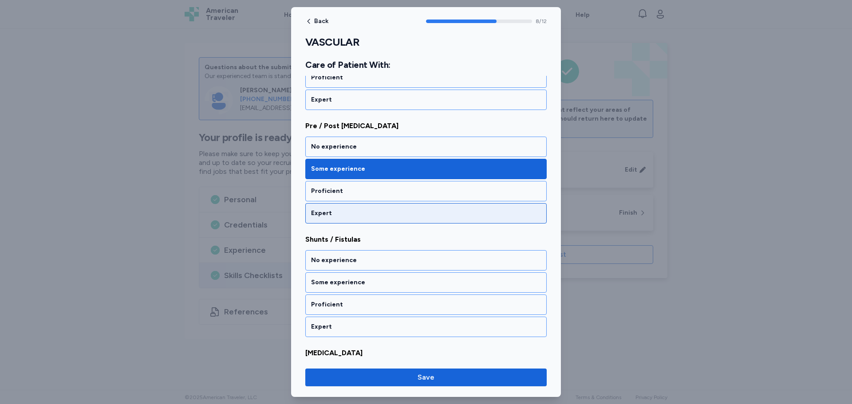
scroll to position [950, 0]
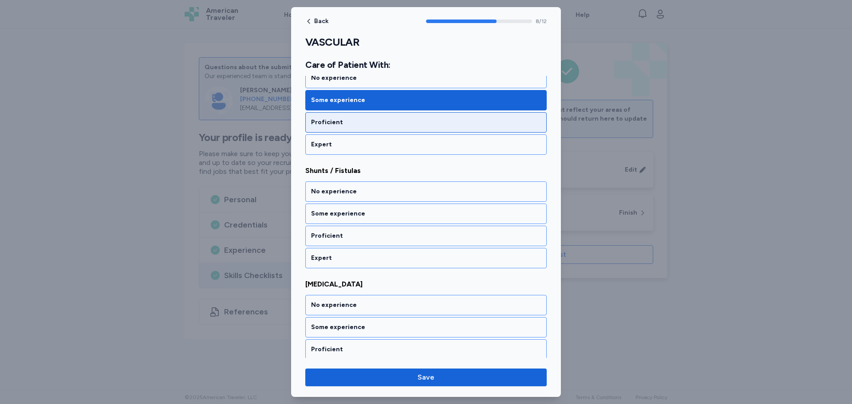
click at [415, 121] on div "Proficient" at bounding box center [426, 122] width 230 height 9
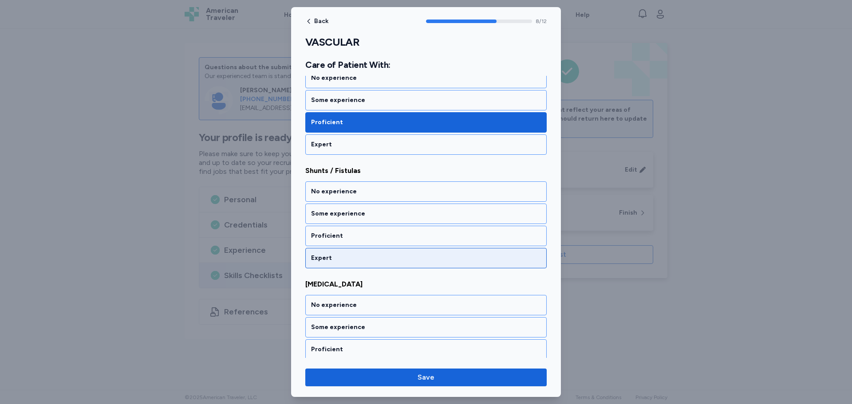
click at [339, 252] on div "Expert" at bounding box center [425, 258] width 241 height 20
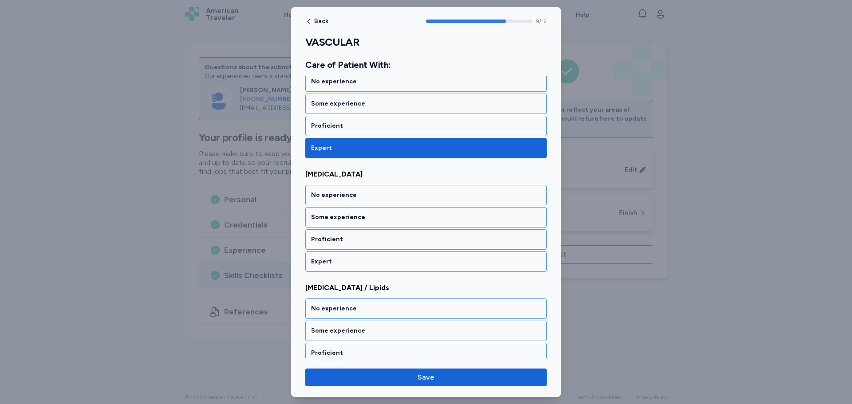
scroll to position [1064, 0]
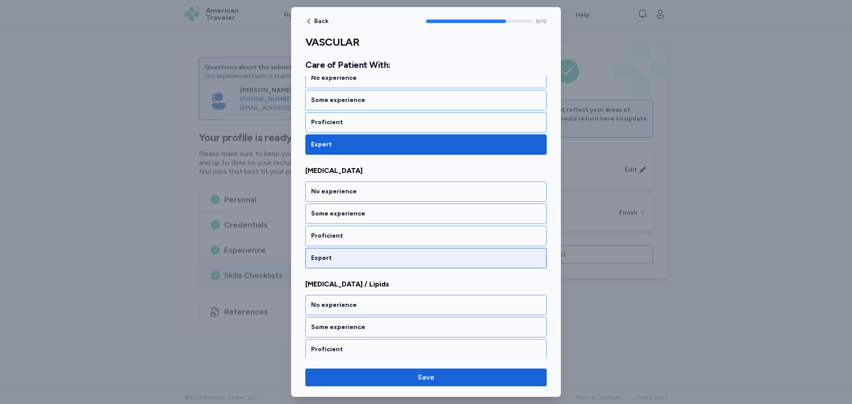
click at [337, 258] on div "Expert" at bounding box center [426, 258] width 230 height 9
click at [337, 259] on div "Expert" at bounding box center [426, 258] width 230 height 9
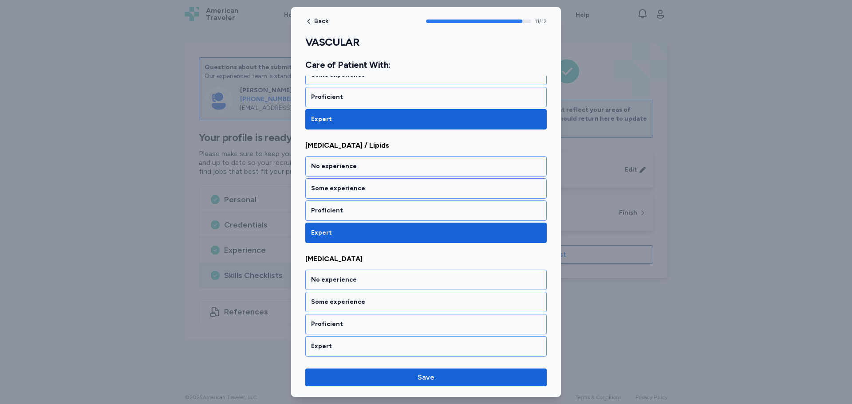
scroll to position [1203, 0]
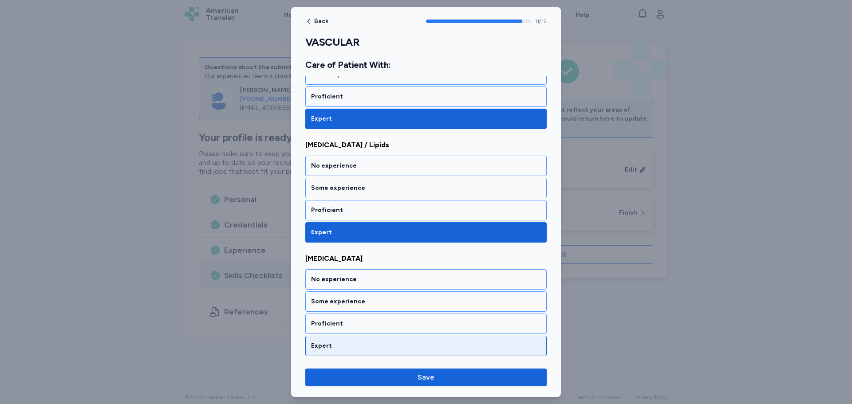
click at [356, 349] on div "Expert" at bounding box center [425, 346] width 241 height 20
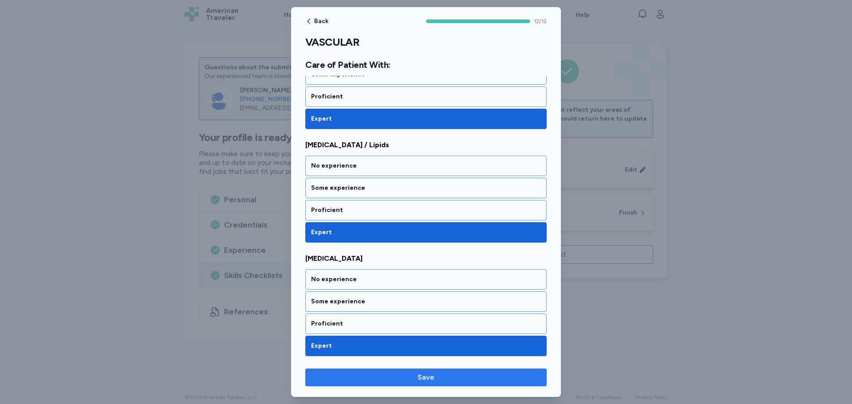
drag, startPoint x: 587, startPoint y: 382, endPoint x: 541, endPoint y: 374, distance: 46.4
click at [546, 374] on div "Back 12 / 12 VASCULAR Rate your ability as accurately as possible for each skil…" at bounding box center [426, 202] width 852 height 404
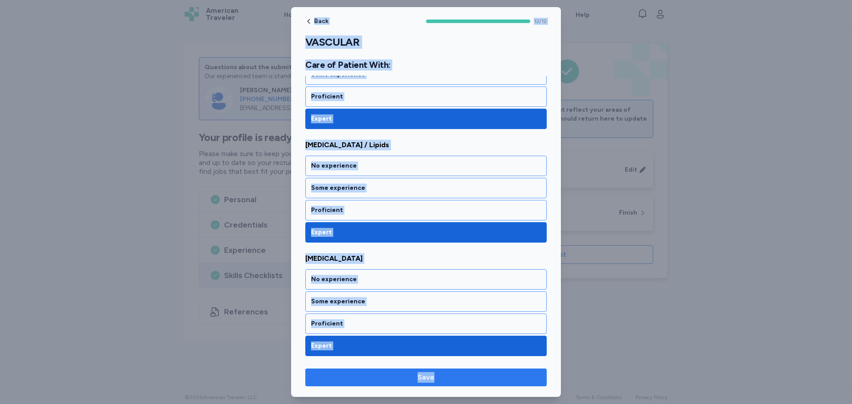
click at [506, 374] on span "Save" at bounding box center [426, 377] width 227 height 11
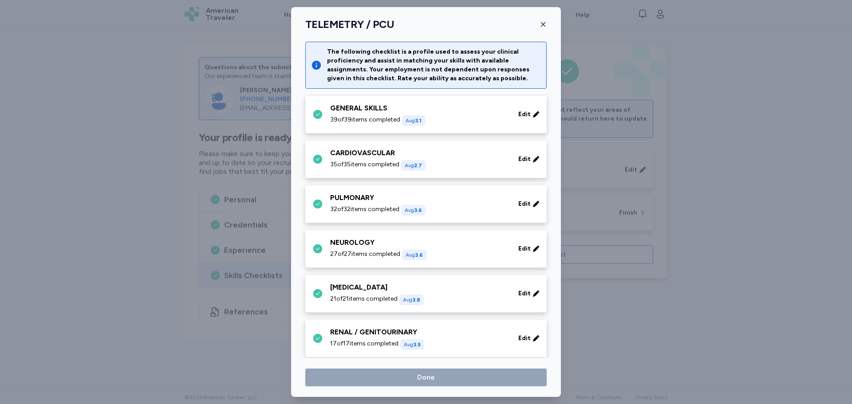
scroll to position [222, 0]
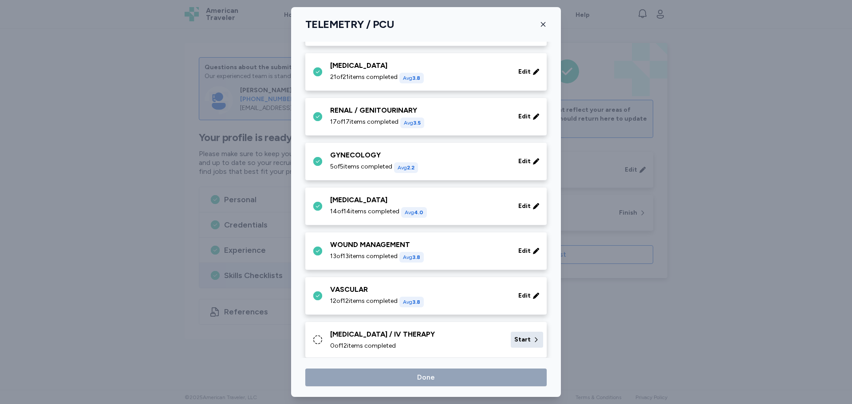
click at [522, 339] on div "Start" at bounding box center [527, 340] width 32 height 16
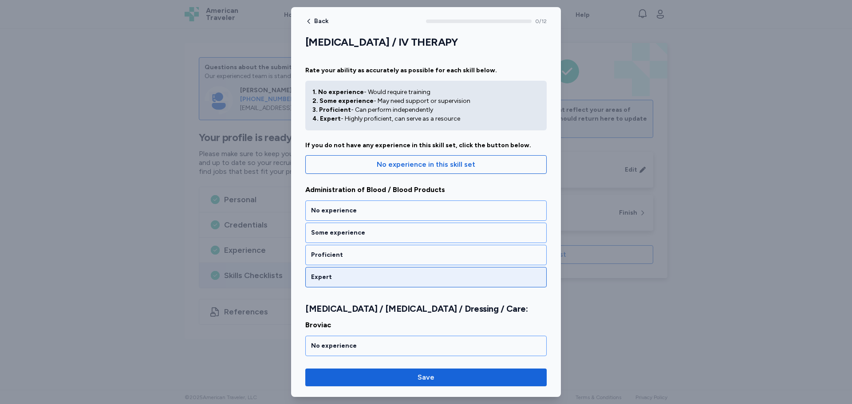
click at [369, 277] on div "Expert" at bounding box center [426, 277] width 230 height 9
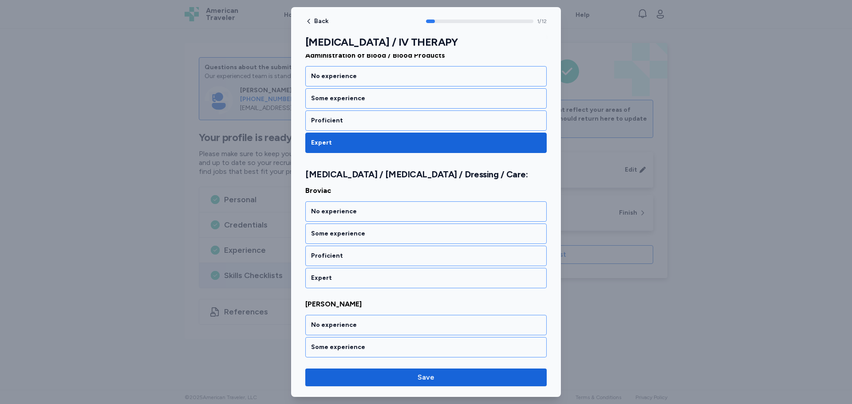
scroll to position [154, 0]
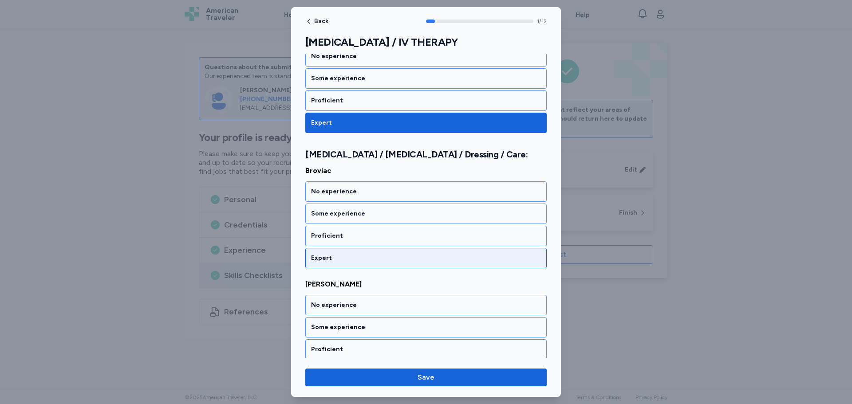
click at [377, 258] on div "Expert" at bounding box center [426, 258] width 230 height 9
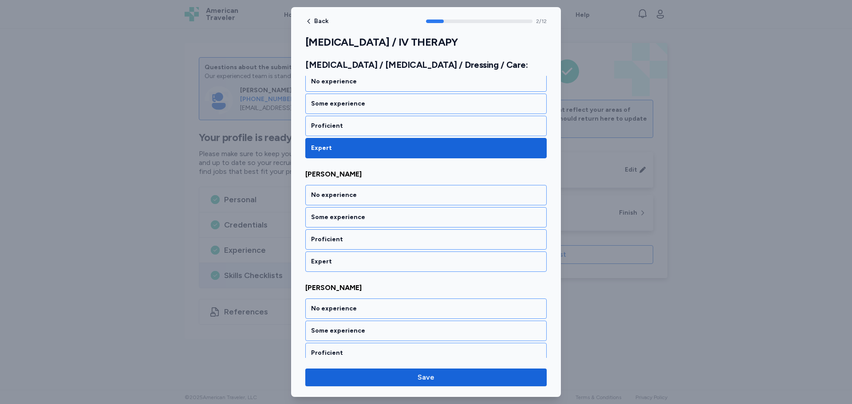
scroll to position [268, 0]
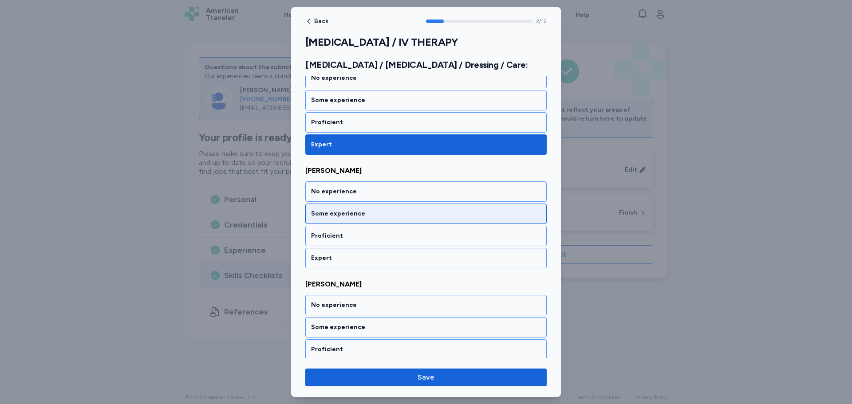
click at [396, 212] on div "Some experience" at bounding box center [426, 214] width 230 height 9
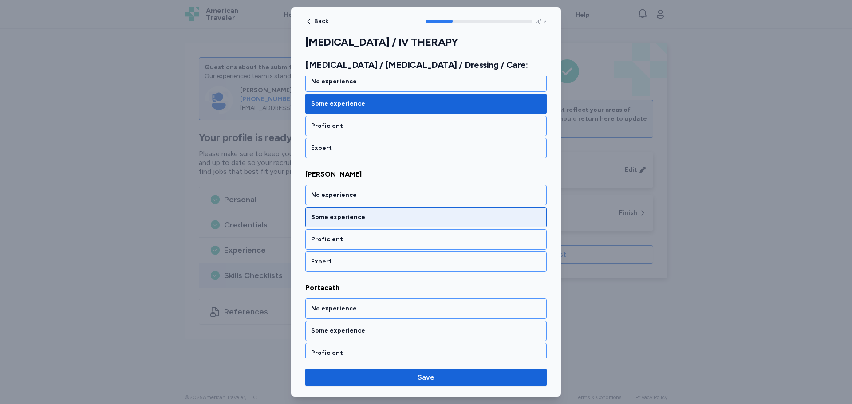
scroll to position [382, 0]
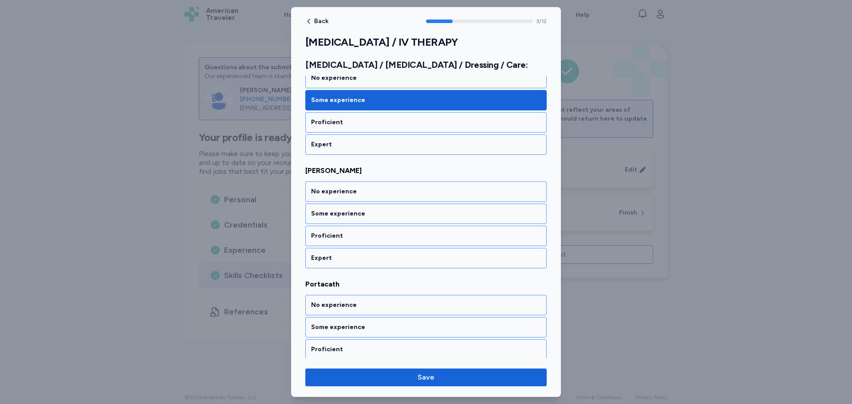
drag, startPoint x: 393, startPoint y: 220, endPoint x: 453, endPoint y: 216, distance: 59.6
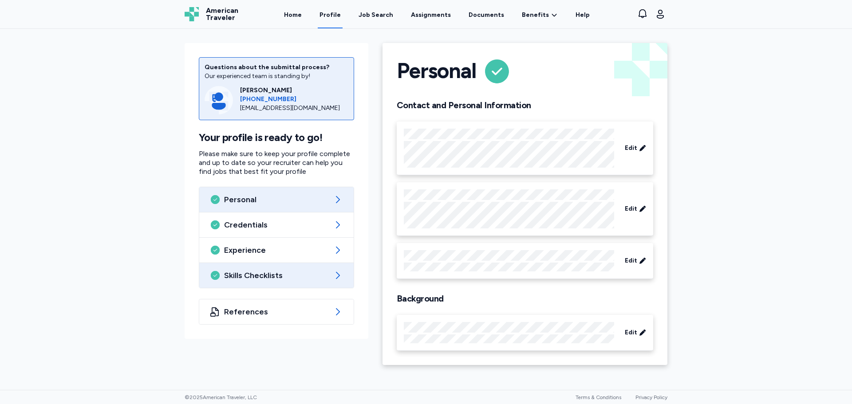
click at [316, 279] on span "Skills Checklists" at bounding box center [276, 275] width 105 height 11
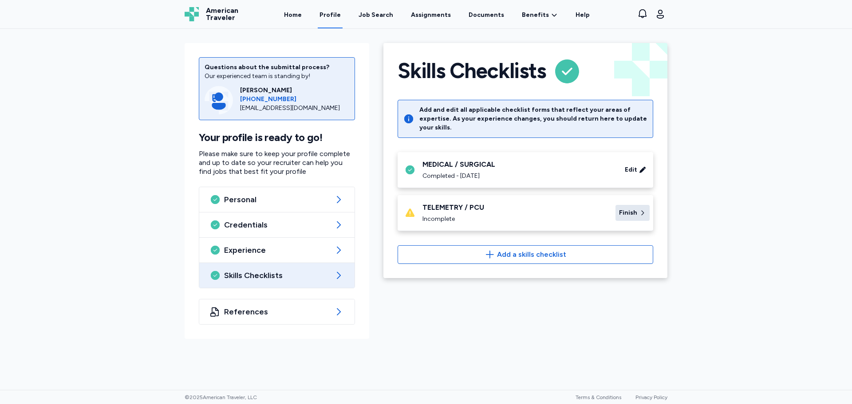
click at [633, 209] on span "Finish" at bounding box center [628, 213] width 18 height 9
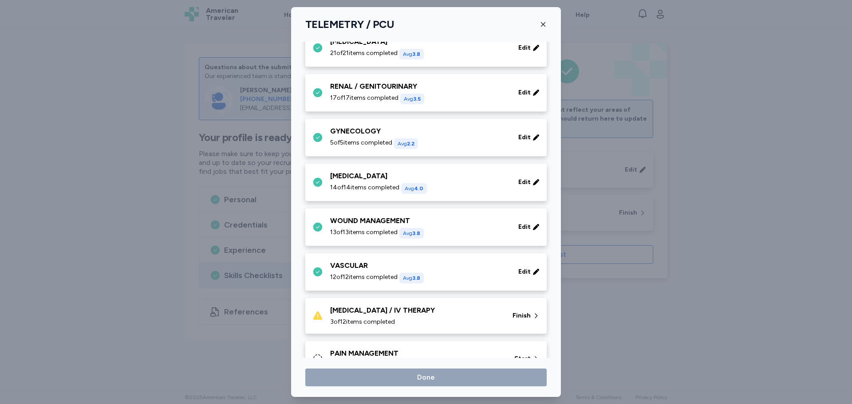
scroll to position [266, 0]
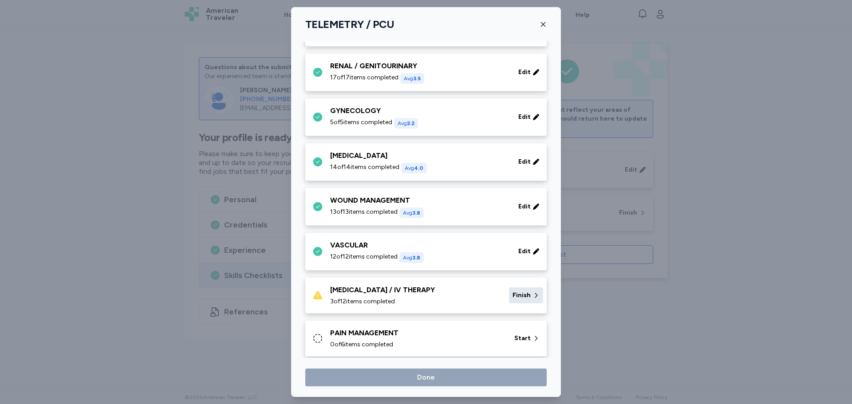
click at [521, 294] on span "Finish" at bounding box center [522, 295] width 18 height 9
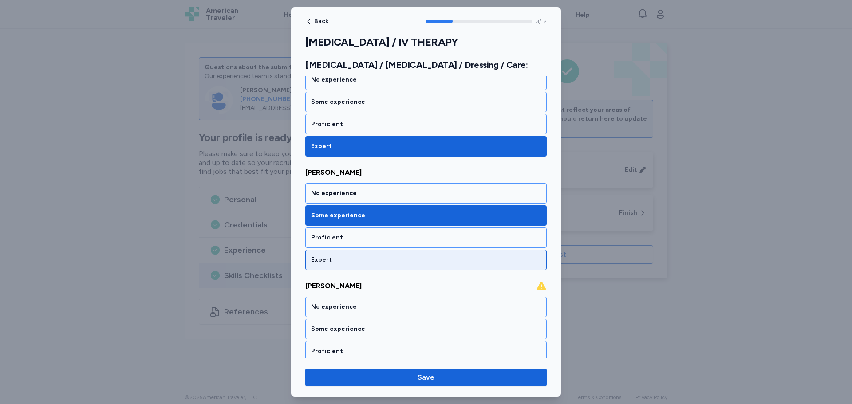
click at [350, 261] on div "Expert" at bounding box center [426, 260] width 230 height 9
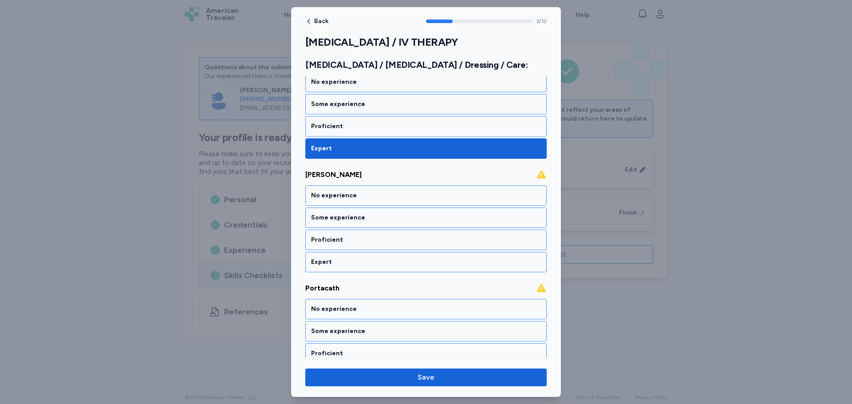
scroll to position [382, 0]
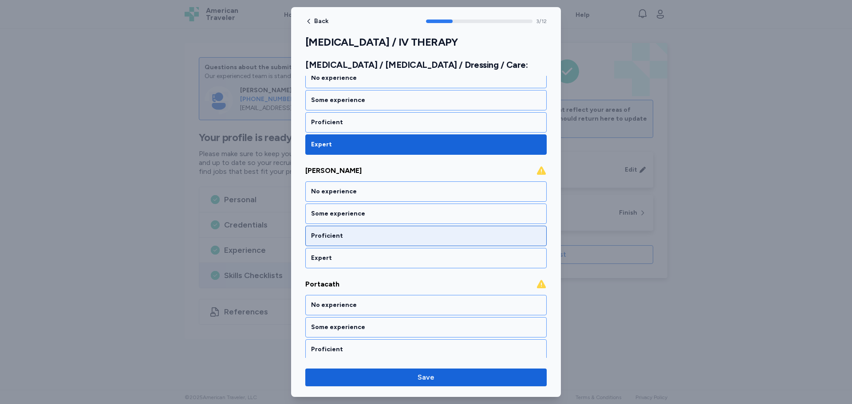
click at [363, 233] on div "Proficient" at bounding box center [426, 236] width 230 height 9
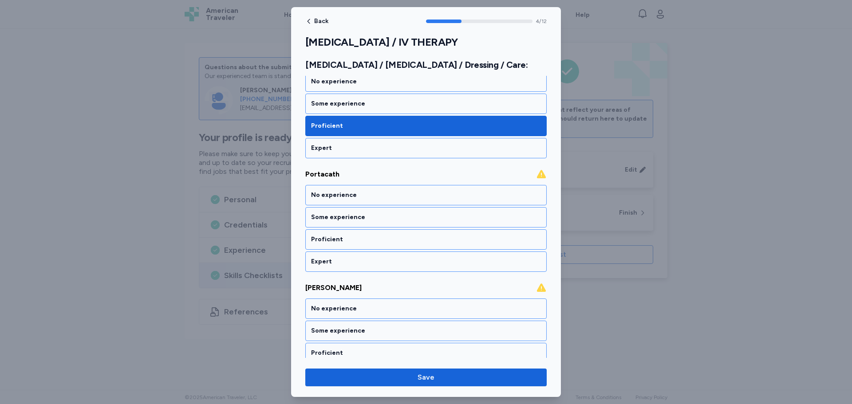
scroll to position [495, 0]
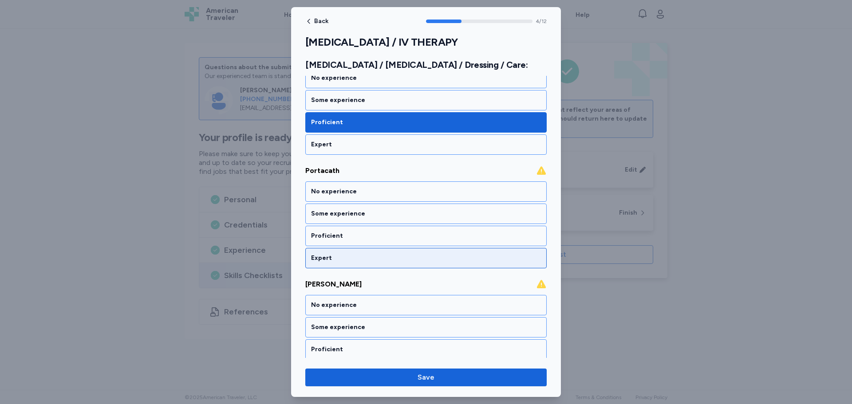
click at [343, 258] on div "Expert" at bounding box center [426, 258] width 230 height 9
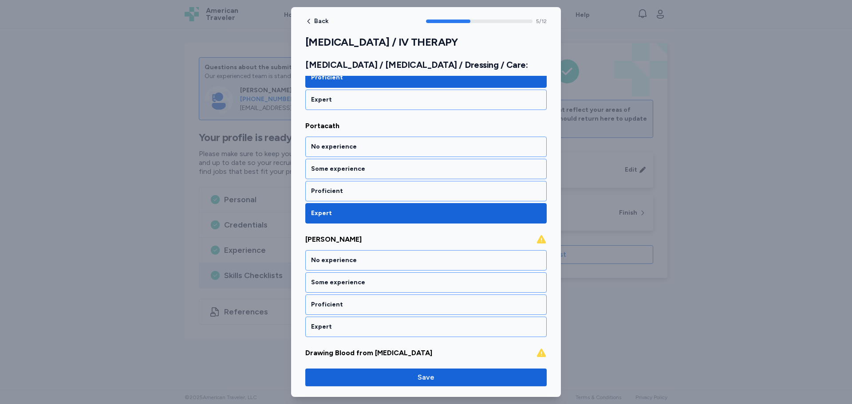
scroll to position [609, 0]
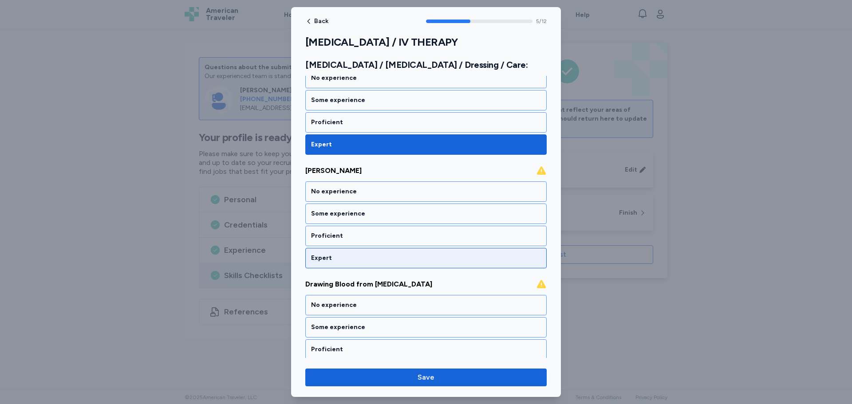
click at [341, 258] on div "Expert" at bounding box center [426, 258] width 230 height 9
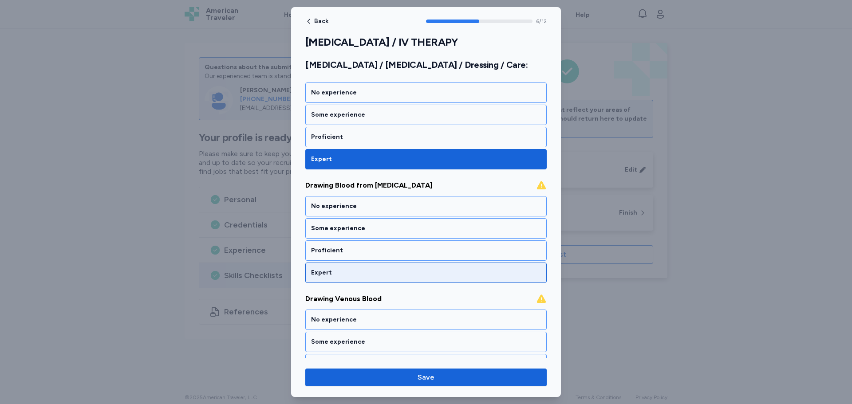
scroll to position [723, 0]
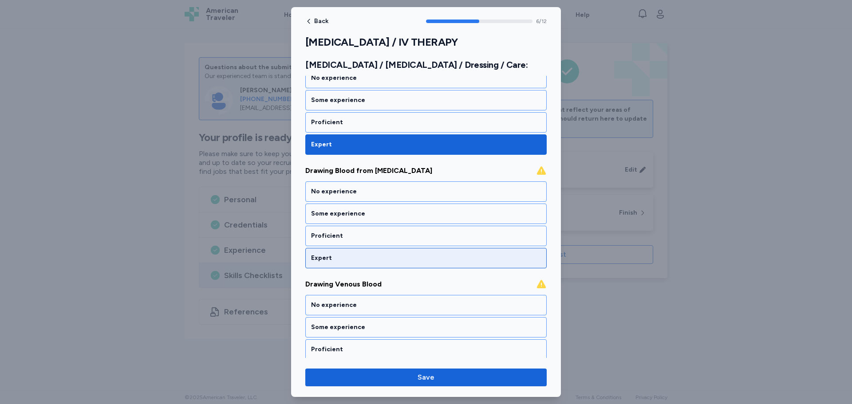
click at [361, 262] on div "Expert" at bounding box center [426, 258] width 230 height 9
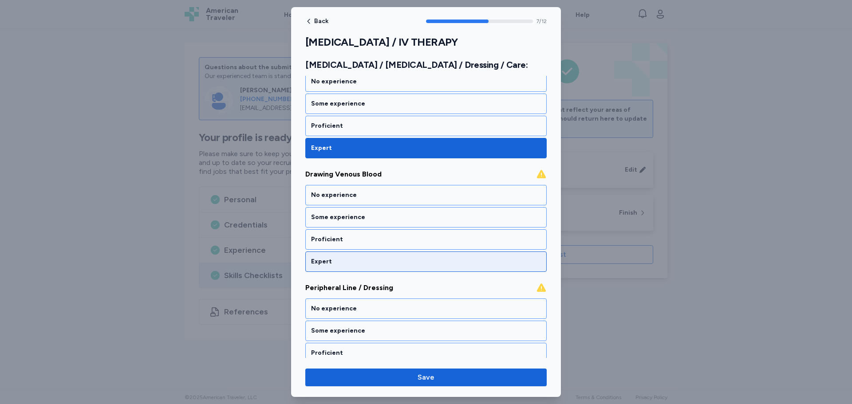
scroll to position [836, 0]
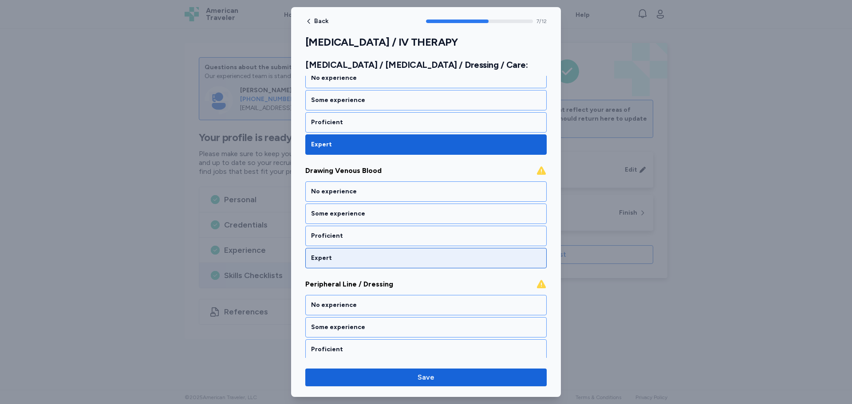
click at [347, 257] on div "Expert" at bounding box center [426, 258] width 230 height 9
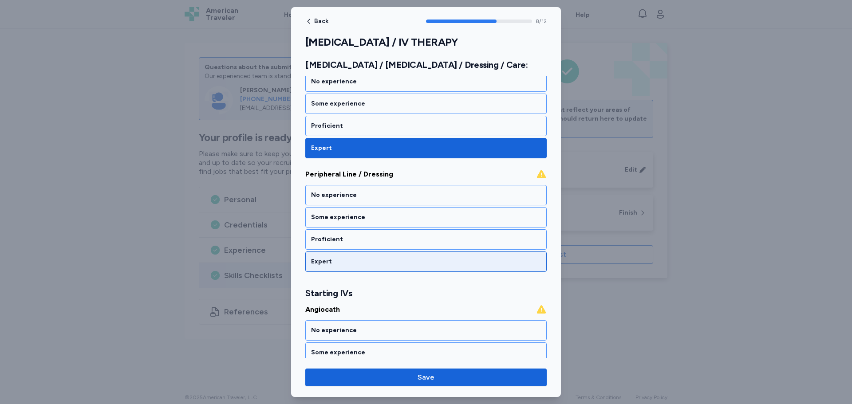
scroll to position [950, 0]
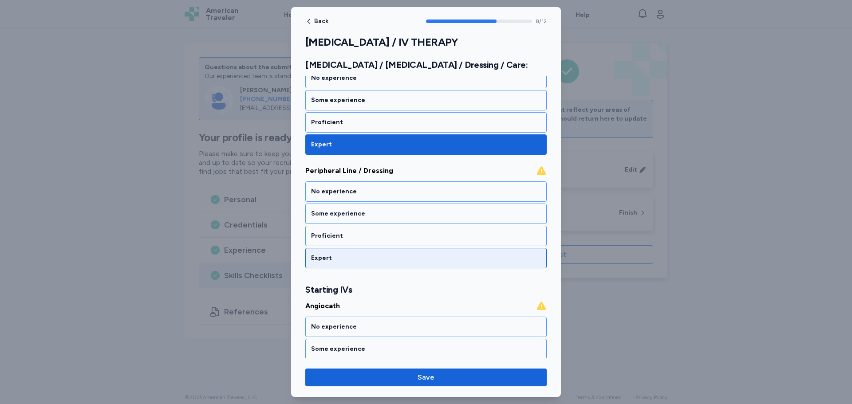
click at [364, 259] on div "Expert" at bounding box center [426, 258] width 230 height 9
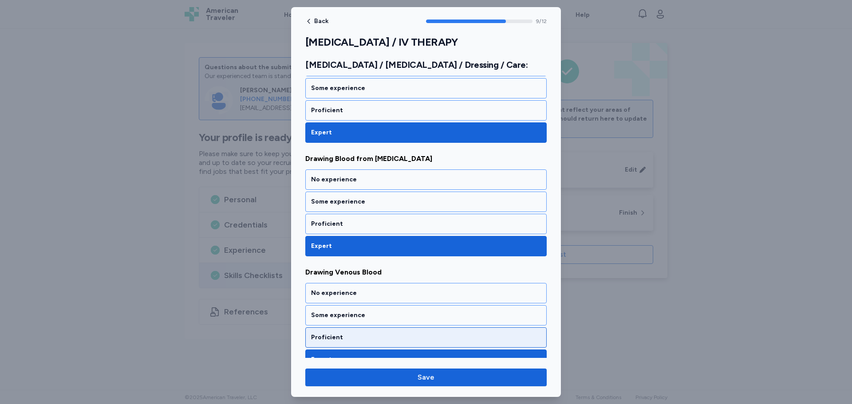
scroll to position [730, 0]
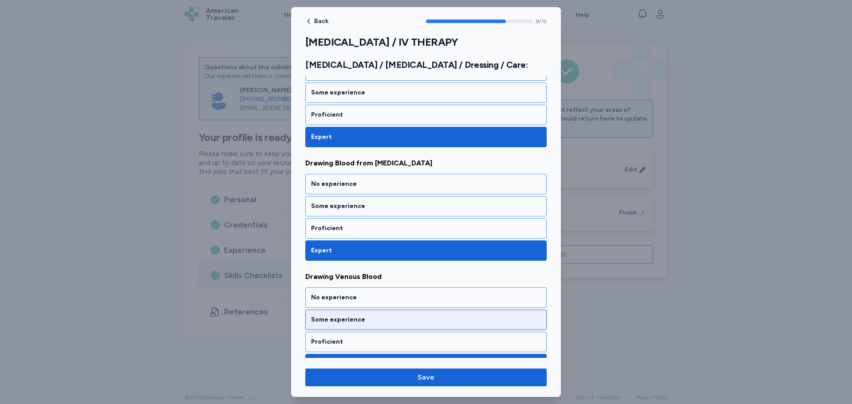
click at [366, 319] on div "Some experience" at bounding box center [426, 320] width 230 height 9
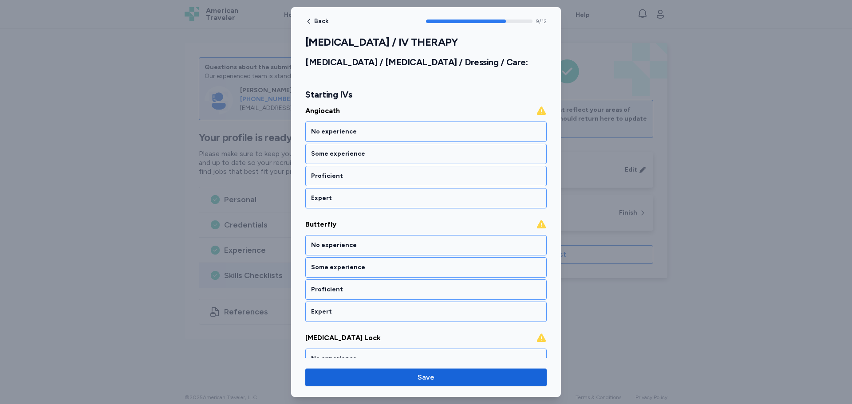
scroll to position [1094, 0]
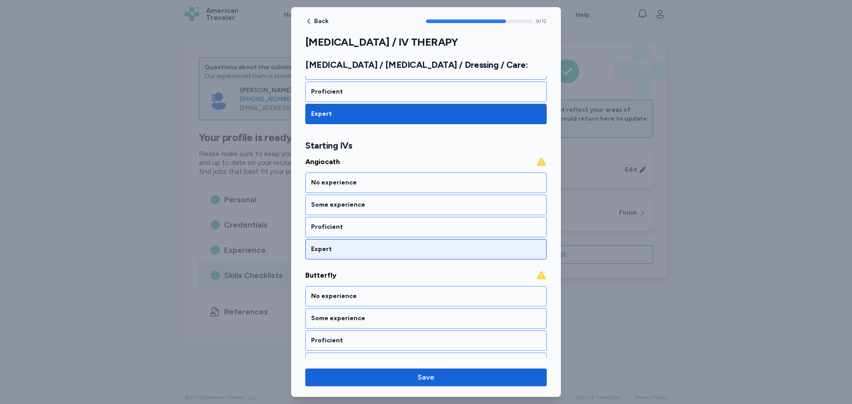
click at [358, 252] on div "Expert" at bounding box center [426, 249] width 230 height 9
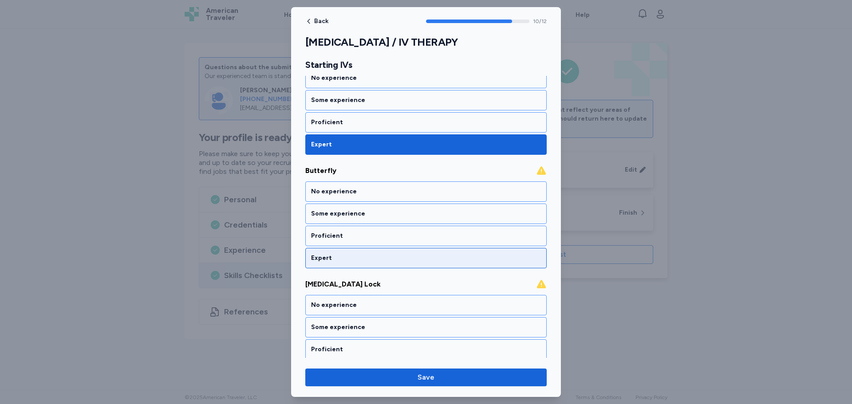
click at [350, 255] on div "Expert" at bounding box center [426, 258] width 230 height 9
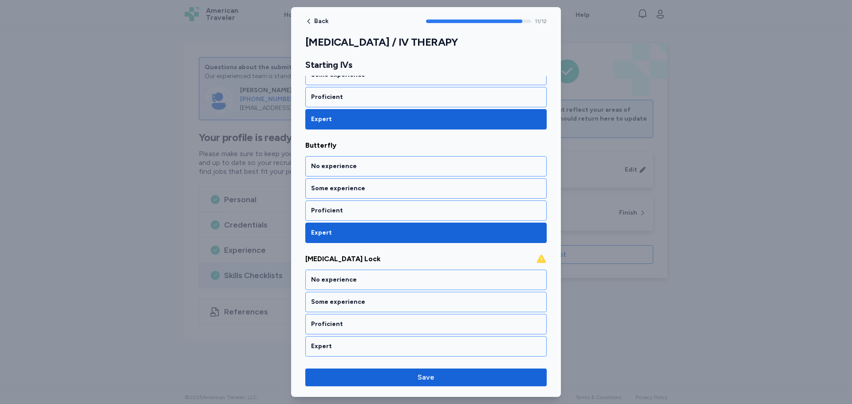
scroll to position [1225, 0]
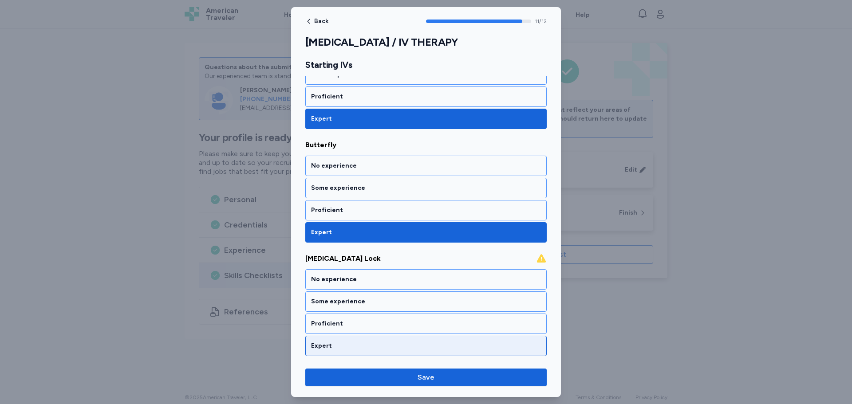
click at [348, 345] on div "Expert" at bounding box center [426, 346] width 230 height 9
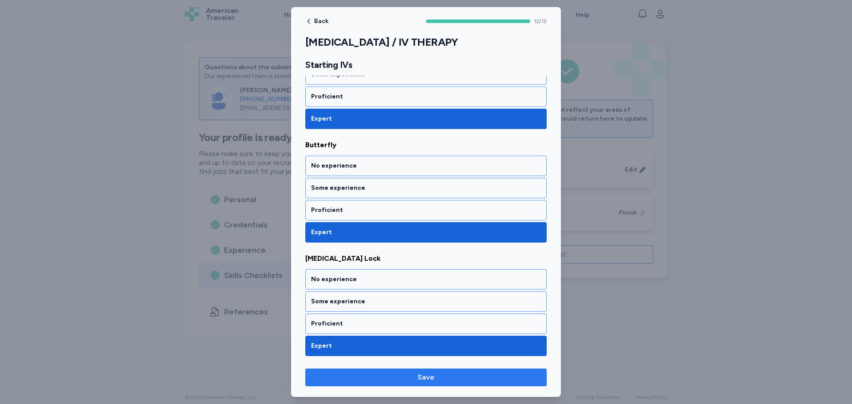
click at [446, 377] on span "Save" at bounding box center [426, 377] width 227 height 11
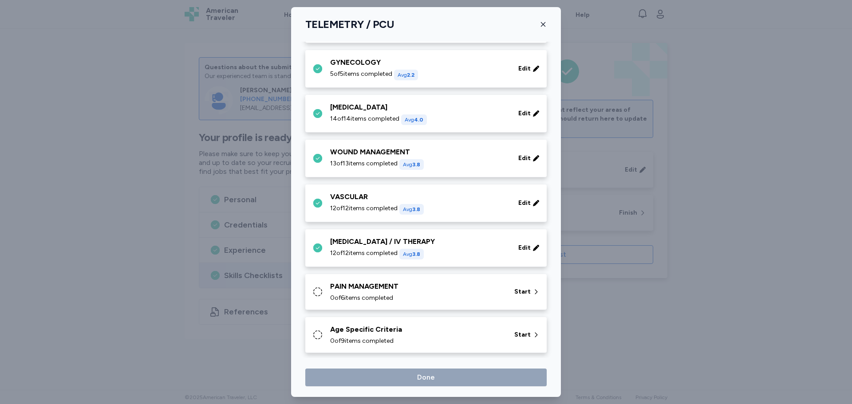
scroll to position [319, 0]
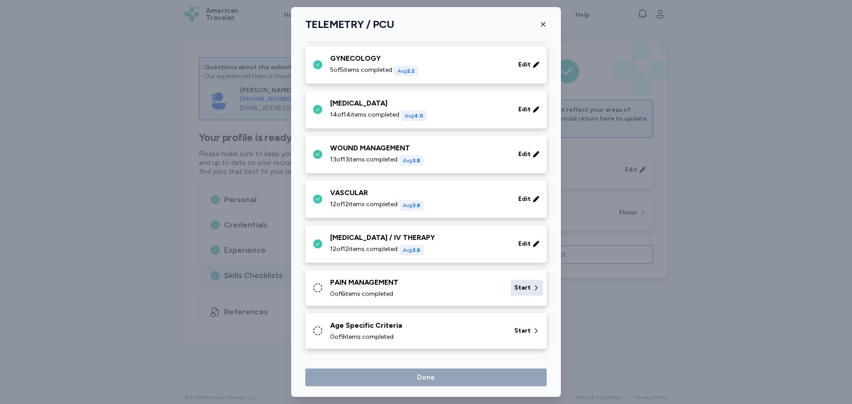
click at [524, 290] on div "Start" at bounding box center [527, 288] width 32 height 16
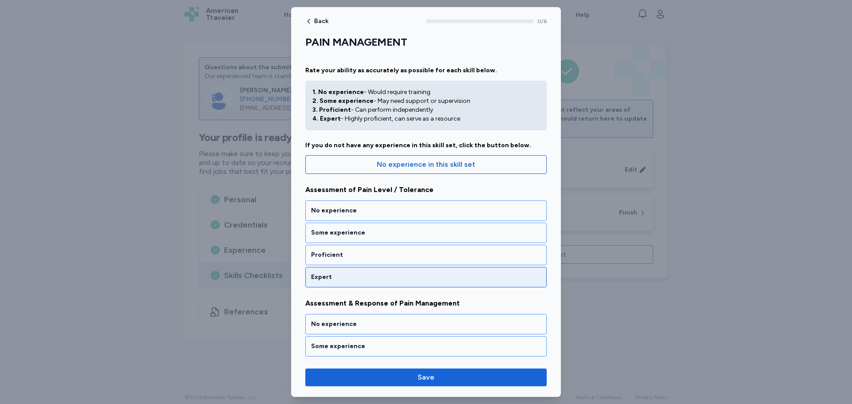
click at [331, 282] on div "Expert" at bounding box center [425, 277] width 241 height 20
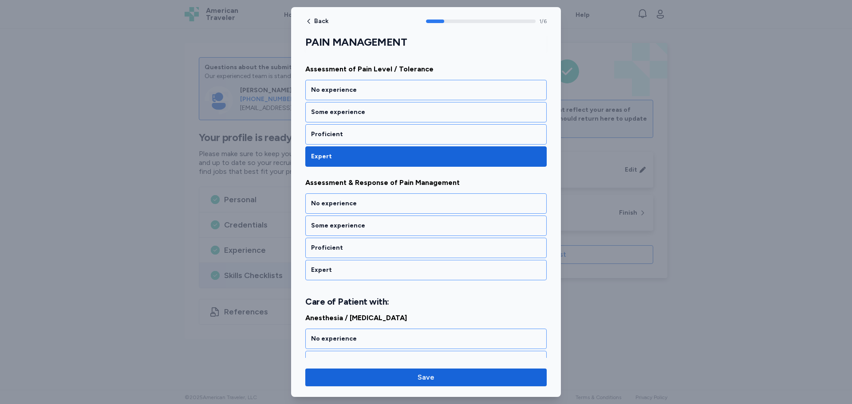
scroll to position [144, 0]
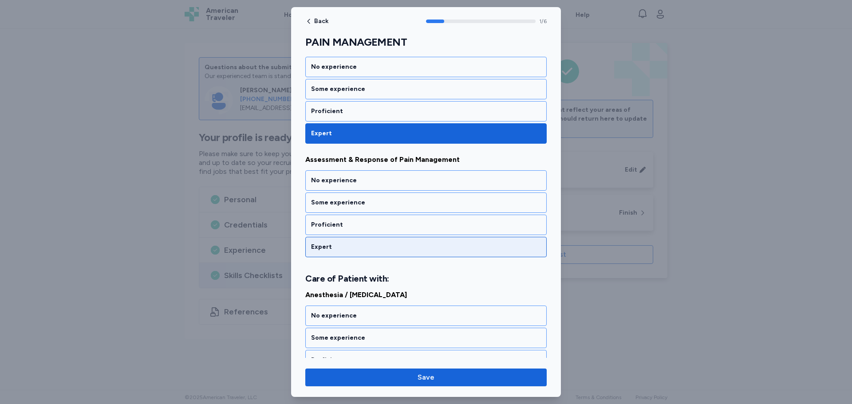
click at [369, 247] on div "Expert" at bounding box center [426, 247] width 230 height 9
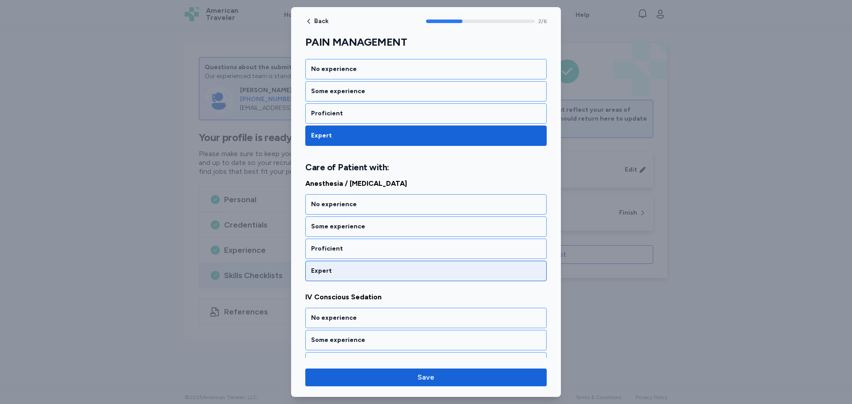
scroll to position [268, 0]
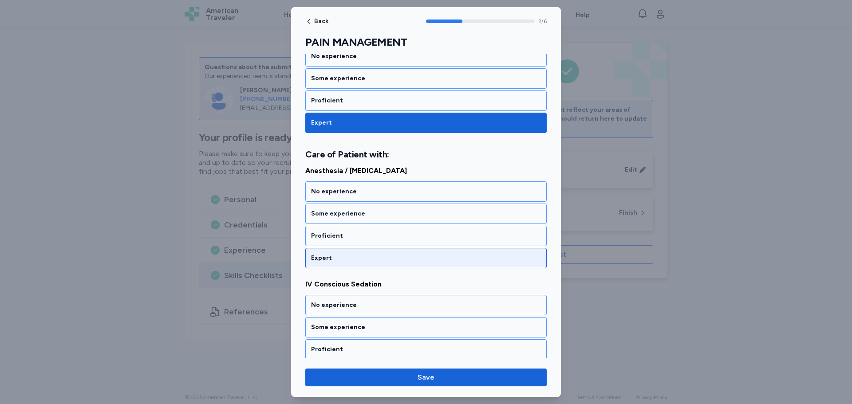
click at [366, 254] on div "Expert" at bounding box center [426, 258] width 230 height 9
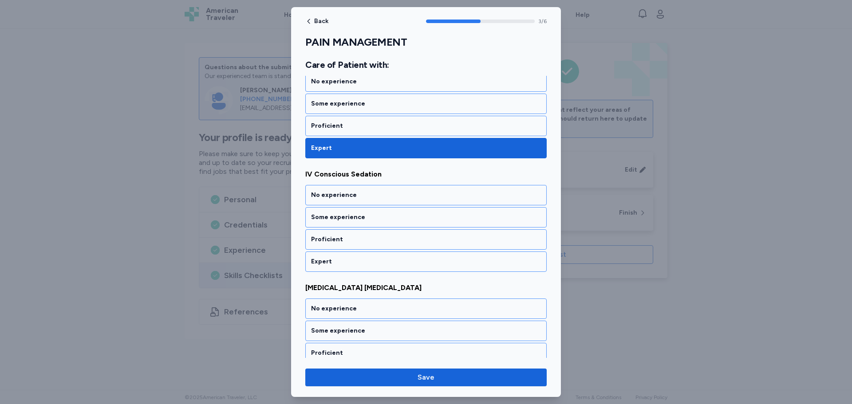
scroll to position [382, 0]
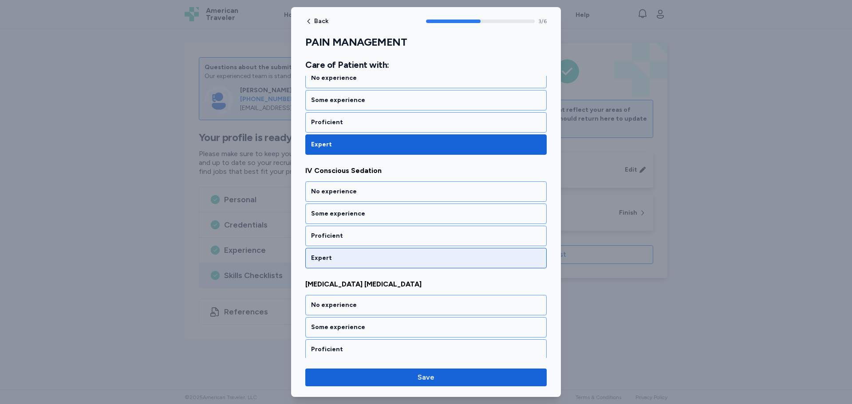
click at [362, 261] on div "Expert" at bounding box center [426, 258] width 230 height 9
click at [356, 257] on div "Expert" at bounding box center [426, 258] width 230 height 9
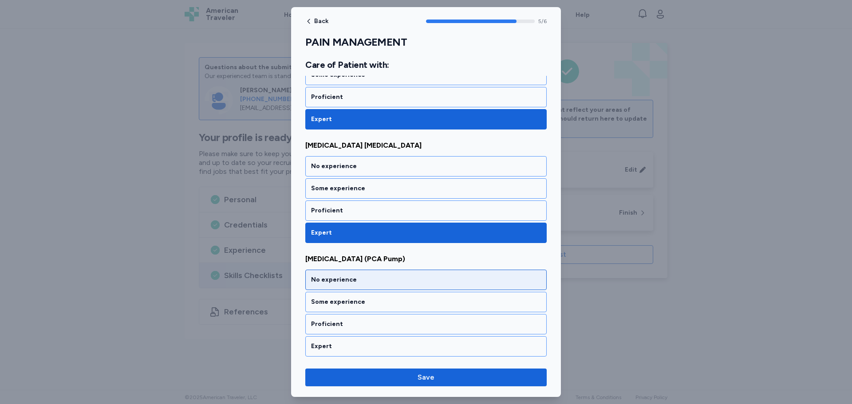
scroll to position [521, 0]
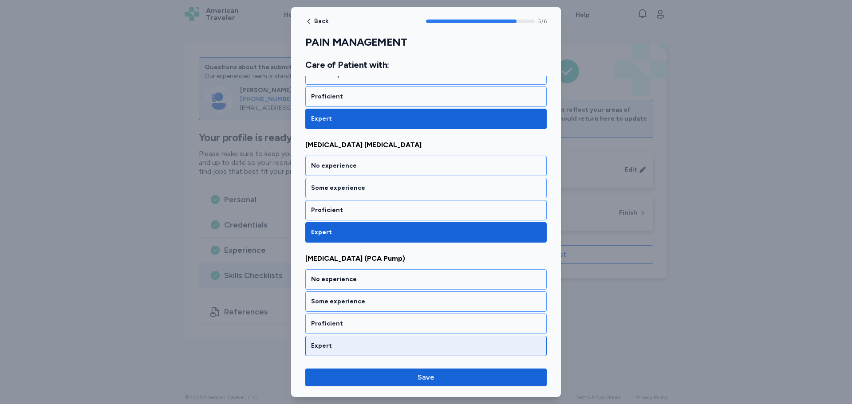
click at [356, 341] on div "Expert" at bounding box center [425, 346] width 241 height 20
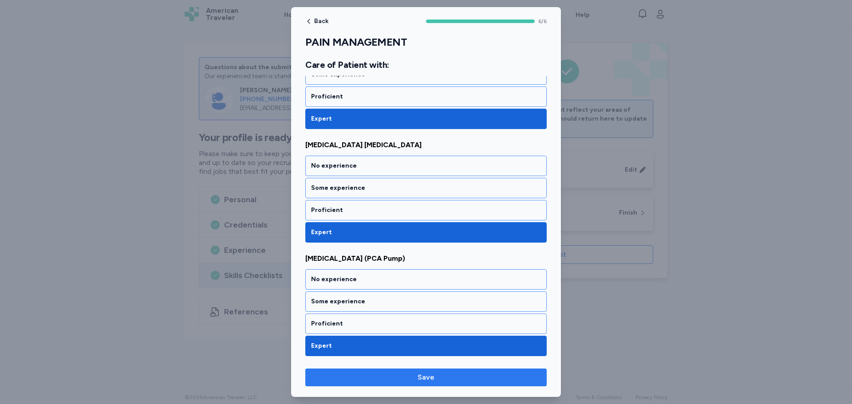
click at [452, 376] on span "Save" at bounding box center [426, 377] width 227 height 11
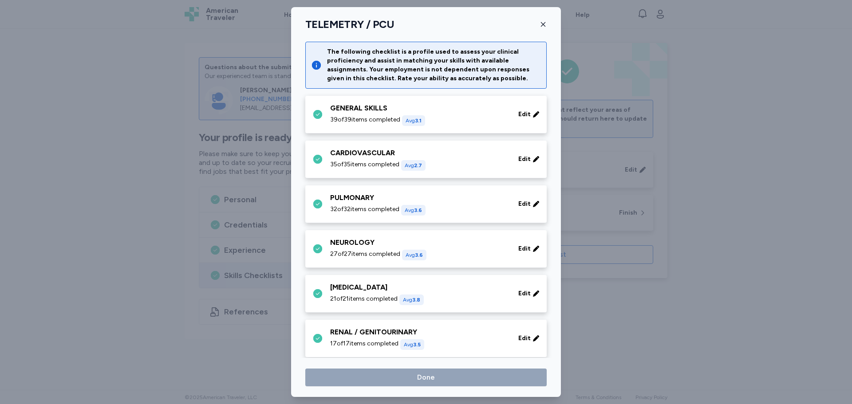
scroll to position [319, 0]
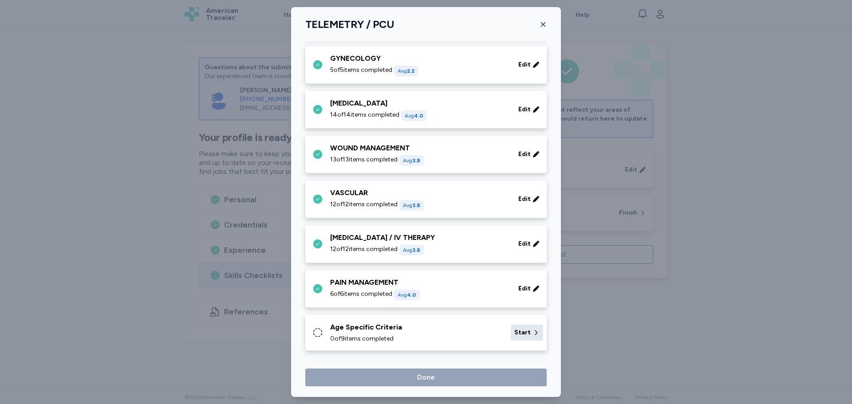
click at [514, 330] on span "Start" at bounding box center [522, 332] width 16 height 9
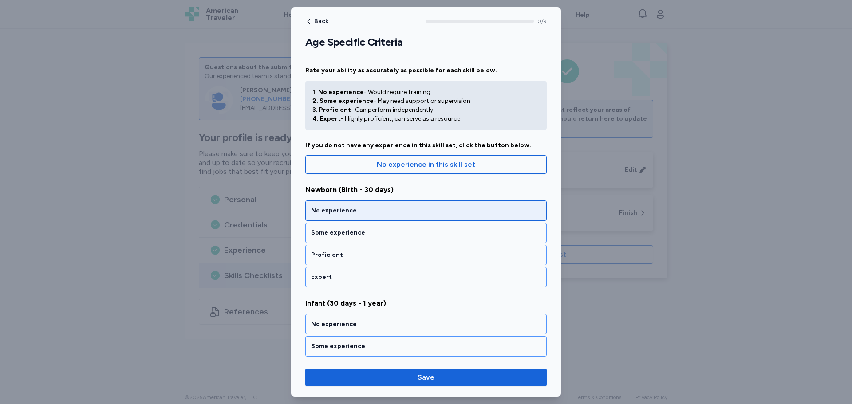
click at [384, 208] on div "No experience" at bounding box center [426, 210] width 230 height 9
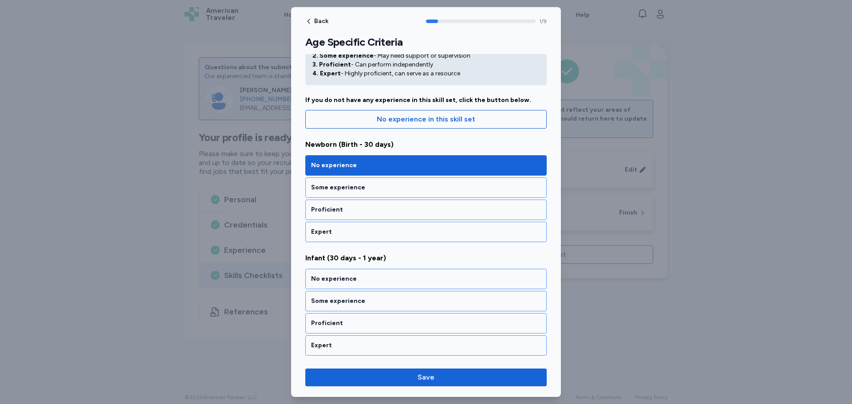
scroll to position [144, 0]
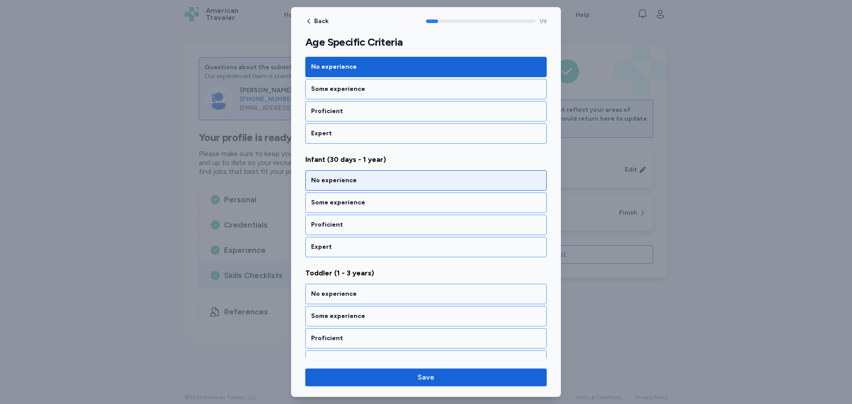
click at [373, 185] on div "No experience" at bounding box center [426, 180] width 230 height 9
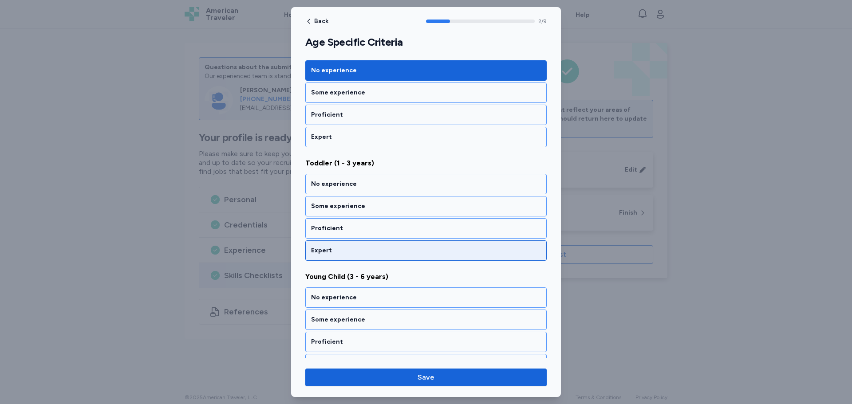
scroll to position [257, 0]
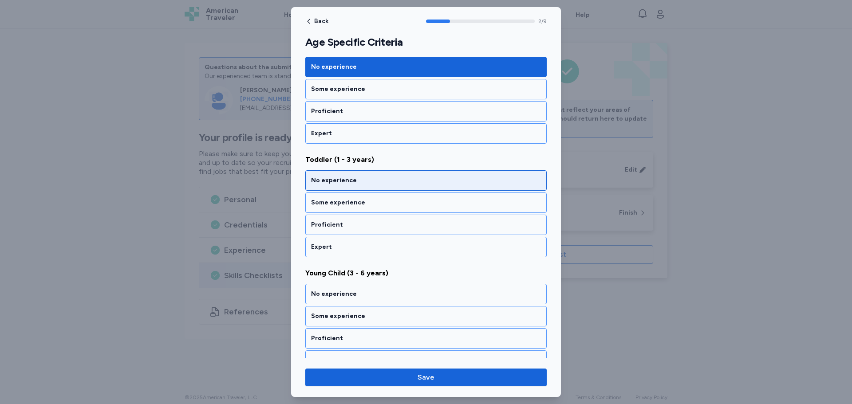
click at [369, 183] on div "No experience" at bounding box center [426, 180] width 230 height 9
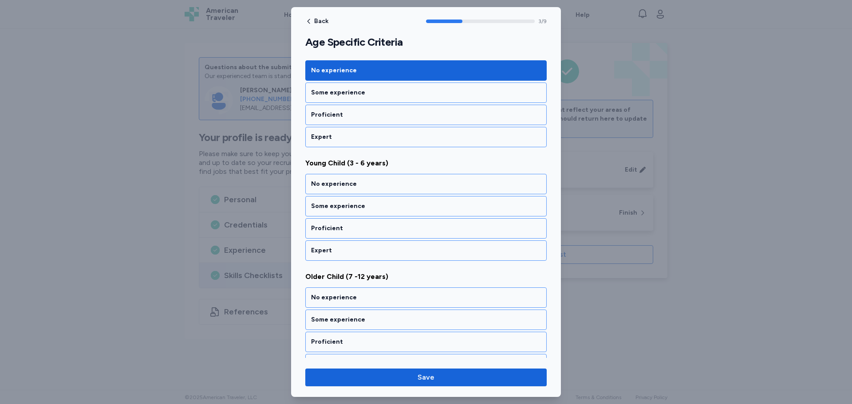
scroll to position [371, 0]
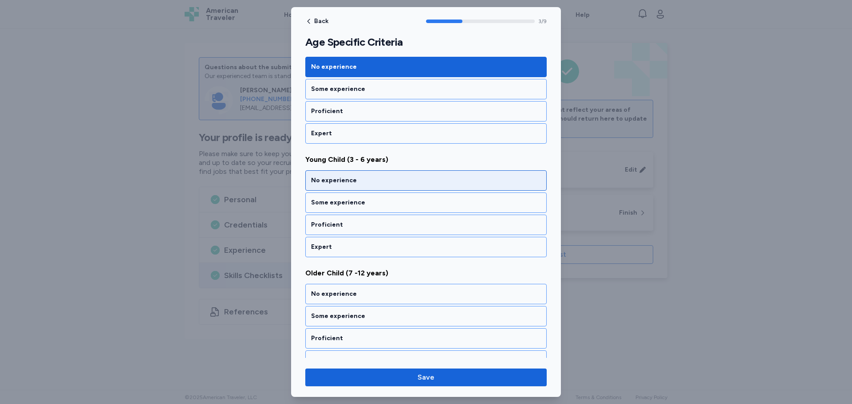
click at [367, 184] on div "No experience" at bounding box center [426, 180] width 230 height 9
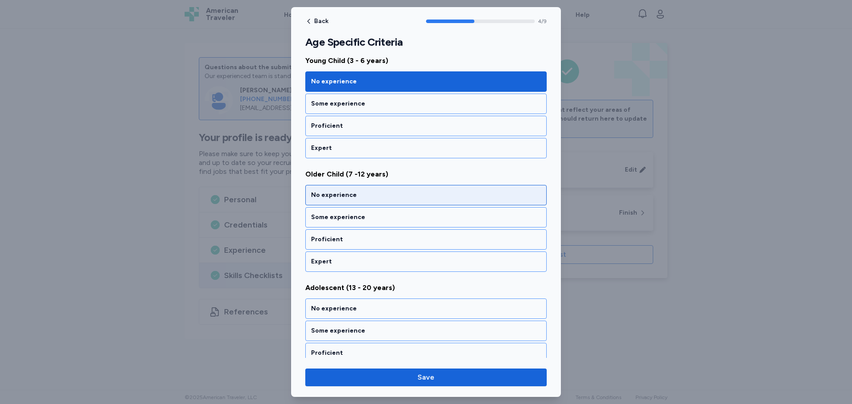
scroll to position [485, 0]
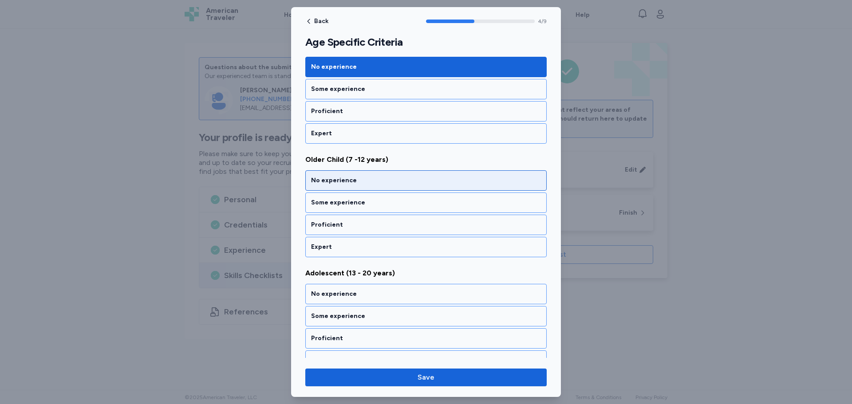
click at [369, 186] on div "No experience" at bounding box center [425, 180] width 241 height 20
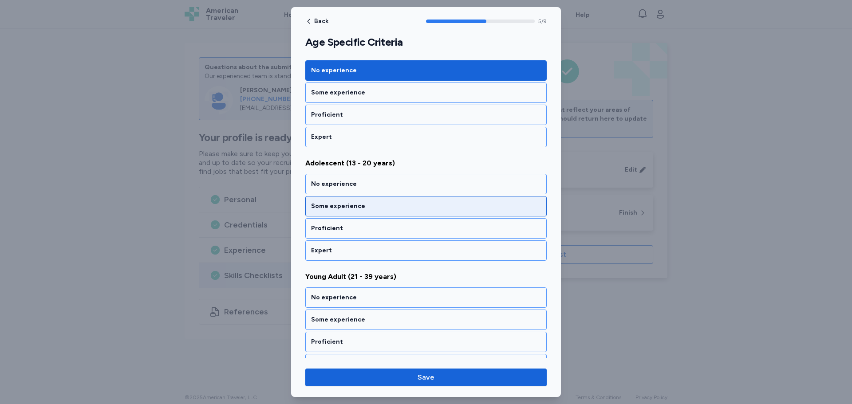
scroll to position [598, 0]
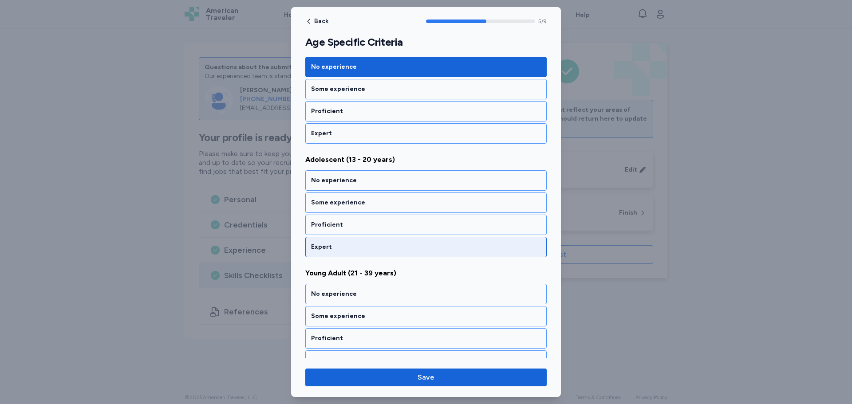
click at [354, 246] on div "Expert" at bounding box center [426, 247] width 230 height 9
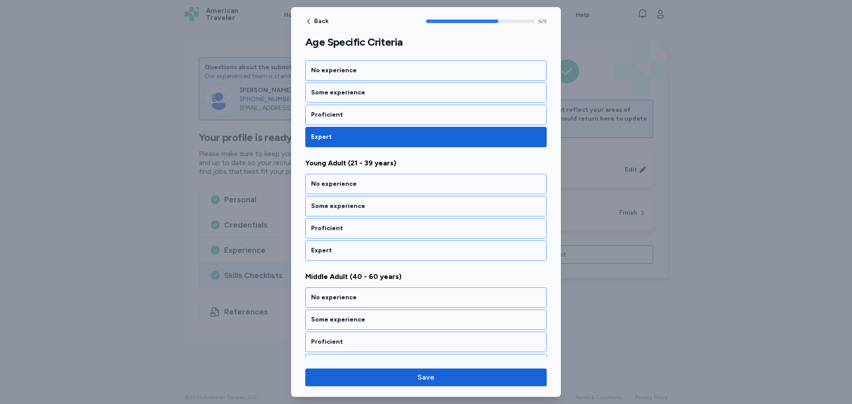
scroll to position [712, 0]
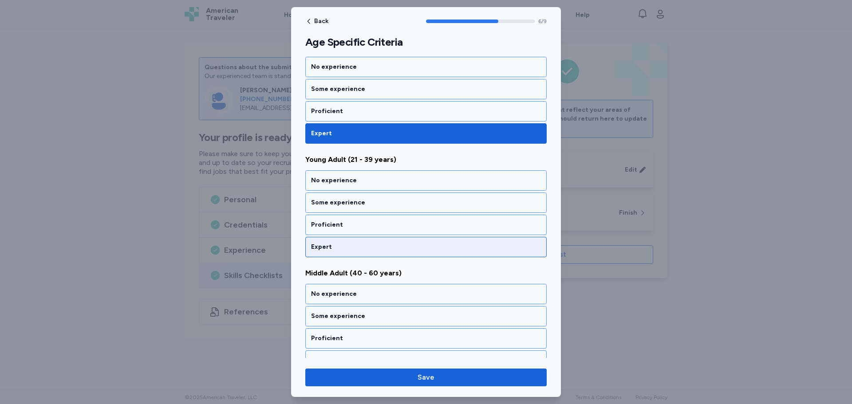
click at [346, 243] on div "Expert" at bounding box center [426, 247] width 230 height 9
click at [340, 249] on div "Expert" at bounding box center [426, 247] width 230 height 9
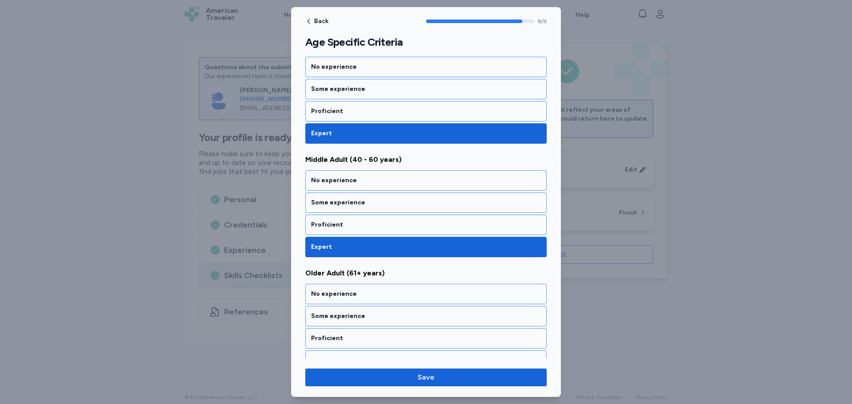
scroll to position [840, 0]
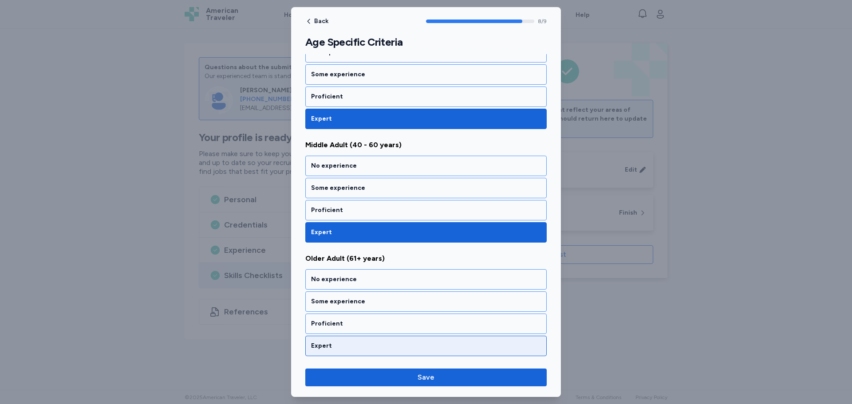
click at [343, 346] on div "Expert" at bounding box center [426, 346] width 230 height 9
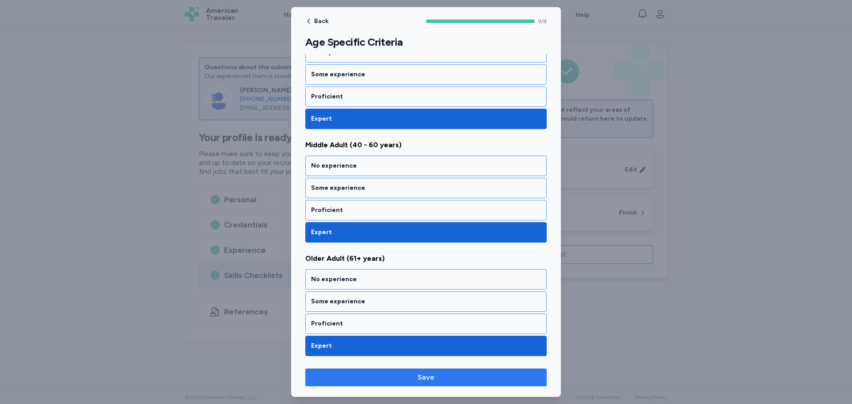
click at [433, 377] on span "Save" at bounding box center [426, 377] width 17 height 11
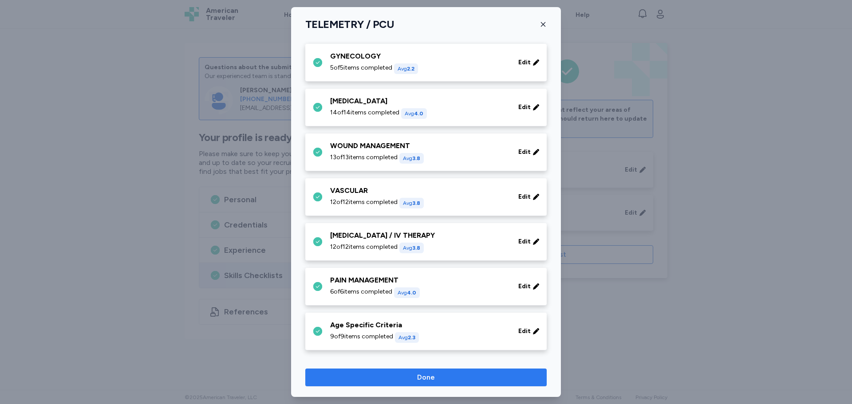
scroll to position [322, 0]
click at [431, 374] on span "Done" at bounding box center [426, 377] width 18 height 11
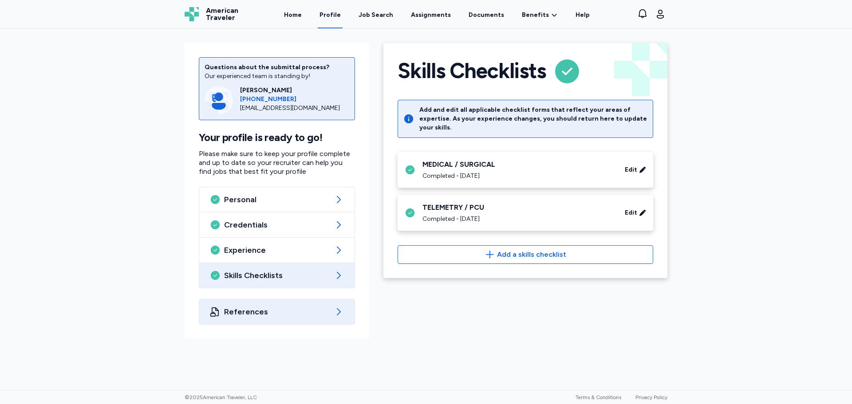
click at [315, 317] on span "References" at bounding box center [277, 312] width 106 height 11
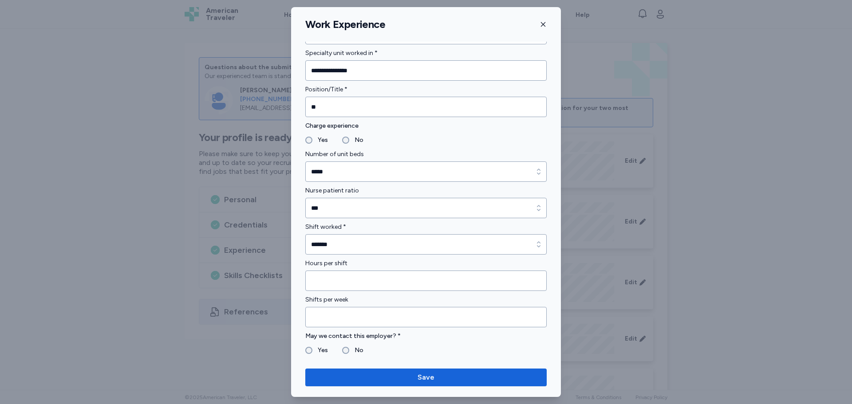
scroll to position [836, 0]
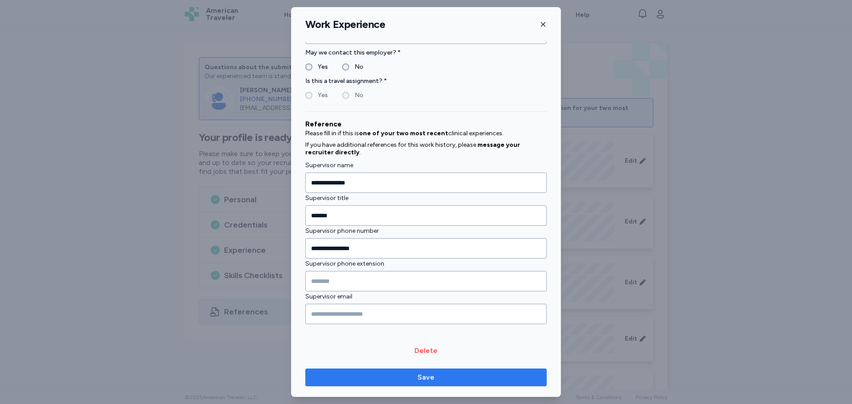
click at [436, 380] on span "Save" at bounding box center [426, 377] width 227 height 11
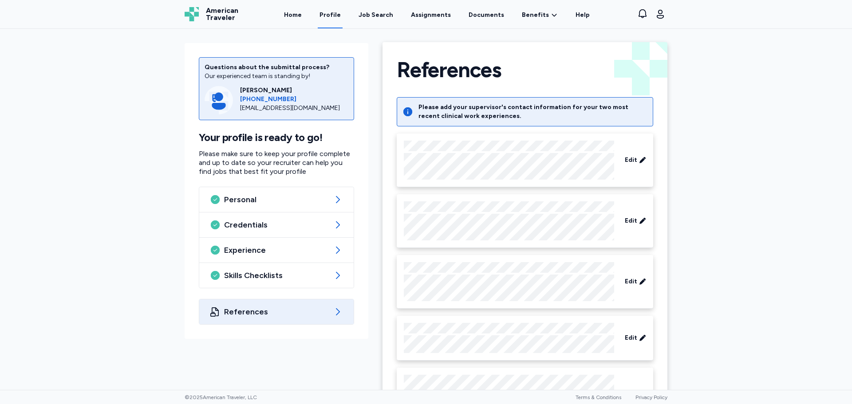
scroll to position [0, 0]
click at [375, 11] on div "Job Search" at bounding box center [376, 15] width 35 height 9
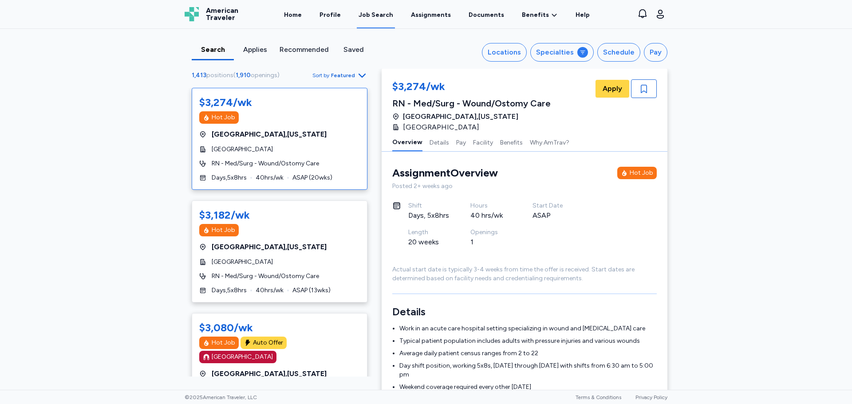
click at [217, 14] on span "American Traveler" at bounding box center [222, 14] width 32 height 14
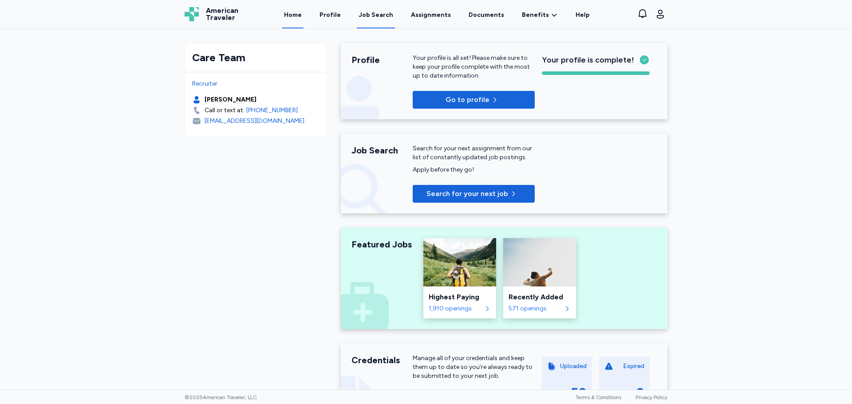
click at [386, 15] on div "Job Search" at bounding box center [376, 15] width 35 height 9
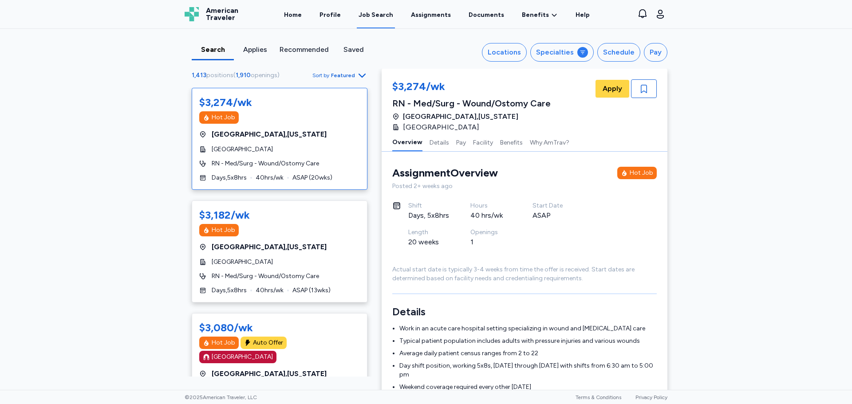
click at [296, 111] on div "$3,274/wk Hot Job" at bounding box center [279, 109] width 161 height 28
click at [361, 74] on icon "button" at bounding box center [362, 75] width 11 height 11
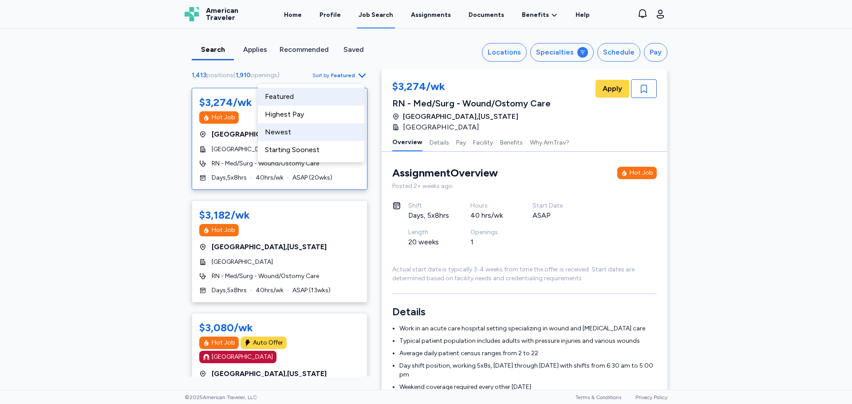
click at [273, 137] on div "Newest" at bounding box center [311, 132] width 107 height 18
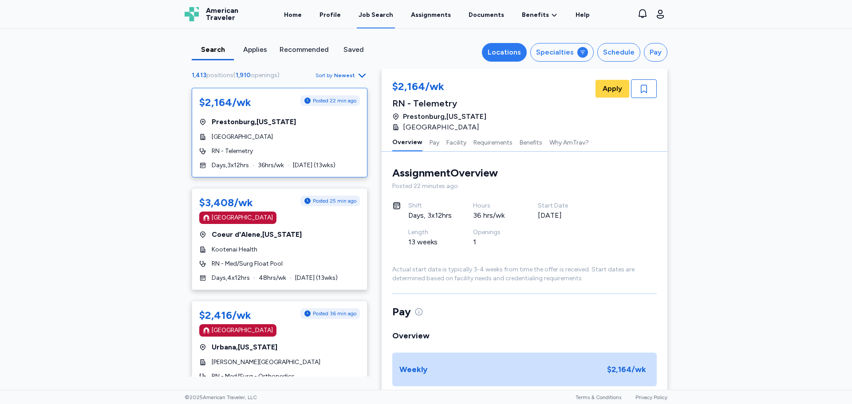
click at [518, 51] on div "Locations" at bounding box center [504, 52] width 33 height 11
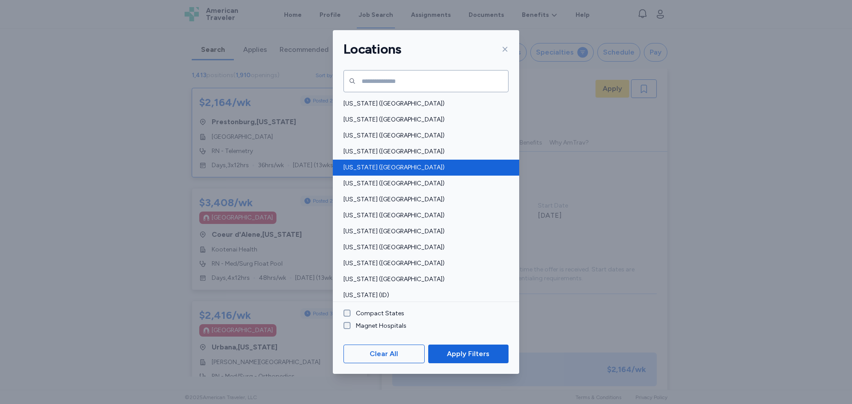
click at [360, 169] on span "[US_STATE] ([GEOGRAPHIC_DATA])" at bounding box center [424, 167] width 160 height 9
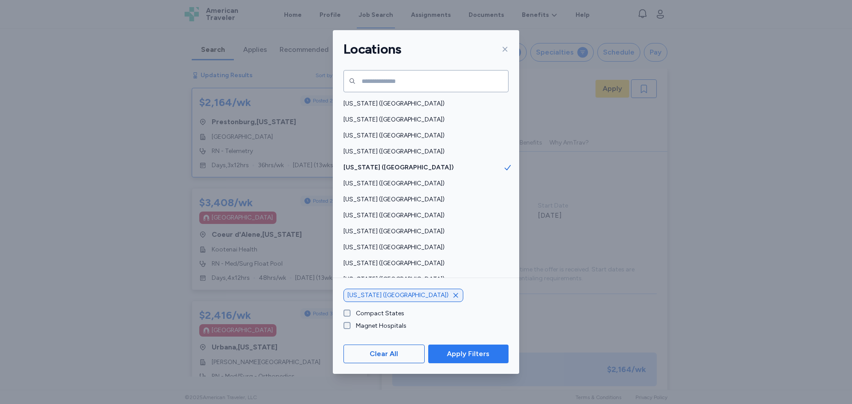
click at [470, 352] on span "Apply Filters" at bounding box center [468, 354] width 43 height 11
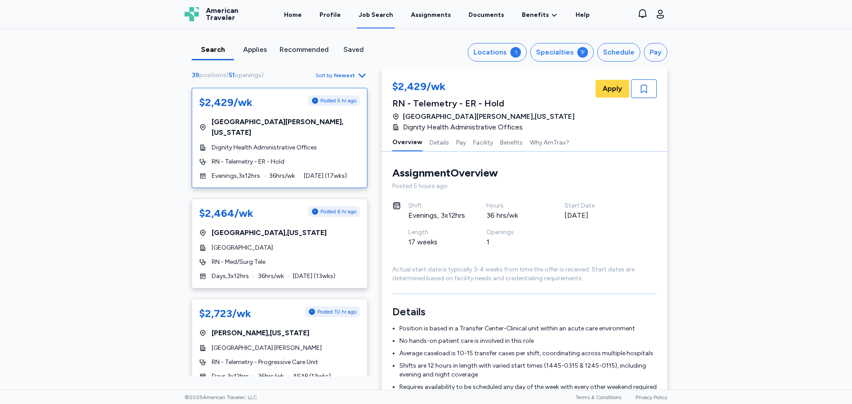
scroll to position [1, 0]
click at [507, 67] on div "Search Applies Recommended Saved Locations 1 Specialties Schedule Pay 39 positi…" at bounding box center [426, 49] width 497 height 40
click at [509, 55] on button "Locations 1" at bounding box center [497, 52] width 59 height 19
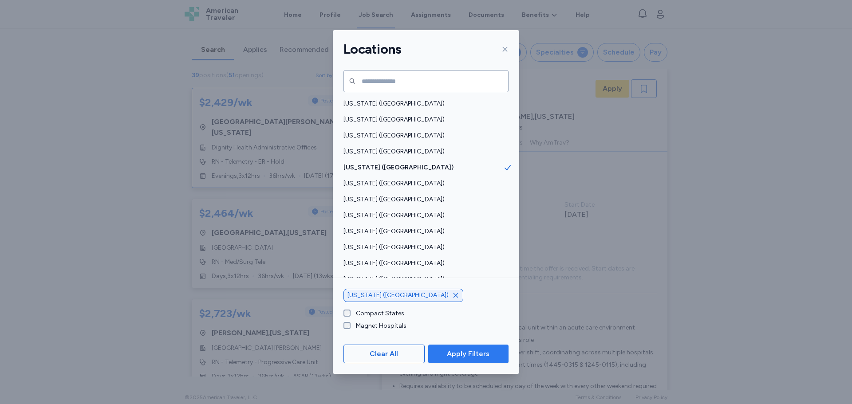
click at [474, 352] on span "Apply Filters" at bounding box center [468, 354] width 43 height 11
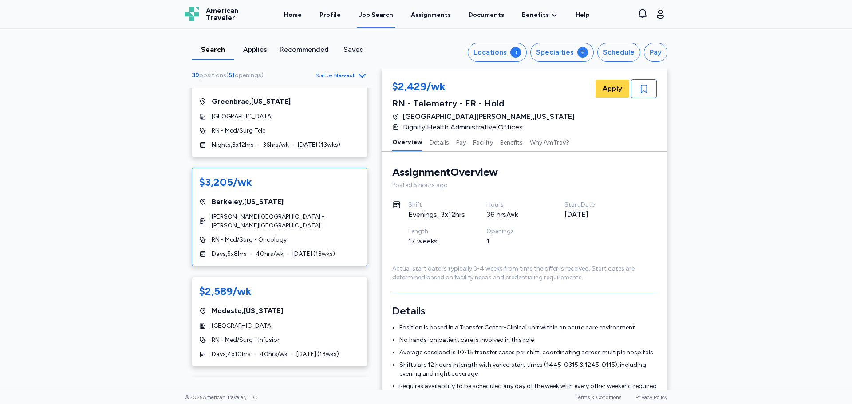
scroll to position [666, 0]
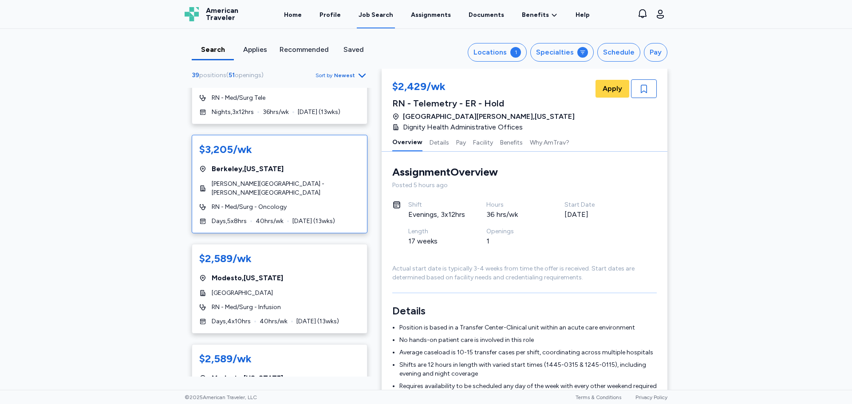
click at [216, 142] on div "$3,205/wk" at bounding box center [225, 149] width 53 height 14
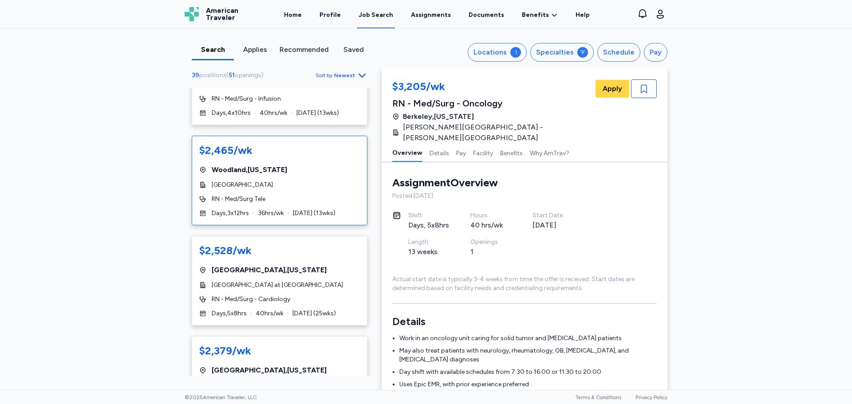
scroll to position [1021, 0]
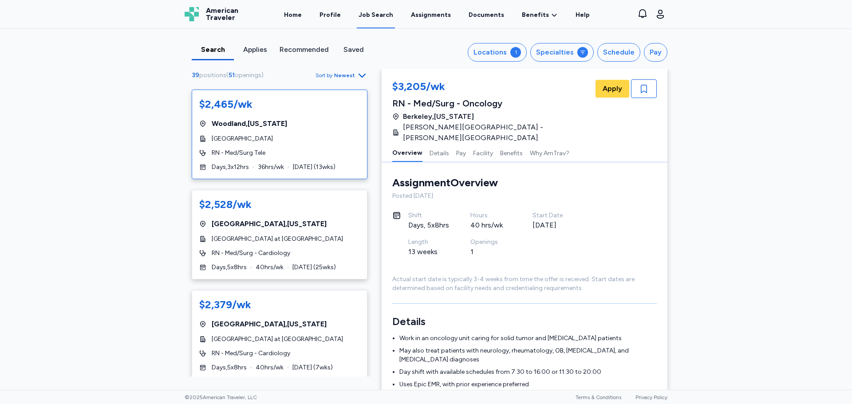
click at [241, 119] on span "[GEOGRAPHIC_DATA] , [US_STATE]" at bounding box center [249, 124] width 75 height 11
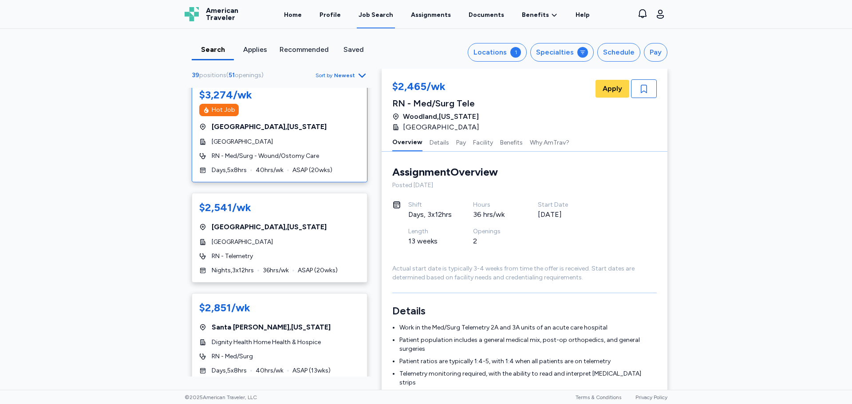
scroll to position [2663, 0]
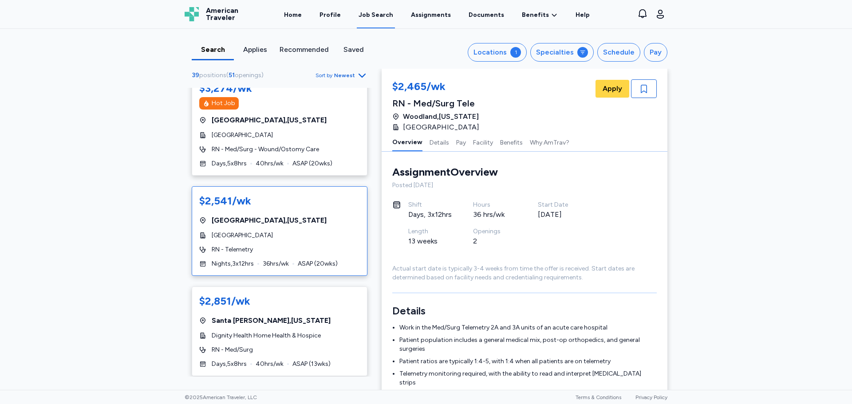
click at [222, 195] on div "$2,541/wk" at bounding box center [225, 201] width 52 height 14
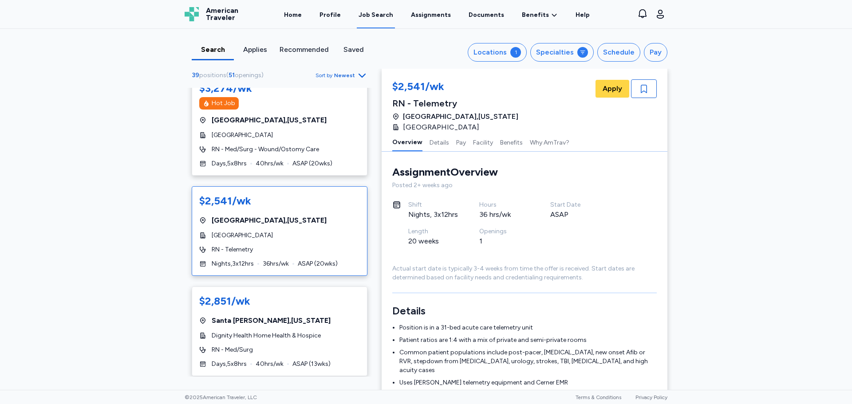
click at [223, 186] on div "$2,541/wk [GEOGRAPHIC_DATA] , [US_STATE][GEOGRAPHIC_DATA] Downtown RN - Telemet…" at bounding box center [280, 231] width 176 height 90
click at [618, 85] on span "Apply" at bounding box center [613, 88] width 20 height 11
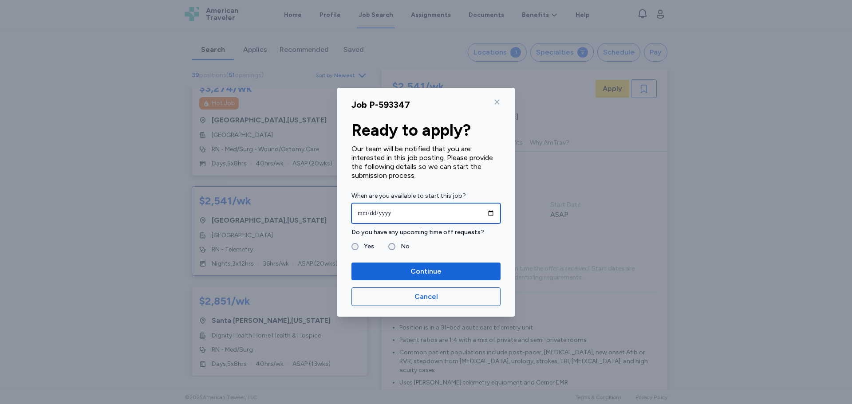
click at [491, 213] on input "date" at bounding box center [426, 213] width 149 height 20
type input "**********"
click at [359, 249] on label "Yes" at bounding box center [367, 246] width 16 height 11
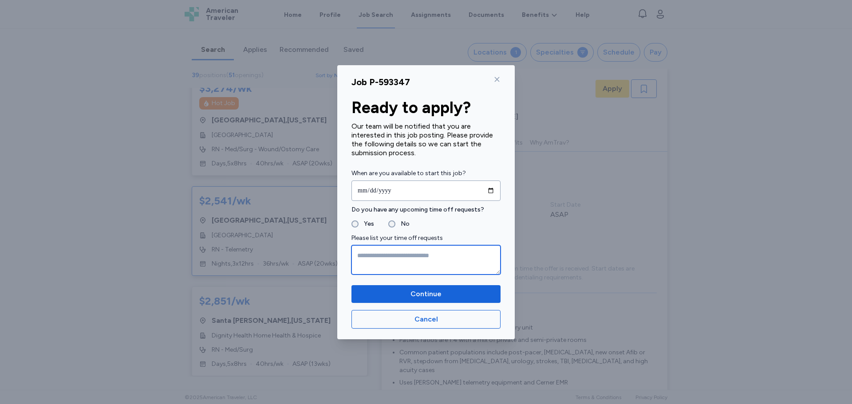
click at [379, 257] on textarea at bounding box center [426, 259] width 149 height 29
type textarea "**********"
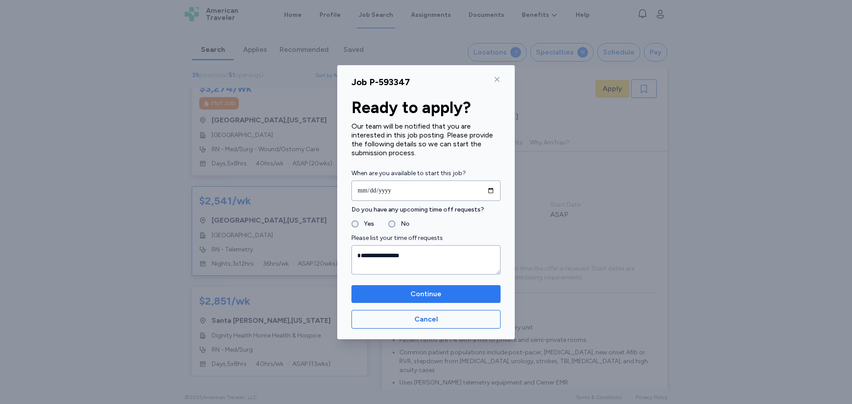
click at [460, 301] on button "Continue" at bounding box center [426, 294] width 149 height 18
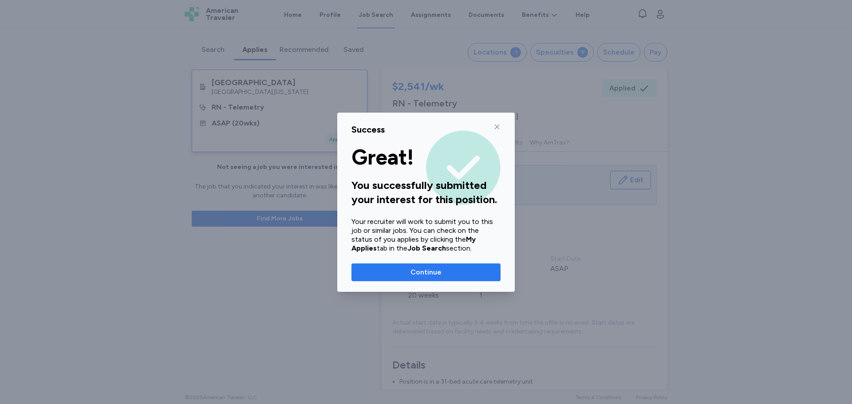
click at [444, 272] on span "Continue" at bounding box center [426, 272] width 135 height 11
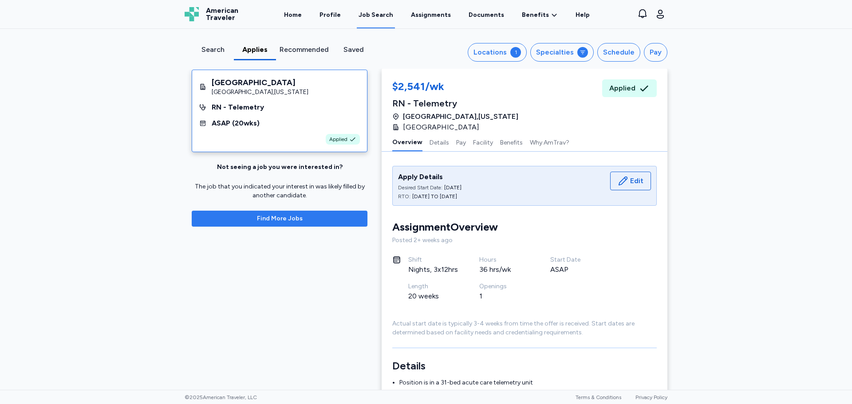
click at [270, 218] on span "Find More Jobs" at bounding box center [280, 218] width 46 height 9
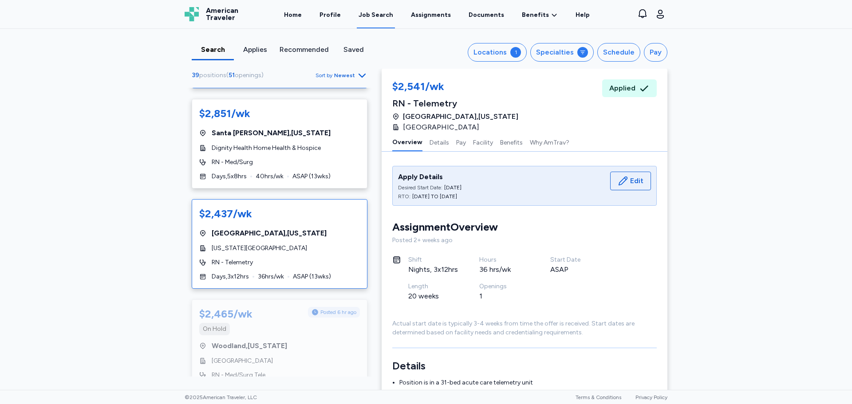
scroll to position [2915, 0]
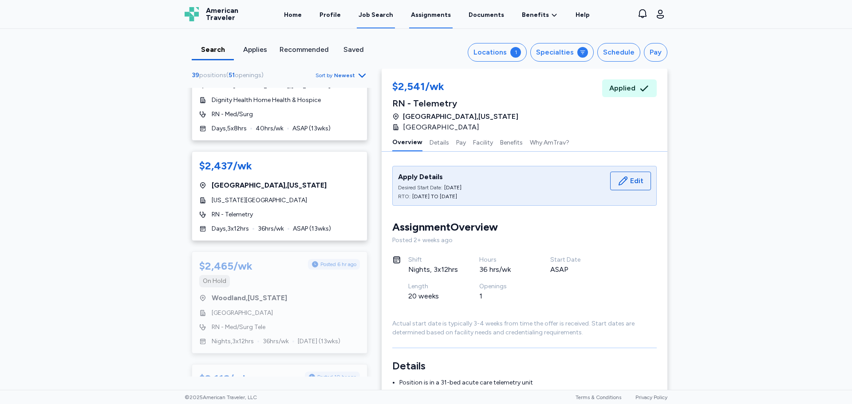
click at [427, 17] on link "Assignments" at bounding box center [431, 15] width 44 height 28
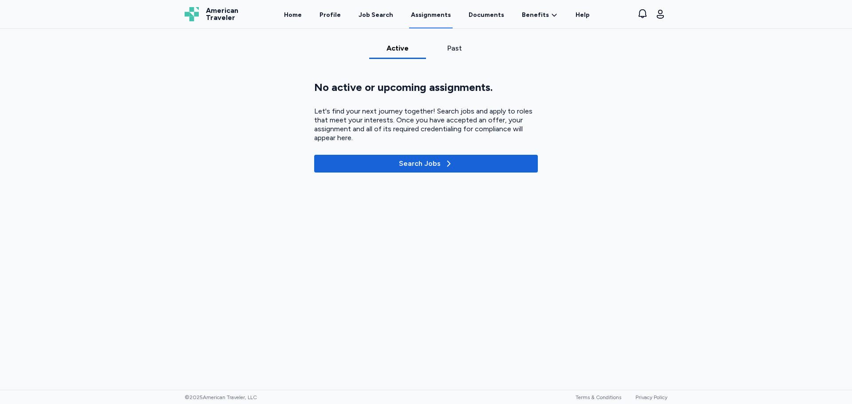
click at [453, 41] on div "Active Past No active or upcoming assignments. Let's find your next journey tog…" at bounding box center [426, 209] width 852 height 361
click at [451, 52] on div "Past" at bounding box center [455, 48] width 50 height 11
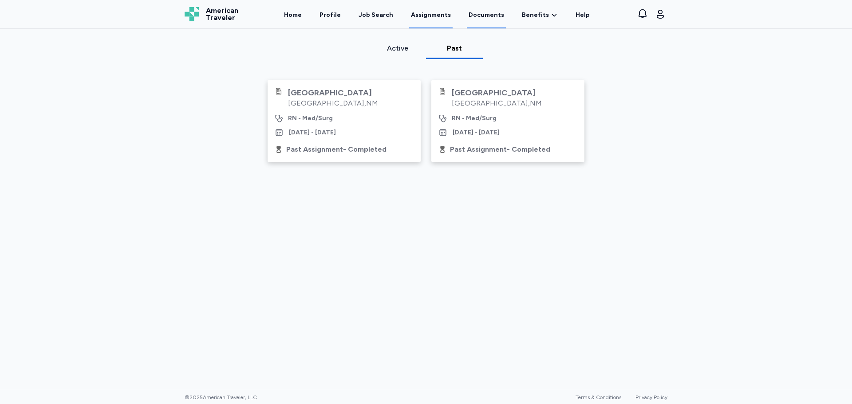
click at [479, 12] on link "Documents" at bounding box center [486, 15] width 39 height 28
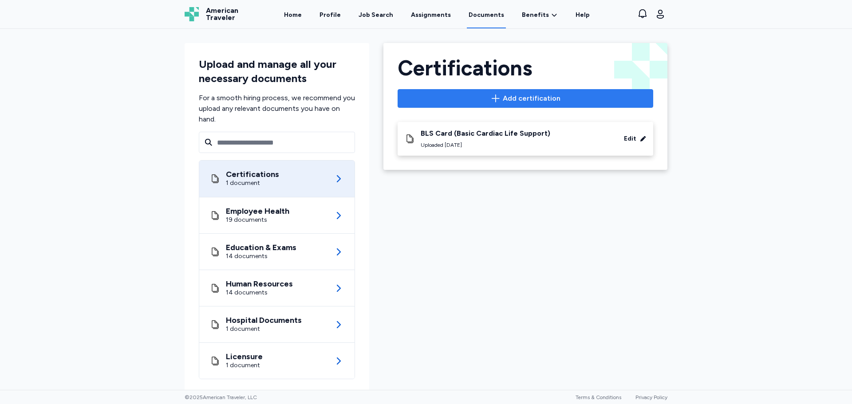
click at [503, 95] on span "Add certification" at bounding box center [532, 98] width 58 height 11
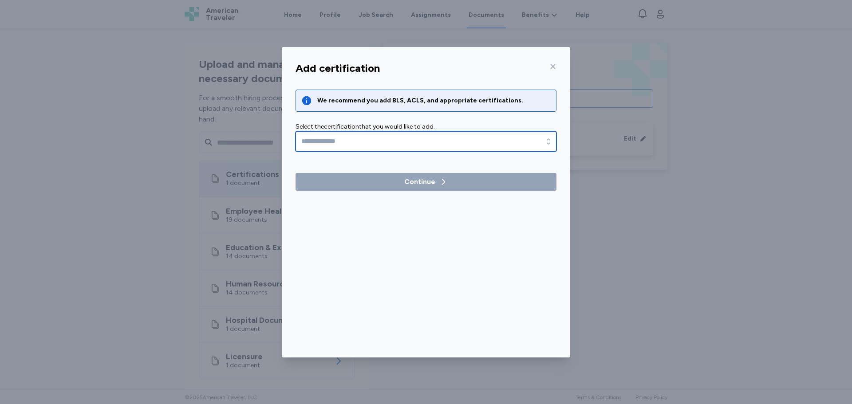
click at [363, 139] on input "text" at bounding box center [426, 141] width 261 height 20
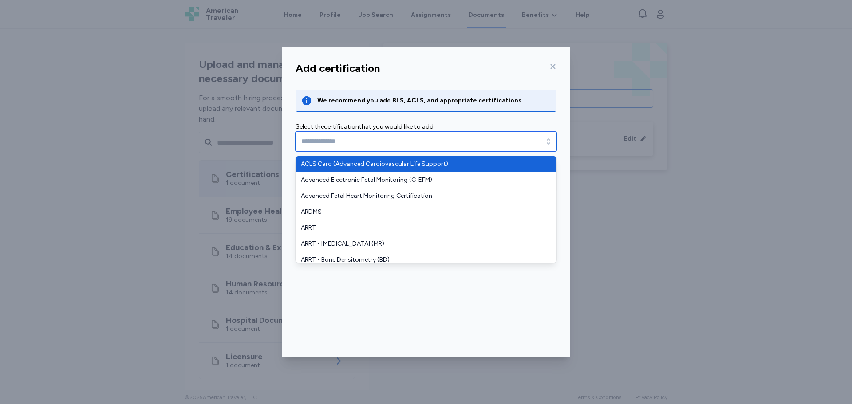
type input "**********"
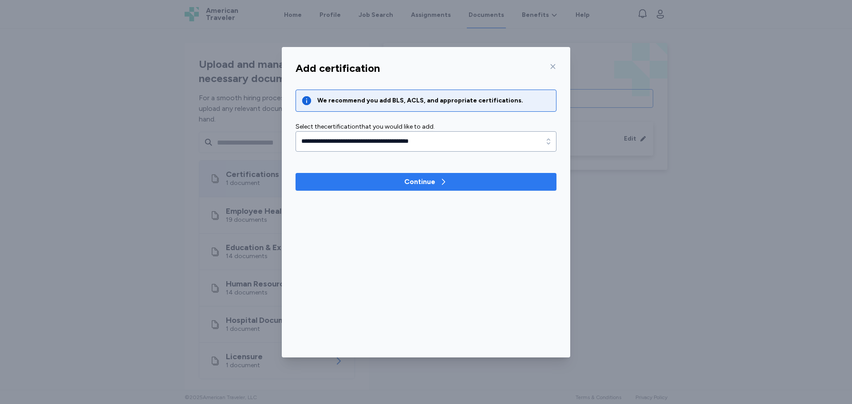
click at [411, 180] on div "Continue" at bounding box center [419, 182] width 31 height 11
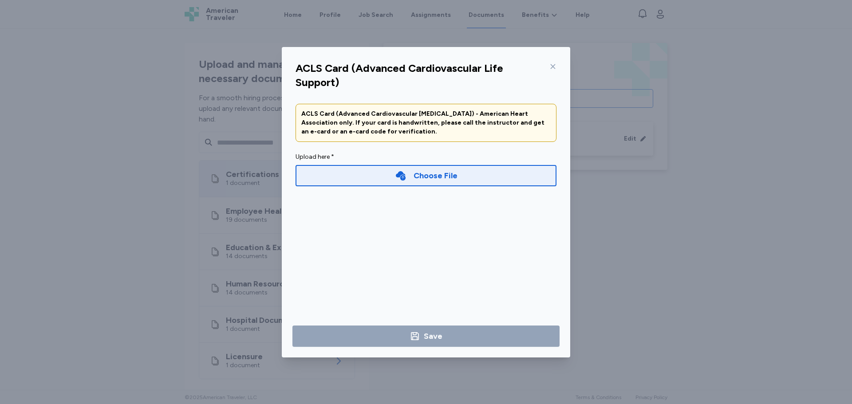
click at [432, 171] on div "Choose File" at bounding box center [436, 176] width 44 height 12
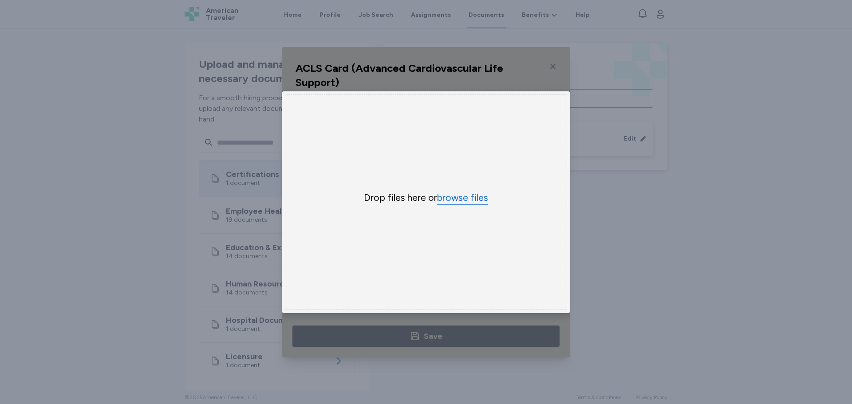
click at [463, 195] on button "browse files" at bounding box center [462, 198] width 51 height 13
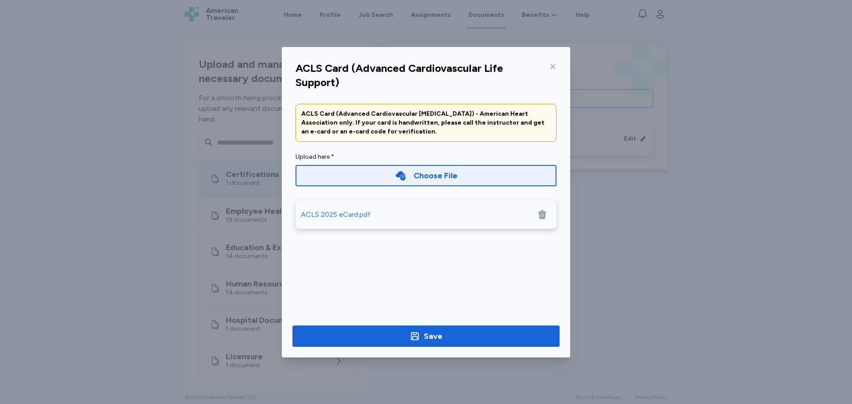
click at [337, 213] on div "ACLS 2025 eCard.pdf" at bounding box center [336, 215] width 70 height 11
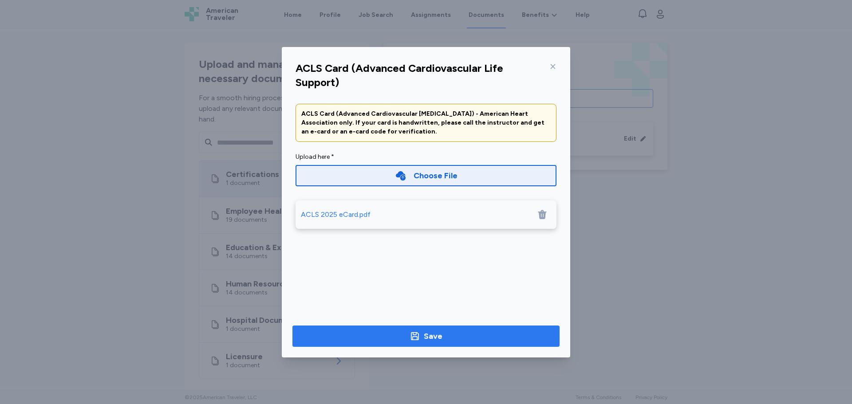
click at [414, 333] on icon "button" at bounding box center [415, 336] width 8 height 8
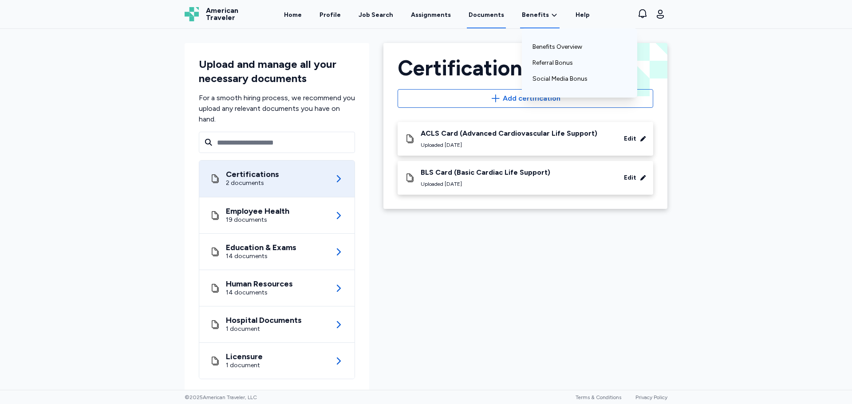
click at [534, 15] on span "Benefits" at bounding box center [535, 15] width 27 height 9
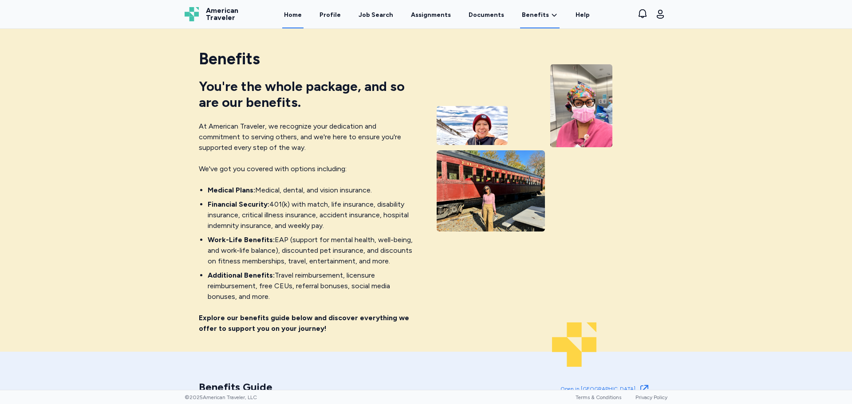
click at [297, 12] on link "Home" at bounding box center [292, 15] width 21 height 28
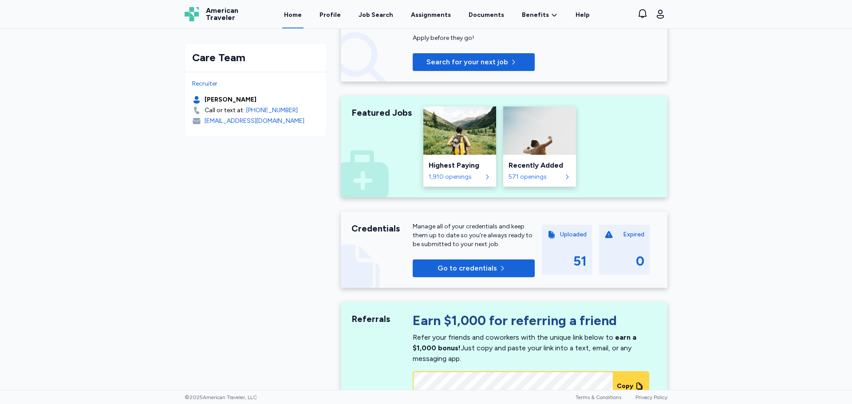
scroll to position [133, 0]
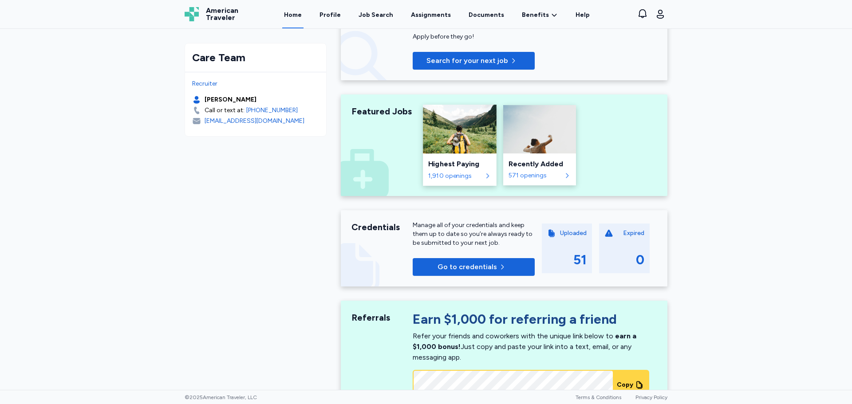
click at [463, 172] on div "1,910 openings" at bounding box center [455, 176] width 54 height 9
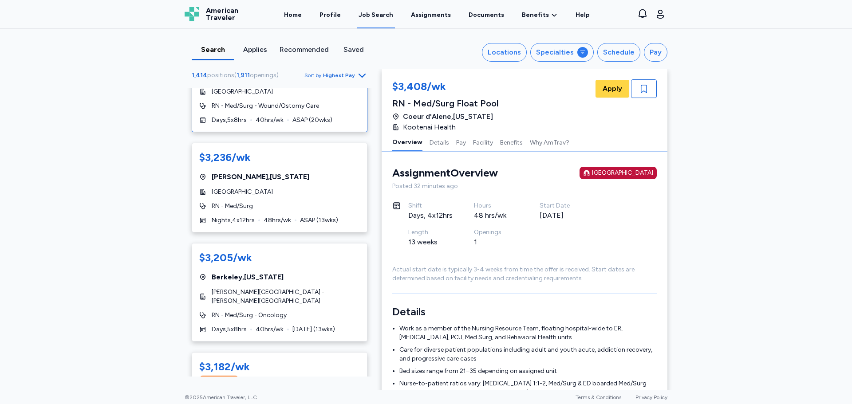
scroll to position [133, 0]
